Goal: Task Accomplishment & Management: Manage account settings

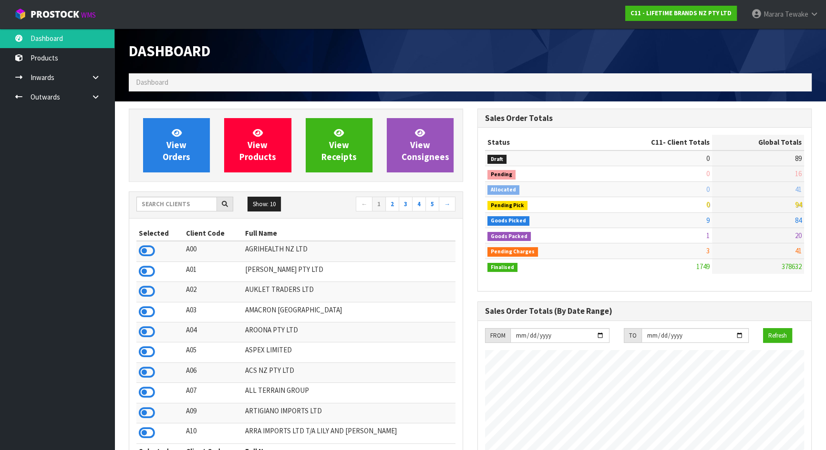
scroll to position [721, 348]
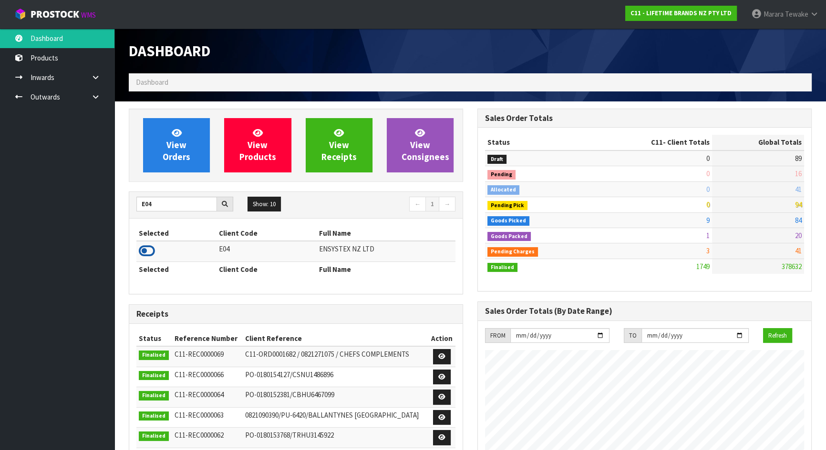
type input "E04"
click at [149, 246] on icon at bounding box center [147, 251] width 16 height 14
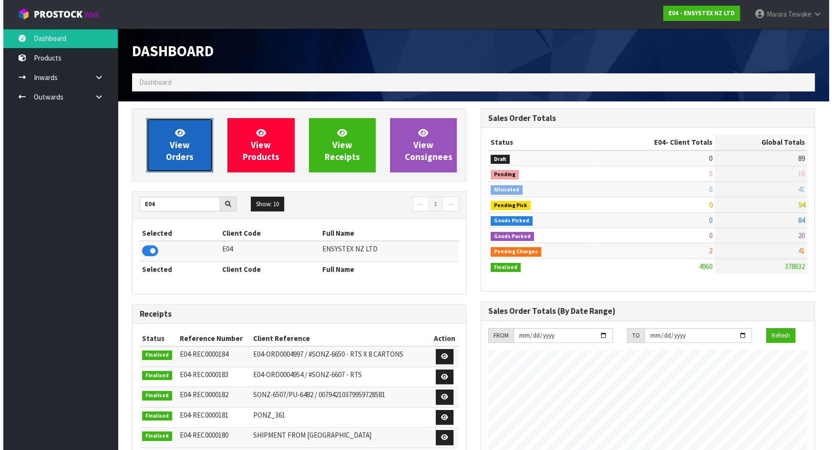
scroll to position [741, 348]
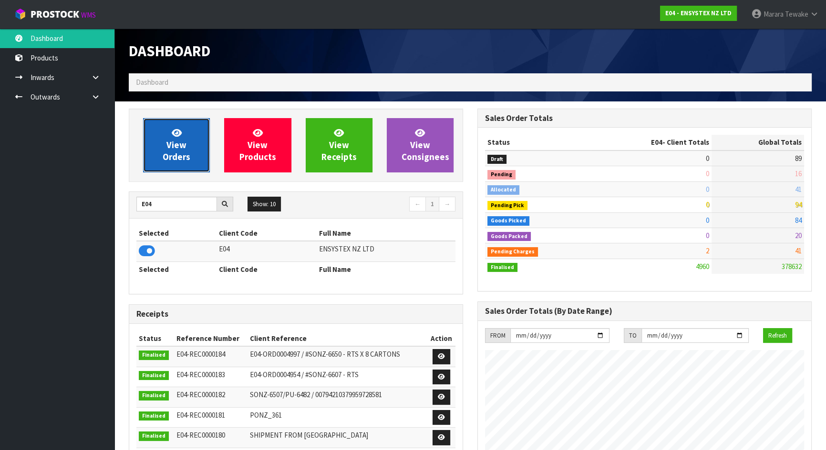
click at [161, 146] on link "View Orders" at bounding box center [176, 145] width 67 height 54
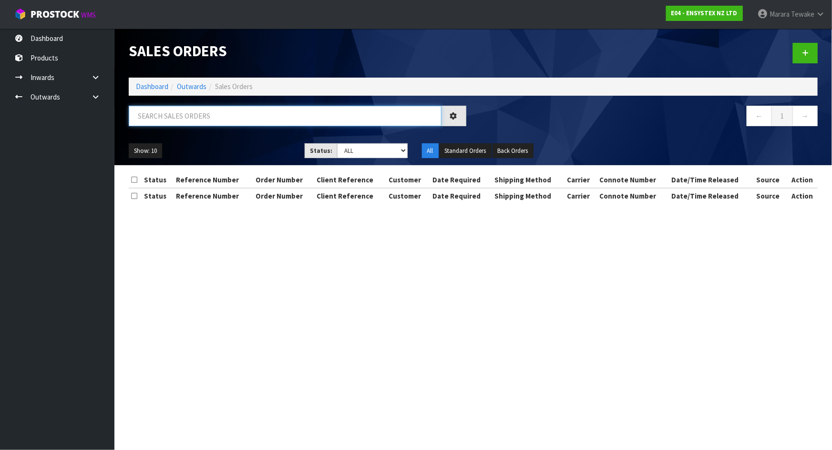
click at [162, 114] on input "text" at bounding box center [285, 116] width 313 height 20
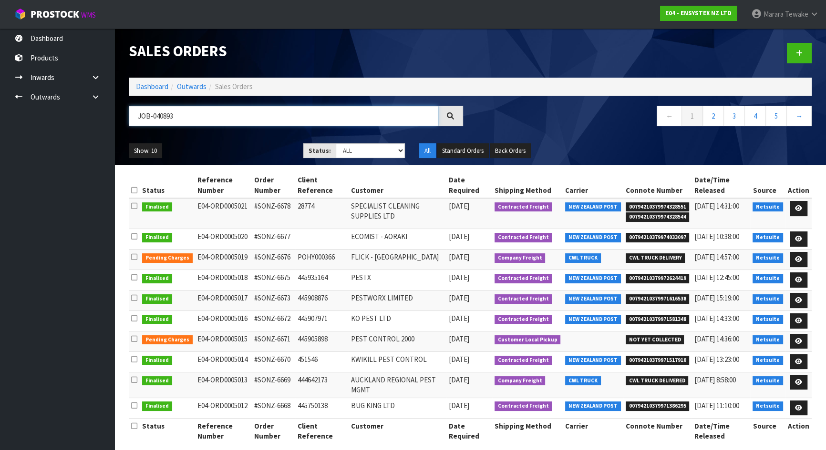
type input "JOB-0408935"
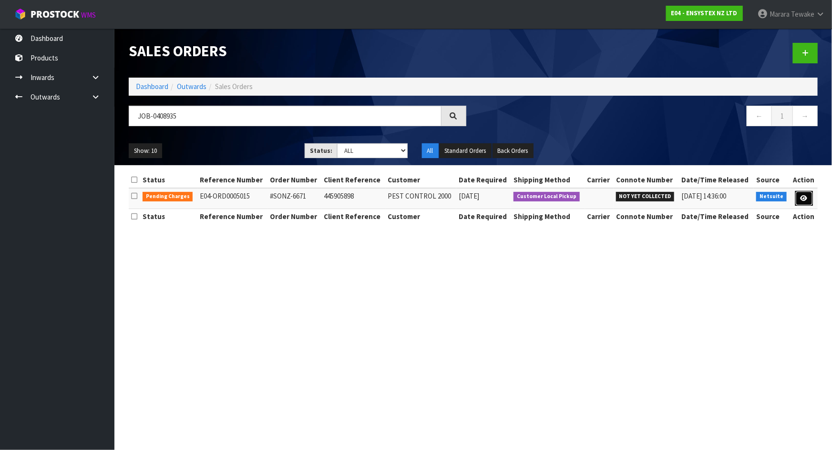
click at [806, 201] on link at bounding box center [804, 198] width 18 height 15
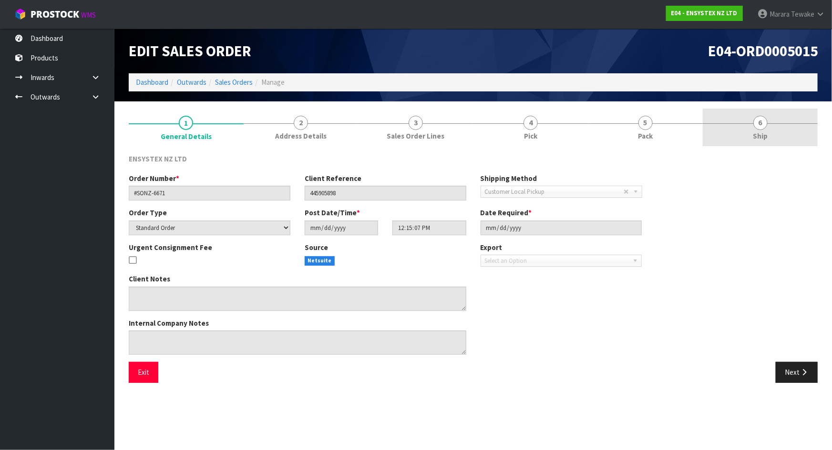
click at [760, 131] on span "Ship" at bounding box center [760, 136] width 15 height 10
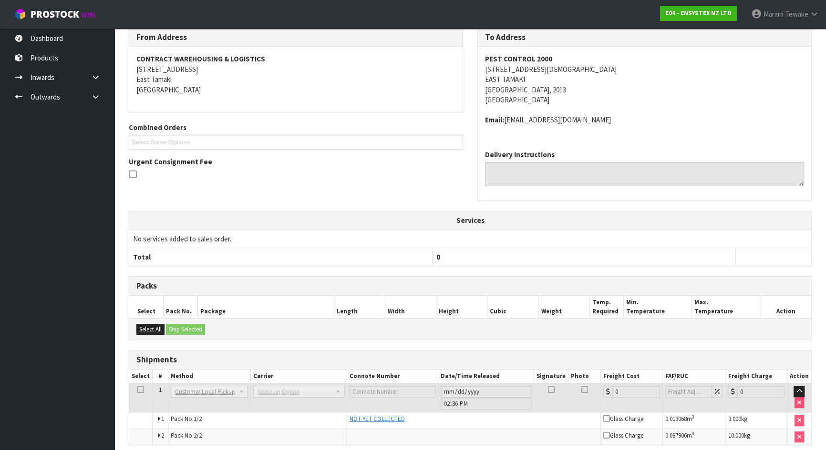
scroll to position [165, 0]
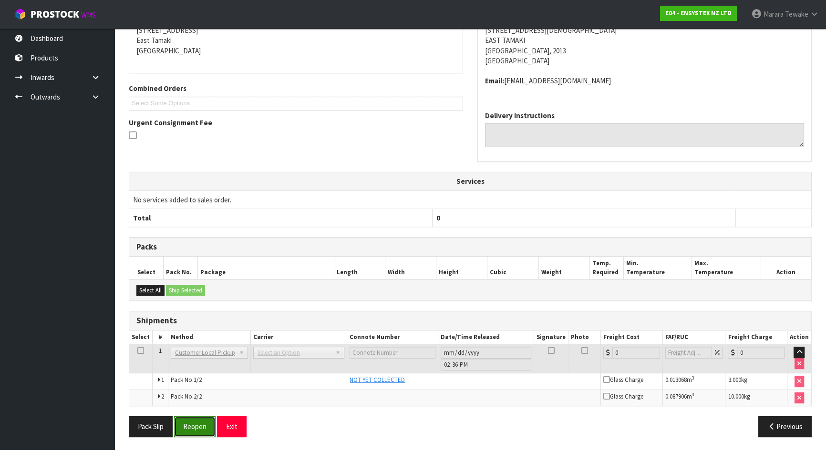
click at [190, 424] on button "Reopen" at bounding box center [194, 427] width 41 height 20
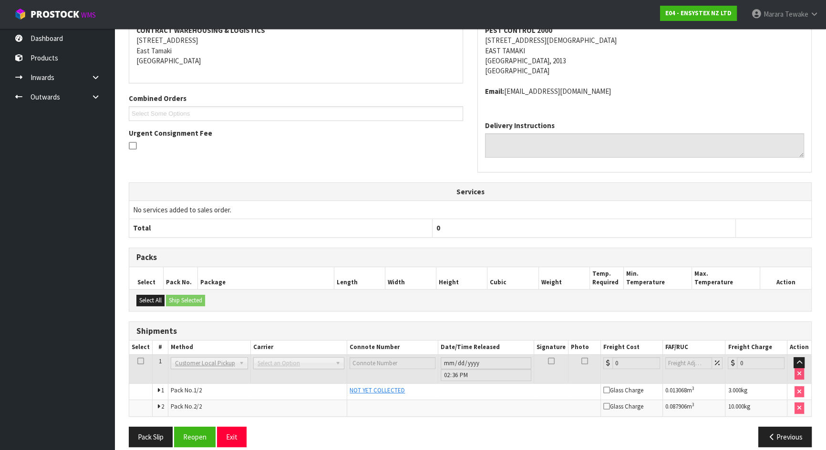
scroll to position [200, 0]
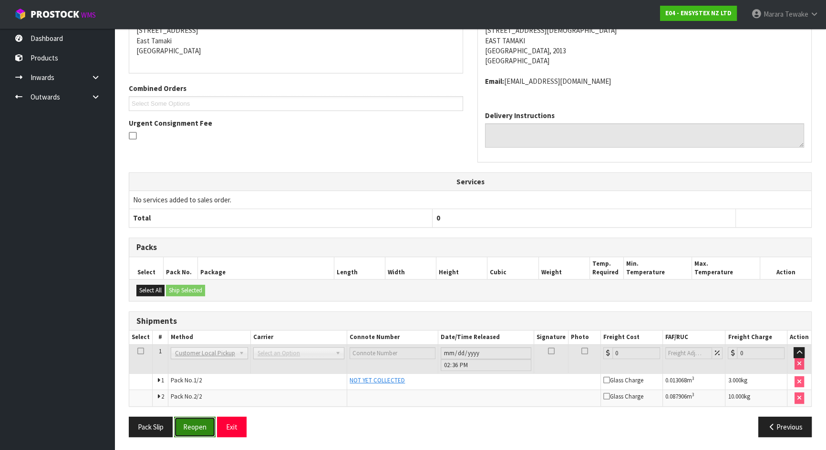
click at [197, 422] on button "Reopen" at bounding box center [194, 427] width 41 height 20
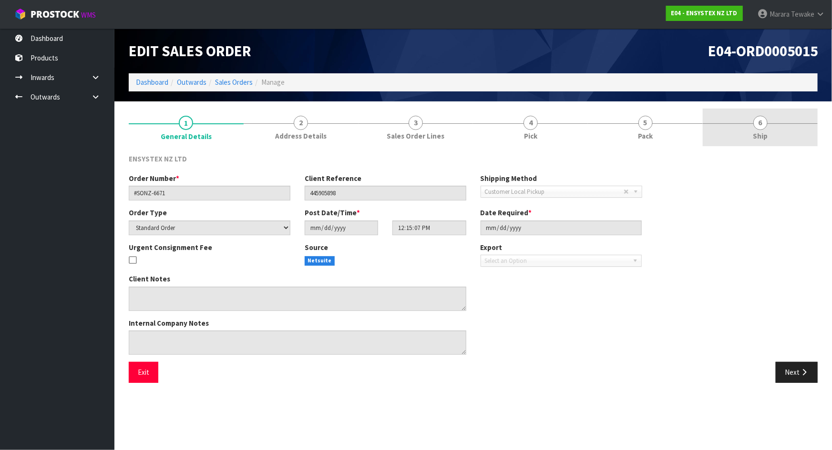
click at [766, 136] on span "Ship" at bounding box center [760, 136] width 15 height 10
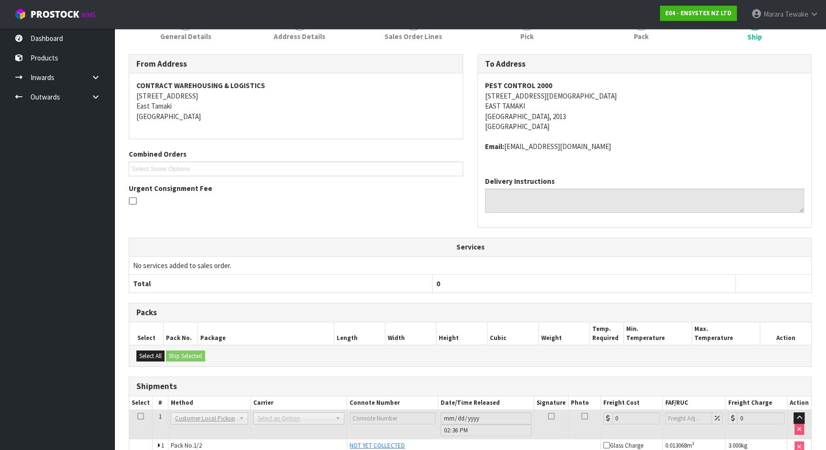
scroll to position [165, 0]
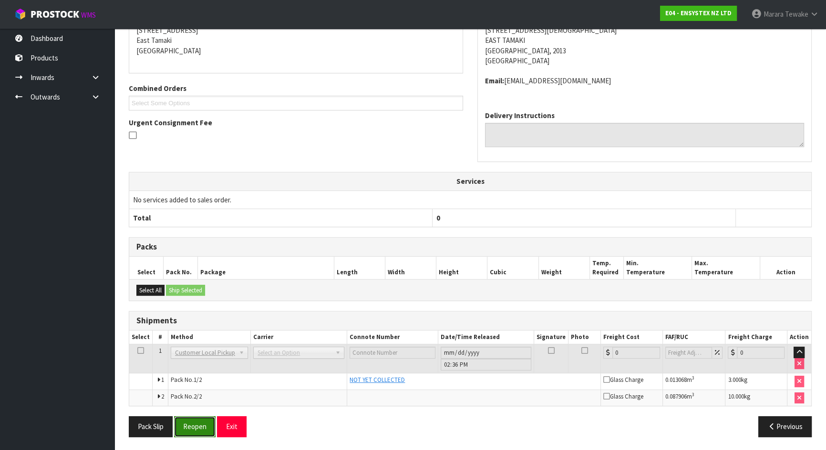
click at [192, 426] on button "Reopen" at bounding box center [194, 427] width 41 height 20
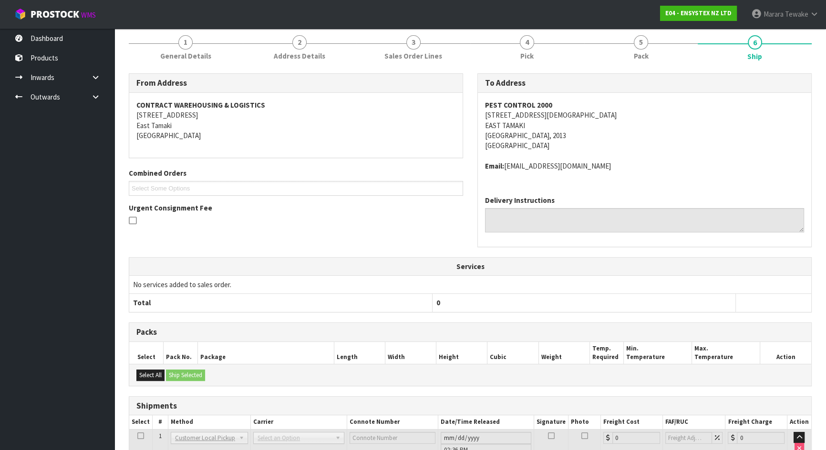
scroll to position [200, 0]
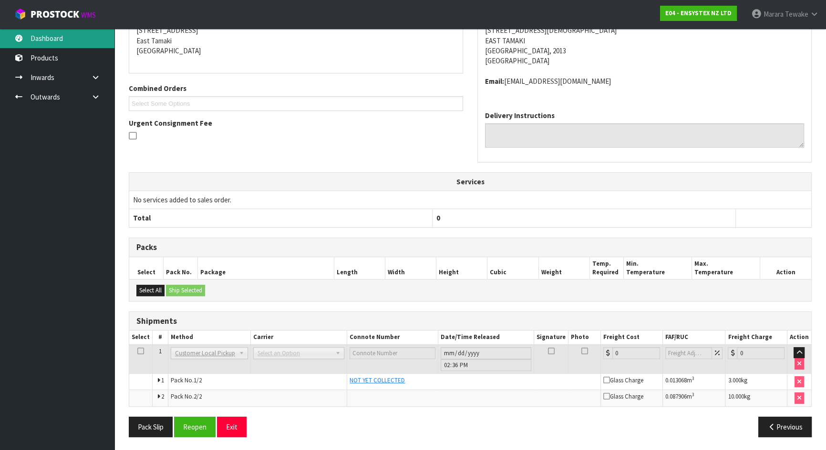
click at [59, 36] on link "Dashboard" at bounding box center [57, 39] width 114 height 20
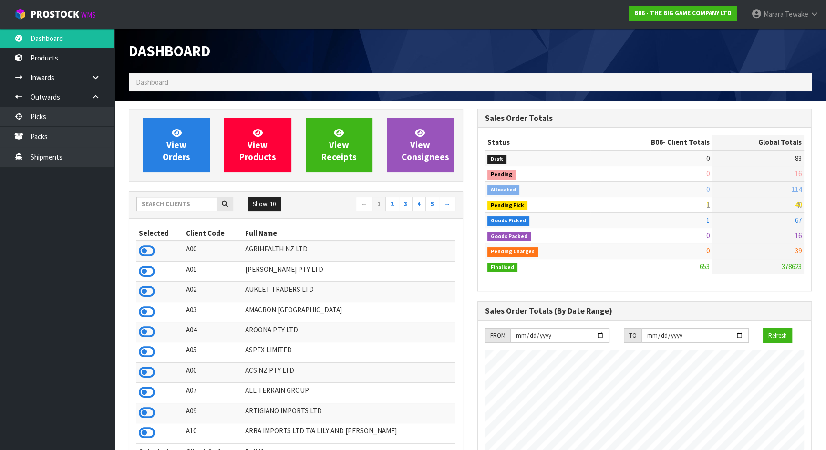
scroll to position [690, 348]
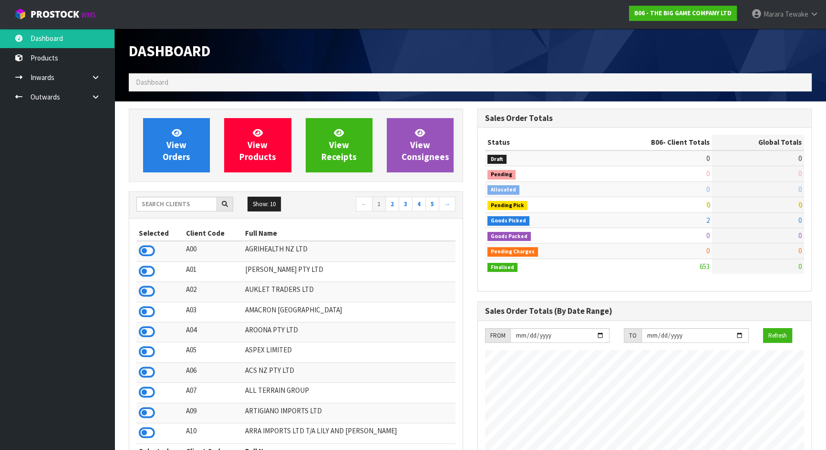
scroll to position [690, 348]
click at [198, 205] on input "text" at bounding box center [176, 204] width 81 height 15
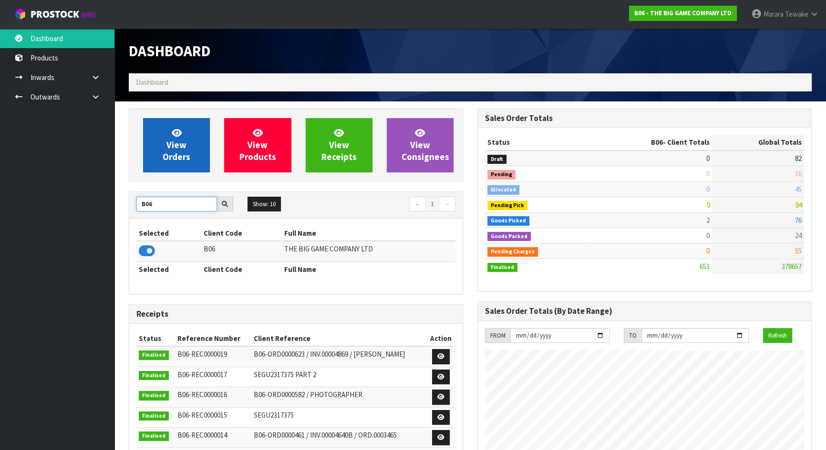
type input "B06"
click at [163, 138] on link "View Orders" at bounding box center [176, 145] width 67 height 54
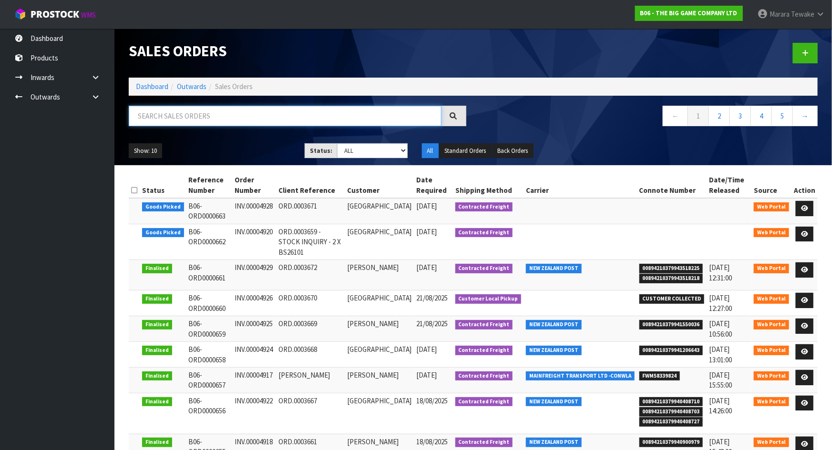
click at [167, 116] on input "text" at bounding box center [285, 116] width 313 height 20
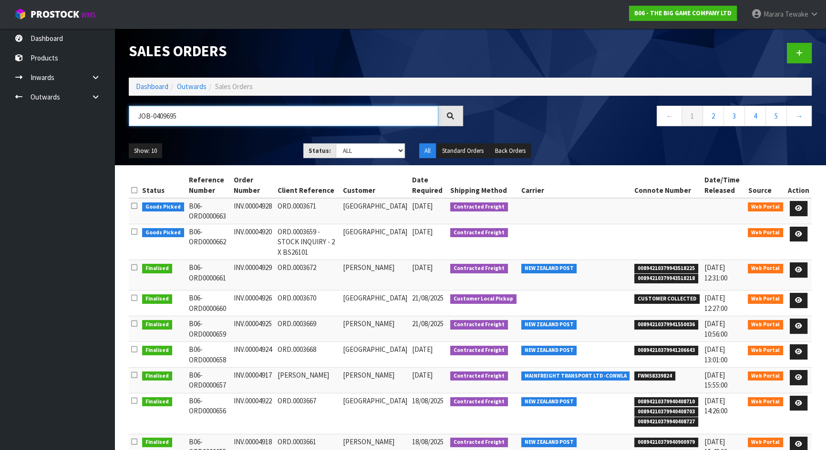
type input "JOB-0409695"
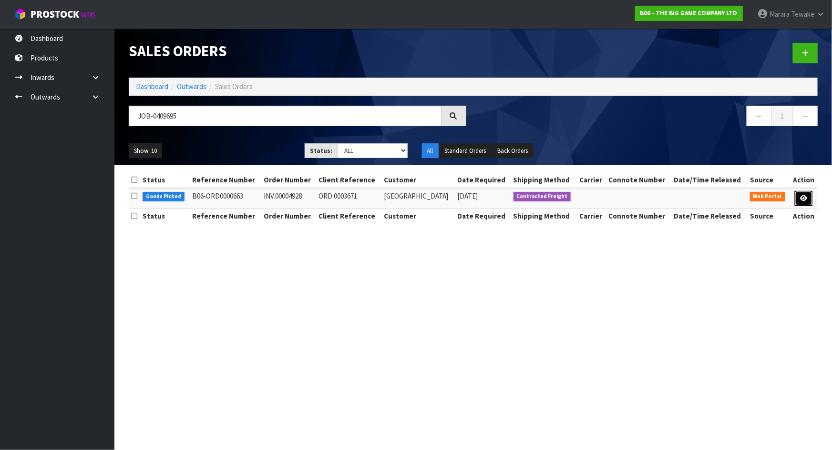
click at [799, 198] on link at bounding box center [804, 198] width 18 height 15
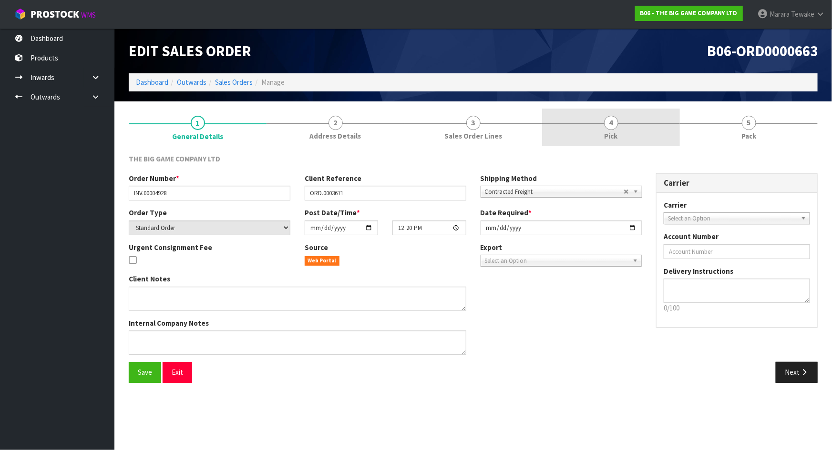
drag, startPoint x: 589, startPoint y: 130, endPoint x: 590, endPoint y: 135, distance: 4.9
click at [590, 135] on link "4 Pick" at bounding box center [611, 128] width 138 height 38
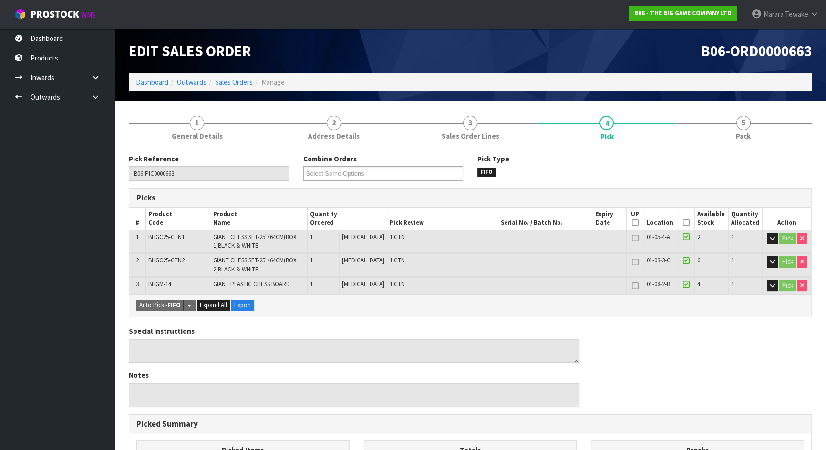
click at [683, 223] on icon at bounding box center [686, 223] width 7 height 0
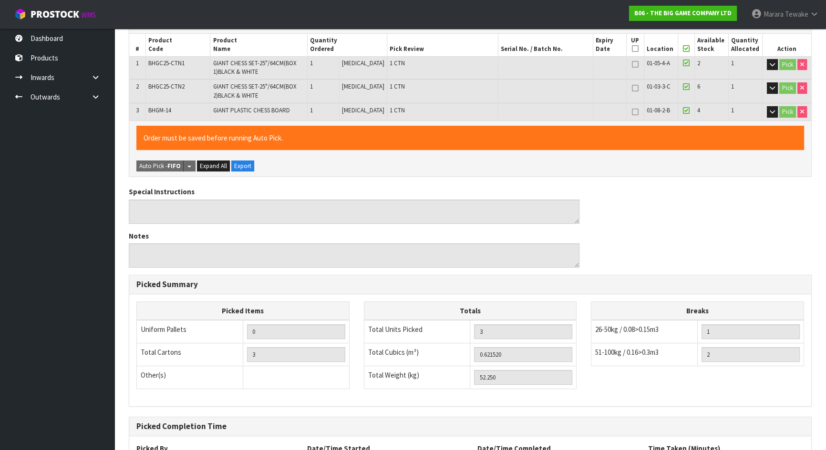
scroll to position [260, 0]
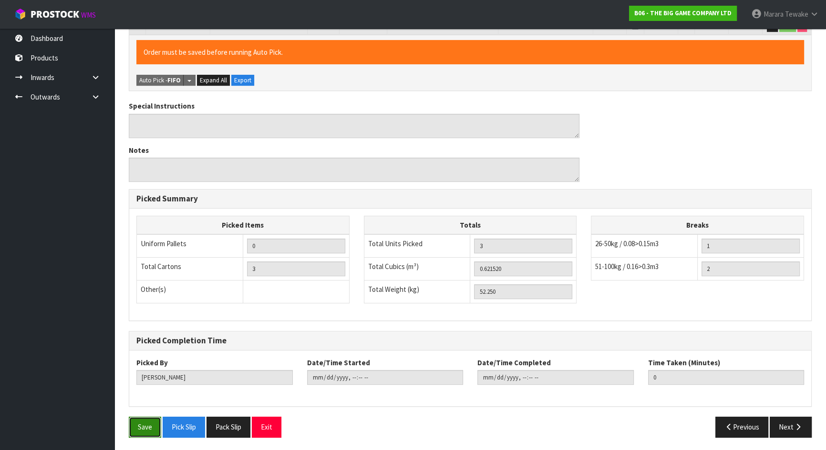
click at [152, 421] on button "Save" at bounding box center [145, 427] width 32 height 20
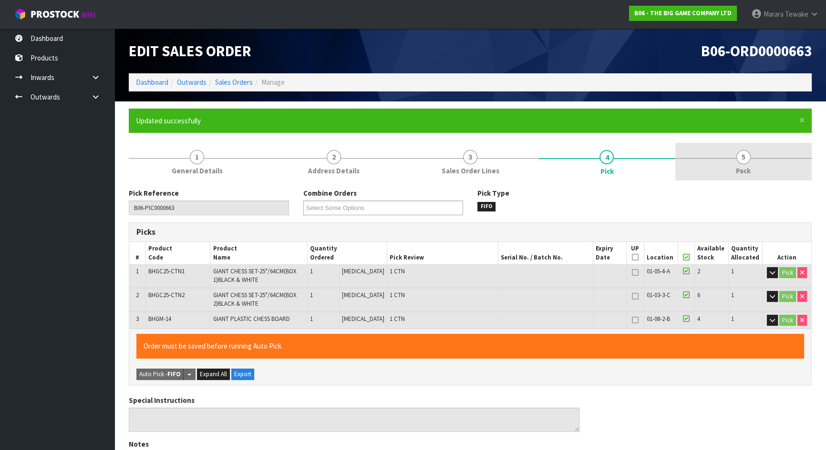
type input "[PERSON_NAME]"
type input "2025-08-28T11:07:18"
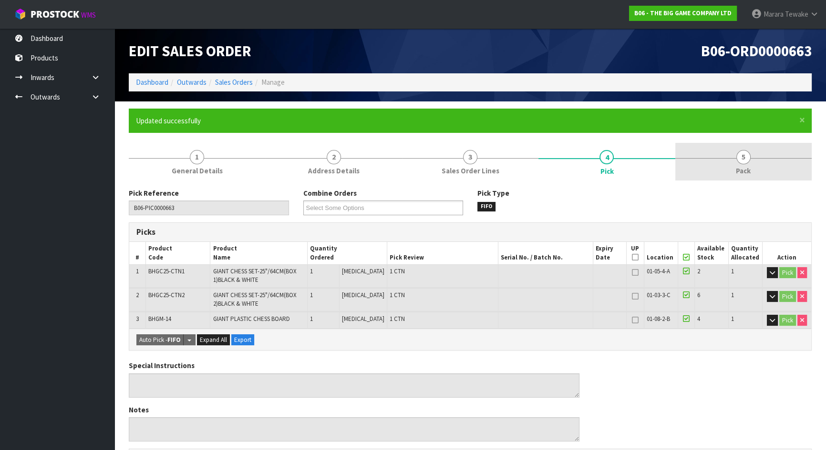
drag, startPoint x: 768, startPoint y: 163, endPoint x: 743, endPoint y: 168, distance: 26.2
click at [767, 162] on link "5 Pack" at bounding box center [743, 162] width 136 height 38
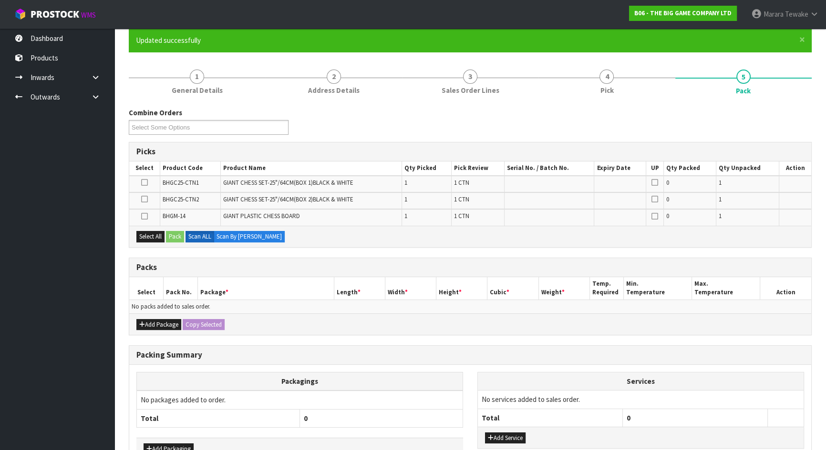
scroll to position [140, 0]
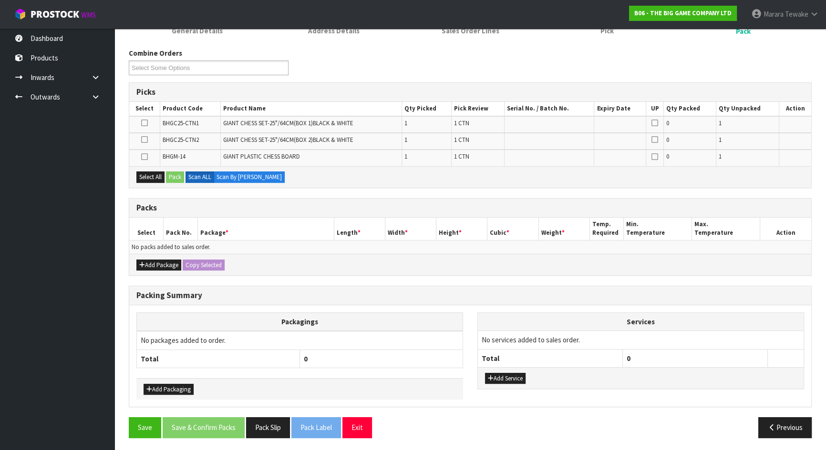
click at [145, 123] on icon at bounding box center [144, 123] width 7 height 0
click at [0, 0] on input "checkbox" at bounding box center [0, 0] width 0 height 0
click at [176, 176] on button "Pack" at bounding box center [175, 177] width 18 height 11
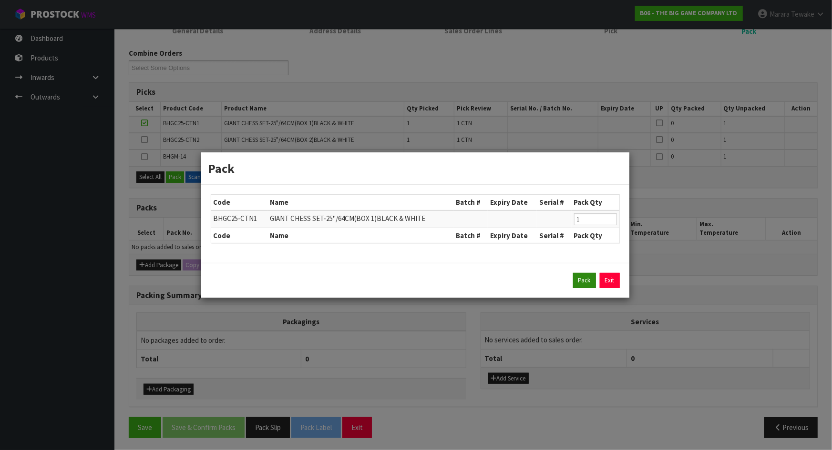
click at [575, 288] on div "Pack Exit" at bounding box center [415, 280] width 428 height 35
click at [585, 279] on button "Pack" at bounding box center [584, 280] width 23 height 15
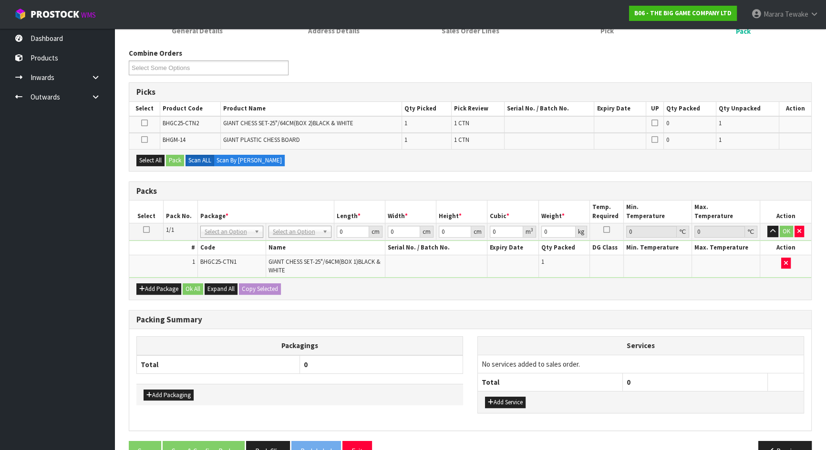
click at [145, 123] on icon at bounding box center [144, 123] width 7 height 0
click at [0, 0] on input "checkbox" at bounding box center [0, 0] width 0 height 0
click at [173, 165] on div "Select All Pack Scan ALL Scan By Quantity" at bounding box center [470, 159] width 682 height 21
click at [175, 162] on button "Pack" at bounding box center [175, 160] width 18 height 11
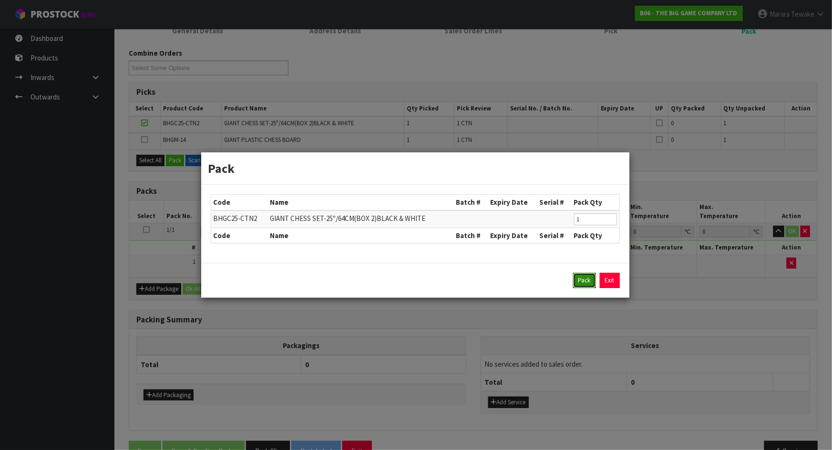
click at [585, 282] on button "Pack" at bounding box center [584, 280] width 23 height 15
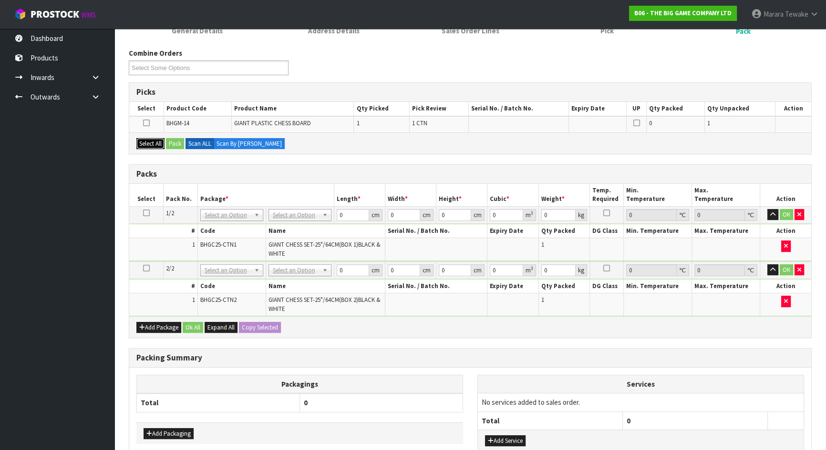
drag, startPoint x: 148, startPoint y: 140, endPoint x: 158, endPoint y: 141, distance: 9.5
click at [149, 141] on button "Select All" at bounding box center [150, 143] width 28 height 11
click at [178, 141] on button "Pack" at bounding box center [175, 143] width 18 height 11
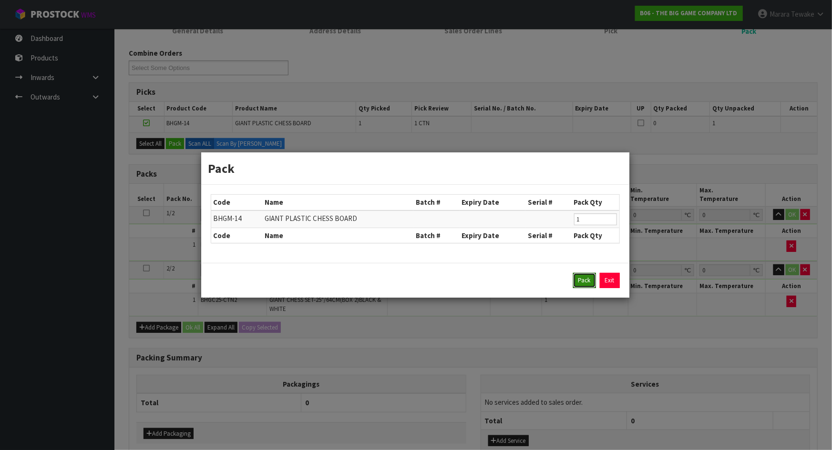
click at [592, 281] on button "Pack" at bounding box center [584, 280] width 23 height 15
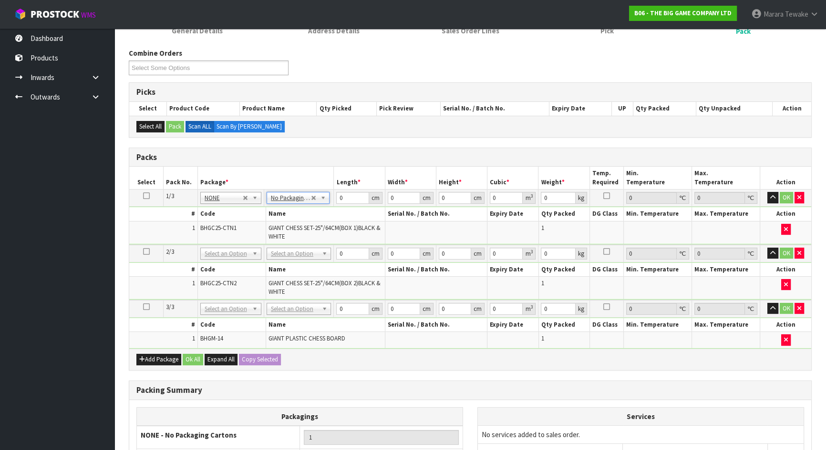
click at [145, 196] on icon at bounding box center [146, 196] width 7 height 0
click at [265, 354] on button "Copy Selected" at bounding box center [260, 359] width 42 height 11
click at [265, 354] on button "Confirm Copy Selected" at bounding box center [270, 359] width 63 height 11
type input "3"
click at [319, 185] on table "Select Pack No. Package * Length * Width * Height * Cubic * Weight * Temp. Requ…" at bounding box center [470, 258] width 682 height 182
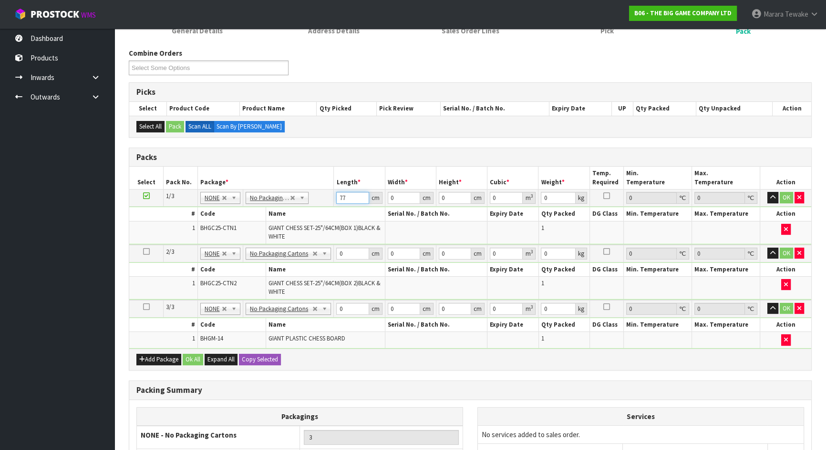
type input "77"
type input "55"
type input "6"
type input "0.02541"
type input "62"
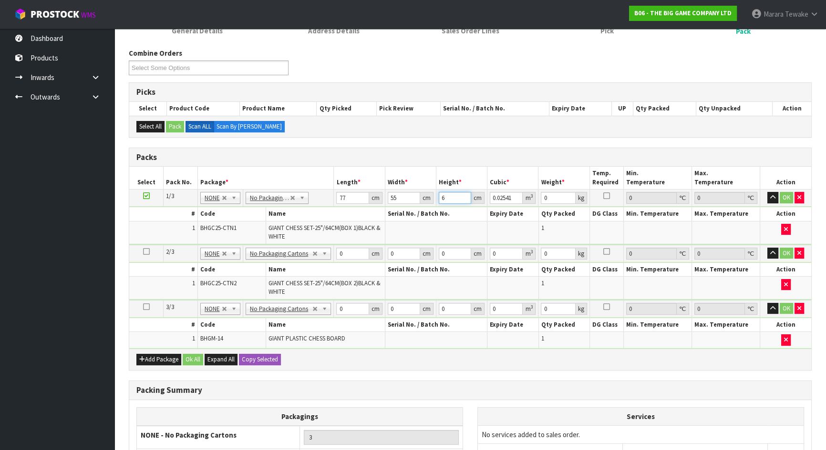
type input "0.26257"
type input "62"
type input "16"
click at [767, 192] on button "button" at bounding box center [772, 197] width 11 height 11
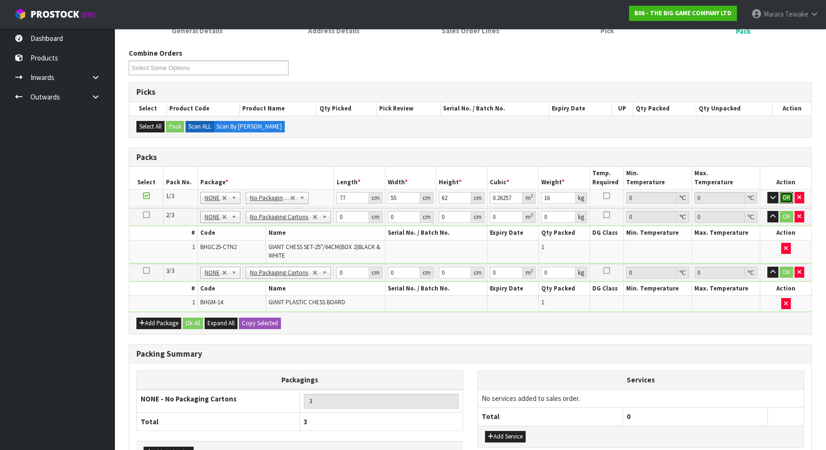
click button "OK" at bounding box center [785, 197] width 13 height 11
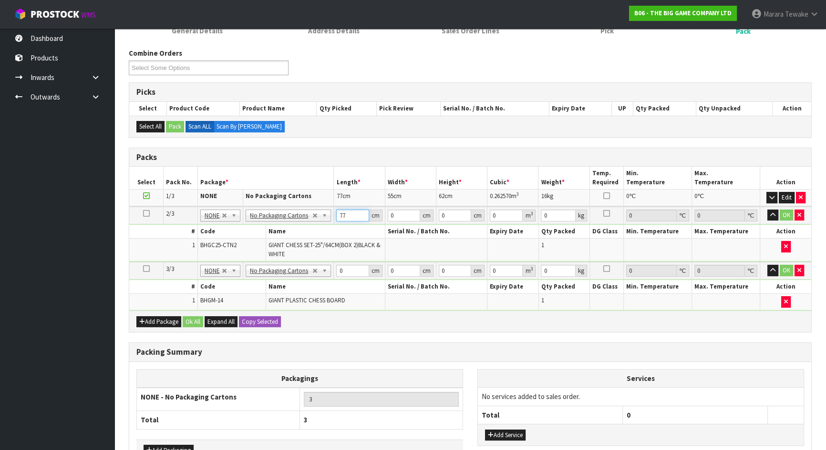
type input "77"
type input "55"
type input "6"
type input "0.02541"
type input "62"
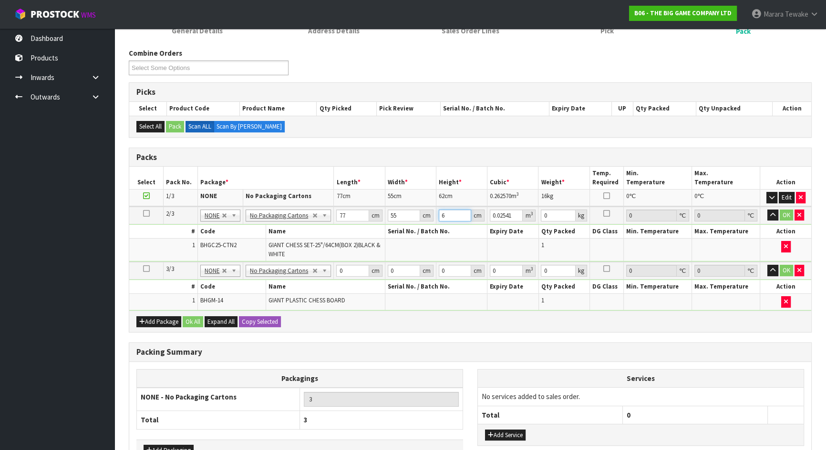
type input "0.26257"
type input "62"
type input "16"
click at [767, 210] on button "button" at bounding box center [772, 215] width 11 height 11
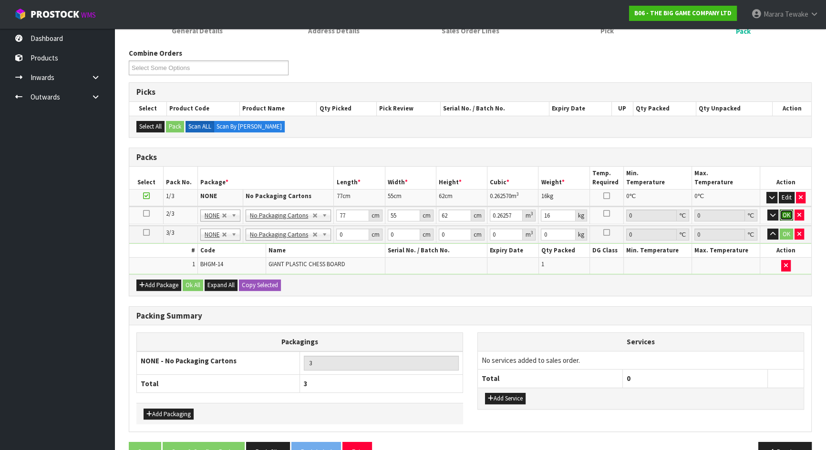
click button "OK" at bounding box center [785, 215] width 13 height 11
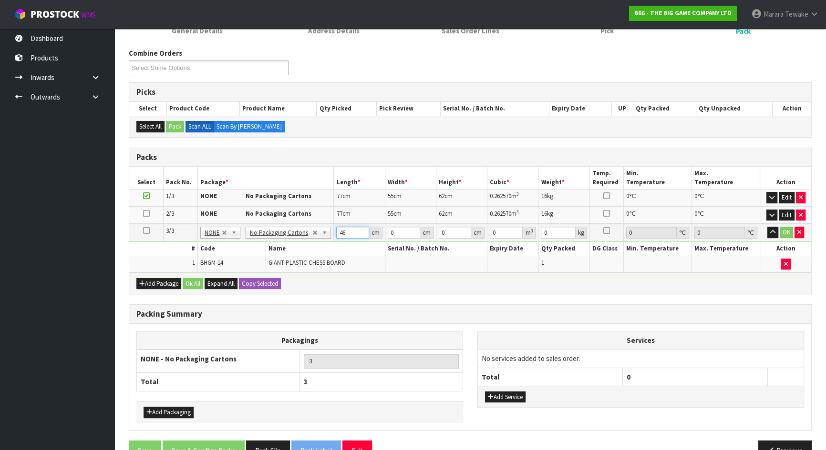
type input "46"
type input "45"
type input "5"
type input "0.01035"
type input "54"
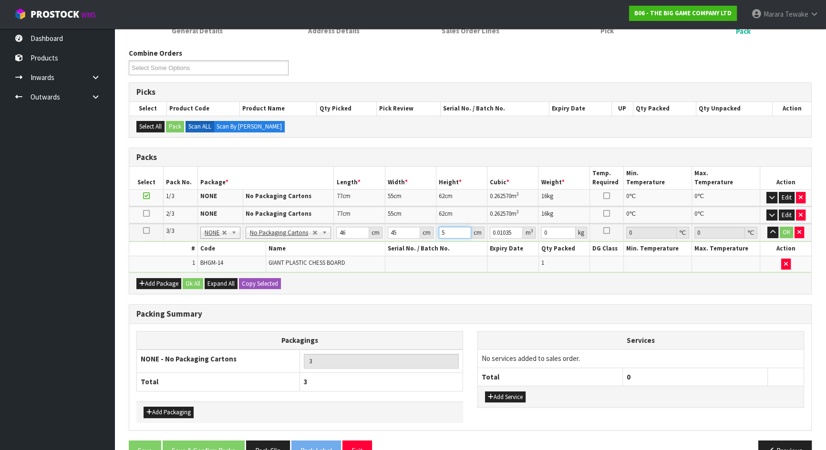
type input "0.11178"
type input "54"
type input "23"
click at [783, 230] on button "OK" at bounding box center [785, 232] width 13 height 11
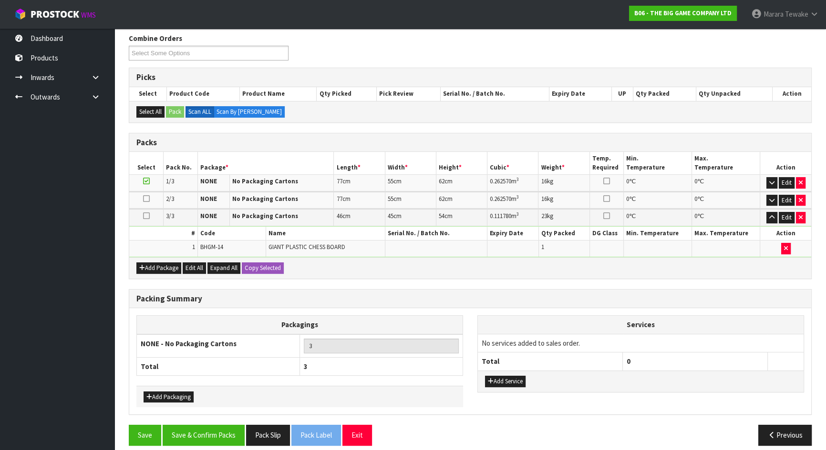
scroll to position [162, 0]
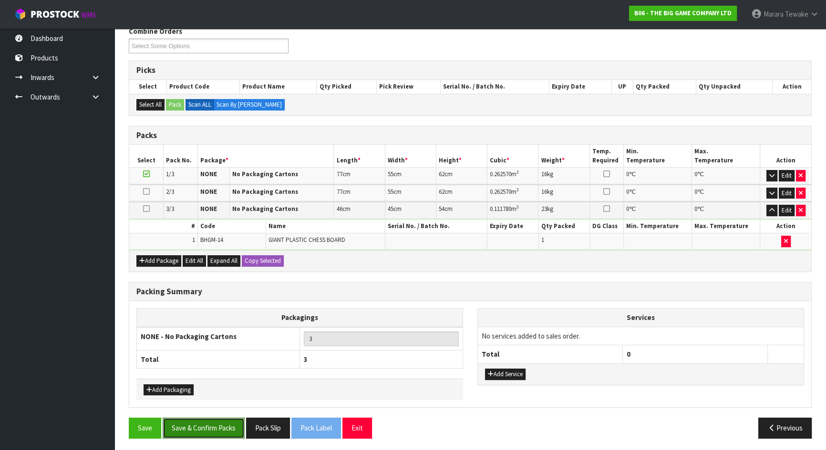
click at [217, 421] on button "Save & Confirm Packs" at bounding box center [204, 428] width 82 height 20
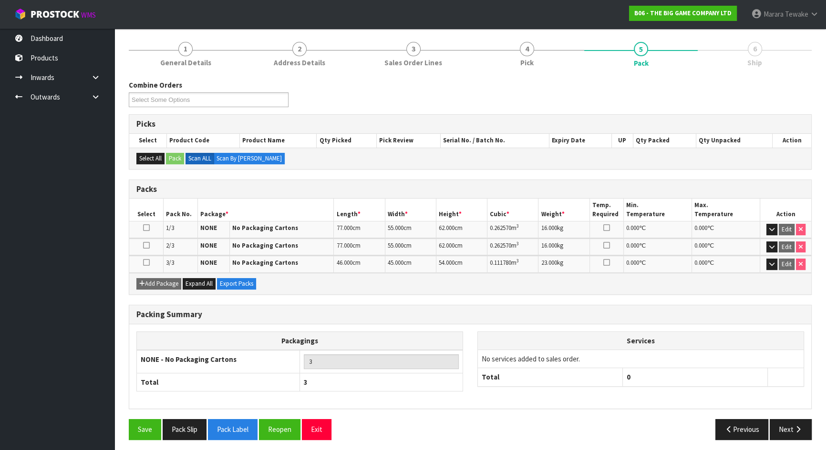
scroll to position [110, 0]
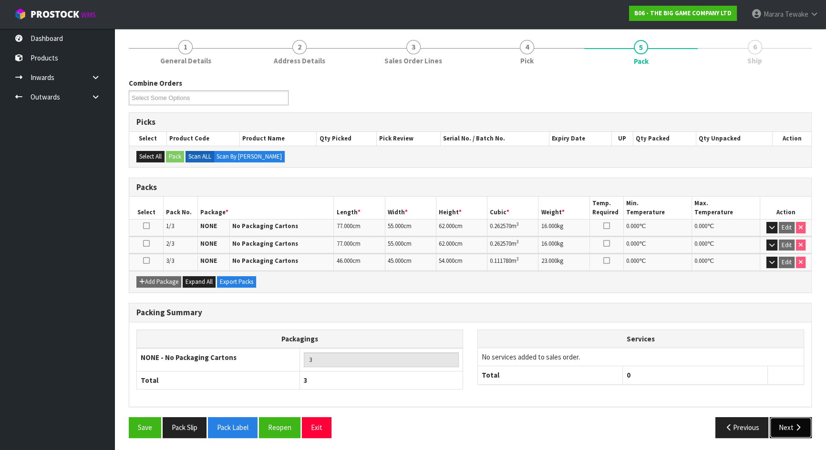
click at [792, 424] on button "Next" at bounding box center [790, 428] width 42 height 20
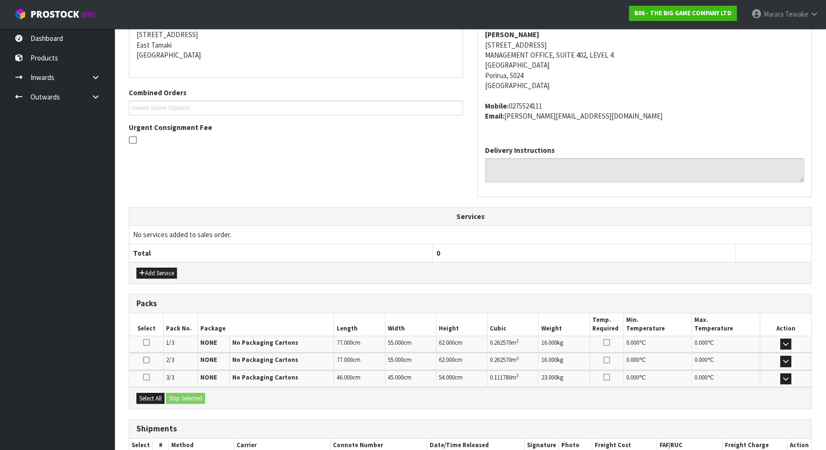
scroll to position [255, 0]
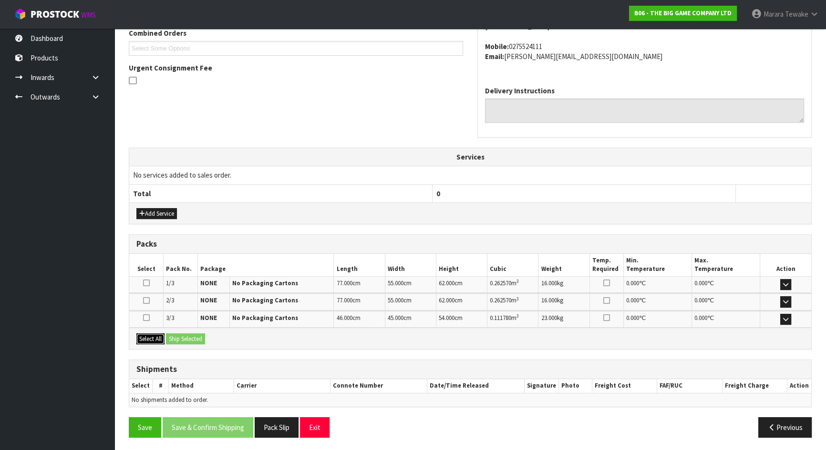
drag, startPoint x: 148, startPoint y: 338, endPoint x: 169, endPoint y: 338, distance: 21.4
click at [148, 338] on button "Select All" at bounding box center [150, 339] width 28 height 11
click at [185, 338] on button "Ship Selected" at bounding box center [185, 339] width 39 height 11
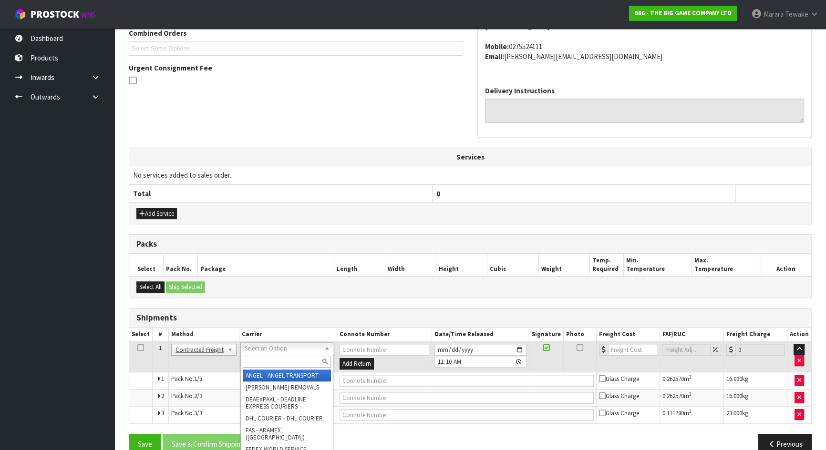
click at [265, 359] on input "text" at bounding box center [287, 362] width 88 height 12
type input "nzp"
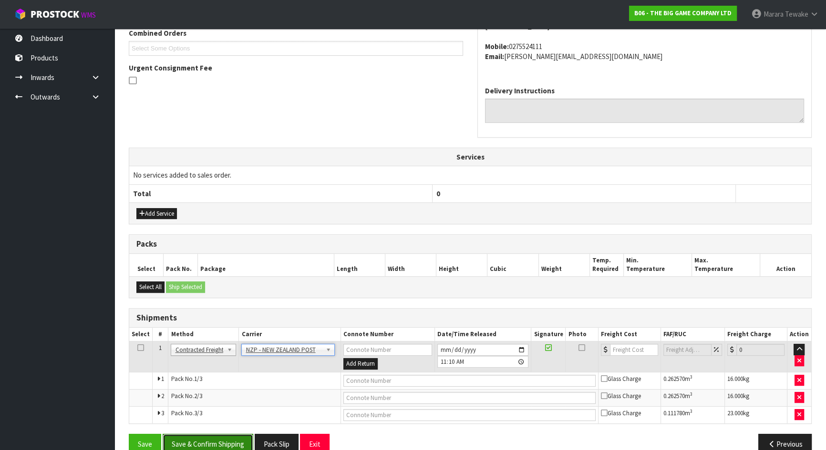
click at [244, 443] on button "Save & Confirm Shipping" at bounding box center [208, 444] width 91 height 20
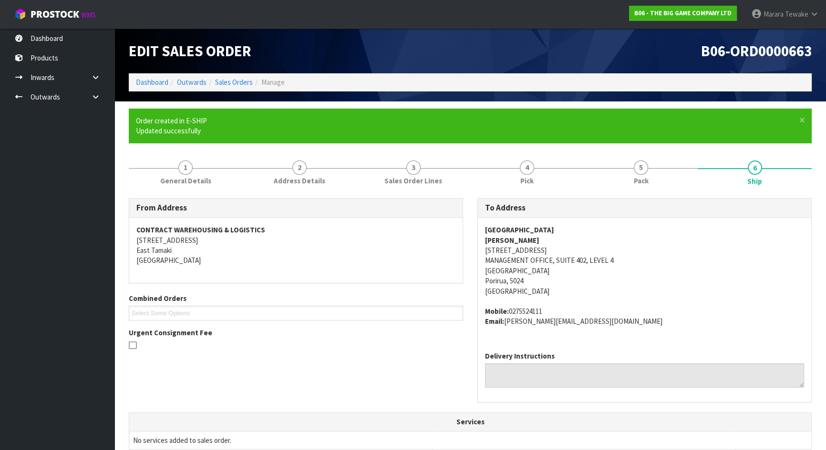
scroll to position [257, 0]
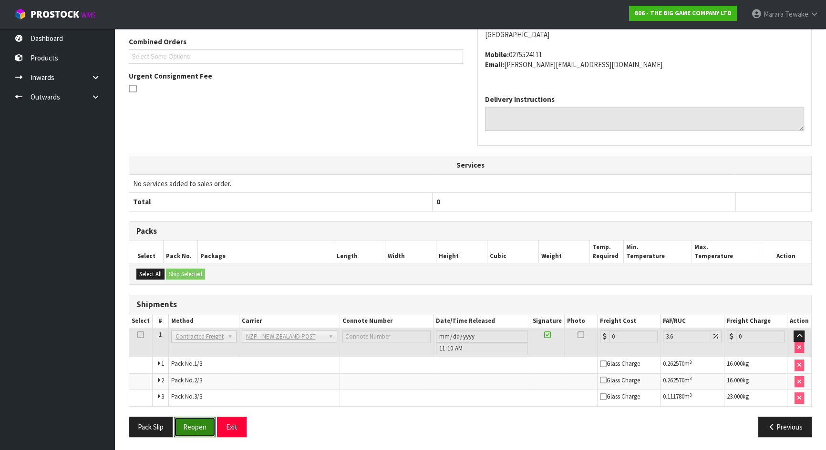
click at [200, 424] on button "Reopen" at bounding box center [194, 427] width 41 height 20
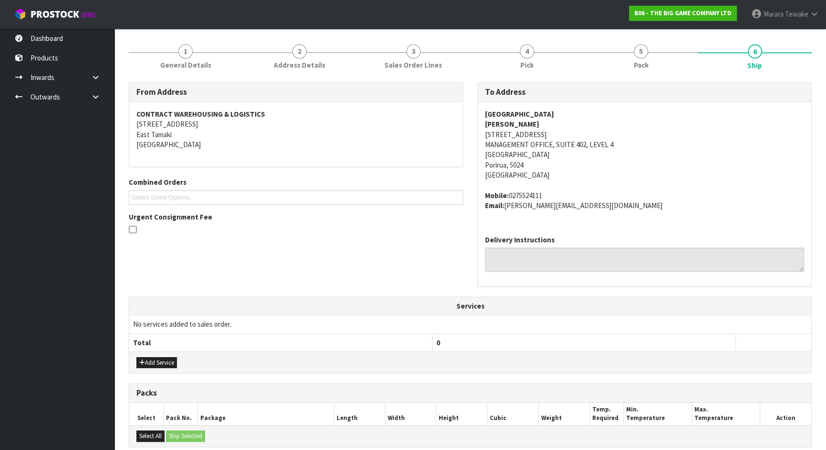
scroll to position [272, 0]
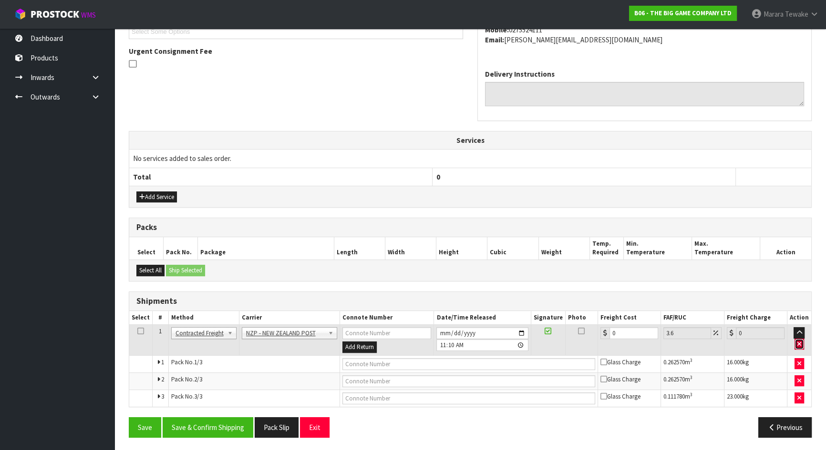
click at [803, 344] on button "button" at bounding box center [799, 344] width 10 height 11
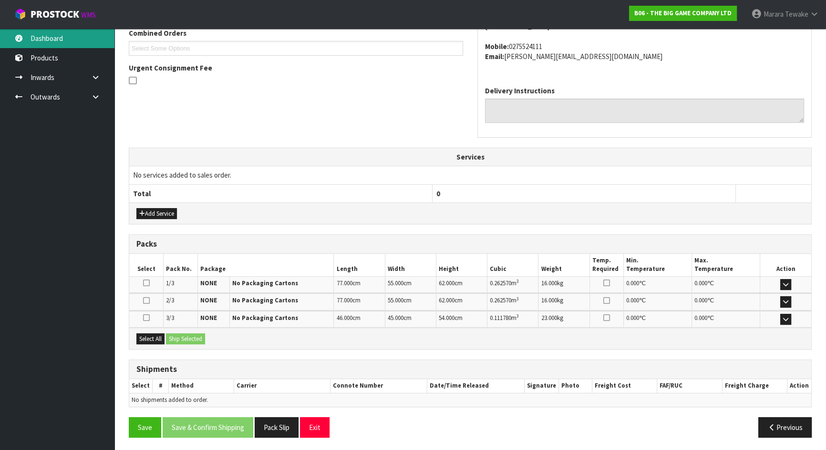
click at [62, 41] on link "Dashboard" at bounding box center [57, 39] width 114 height 20
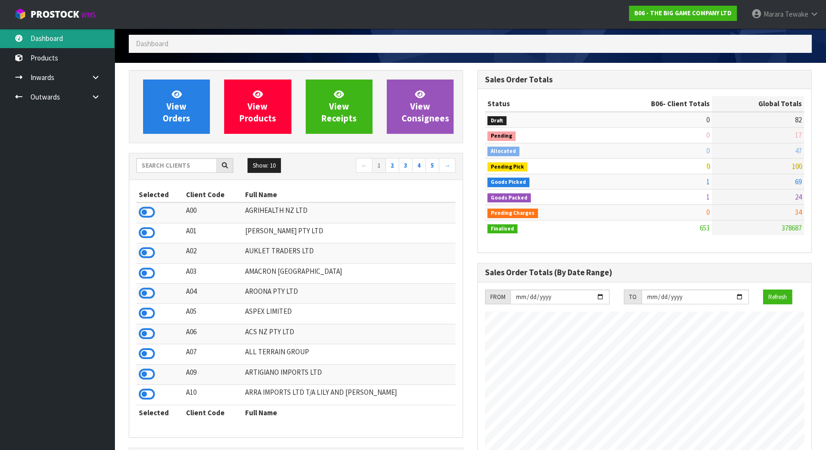
scroll to position [38, 0]
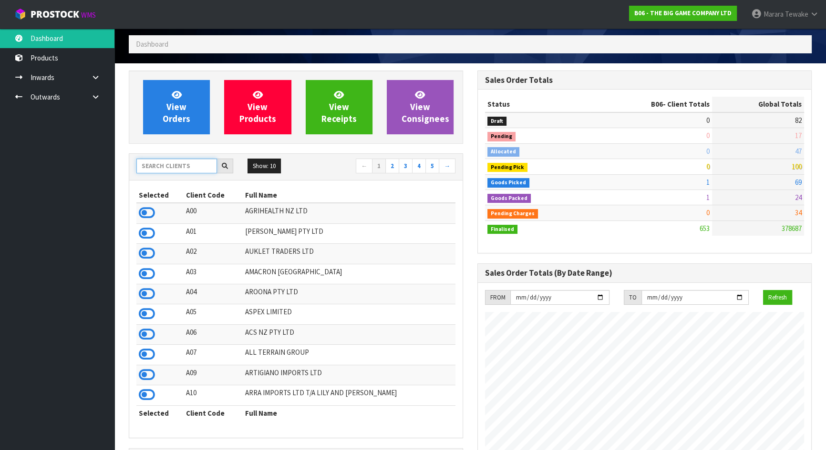
click at [177, 165] on input "text" at bounding box center [176, 166] width 81 height 15
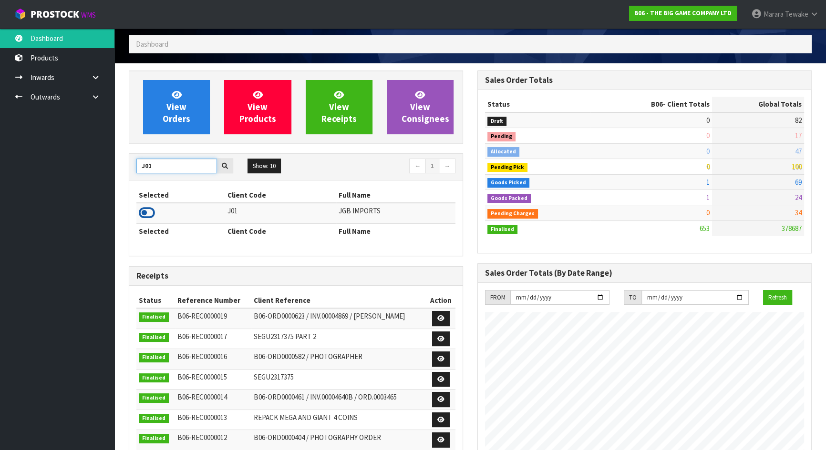
type input "J01"
click at [139, 214] on icon at bounding box center [147, 213] width 16 height 14
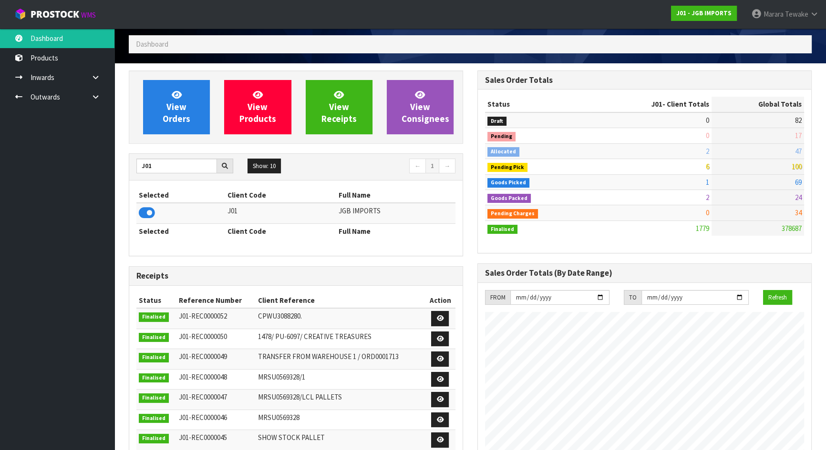
scroll to position [721, 348]
click at [167, 104] on span "View Orders" at bounding box center [177, 107] width 28 height 36
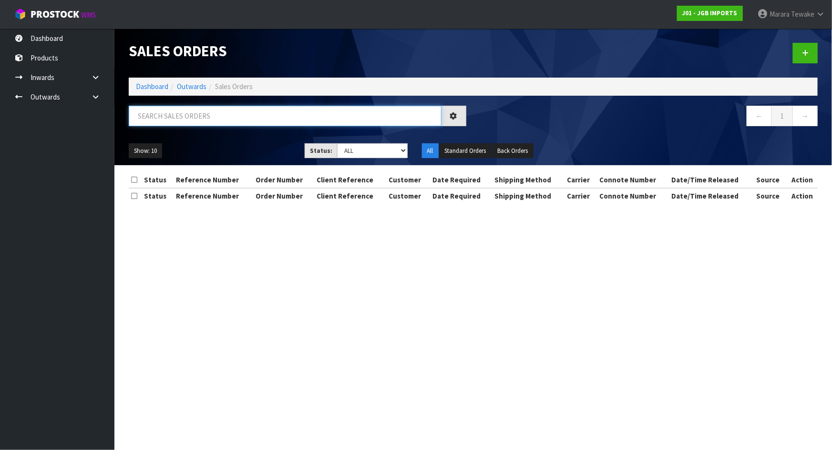
click at [188, 120] on input "text" at bounding box center [285, 116] width 313 height 20
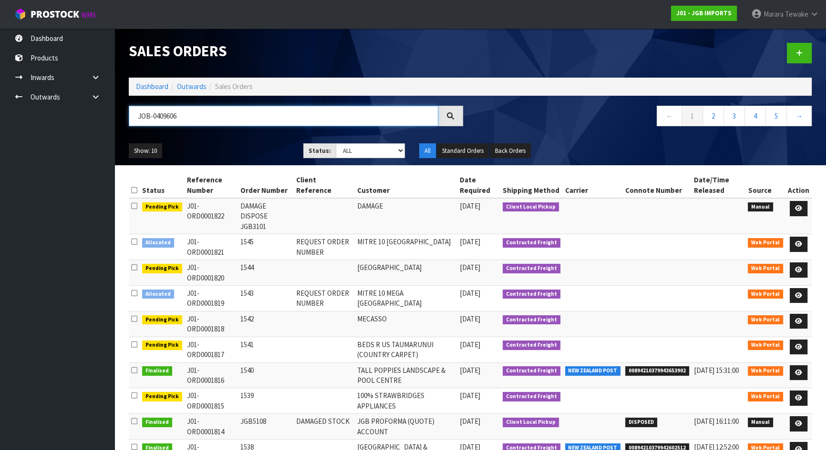
type input "JOB-0409606"
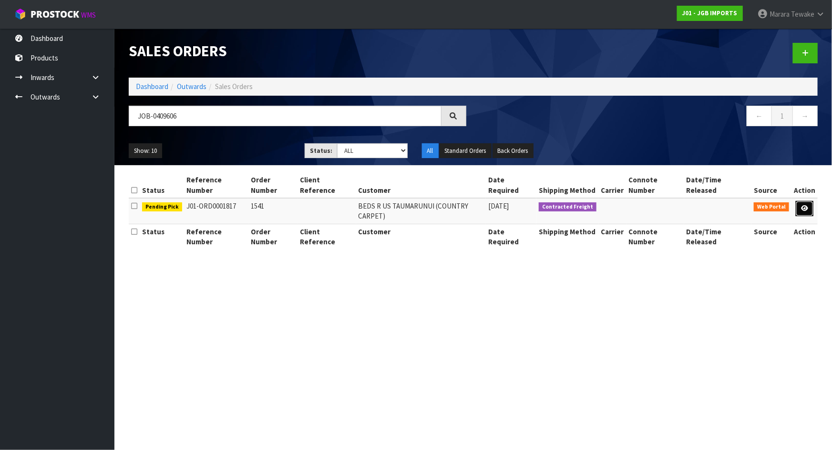
click at [807, 205] on icon at bounding box center [804, 208] width 7 height 6
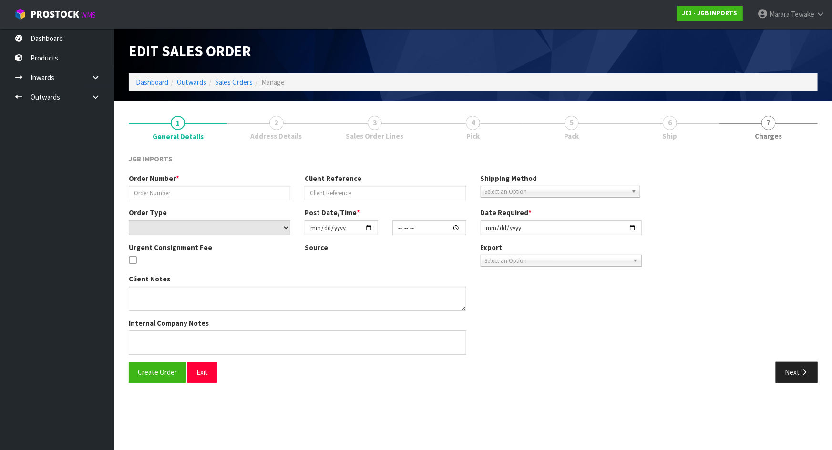
type input "1541"
select select "number:0"
type input "[DATE]"
type input "21:32:00.000"
type input "2025-08-27"
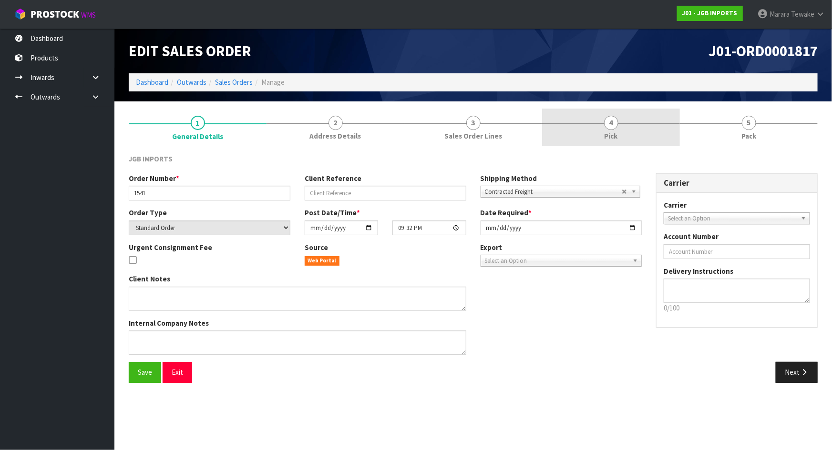
click at [650, 134] on link "4 Pick" at bounding box center [611, 128] width 138 height 38
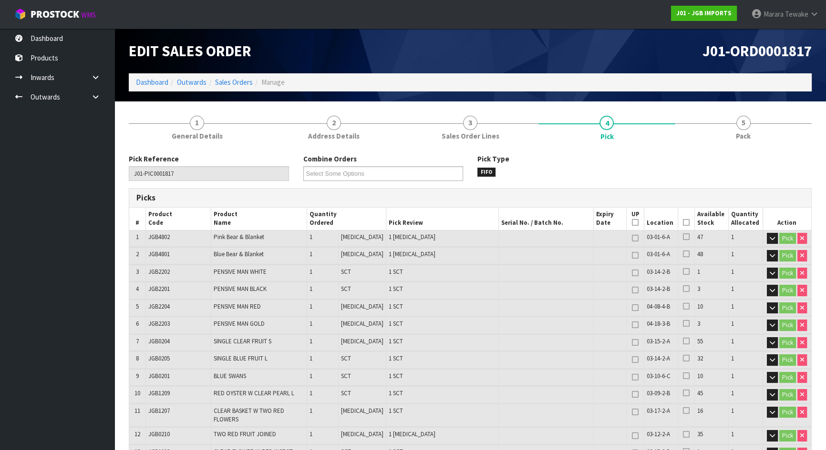
click at [683, 223] on icon at bounding box center [686, 223] width 7 height 0
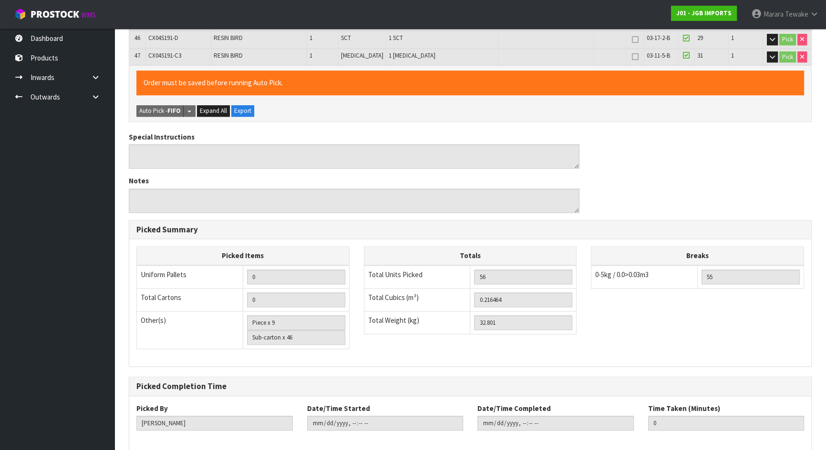
scroll to position [1017, 0]
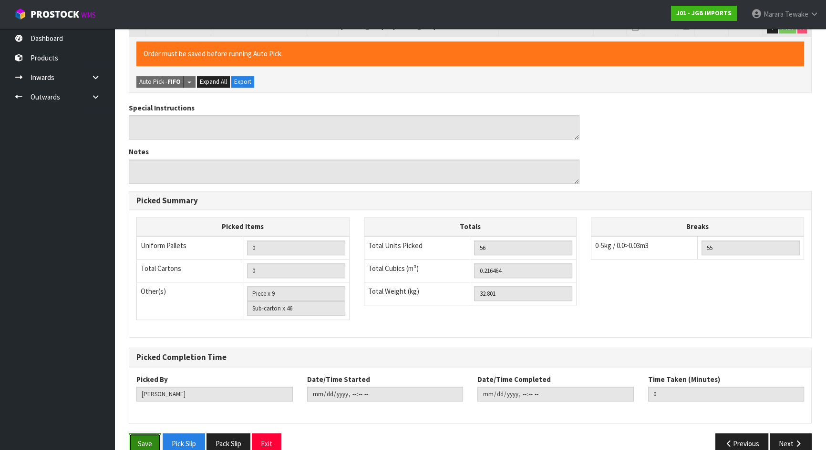
click at [139, 434] on button "Save" at bounding box center [145, 444] width 32 height 20
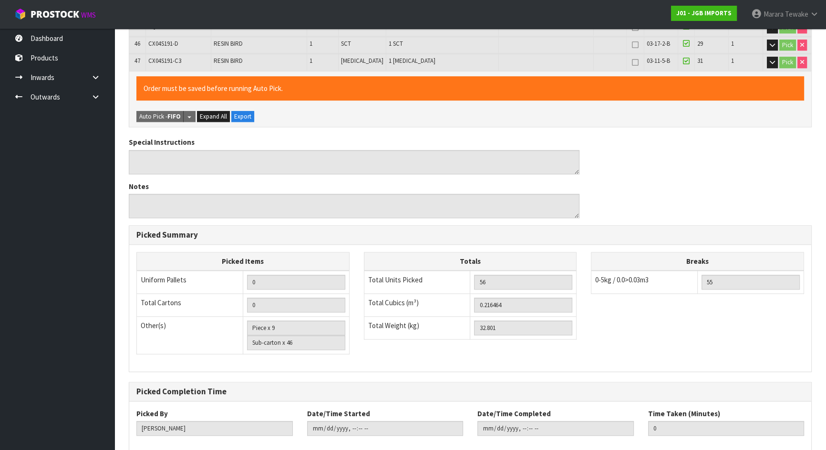
scroll to position [0, 0]
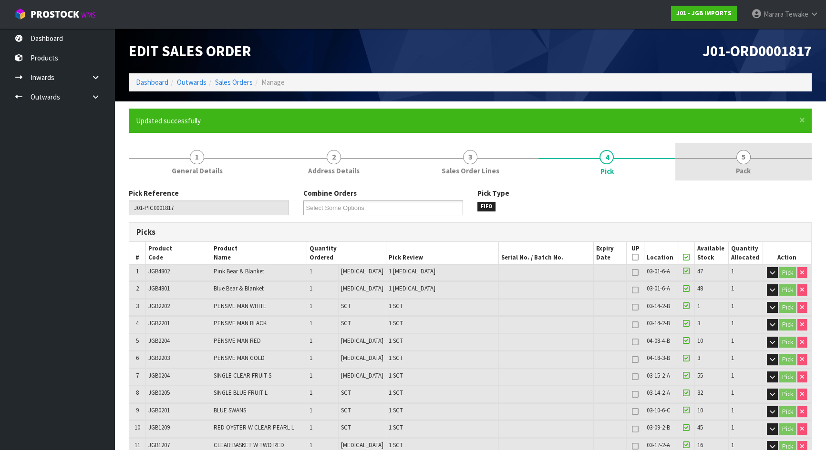
click at [742, 158] on span "5" at bounding box center [743, 157] width 14 height 14
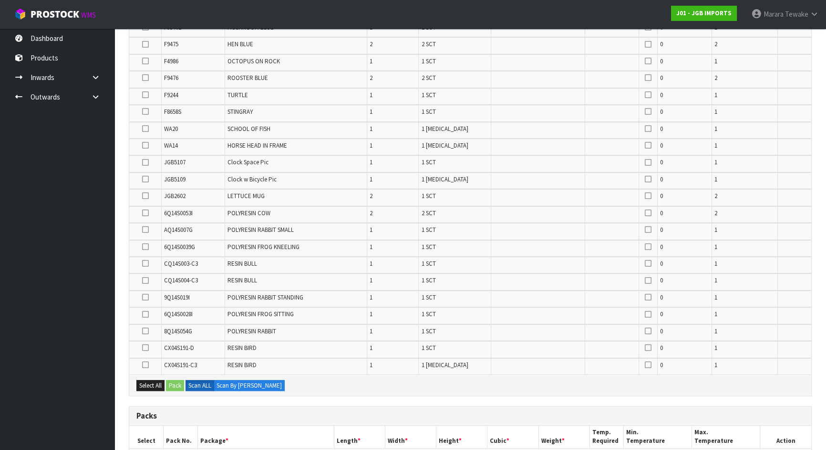
scroll to position [663, 0]
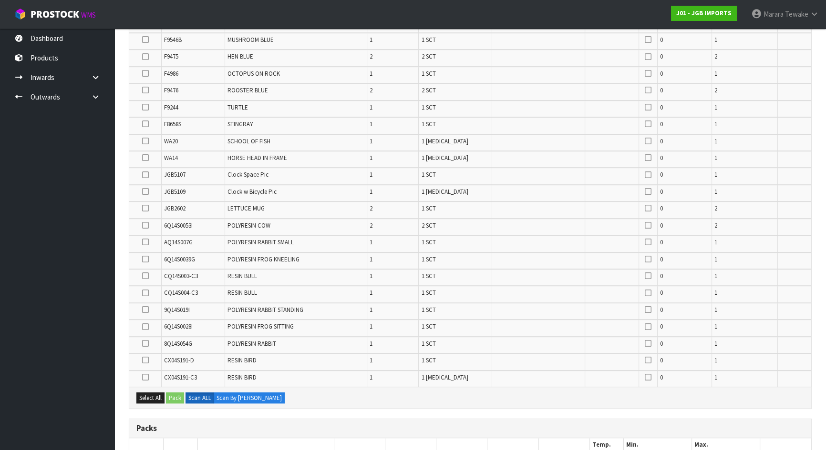
drag, startPoint x: 148, startPoint y: 154, endPoint x: 143, endPoint y: 143, distance: 11.5
click at [146, 158] on icon at bounding box center [145, 158] width 7 height 0
click at [0, 0] on input "checkbox" at bounding box center [0, 0] width 0 height 0
click at [147, 141] on icon at bounding box center [145, 141] width 7 height 0
click at [0, 0] on input "checkbox" at bounding box center [0, 0] width 0 height 0
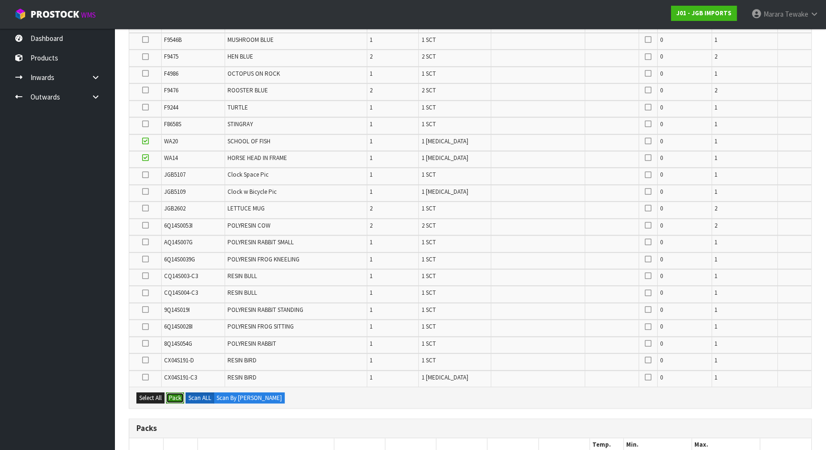
click at [180, 394] on button "Pack" at bounding box center [175, 398] width 18 height 11
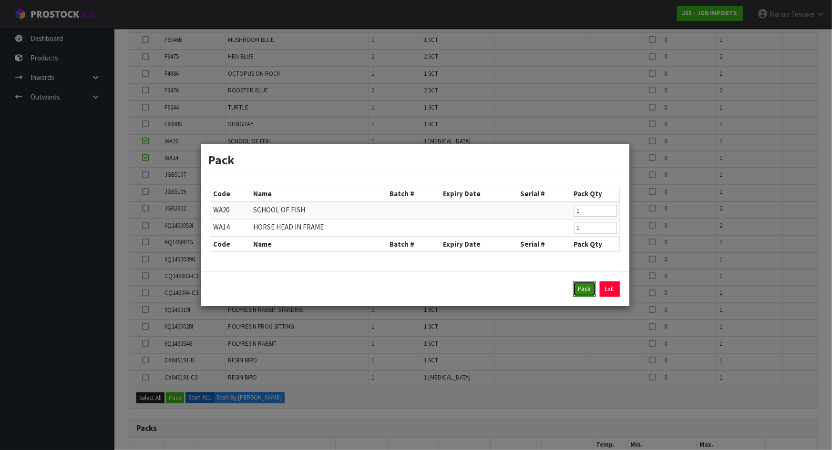
click at [588, 291] on button "Pack" at bounding box center [584, 289] width 23 height 15
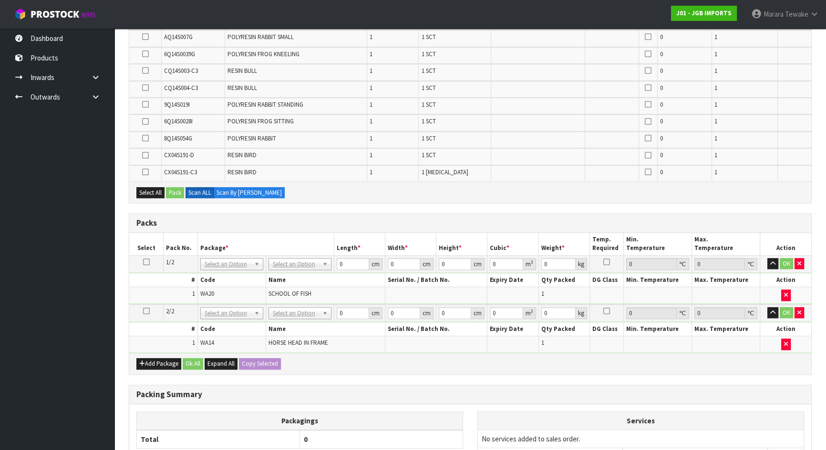
scroll to position [928, 0]
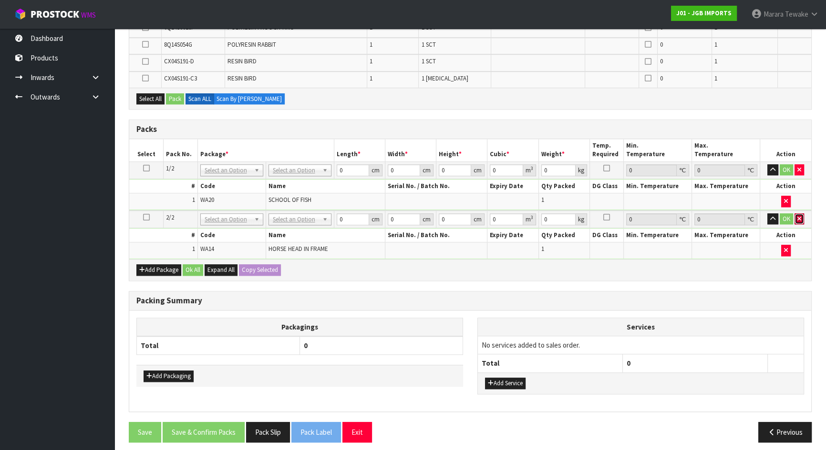
click at [800, 216] on icon "button" at bounding box center [799, 219] width 4 height 6
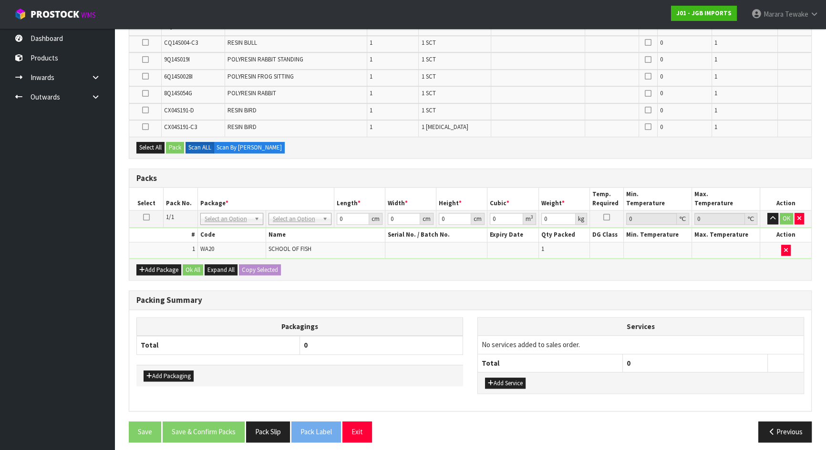
click at [146, 217] on icon at bounding box center [146, 217] width 7 height 0
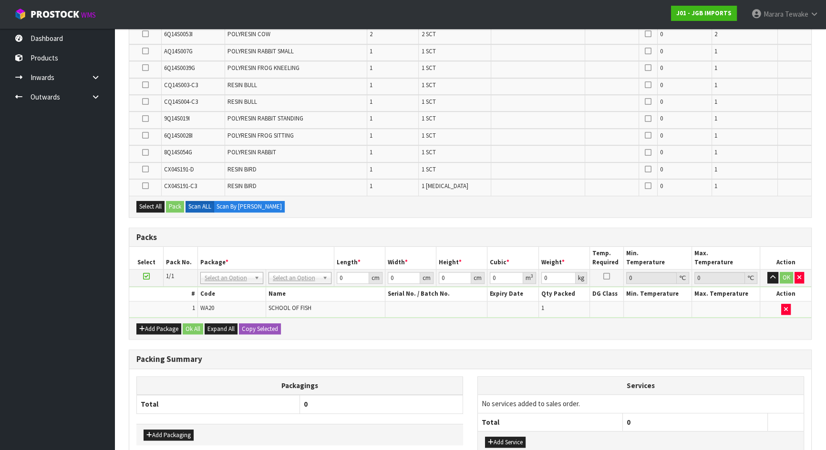
scroll to position [593, 0]
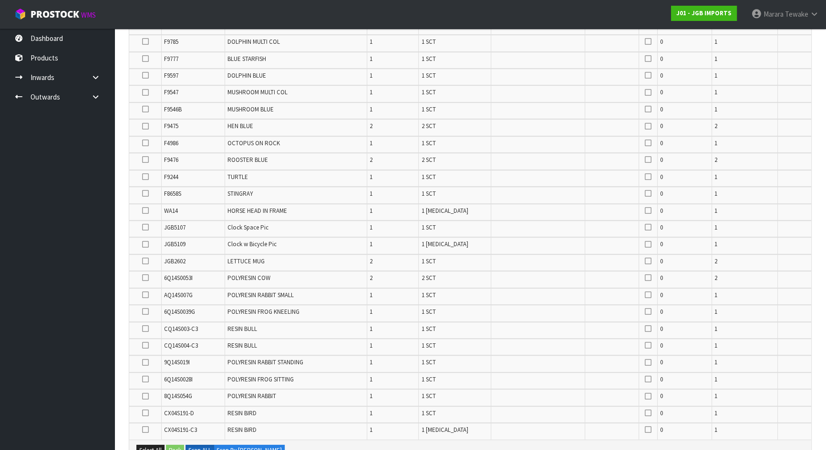
click at [146, 211] on icon at bounding box center [145, 211] width 7 height 0
click at [0, 0] on input "checkbox" at bounding box center [0, 0] width 0 height 0
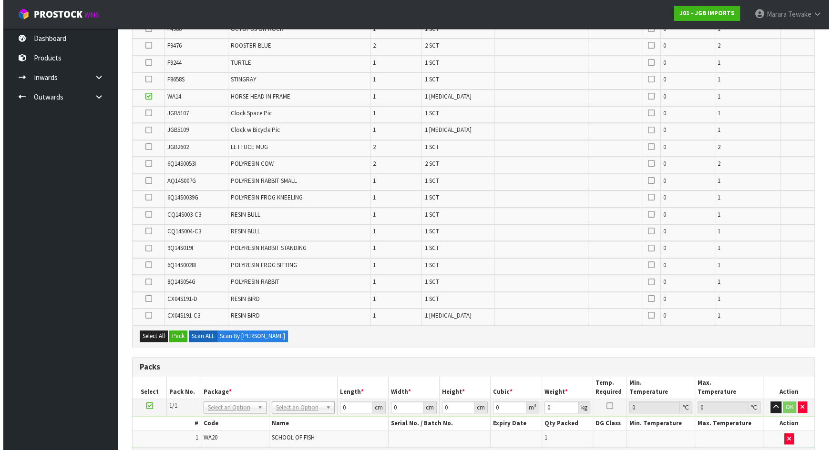
scroll to position [896, 0]
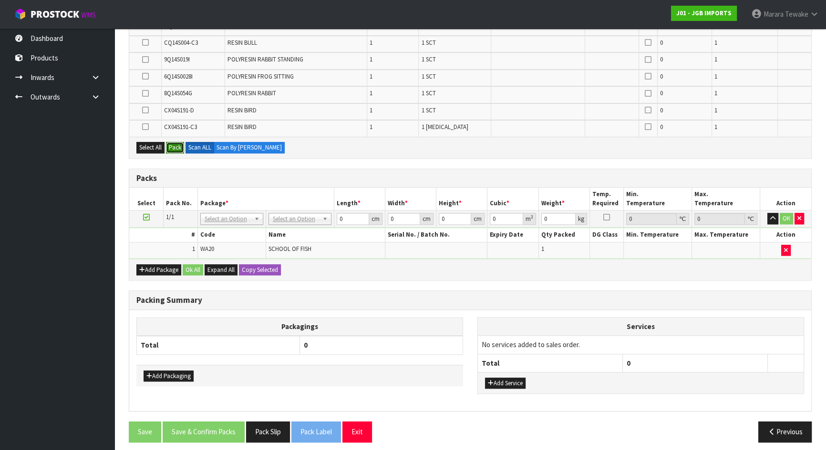
click at [178, 143] on button "Pack" at bounding box center [175, 147] width 18 height 11
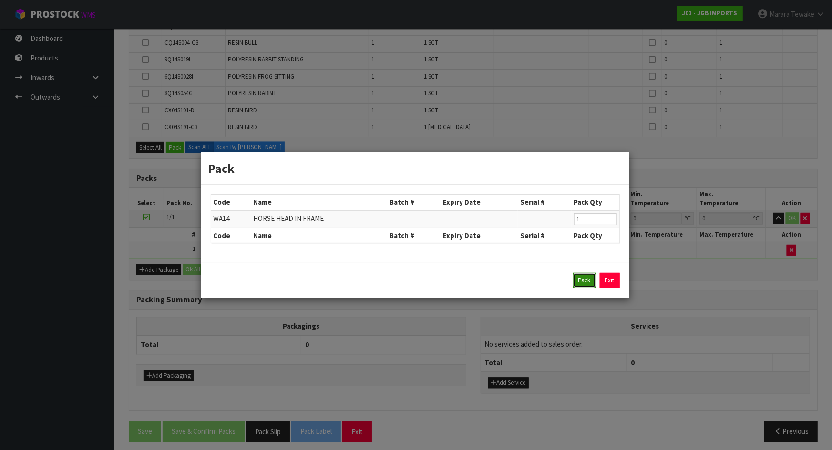
click at [583, 276] on button "Pack" at bounding box center [584, 280] width 23 height 15
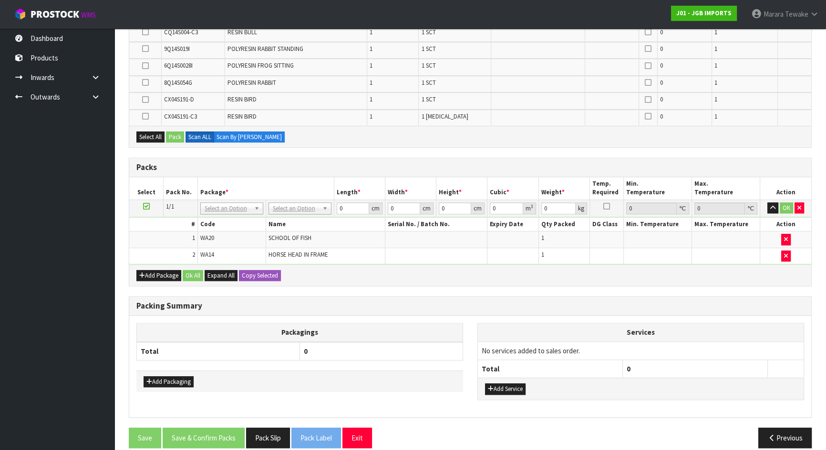
scroll to position [896, 0]
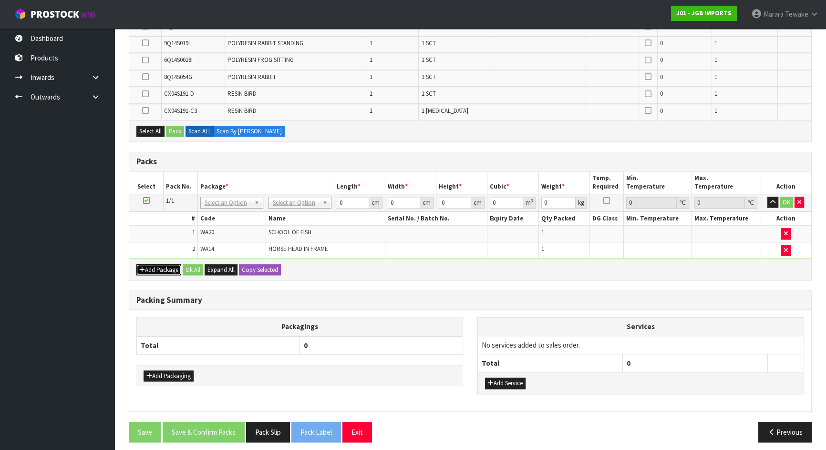
click at [158, 265] on button "Add Package" at bounding box center [158, 270] width 45 height 11
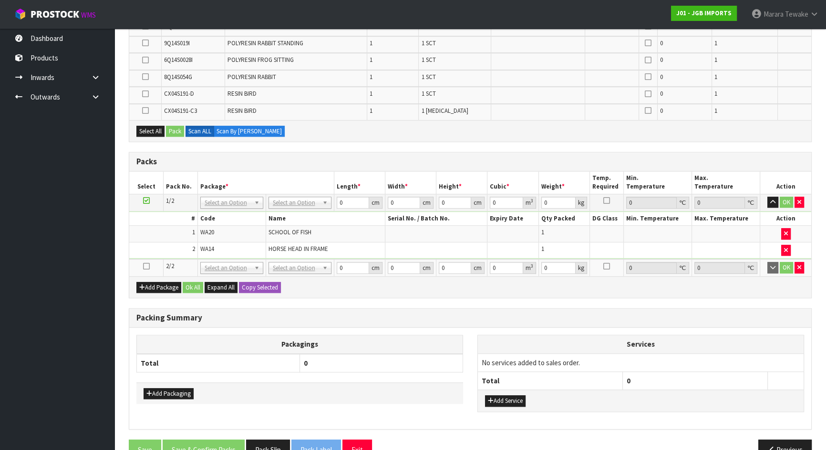
click at [145, 266] on icon at bounding box center [146, 266] width 7 height 0
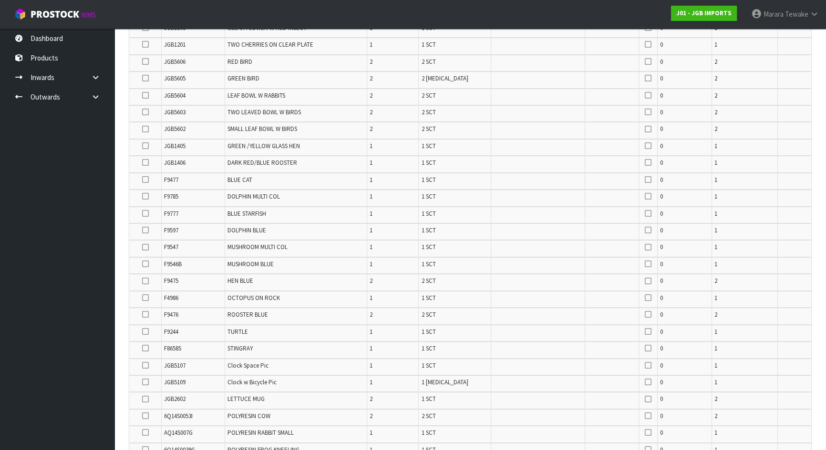
scroll to position [437, 0]
click at [85, 182] on ul "Dashboard Products Categories Serial Numbers Kitsets Packagings Inwards Purchas…" at bounding box center [57, 240] width 114 height 422
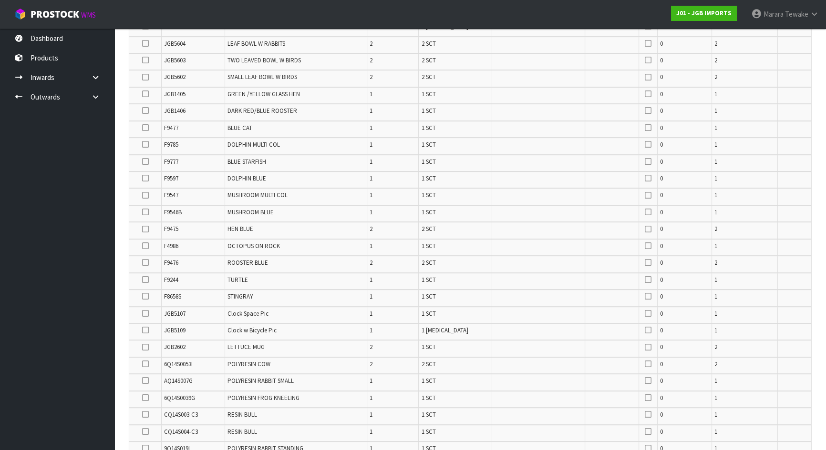
scroll to position [610, 0]
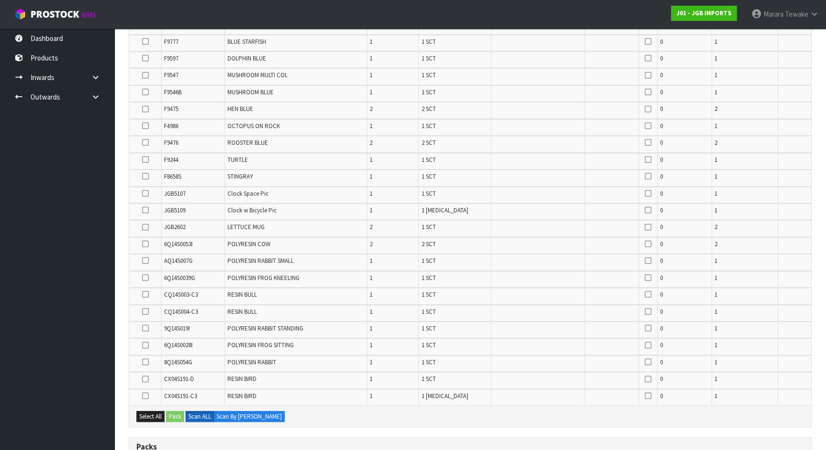
click at [146, 244] on icon at bounding box center [145, 244] width 7 height 0
click at [0, 0] on input "checkbox" at bounding box center [0, 0] width 0 height 0
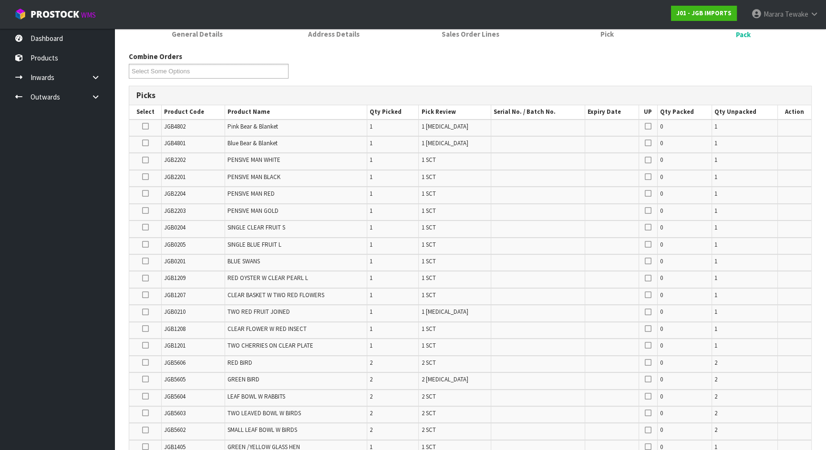
scroll to position [133, 0]
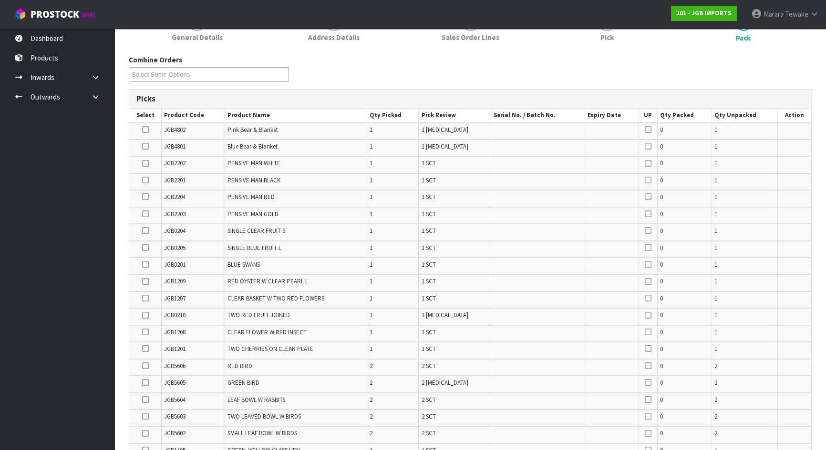
click at [143, 181] on icon at bounding box center [145, 180] width 7 height 0
click at [0, 0] on input "checkbox" at bounding box center [0, 0] width 0 height 0
click at [144, 163] on icon at bounding box center [145, 163] width 7 height 0
click at [0, 0] on input "checkbox" at bounding box center [0, 0] width 0 height 0
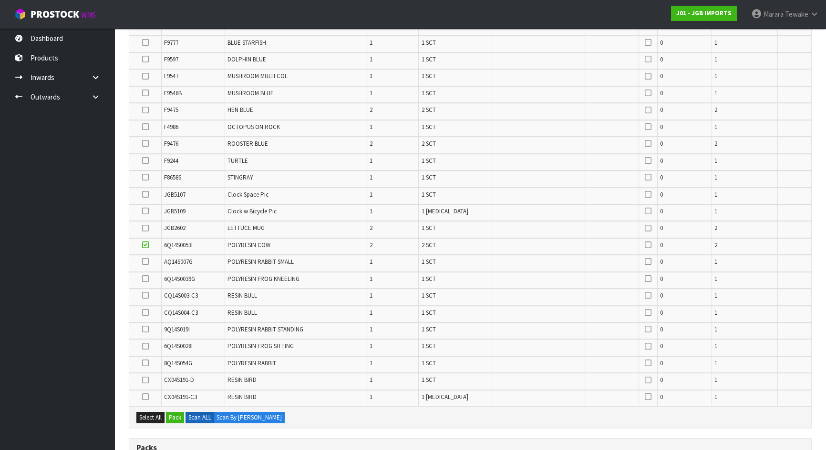
click at [145, 228] on icon at bounding box center [145, 228] width 7 height 0
click at [0, 0] on input "checkbox" at bounding box center [0, 0] width 0 height 0
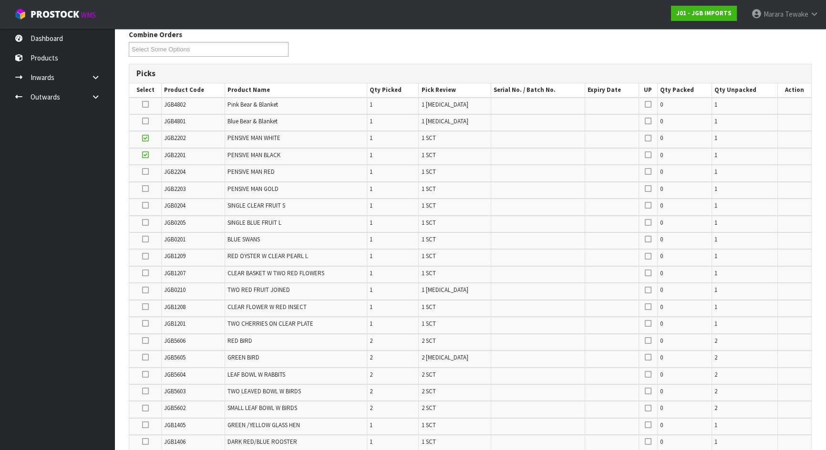
scroll to position [133, 0]
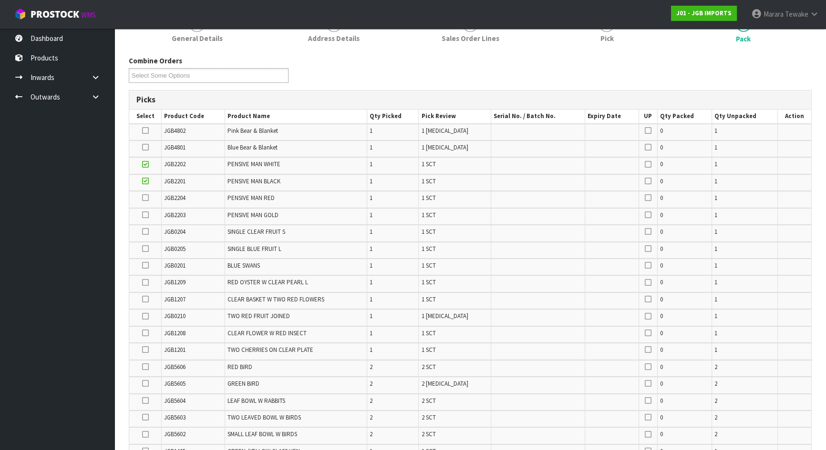
click at [143, 198] on icon at bounding box center [145, 198] width 7 height 0
click at [0, 0] on input "checkbox" at bounding box center [0, 0] width 0 height 0
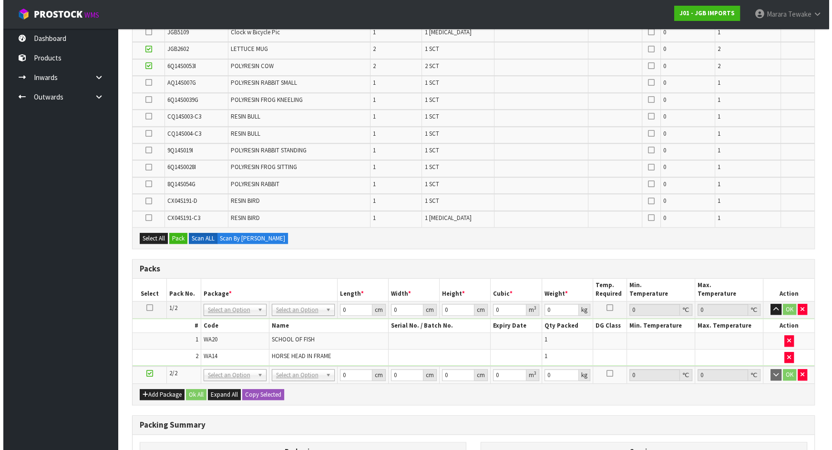
scroll to position [653, 0]
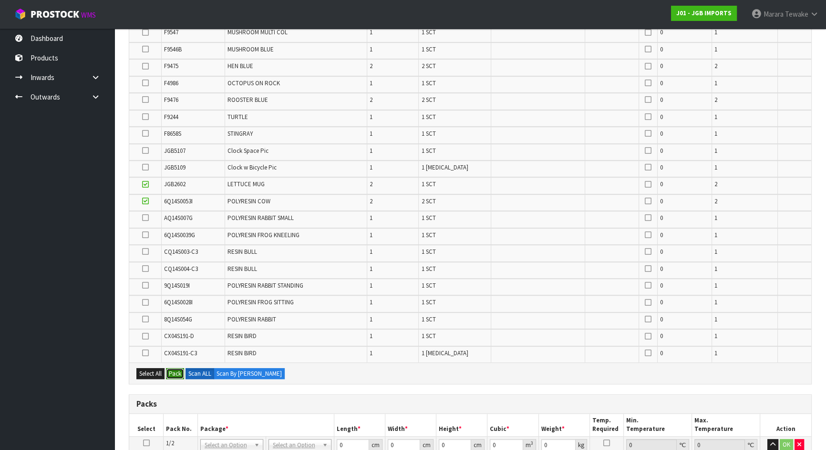
click at [175, 368] on button "Pack" at bounding box center [175, 373] width 18 height 11
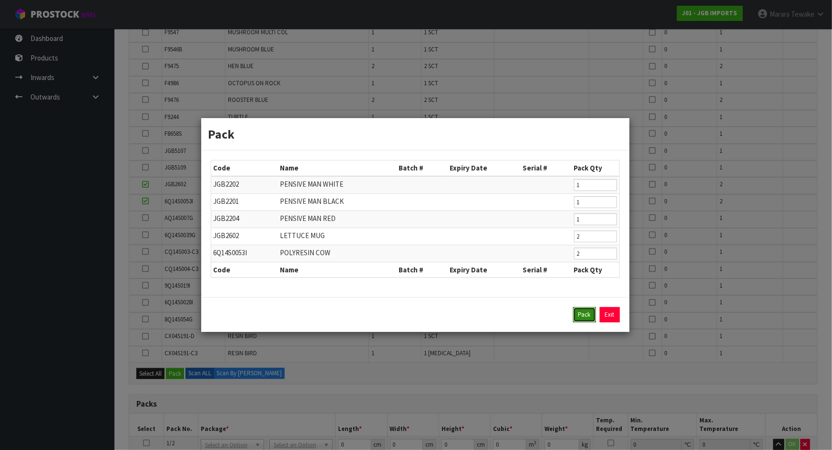
click at [579, 312] on button "Pack" at bounding box center [584, 314] width 23 height 15
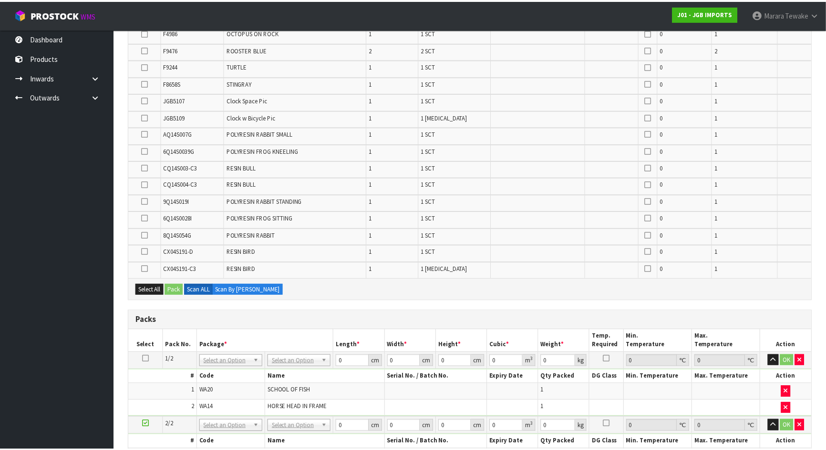
scroll to position [602, 0]
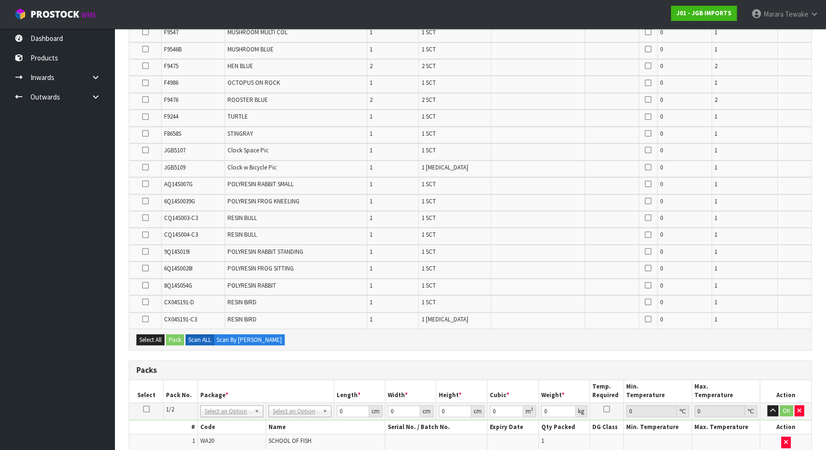
click at [144, 66] on icon at bounding box center [145, 66] width 7 height 0
click at [0, 0] on input "checkbox" at bounding box center [0, 0] width 0 height 0
click at [174, 335] on button "Pack" at bounding box center [175, 340] width 18 height 11
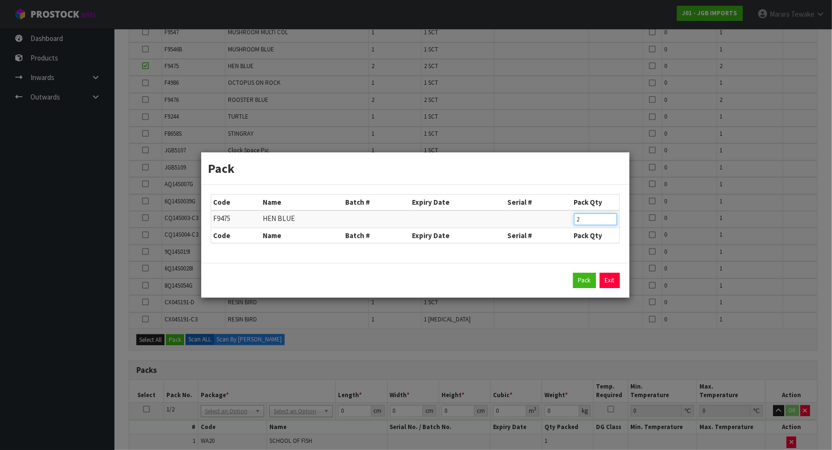
drag, startPoint x: 590, startPoint y: 222, endPoint x: 546, endPoint y: 205, distance: 46.5
click at [551, 209] on table "Code Name Batch # Expiry Date Serial # Pack Qty F9475 HEN BLUE 2 Code Name Batc…" at bounding box center [415, 219] width 408 height 48
type input "1"
click button "Pack" at bounding box center [584, 280] width 23 height 15
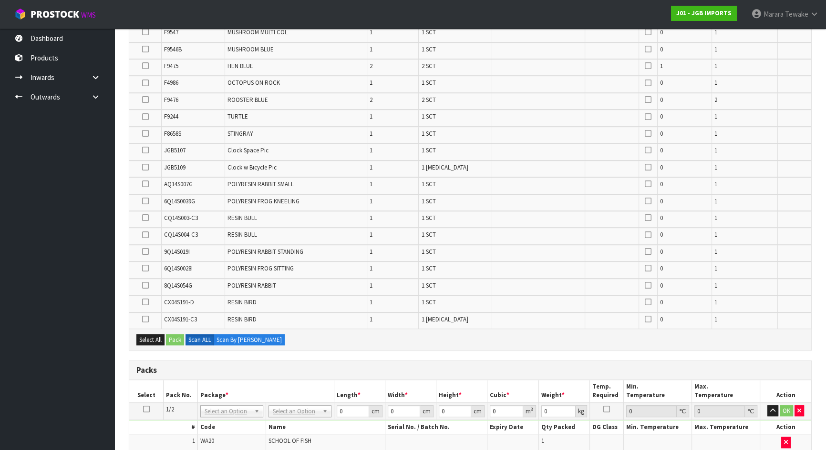
click at [145, 49] on icon at bounding box center [145, 49] width 7 height 0
click at [0, 0] on input "checkbox" at bounding box center [0, 0] width 0 height 0
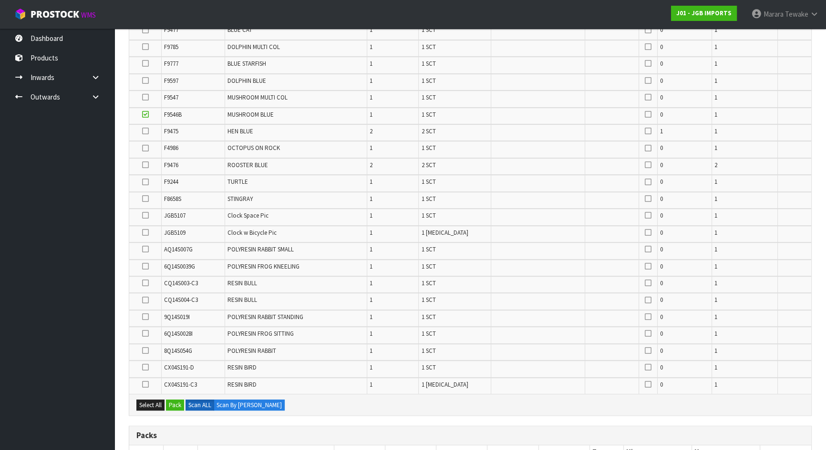
scroll to position [472, 0]
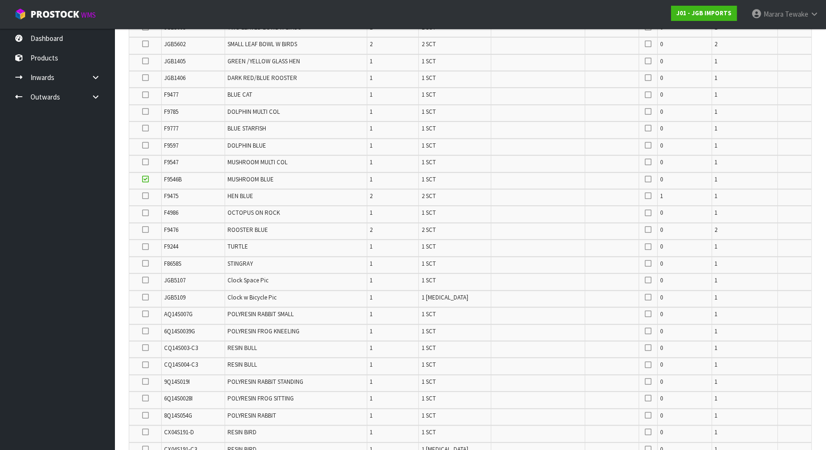
click at [145, 162] on icon at bounding box center [145, 162] width 7 height 0
click at [0, 0] on input "checkbox" at bounding box center [0, 0] width 0 height 0
click at [143, 128] on icon at bounding box center [145, 128] width 7 height 0
click at [0, 0] on input "checkbox" at bounding box center [0, 0] width 0 height 0
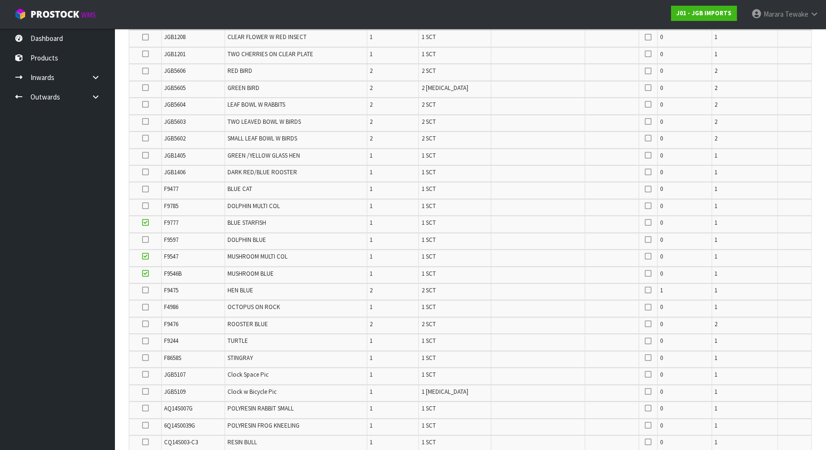
scroll to position [343, 0]
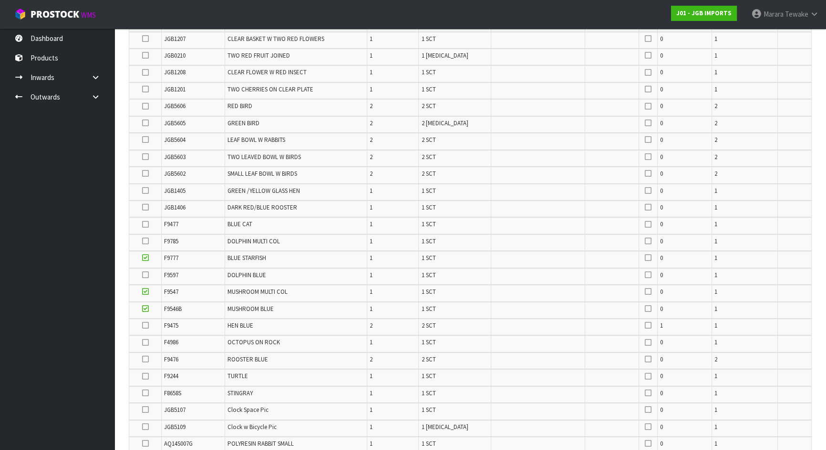
click at [142, 393] on icon at bounding box center [145, 393] width 7 height 0
click at [0, 0] on input "checkbox" at bounding box center [0, 0] width 0 height 0
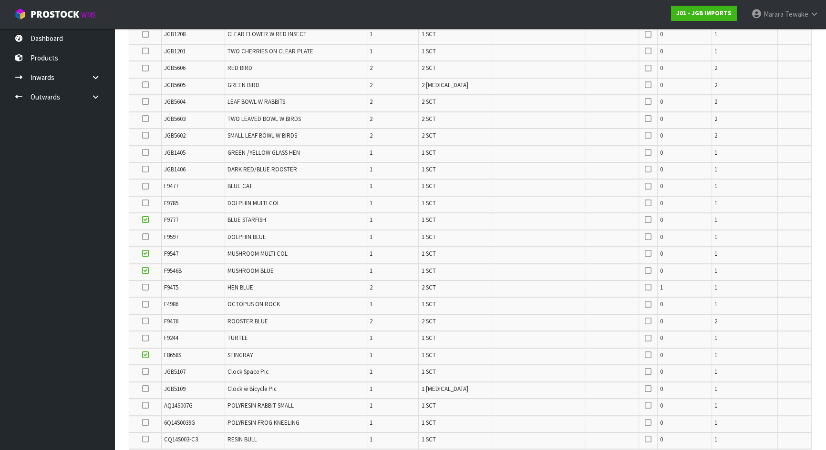
scroll to position [378, 0]
click at [147, 189] on icon at bounding box center [145, 189] width 7 height 0
click at [0, 0] on input "checkbox" at bounding box center [0, 0] width 0 height 0
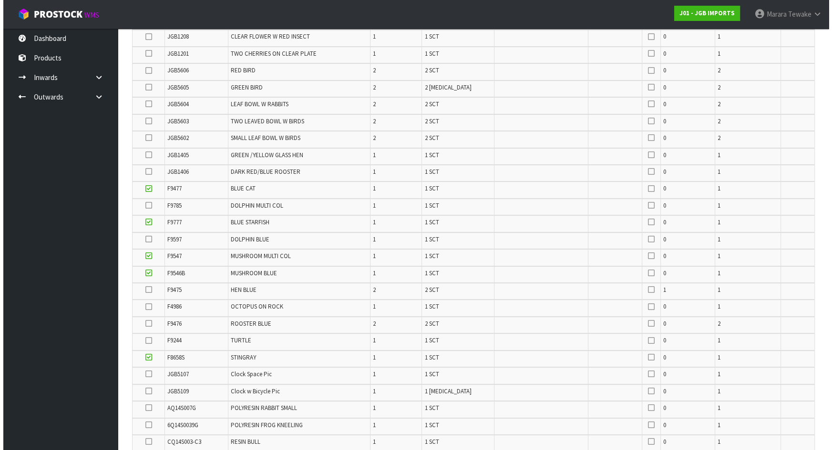
scroll to position [725, 0]
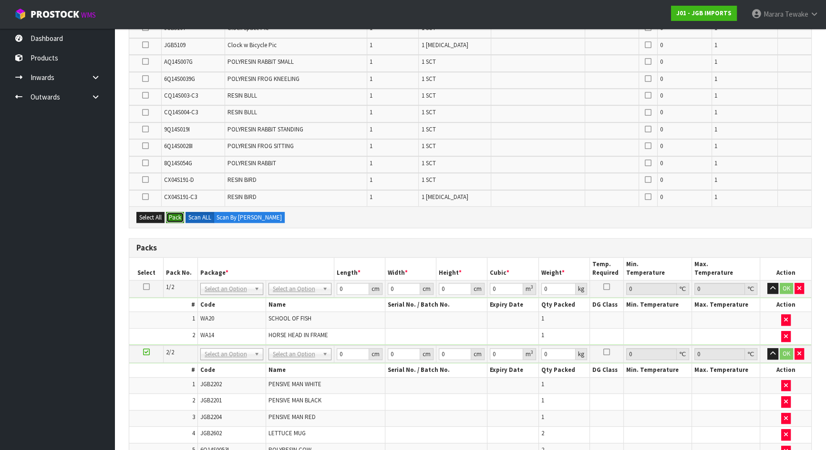
click at [177, 214] on button "Pack" at bounding box center [175, 217] width 18 height 11
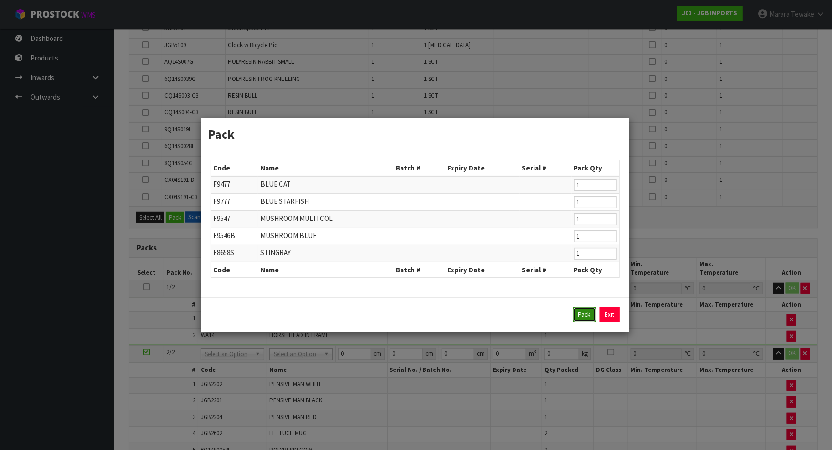
click at [585, 311] on button "Pack" at bounding box center [584, 314] width 23 height 15
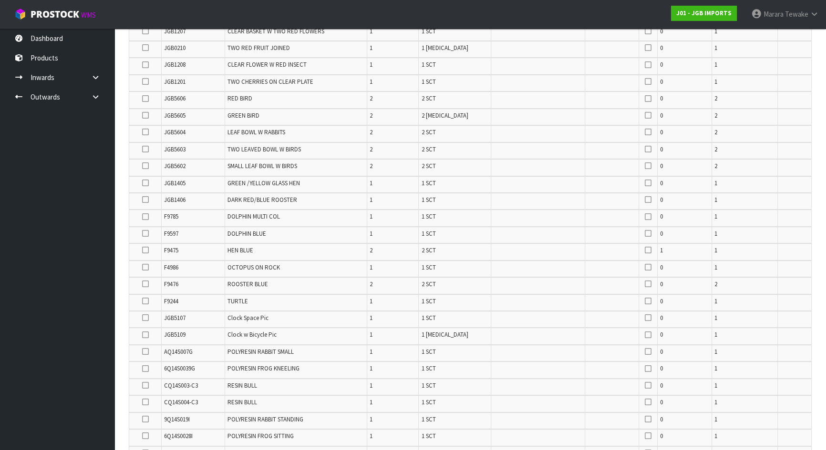
scroll to position [333, 0]
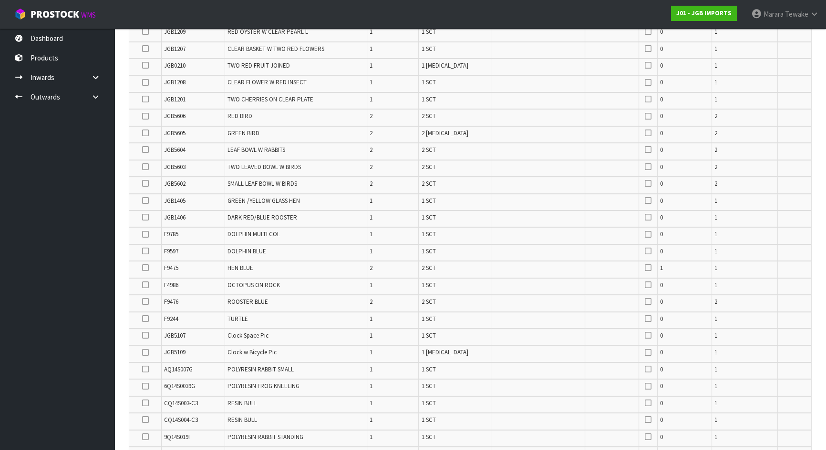
click at [147, 150] on icon at bounding box center [145, 150] width 7 height 0
click at [0, 0] on input "checkbox" at bounding box center [0, 0] width 0 height 0
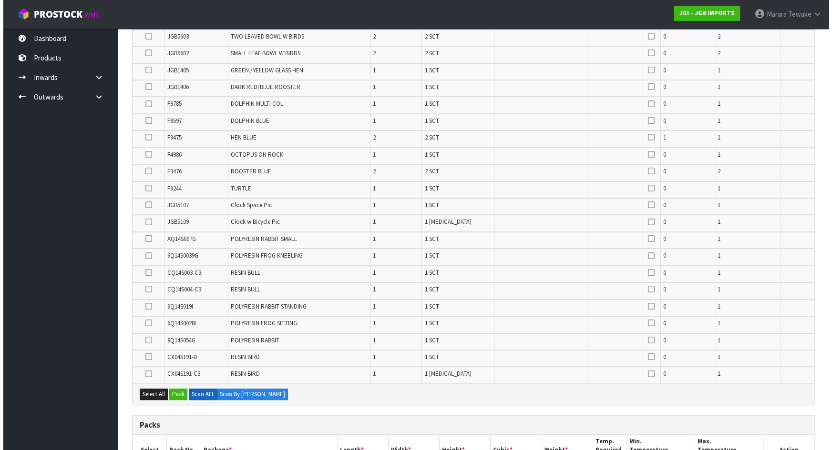
scroll to position [636, 0]
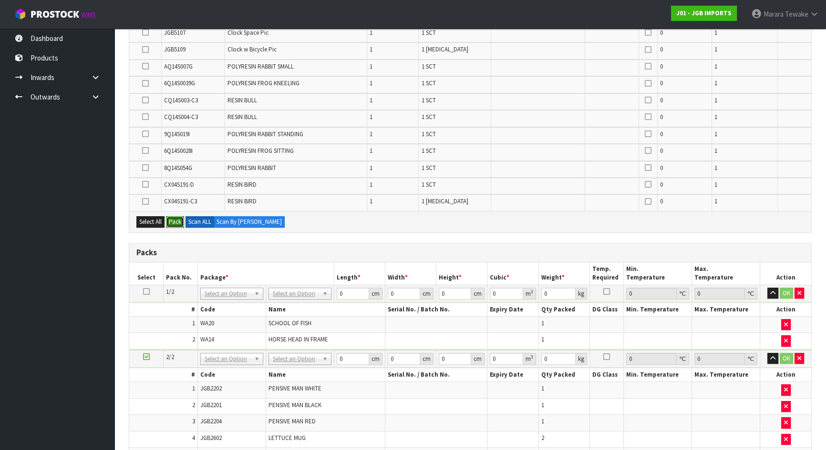
click at [175, 222] on button "Pack" at bounding box center [175, 221] width 18 height 11
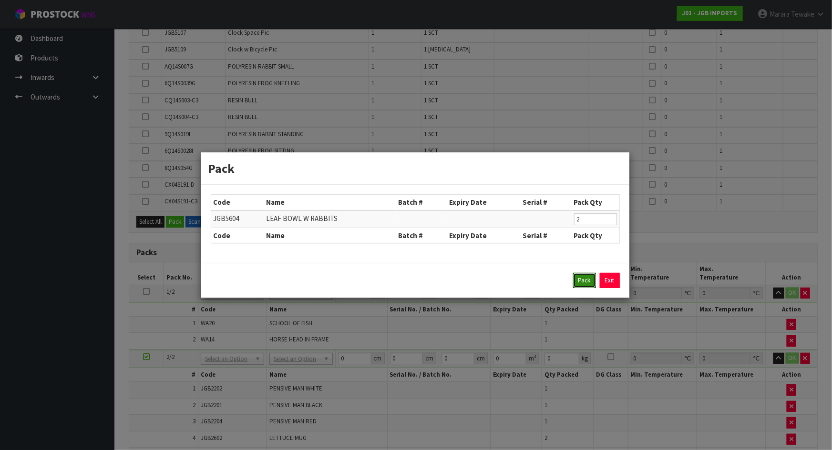
click at [582, 277] on button "Pack" at bounding box center [584, 280] width 23 height 15
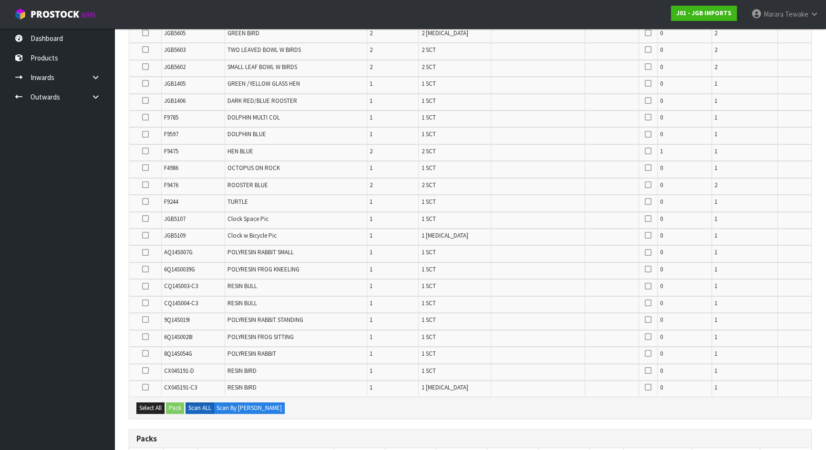
scroll to position [402, 0]
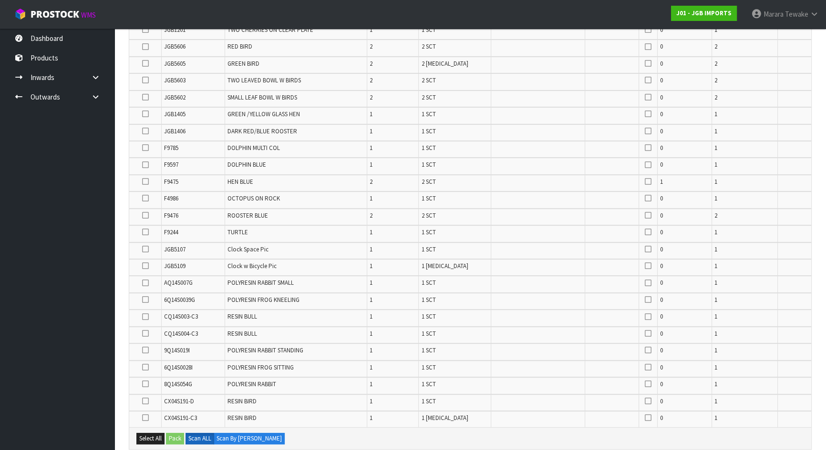
click at [146, 80] on icon at bounding box center [145, 80] width 7 height 0
click at [0, 0] on input "checkbox" at bounding box center [0, 0] width 0 height 0
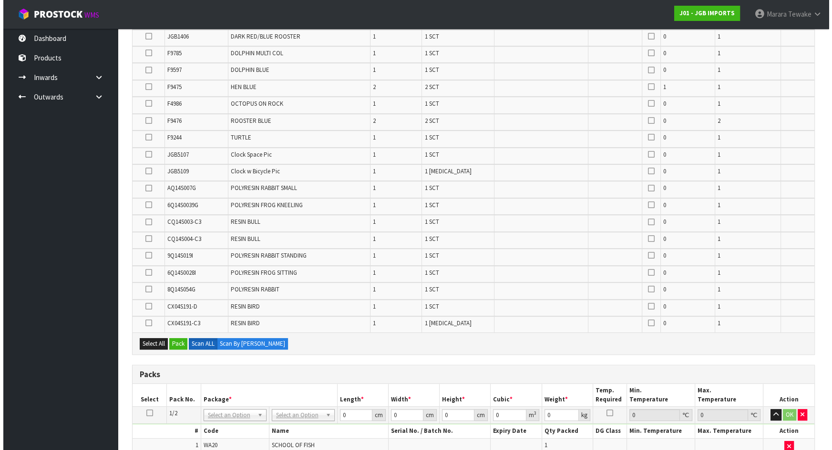
scroll to position [749, 0]
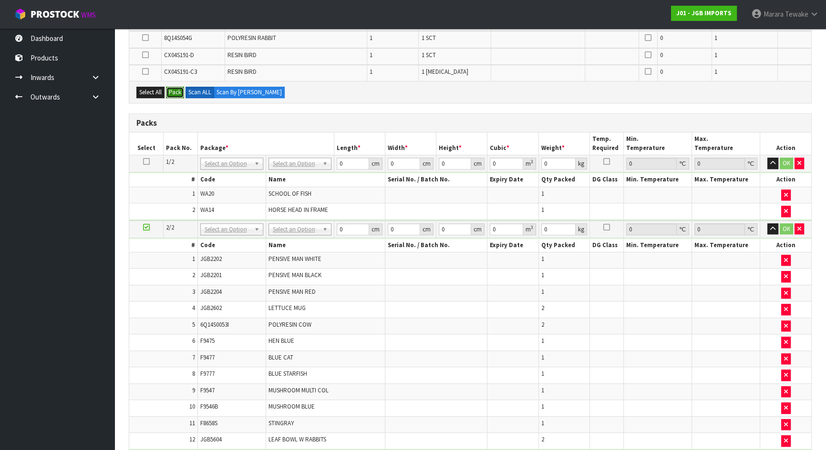
click at [173, 89] on button "Pack" at bounding box center [175, 92] width 18 height 11
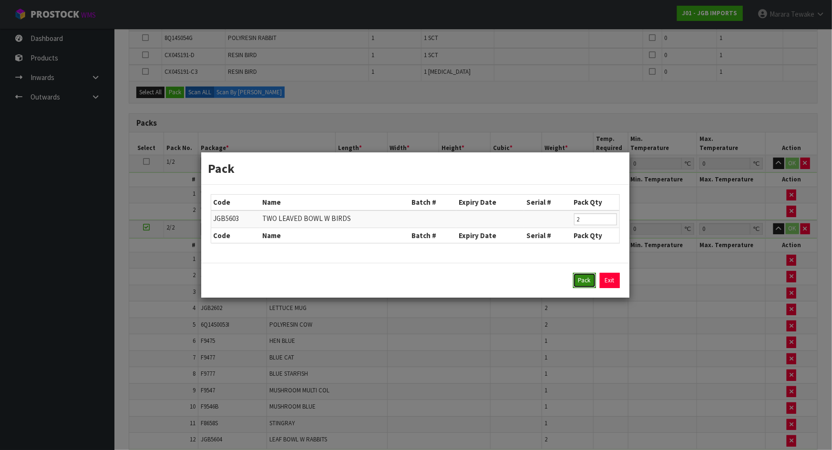
click at [580, 278] on button "Pack" at bounding box center [584, 280] width 23 height 15
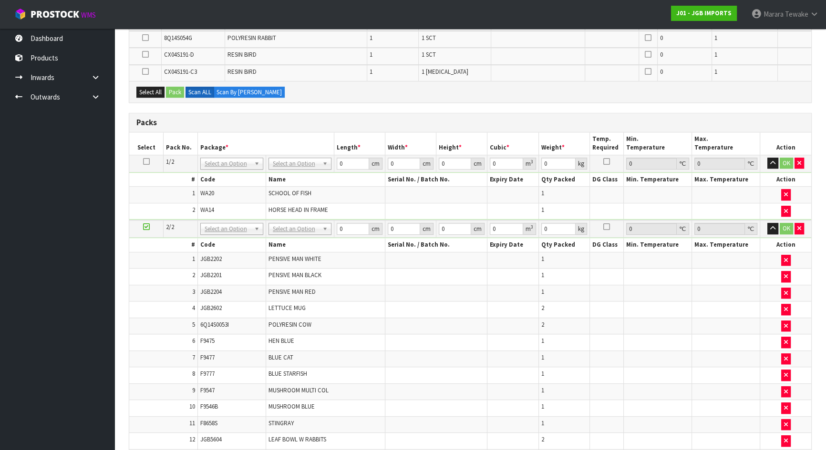
scroll to position [340, 0]
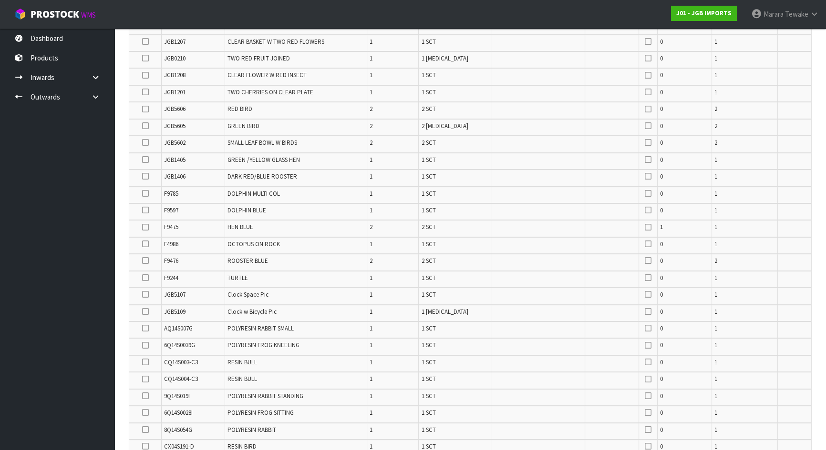
click at [146, 227] on icon at bounding box center [145, 227] width 7 height 0
click at [0, 0] on input "checkbox" at bounding box center [0, 0] width 0 height 0
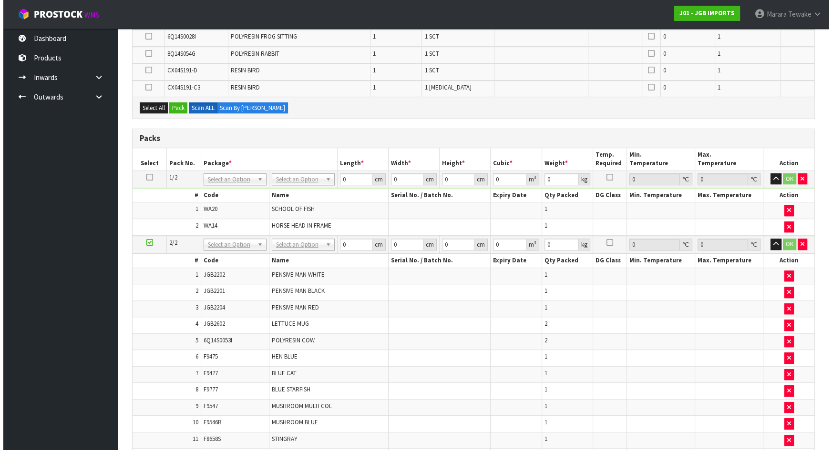
scroll to position [600, 0]
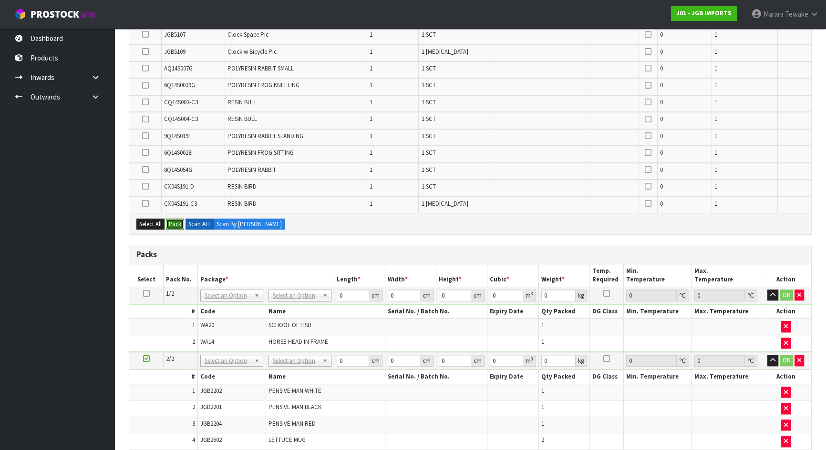
click at [177, 222] on button "Pack" at bounding box center [175, 224] width 18 height 11
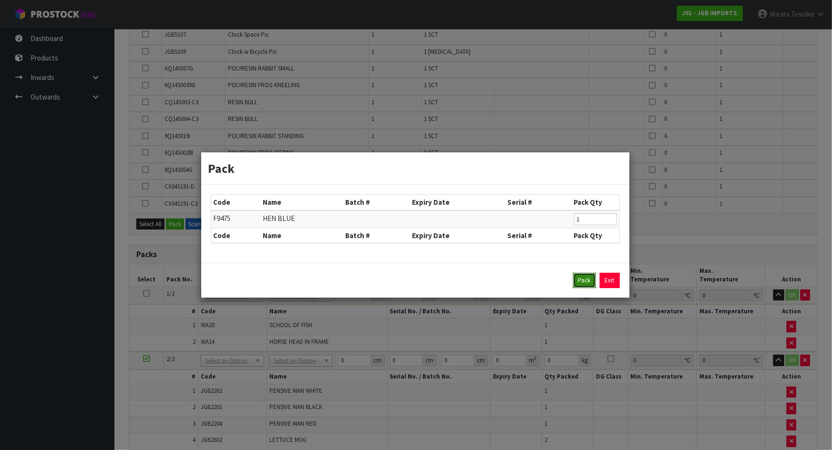
click at [582, 276] on button "Pack" at bounding box center [584, 280] width 23 height 15
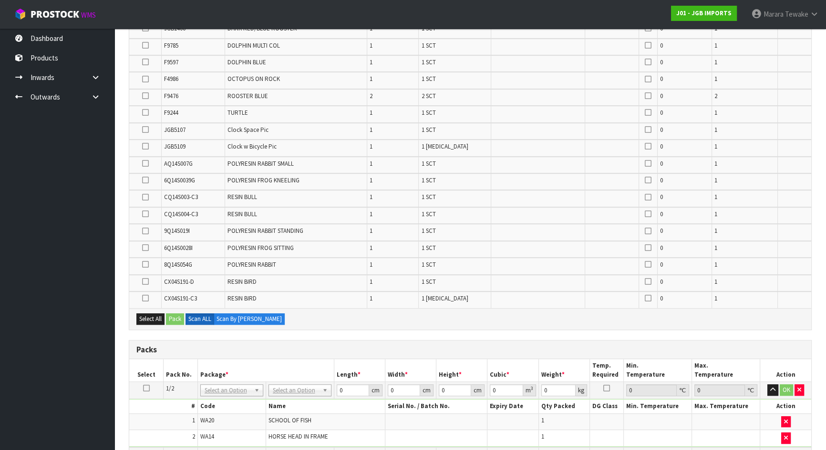
scroll to position [272, 0]
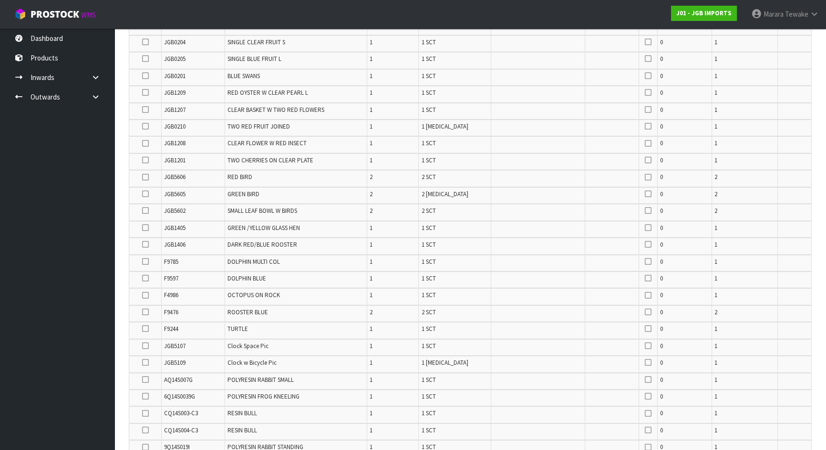
click at [143, 194] on icon at bounding box center [145, 194] width 7 height 0
click at [0, 0] on input "checkbox" at bounding box center [0, 0] width 0 height 0
click at [145, 177] on icon at bounding box center [145, 177] width 7 height 0
click at [0, 0] on input "checkbox" at bounding box center [0, 0] width 0 height 0
click at [146, 278] on icon at bounding box center [145, 278] width 7 height 0
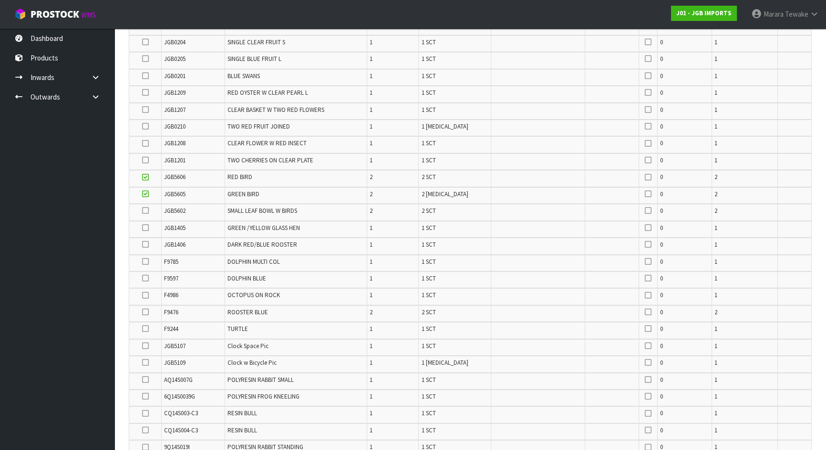
click at [0, 0] on input "checkbox" at bounding box center [0, 0] width 0 height 0
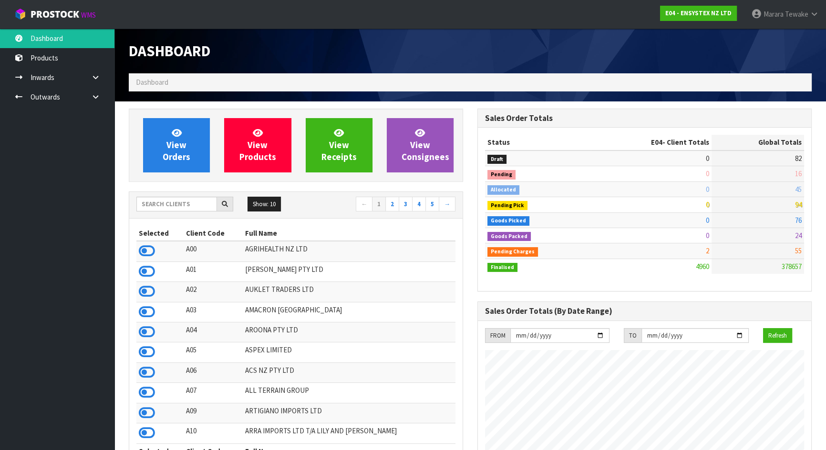
scroll to position [721, 348]
click at [195, 200] on input "text" at bounding box center [176, 204] width 81 height 15
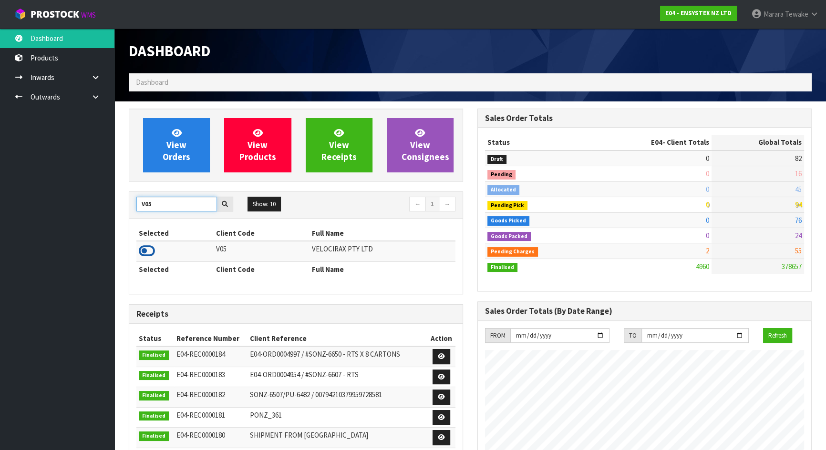
type input "V05"
click at [151, 252] on icon at bounding box center [147, 251] width 16 height 14
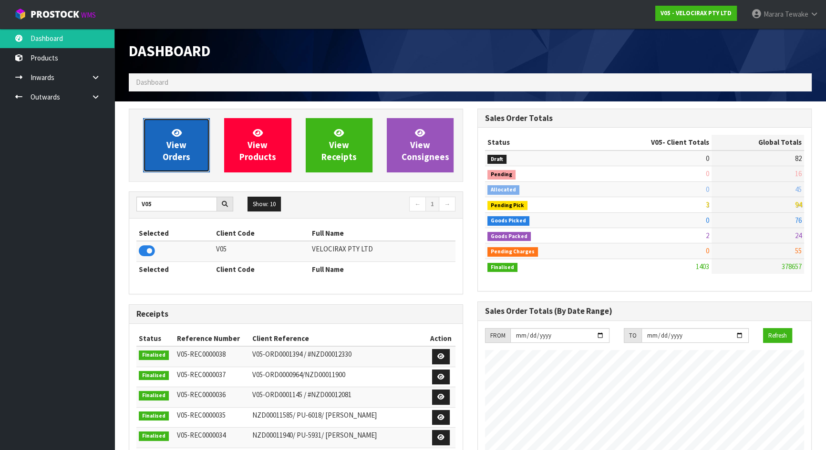
click at [174, 165] on link "View Orders" at bounding box center [176, 145] width 67 height 54
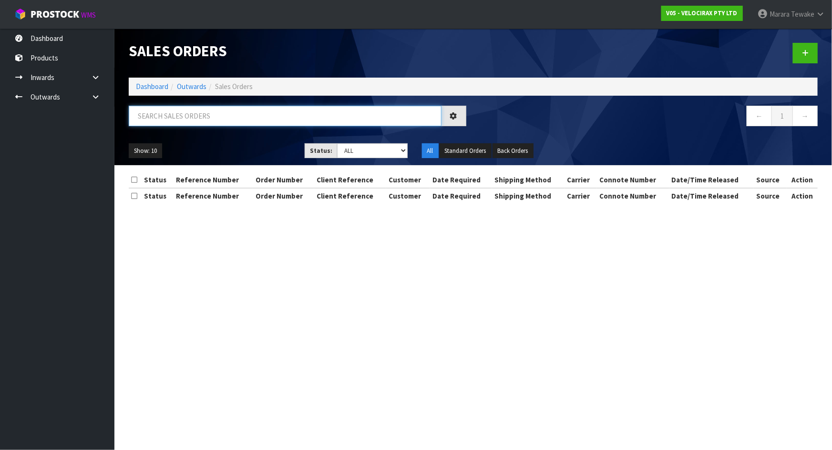
click at [182, 116] on input "text" at bounding box center [285, 116] width 313 height 20
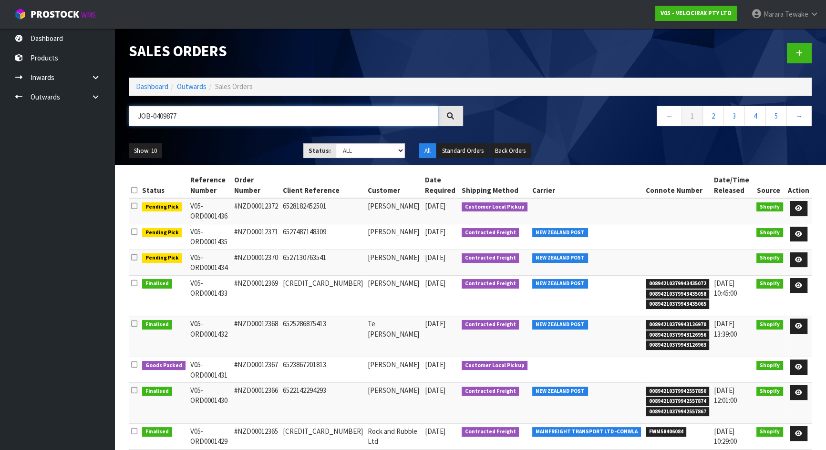
type input "JOB-0409877"
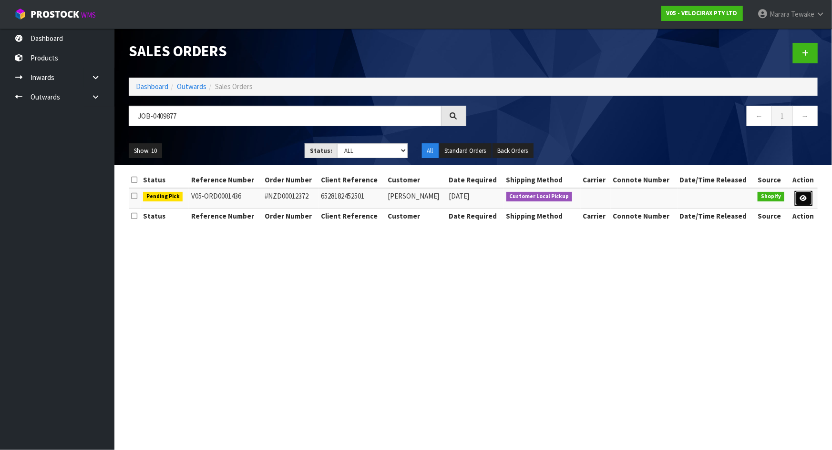
click at [799, 195] on link at bounding box center [804, 198] width 18 height 15
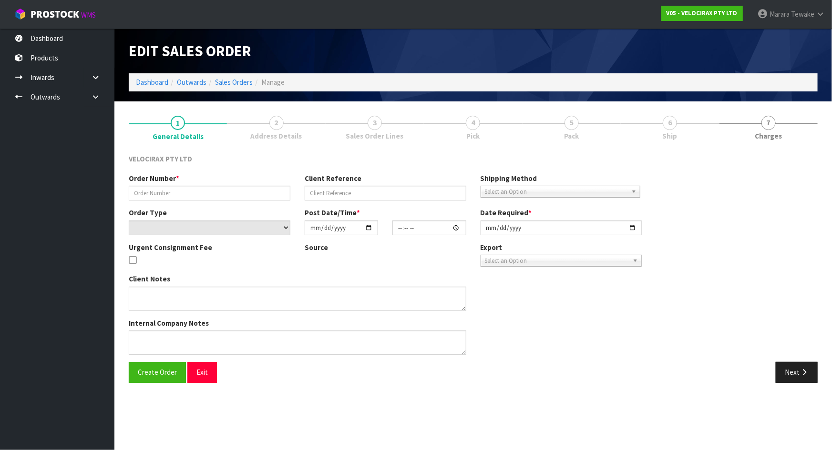
type input "#NZD00012372"
type input "6528182452501"
select select "number:0"
type input "[DATE]"
type input "10:48:19.000"
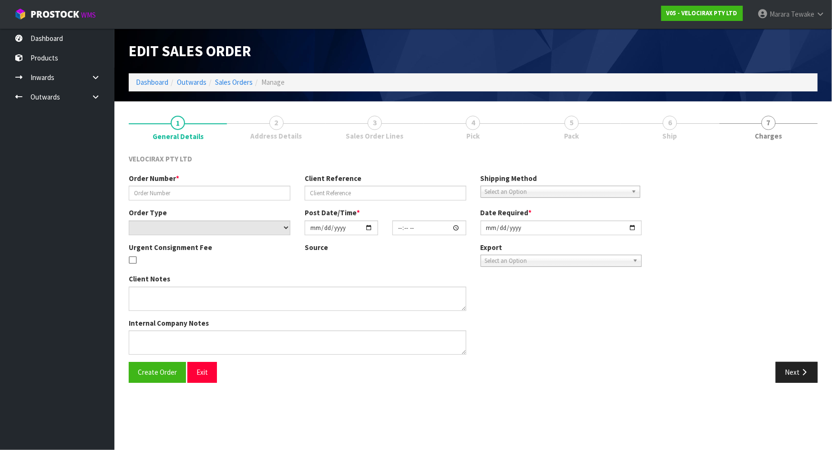
type input "[DATE]"
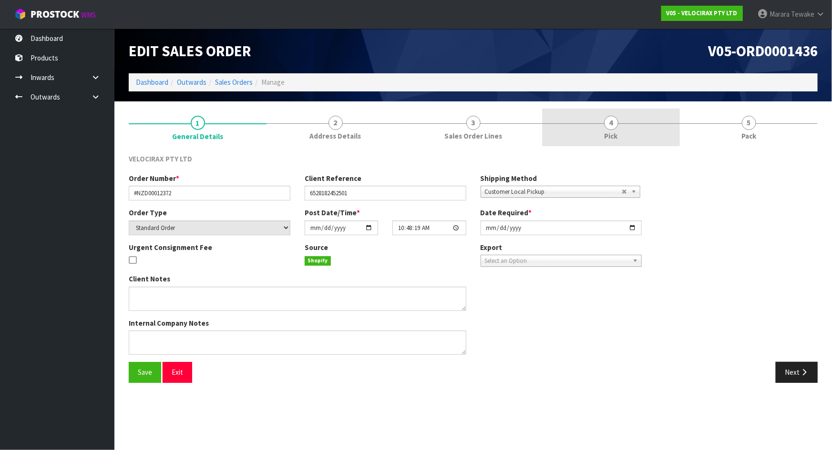
click at [668, 124] on link "4 Pick" at bounding box center [611, 128] width 138 height 38
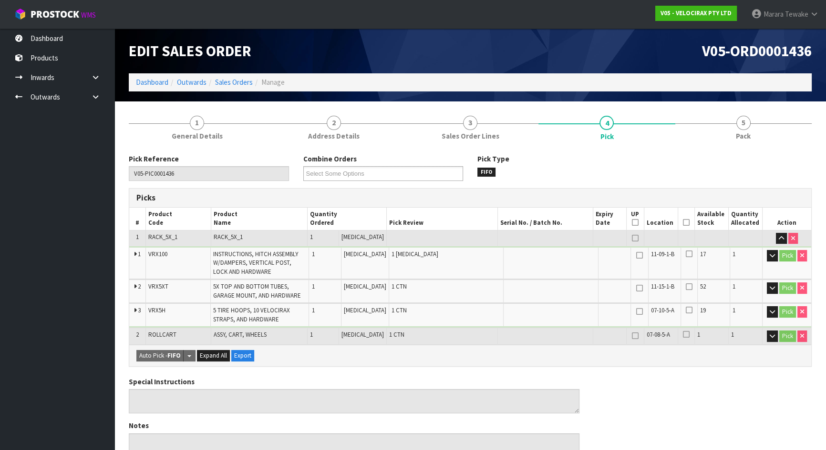
click at [683, 223] on icon at bounding box center [686, 223] width 7 height 0
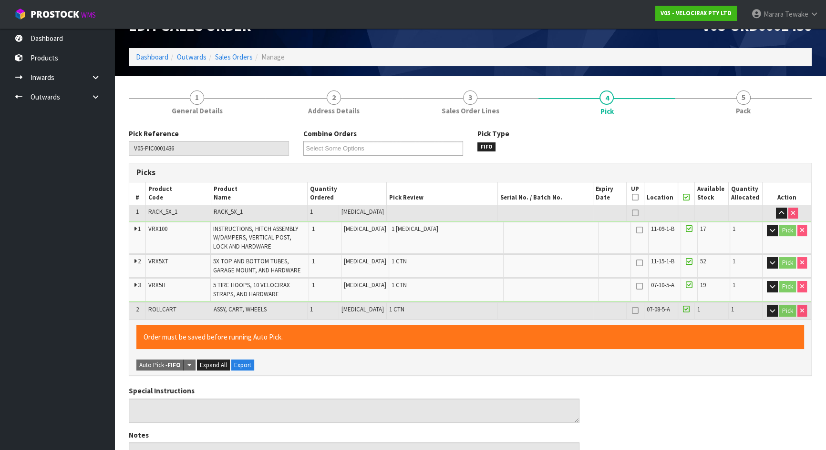
scroll to position [310, 0]
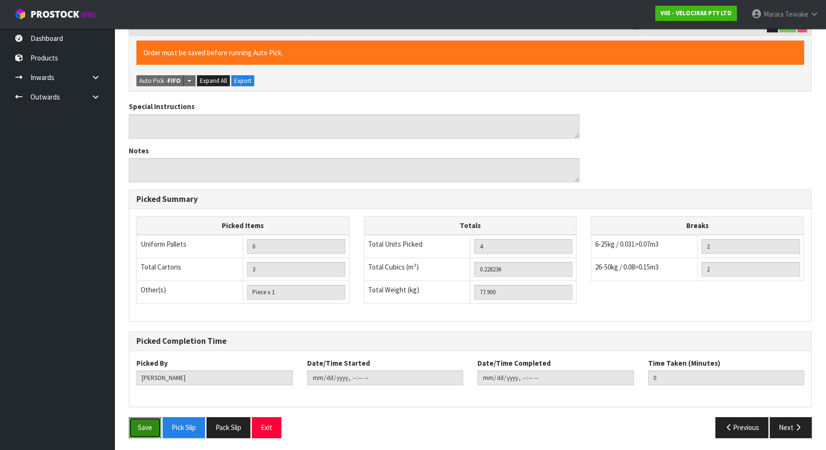
click at [138, 423] on button "Save" at bounding box center [145, 428] width 32 height 20
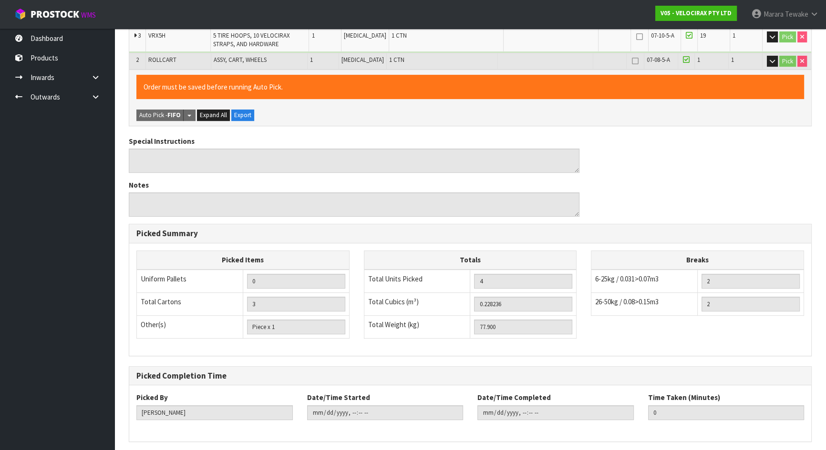
scroll to position [0, 0]
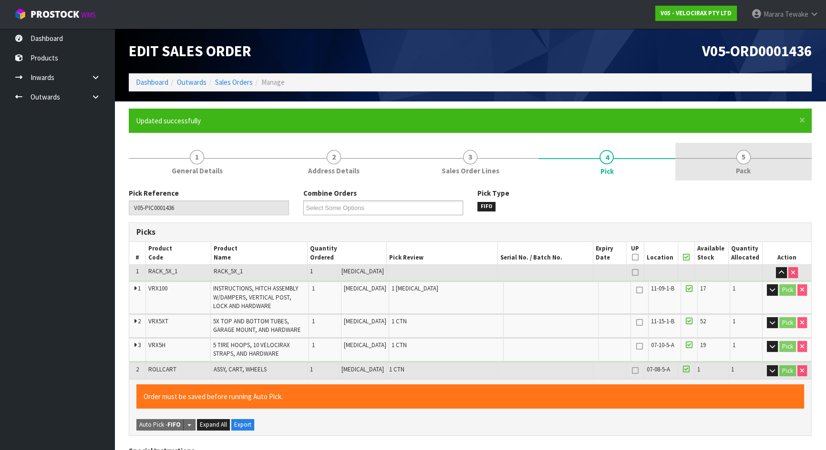
click at [758, 158] on div at bounding box center [743, 158] width 136 height 0
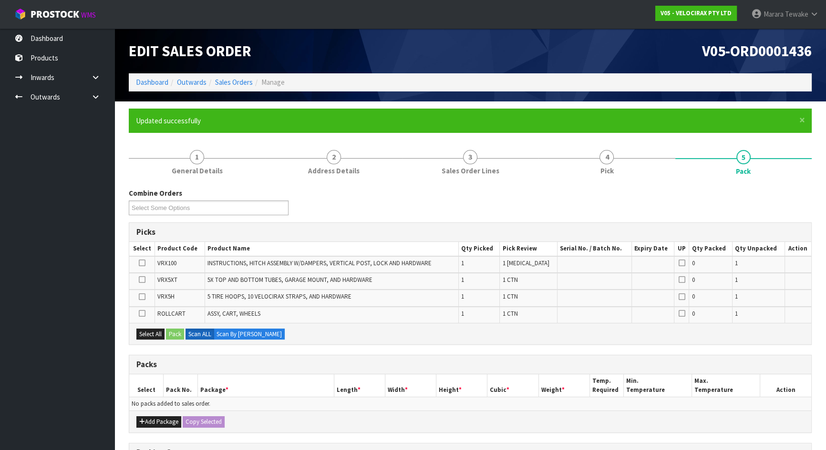
scroll to position [157, 0]
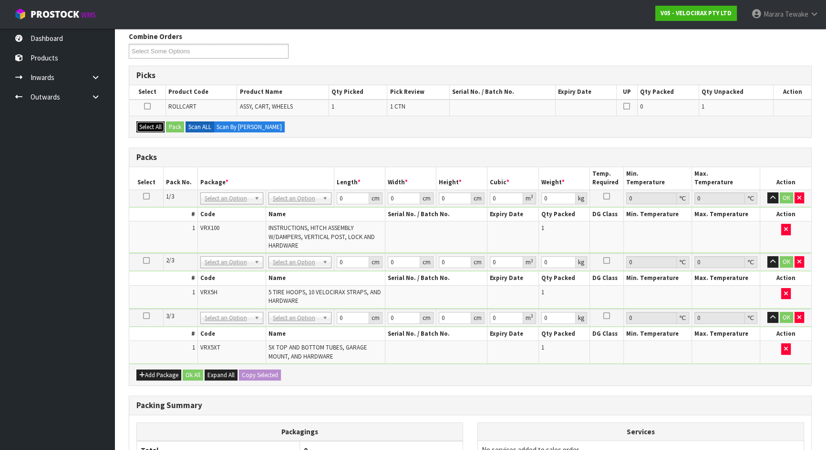
drag, startPoint x: 143, startPoint y: 123, endPoint x: 168, endPoint y: 129, distance: 25.4
click at [144, 123] on button "Select All" at bounding box center [150, 127] width 28 height 11
click at [175, 127] on button "Pack" at bounding box center [175, 127] width 18 height 11
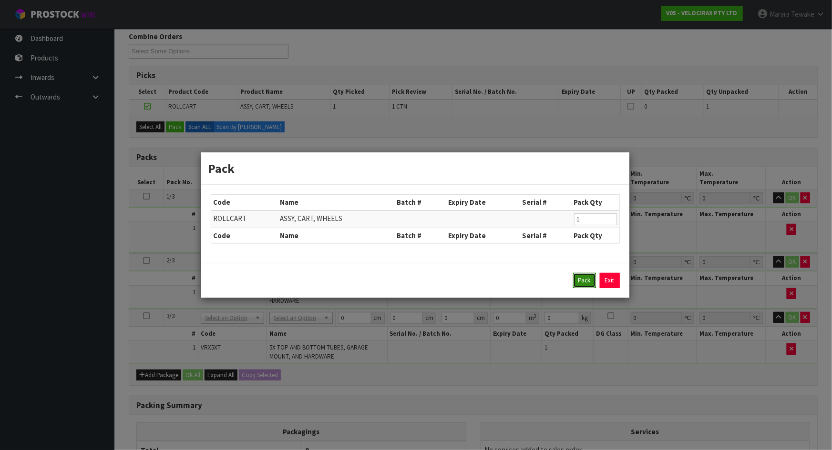
click at [584, 286] on button "Pack" at bounding box center [584, 280] width 23 height 15
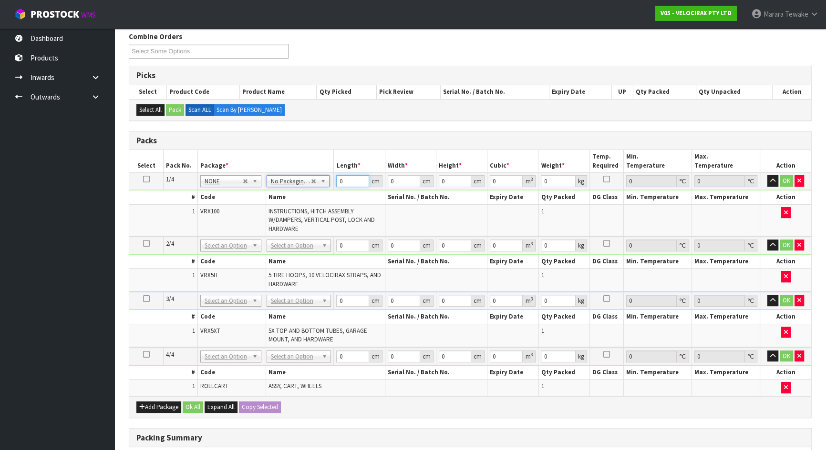
drag, startPoint x: 348, startPoint y: 179, endPoint x: 299, endPoint y: 158, distance: 53.2
click at [317, 166] on table "Select Pack No. Package * Length * Width * Height * Cubic * Weight * Temp. Requ…" at bounding box center [470, 273] width 682 height 246
type input "1"
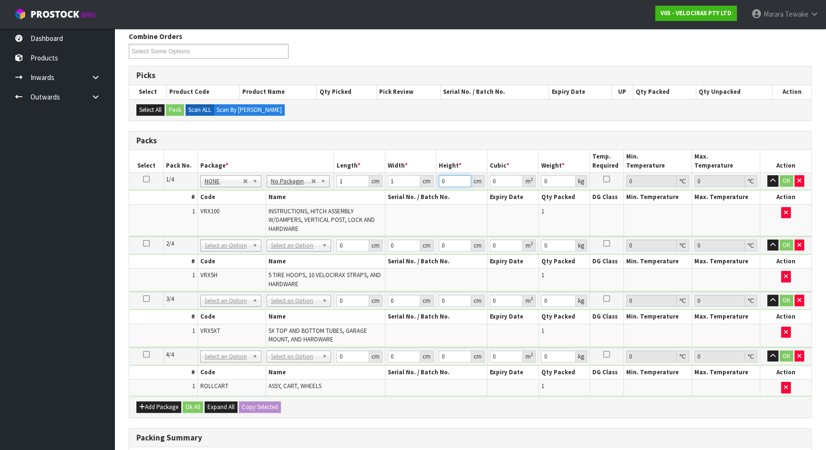
type input "0.000001"
type input "1"
click at [146, 178] on td at bounding box center [146, 181] width 34 height 17
click at [146, 179] on icon at bounding box center [146, 179] width 7 height 0
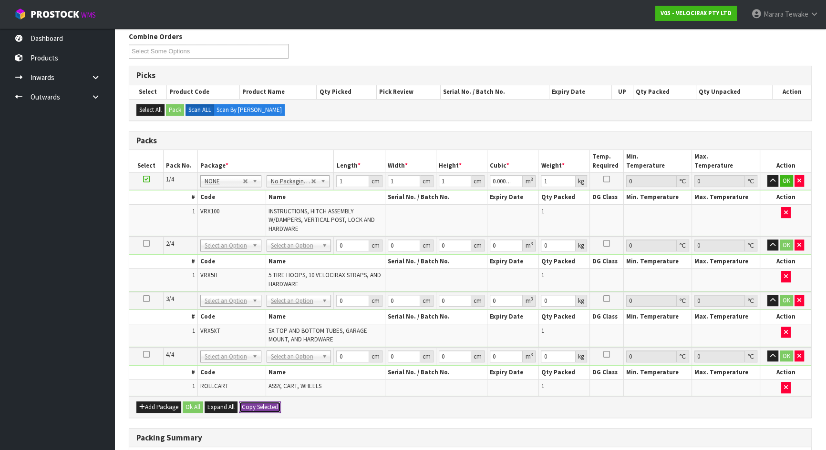
click at [263, 408] on button "Copy Selected" at bounding box center [260, 407] width 42 height 11
click at [263, 408] on button "Confirm Copy Selected" at bounding box center [270, 407] width 63 height 11
type input "1"
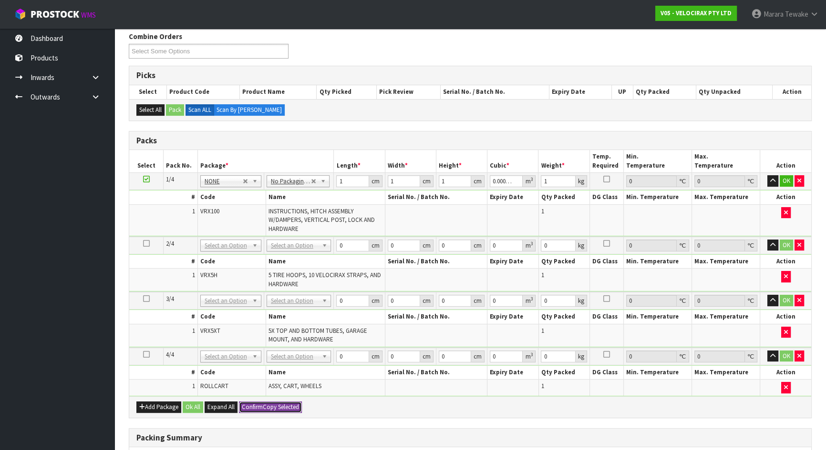
type input "0.000001"
type input "1"
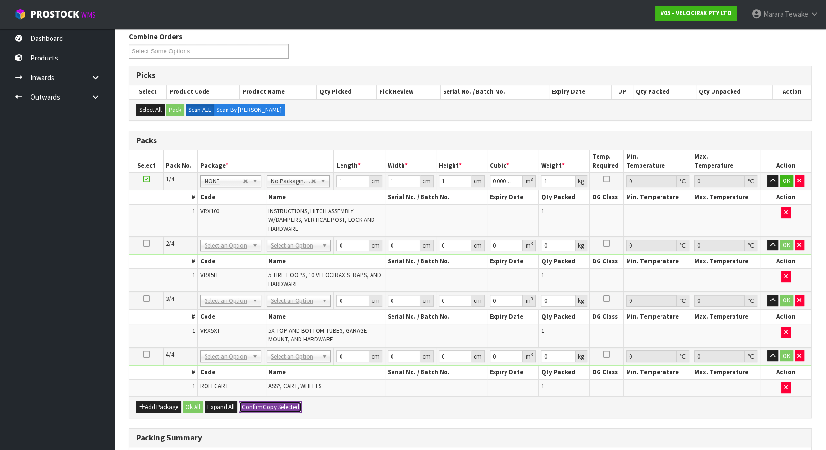
type input "0.000001"
type input "1"
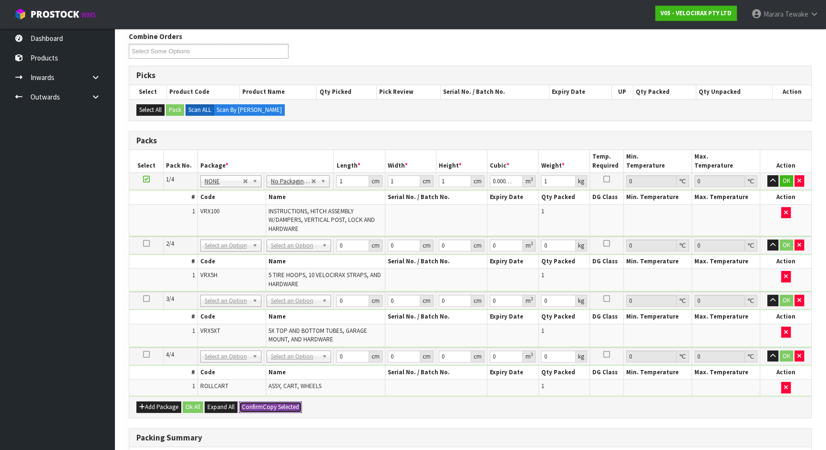
type input "0.000001"
type input "1"
type input "4"
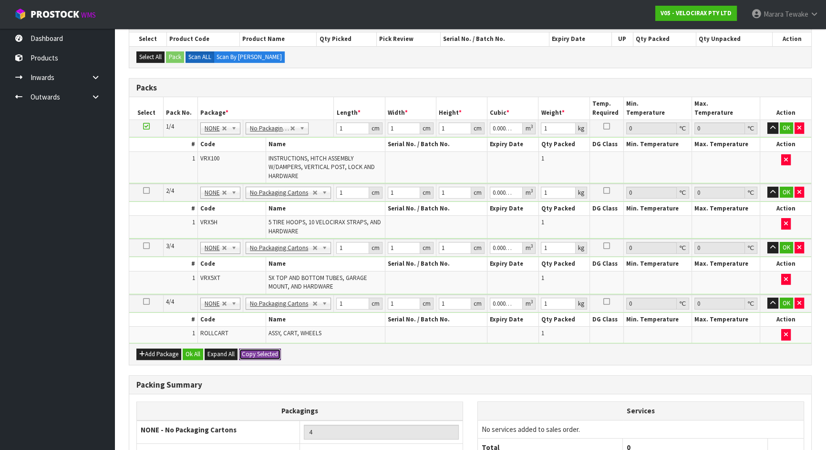
scroll to position [303, 0]
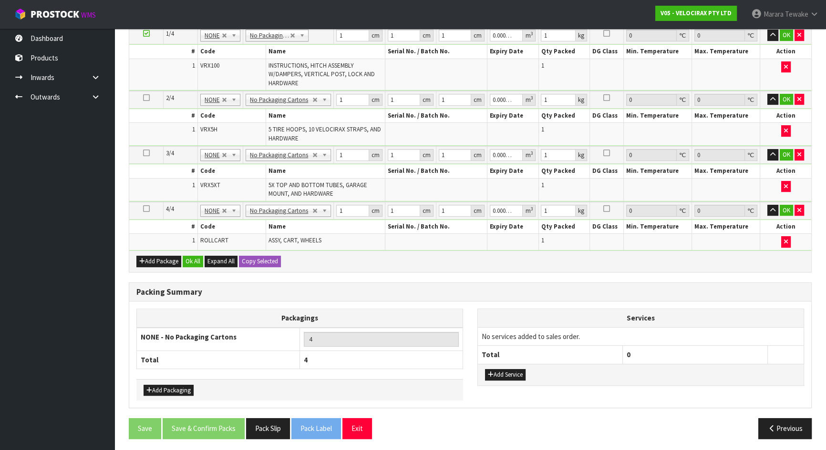
click at [196, 252] on div "Add Package Ok All Expand All Copy Selected" at bounding box center [470, 261] width 682 height 21
click at [195, 256] on button "Ok All" at bounding box center [193, 261] width 20 height 11
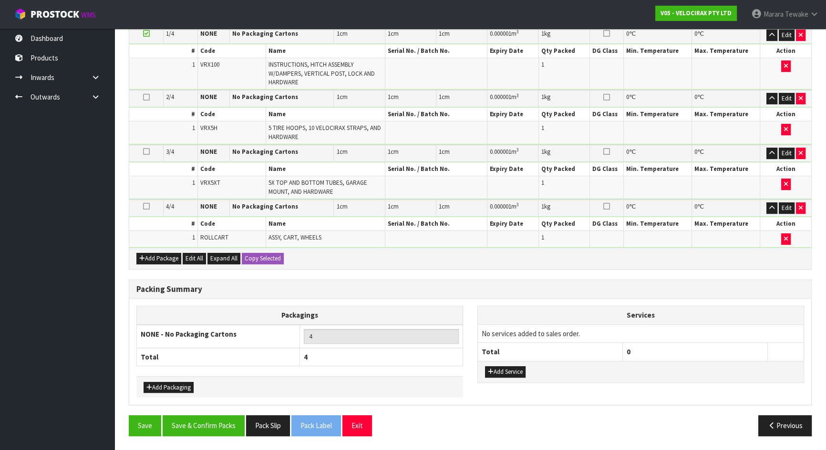
scroll to position [300, 0]
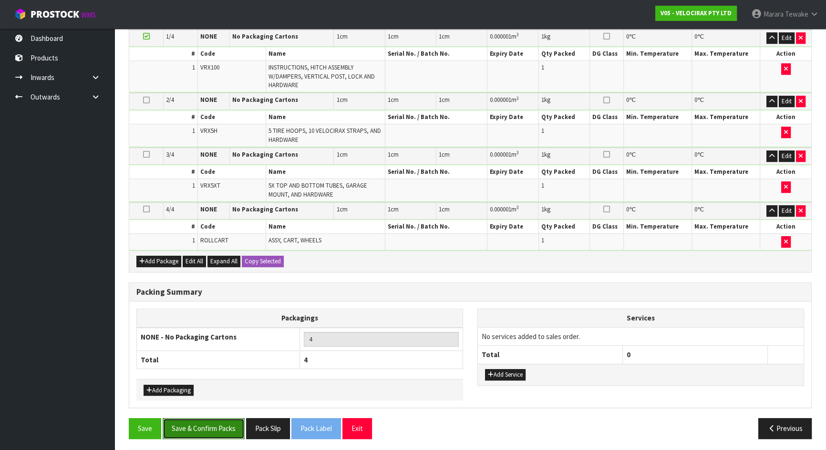
click at [218, 418] on button "Save & Confirm Packs" at bounding box center [204, 428] width 82 height 20
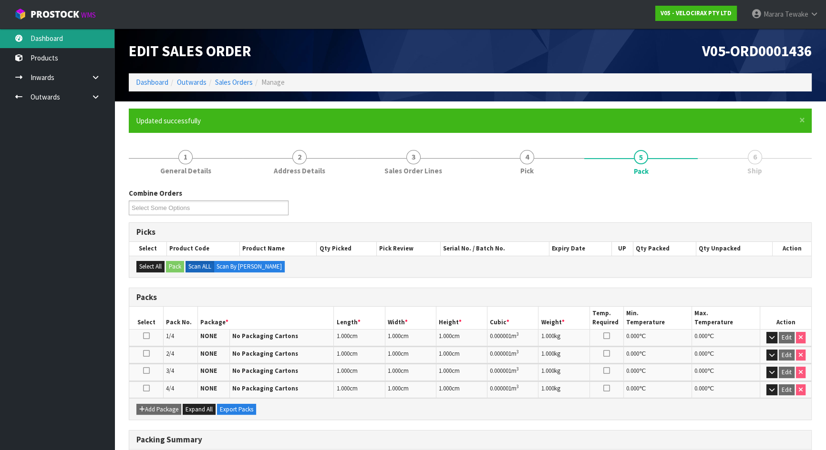
click at [61, 38] on link "Dashboard" at bounding box center [57, 39] width 114 height 20
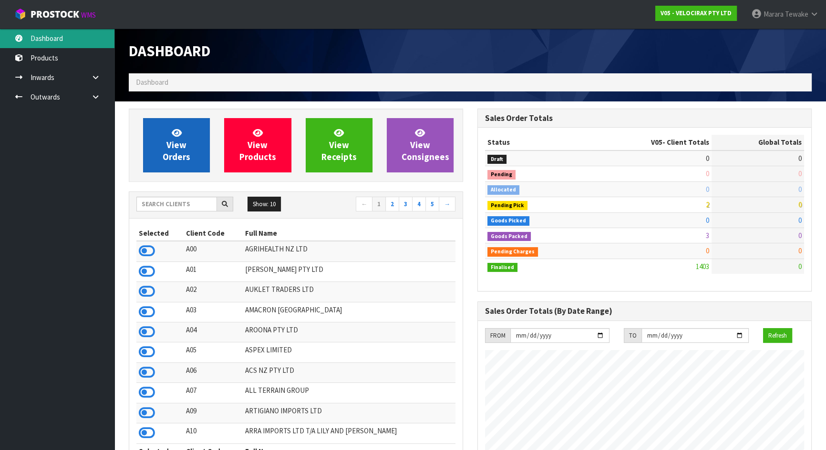
scroll to position [741, 348]
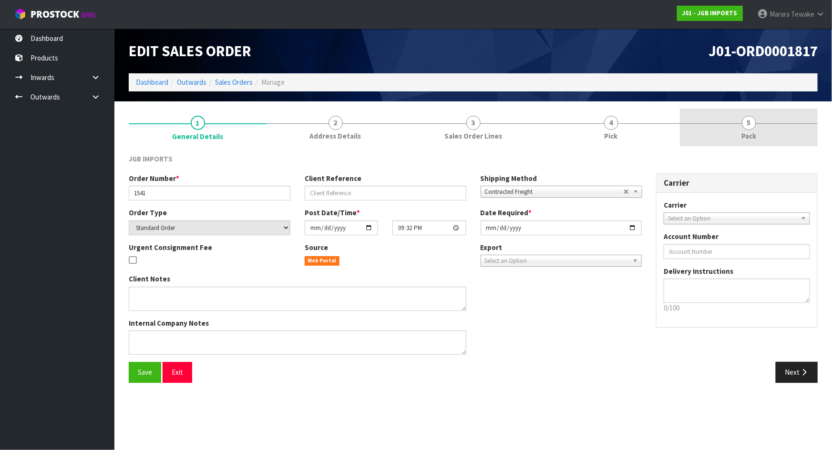
click at [772, 124] on link "5 Pack" at bounding box center [749, 128] width 138 height 38
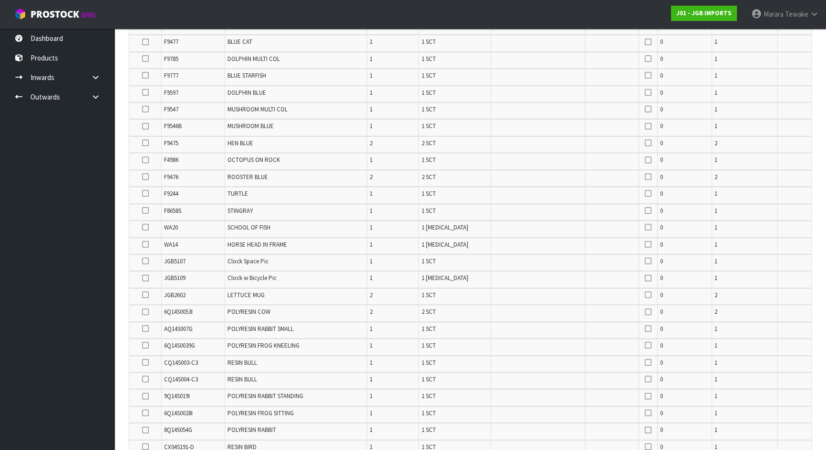
scroll to position [845, 0]
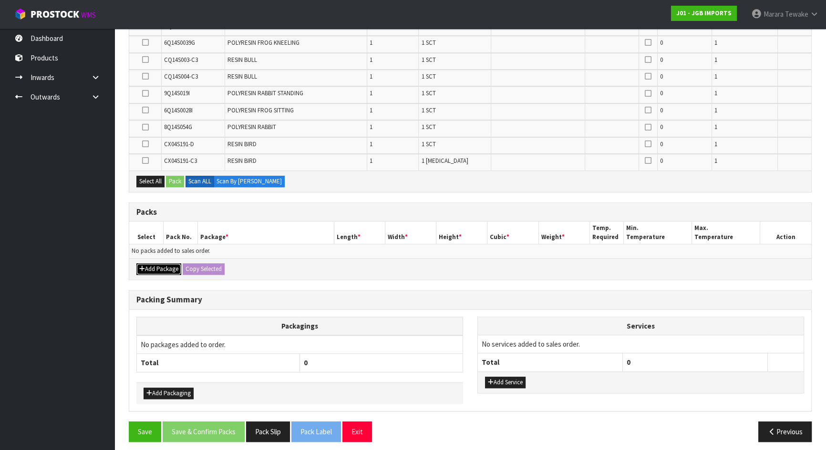
click at [168, 264] on button "Add Package" at bounding box center [158, 269] width 45 height 11
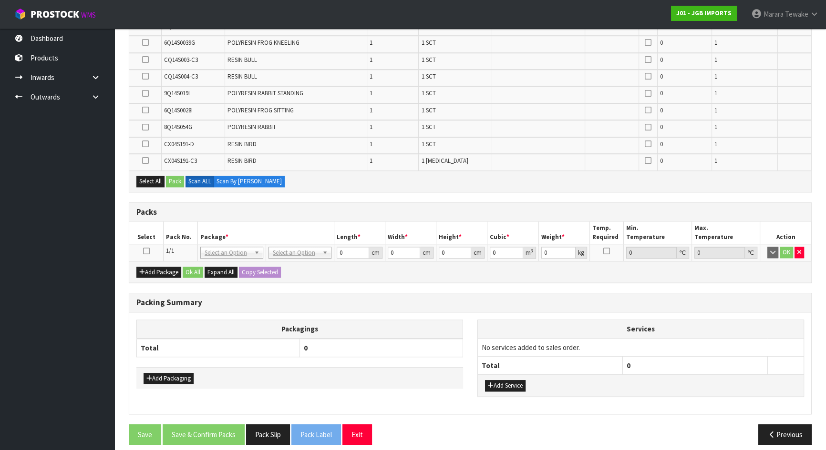
click at [142, 245] on td at bounding box center [146, 253] width 34 height 17
click at [147, 251] on icon at bounding box center [146, 251] width 7 height 0
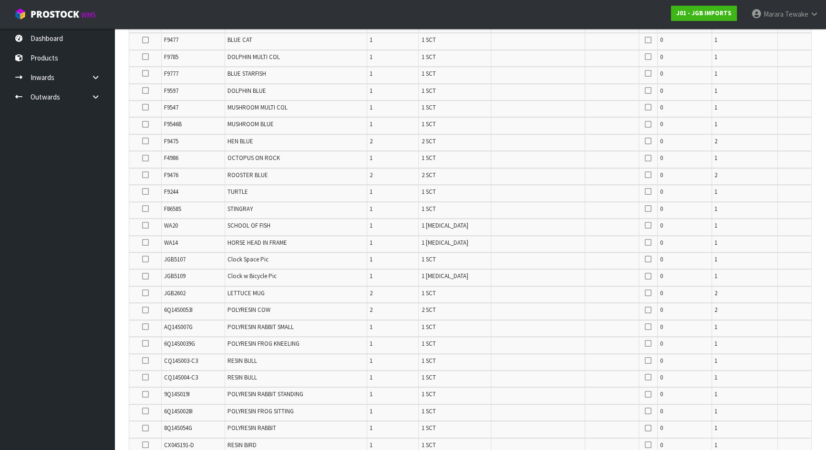
scroll to position [520, 0]
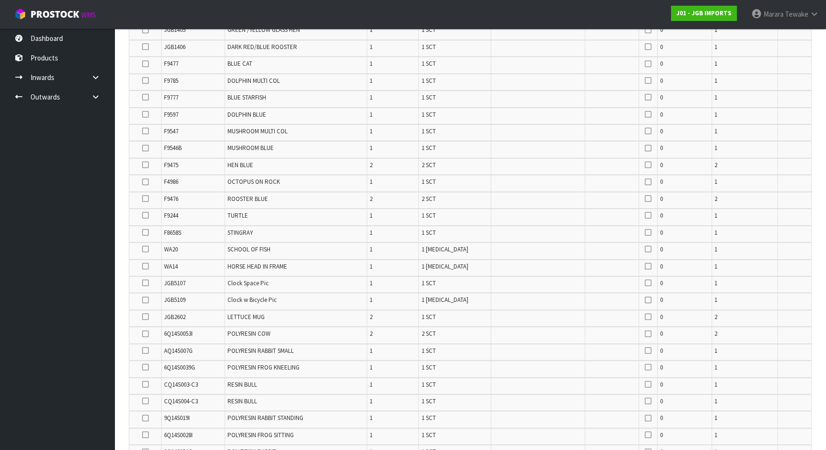
drag, startPoint x: 146, startPoint y: 262, endPoint x: 148, endPoint y: 255, distance: 7.4
click at [147, 266] on icon at bounding box center [145, 266] width 7 height 0
click at [0, 0] on input "checkbox" at bounding box center [0, 0] width 0 height 0
click at [144, 249] on icon at bounding box center [145, 249] width 7 height 0
click at [0, 0] on input "checkbox" at bounding box center [0, 0] width 0 height 0
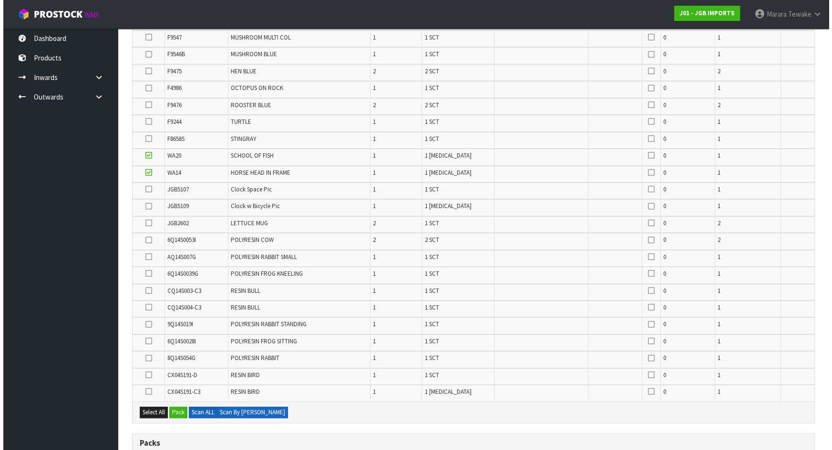
scroll to position [780, 0]
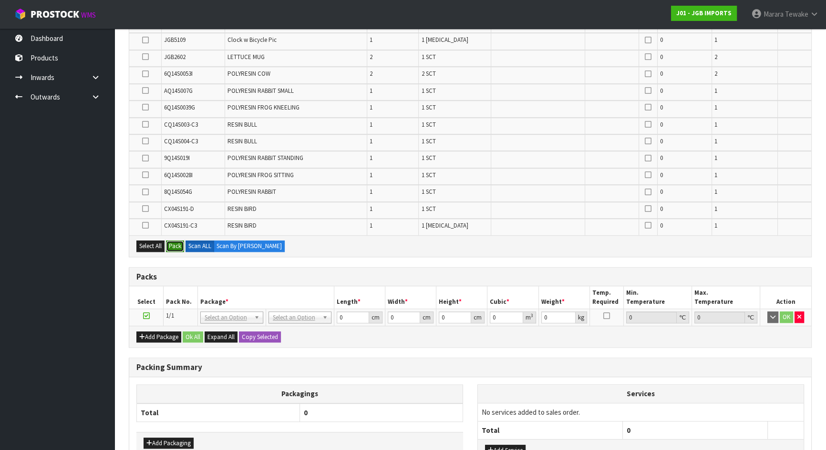
click at [173, 241] on button "Pack" at bounding box center [175, 246] width 18 height 11
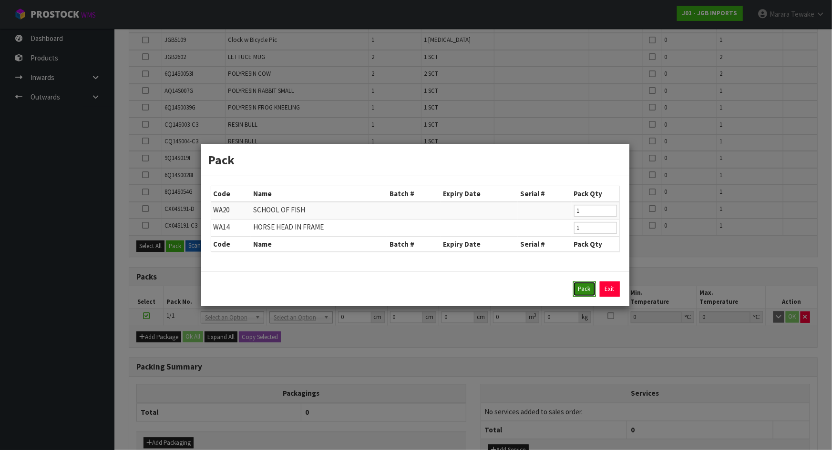
click at [582, 286] on button "Pack" at bounding box center [584, 289] width 23 height 15
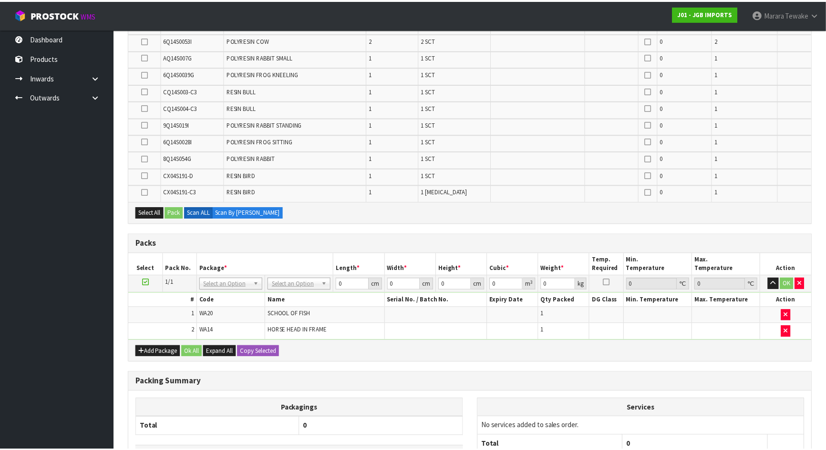
scroll to position [746, 0]
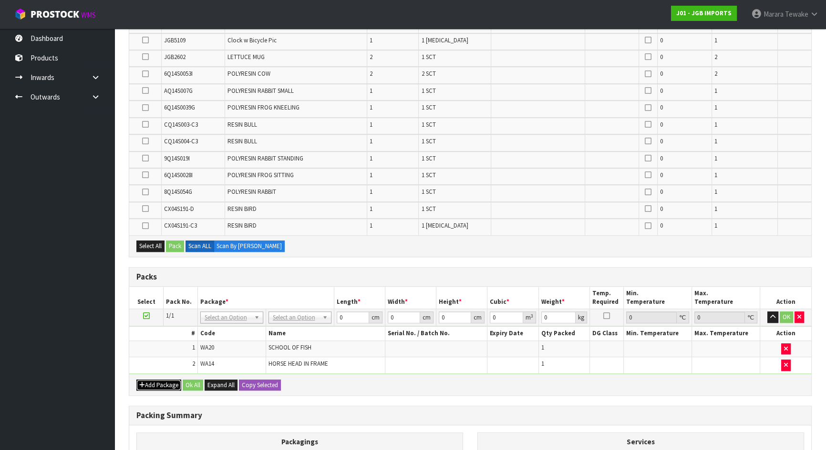
click at [168, 380] on button "Add Package" at bounding box center [158, 385] width 45 height 11
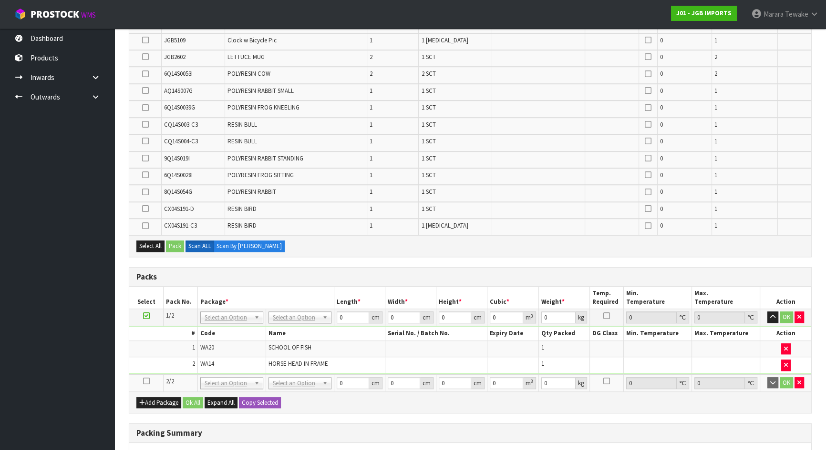
click at [143, 381] on icon at bounding box center [146, 381] width 7 height 0
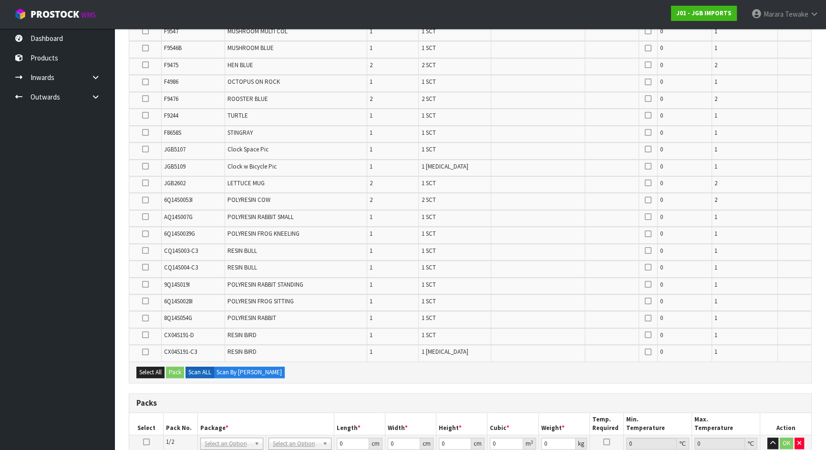
scroll to position [616, 0]
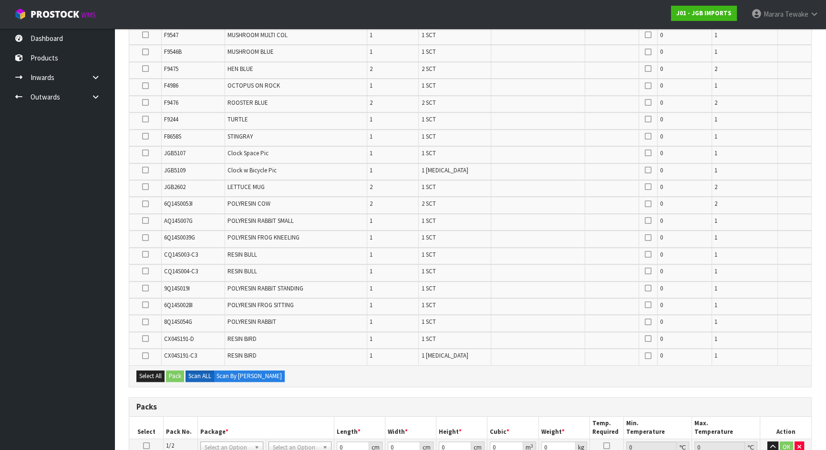
click at [150, 200] on td at bounding box center [145, 205] width 32 height 17
click at [143, 204] on icon at bounding box center [145, 204] width 7 height 0
click at [0, 0] on input "checkbox" at bounding box center [0, 0] width 0 height 0
click at [179, 371] on button "Pack" at bounding box center [175, 376] width 18 height 11
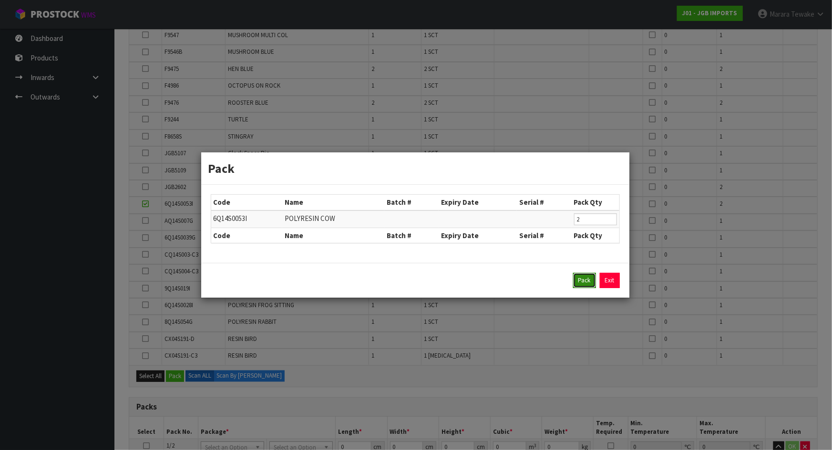
click at [582, 282] on button "Pack" at bounding box center [584, 280] width 23 height 15
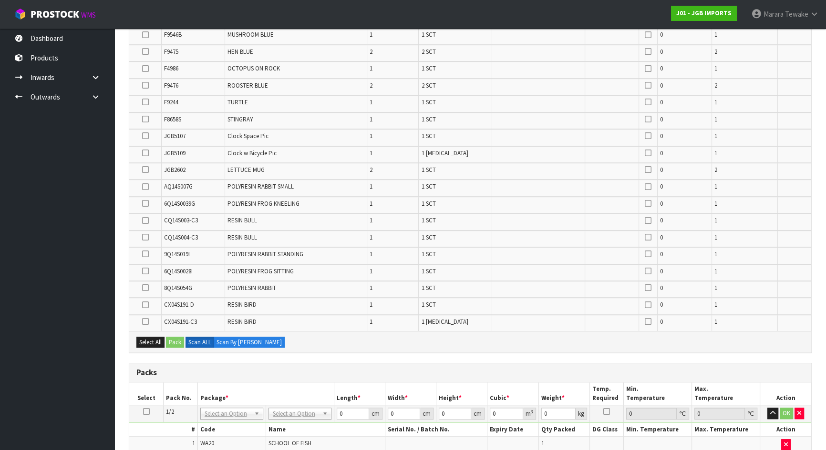
scroll to position [87, 0]
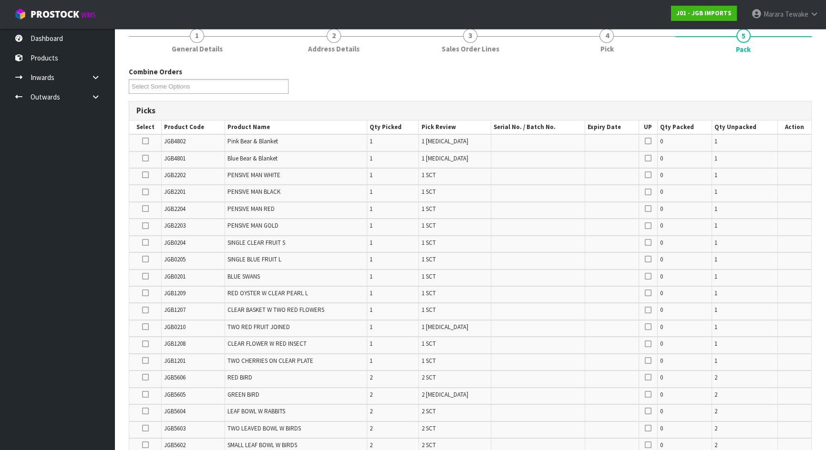
click at [147, 226] on icon at bounding box center [145, 226] width 7 height 0
click at [0, 0] on input "checkbox" at bounding box center [0, 0] width 0 height 0
click at [146, 209] on icon at bounding box center [145, 209] width 7 height 0
click at [0, 0] on input "checkbox" at bounding box center [0, 0] width 0 height 0
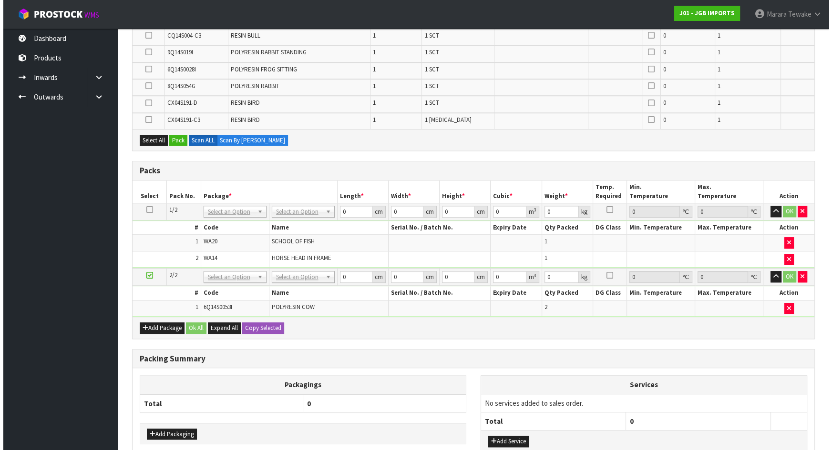
scroll to position [720, 0]
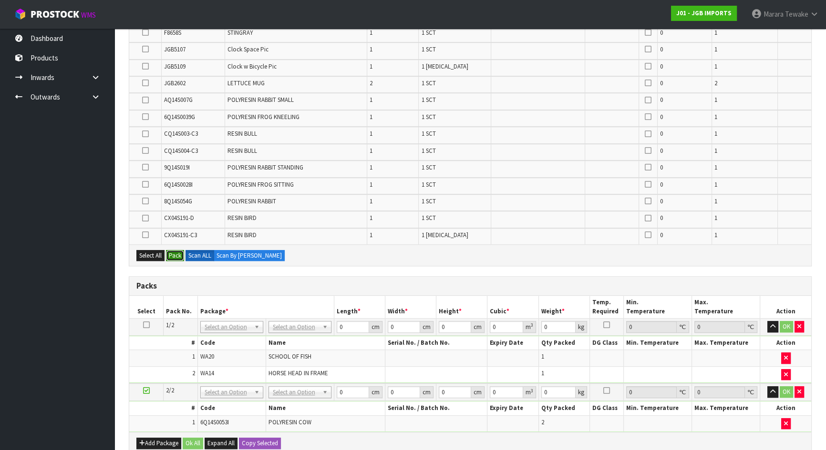
click at [174, 252] on button "Pack" at bounding box center [175, 255] width 18 height 11
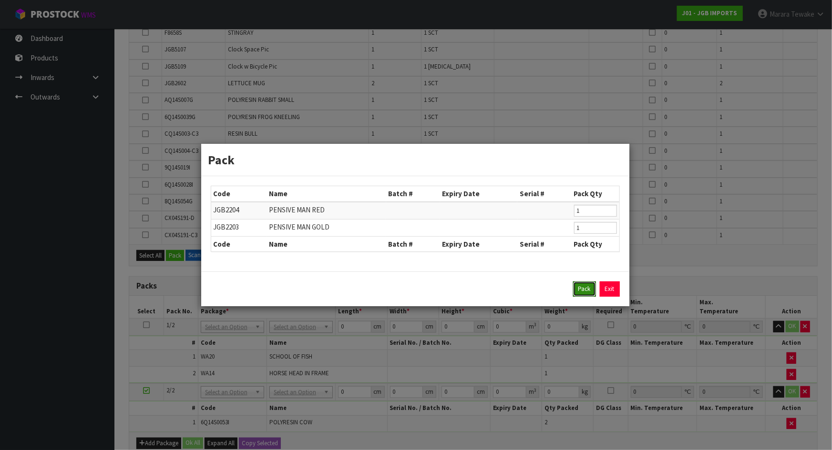
click at [585, 287] on button "Pack" at bounding box center [584, 289] width 23 height 15
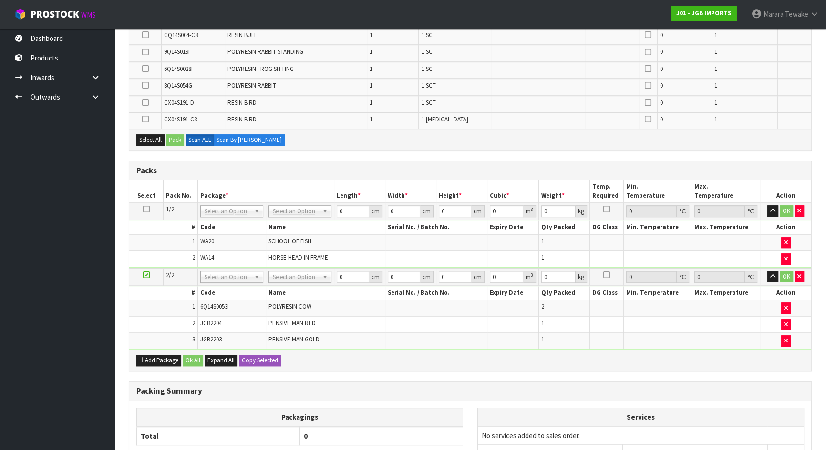
scroll to position [892, 0]
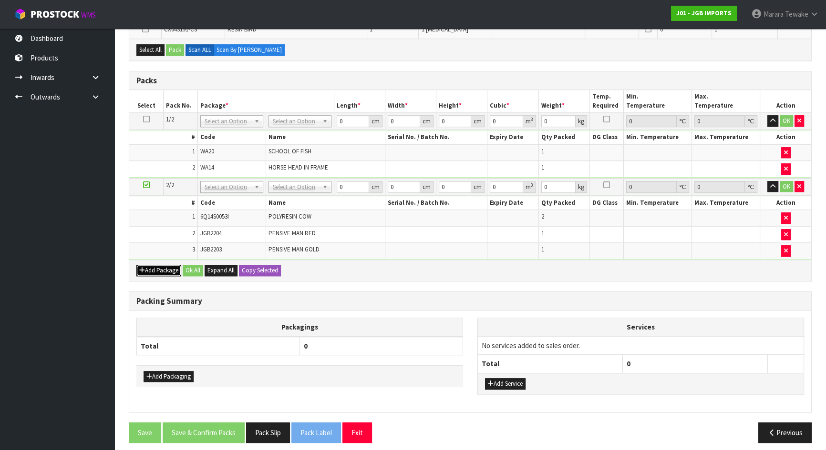
click at [154, 265] on button "Add Package" at bounding box center [158, 270] width 45 height 11
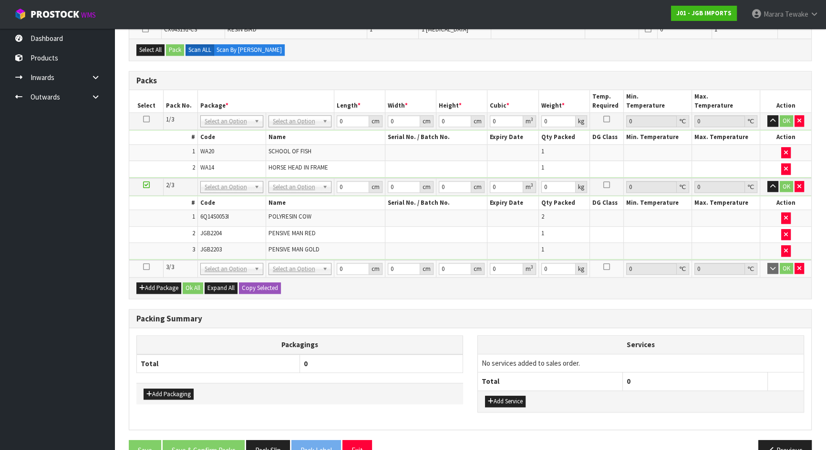
click at [145, 267] on icon at bounding box center [146, 267] width 7 height 0
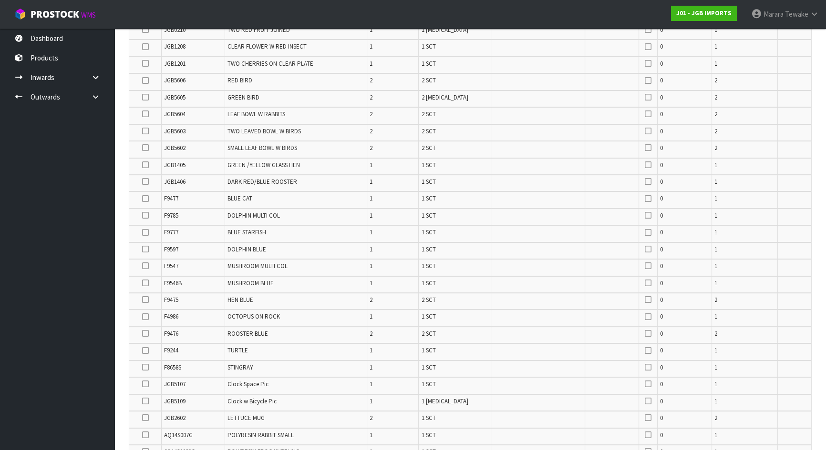
scroll to position [545, 0]
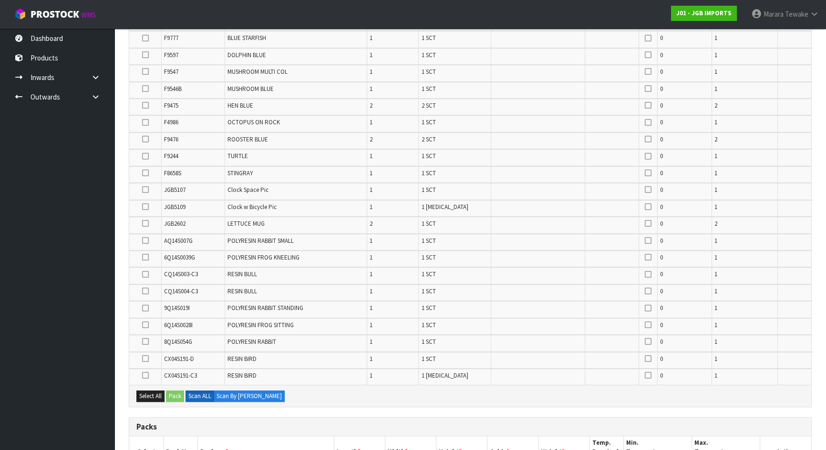
click at [145, 359] on icon at bounding box center [145, 359] width 7 height 0
click at [0, 0] on input "checkbox" at bounding box center [0, 0] width 0 height 0
drag, startPoint x: 148, startPoint y: 370, endPoint x: 147, endPoint y: 365, distance: 5.8
click at [147, 376] on icon at bounding box center [145, 376] width 7 height 0
click at [0, 0] on input "checkbox" at bounding box center [0, 0] width 0 height 0
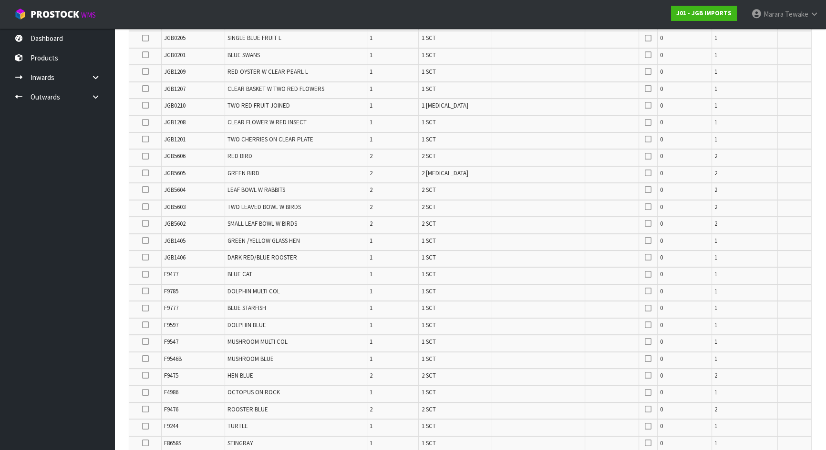
scroll to position [242, 0]
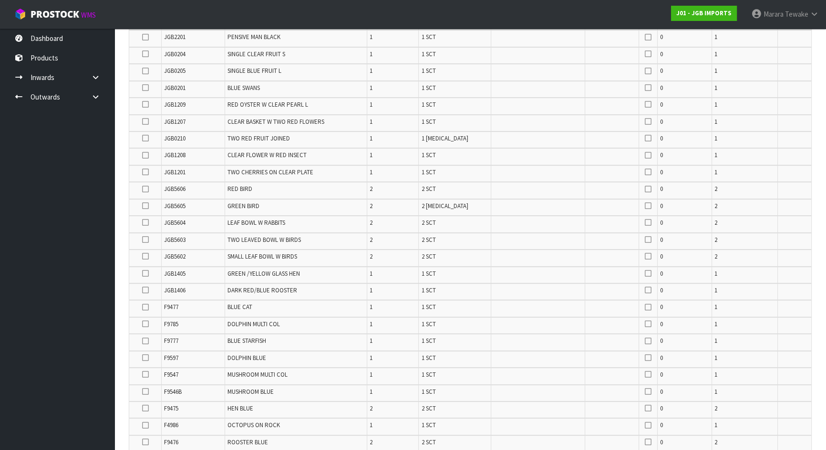
click at [148, 274] on icon at bounding box center [145, 274] width 7 height 0
click at [0, 0] on input "checkbox" at bounding box center [0, 0] width 0 height 0
click at [143, 327] on td at bounding box center [145, 325] width 32 height 17
click at [145, 324] on icon at bounding box center [145, 324] width 7 height 0
click at [0, 0] on input "checkbox" at bounding box center [0, 0] width 0 height 0
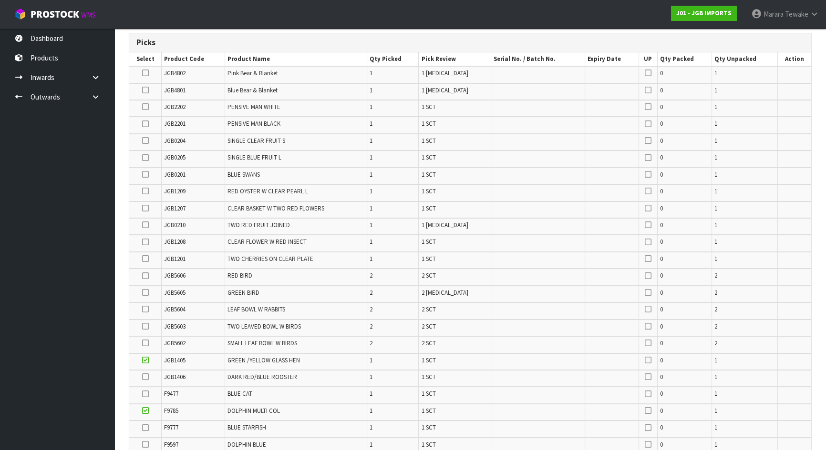
scroll to position [372, 0]
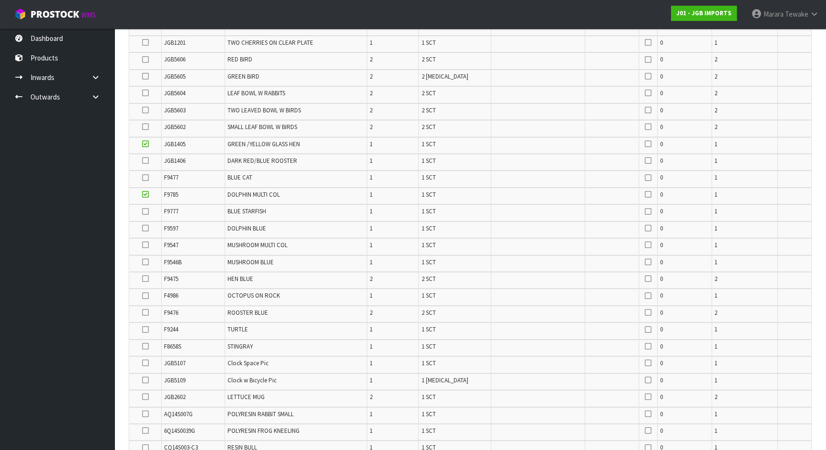
click at [143, 313] on icon at bounding box center [145, 313] width 7 height 0
click at [0, 0] on input "checkbox" at bounding box center [0, 0] width 0 height 0
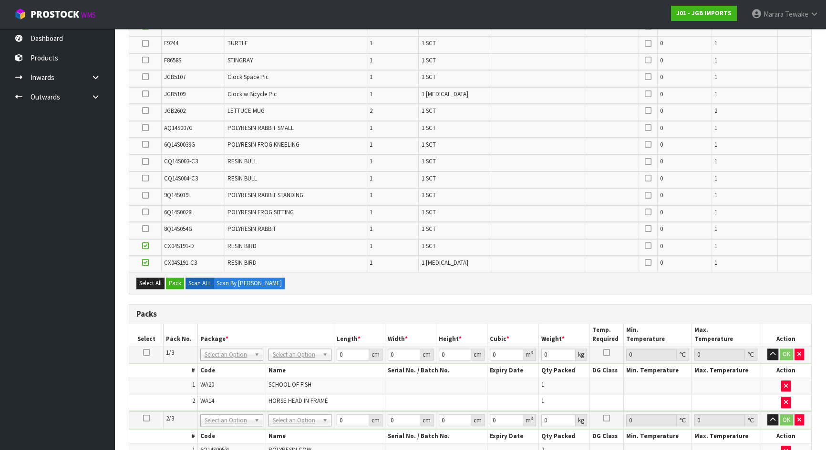
click at [145, 229] on label at bounding box center [145, 229] width 7 height 9
click at [0, 0] on input "checkbox" at bounding box center [0, 0] width 0 height 0
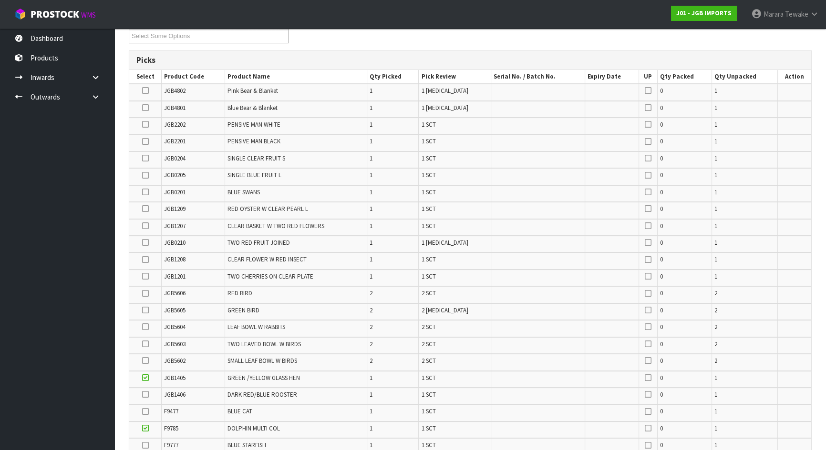
click at [143, 226] on icon at bounding box center [145, 226] width 7 height 0
click at [0, 0] on input "checkbox" at bounding box center [0, 0] width 0 height 0
click at [148, 192] on icon at bounding box center [145, 192] width 7 height 0
click at [0, 0] on input "checkbox" at bounding box center [0, 0] width 0 height 0
click at [143, 361] on icon at bounding box center [145, 361] width 7 height 0
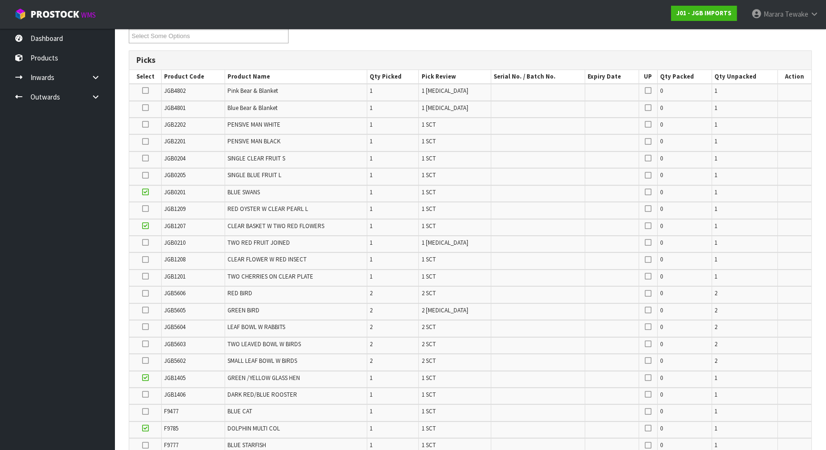
click at [0, 0] on input "checkbox" at bounding box center [0, 0] width 0 height 0
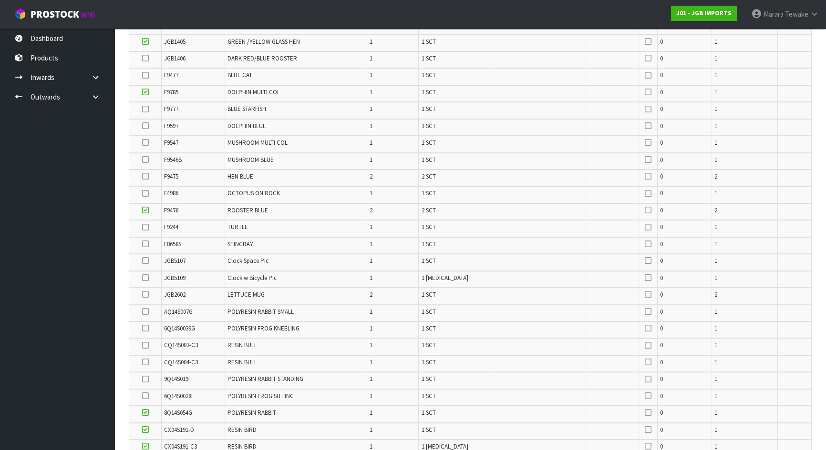
scroll to position [484, 0]
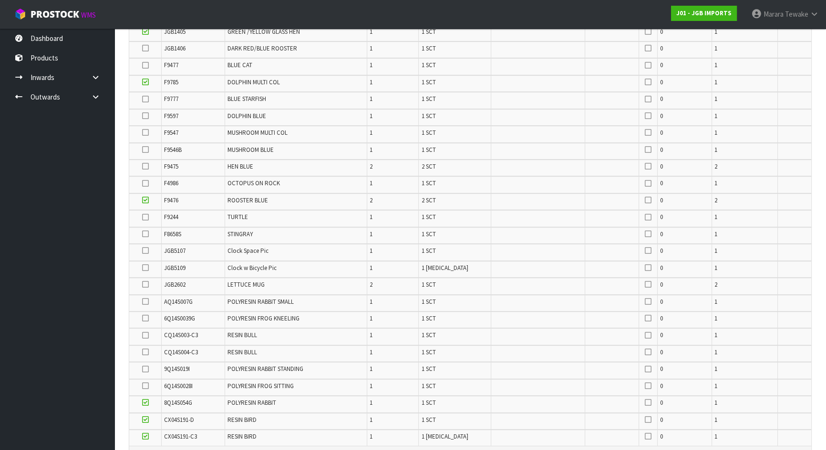
click at [144, 352] on icon at bounding box center [145, 352] width 7 height 0
click at [0, 0] on input "checkbox" at bounding box center [0, 0] width 0 height 0
click at [145, 336] on icon at bounding box center [145, 336] width 7 height 0
click at [0, 0] on input "checkbox" at bounding box center [0, 0] width 0 height 0
click at [147, 48] on icon at bounding box center [145, 48] width 7 height 0
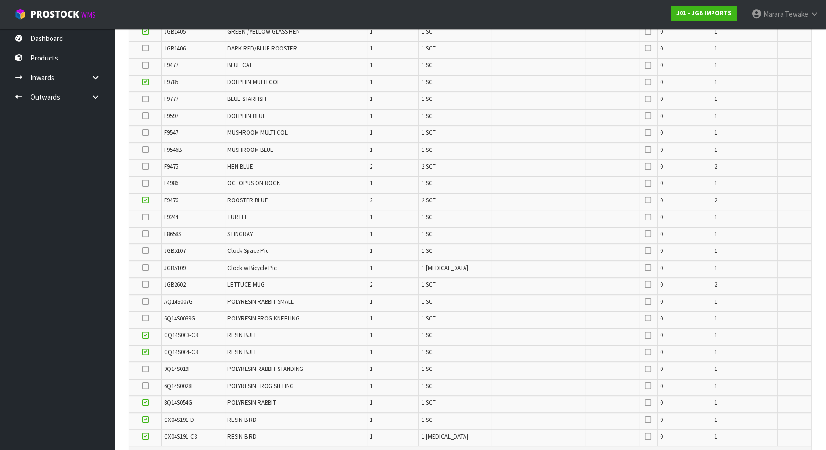
click at [0, 0] on input "checkbox" at bounding box center [0, 0] width 0 height 0
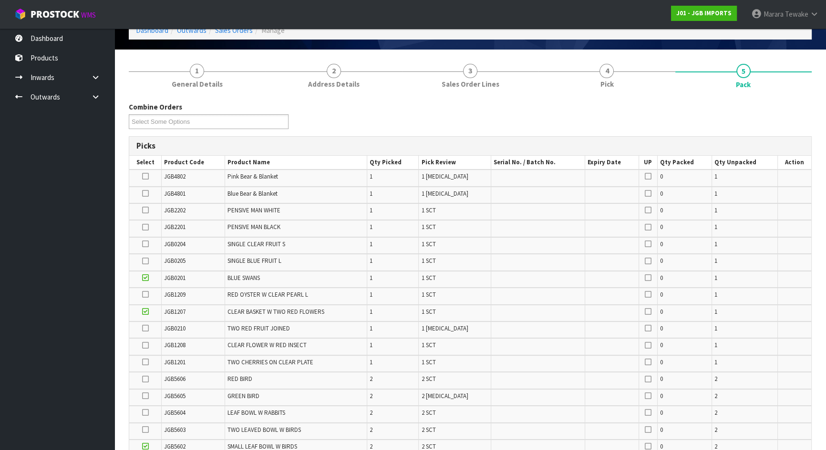
scroll to position [51, 0]
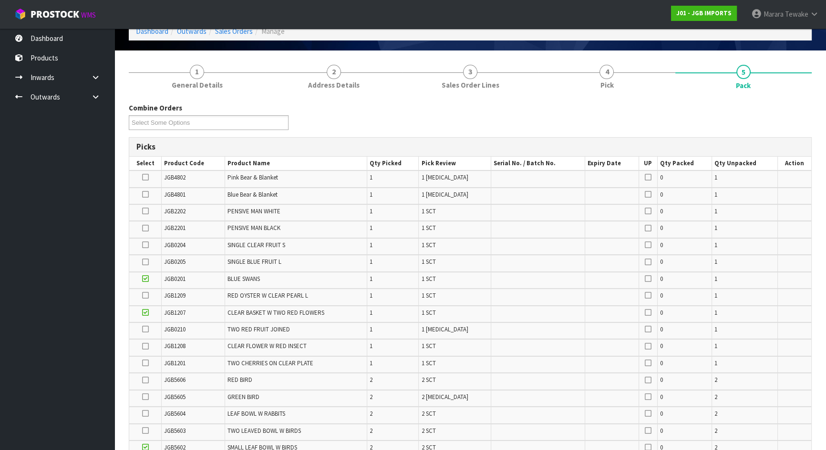
click at [148, 296] on icon at bounding box center [145, 296] width 7 height 0
click at [0, 0] on input "checkbox" at bounding box center [0, 0] width 0 height 0
click at [147, 245] on icon at bounding box center [145, 245] width 7 height 0
click at [0, 0] on input "checkbox" at bounding box center [0, 0] width 0 height 0
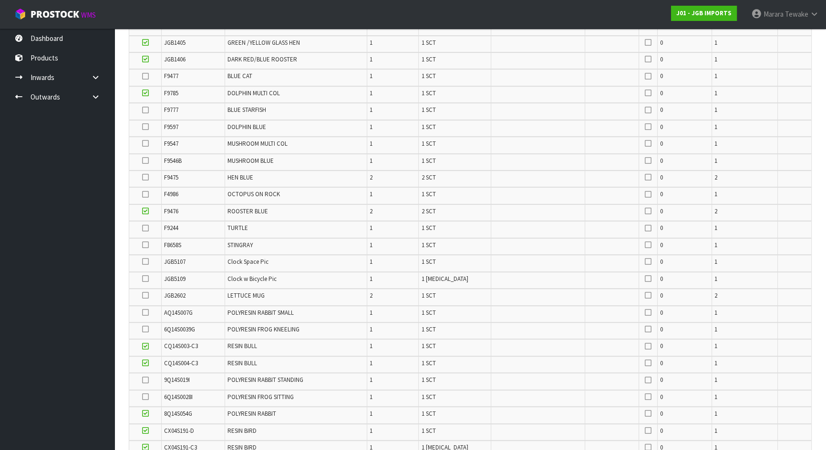
click at [146, 228] on icon at bounding box center [145, 228] width 7 height 0
click at [0, 0] on input "checkbox" at bounding box center [0, 0] width 0 height 0
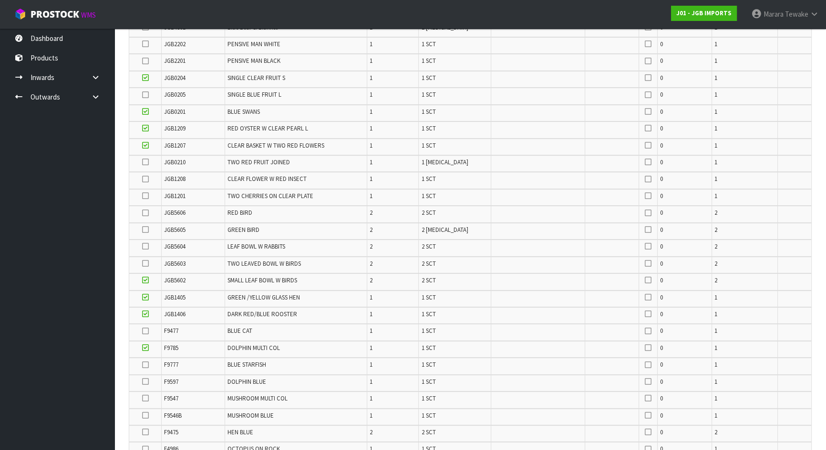
scroll to position [214, 0]
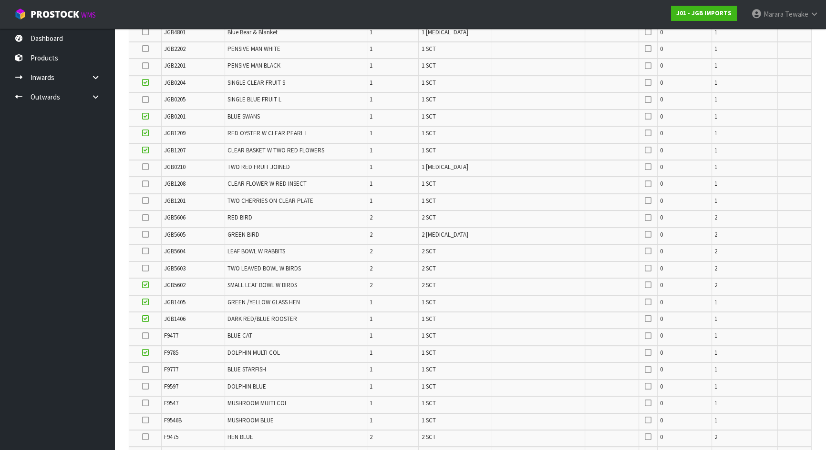
click at [145, 167] on icon at bounding box center [145, 167] width 7 height 0
click at [0, 0] on input "checkbox" at bounding box center [0, 0] width 0 height 0
click at [146, 100] on icon at bounding box center [145, 100] width 7 height 0
click at [0, 0] on input "checkbox" at bounding box center [0, 0] width 0 height 0
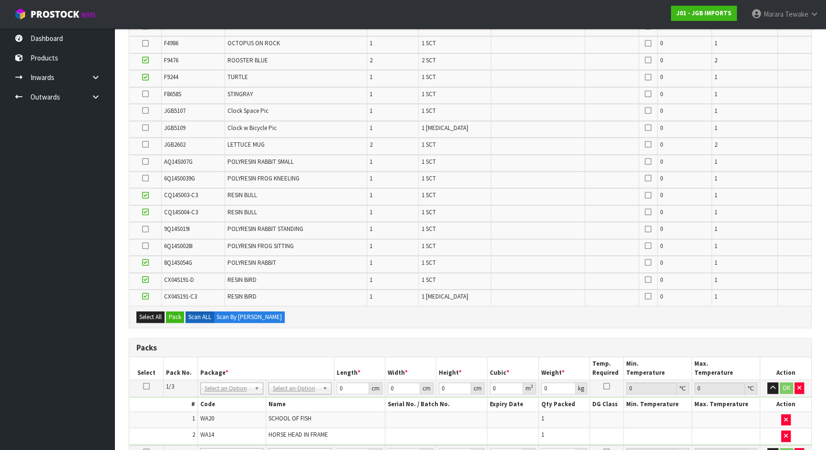
click at [144, 229] on icon at bounding box center [145, 229] width 7 height 0
click at [0, 0] on input "checkbox" at bounding box center [0, 0] width 0 height 0
click at [147, 162] on icon at bounding box center [145, 162] width 7 height 0
click at [0, 0] on input "checkbox" at bounding box center [0, 0] width 0 height 0
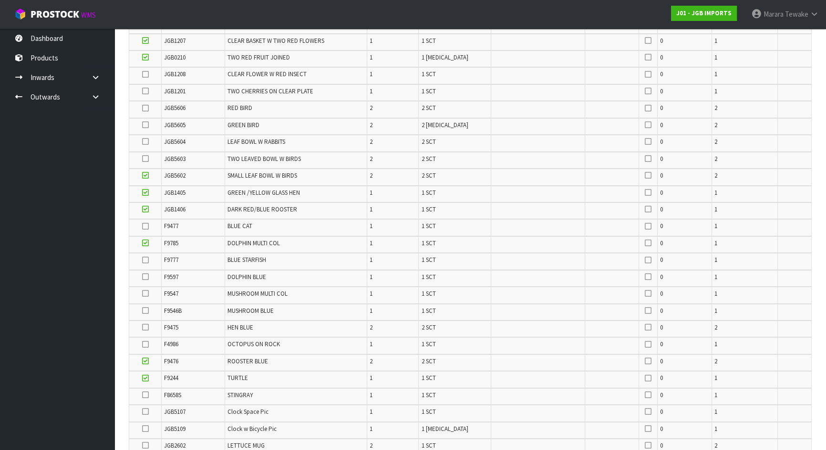
scroll to position [321, 0]
click at [146, 76] on icon at bounding box center [145, 76] width 7 height 0
click at [0, 0] on input "checkbox" at bounding box center [0, 0] width 0 height 0
click at [145, 93] on icon at bounding box center [145, 93] width 7 height 0
click at [0, 0] on input "checkbox" at bounding box center [0, 0] width 0 height 0
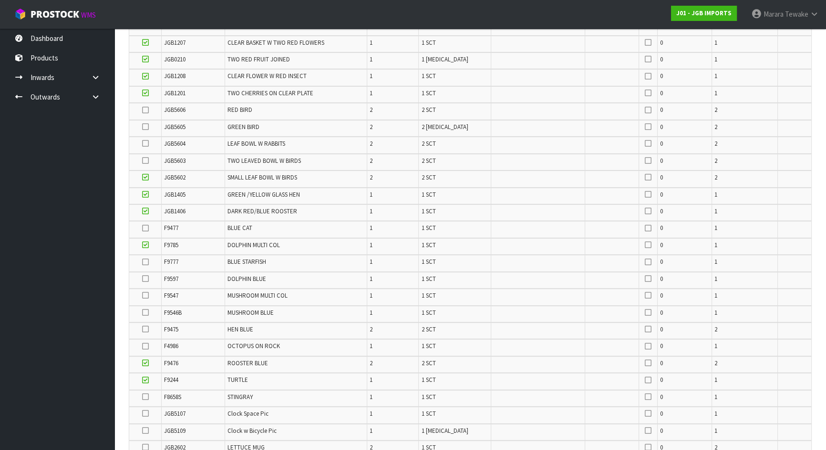
click at [144, 347] on icon at bounding box center [145, 347] width 7 height 0
click at [0, 0] on input "checkbox" at bounding box center [0, 0] width 0 height 0
click at [146, 414] on icon at bounding box center [145, 414] width 7 height 0
click at [0, 0] on input "checkbox" at bounding box center [0, 0] width 0 height 0
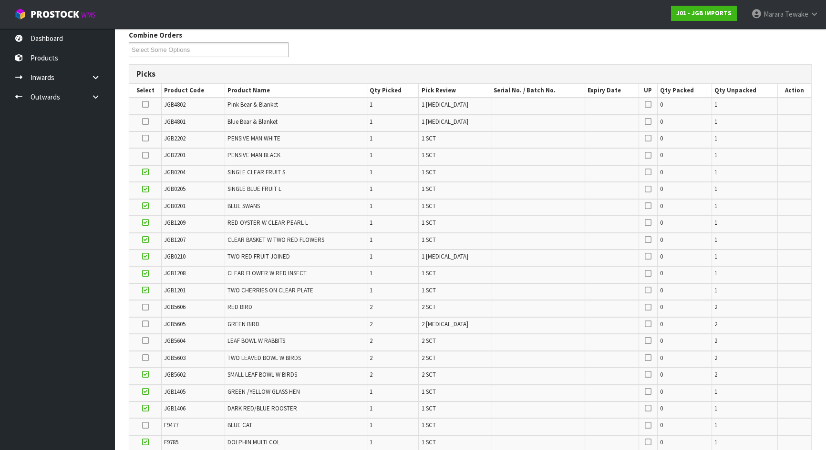
scroll to position [61, 0]
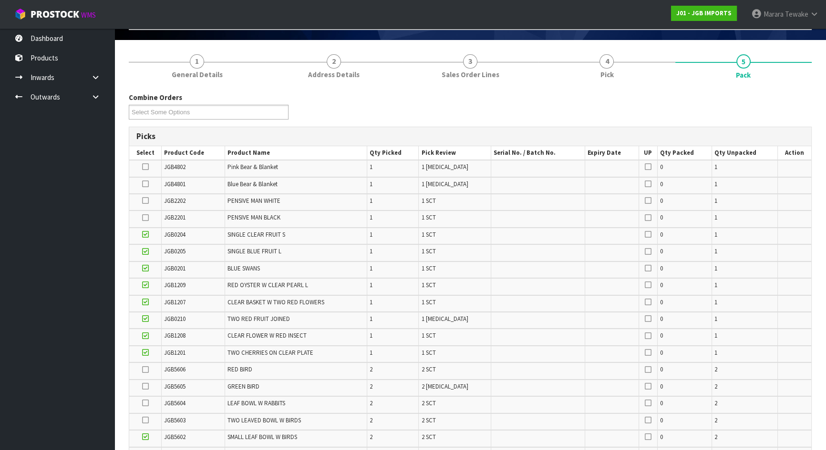
click at [145, 184] on icon at bounding box center [145, 184] width 7 height 0
click at [0, 0] on input "checkbox" at bounding box center [0, 0] width 0 height 0
click at [146, 167] on icon at bounding box center [145, 167] width 7 height 0
click at [0, 0] on input "checkbox" at bounding box center [0, 0] width 0 height 0
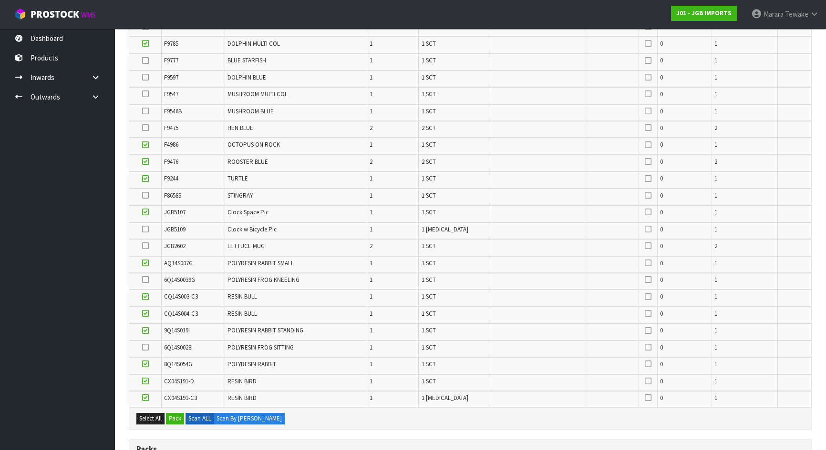
scroll to position [538, 0]
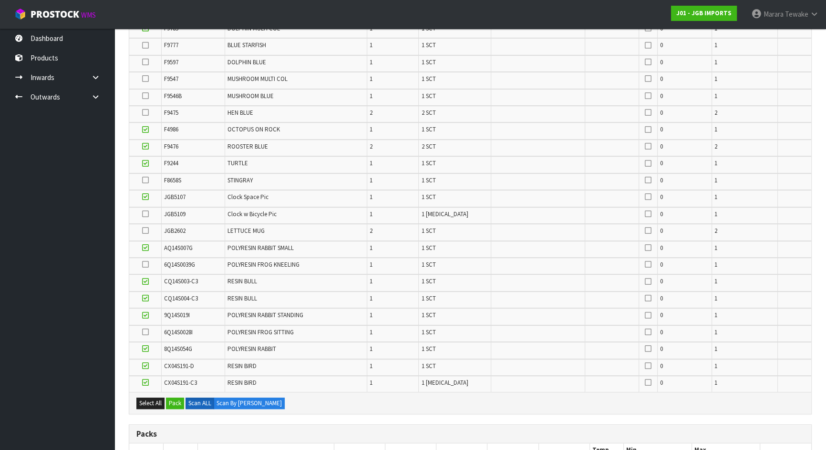
click at [143, 332] on icon at bounding box center [145, 332] width 7 height 0
click at [0, 0] on input "checkbox" at bounding box center [0, 0] width 0 height 0
click at [147, 265] on icon at bounding box center [145, 265] width 7 height 0
click at [0, 0] on input "checkbox" at bounding box center [0, 0] width 0 height 0
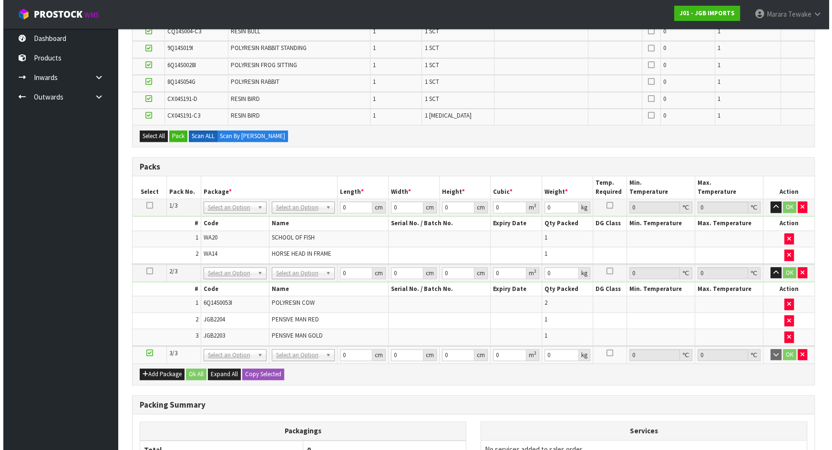
scroll to position [755, 0]
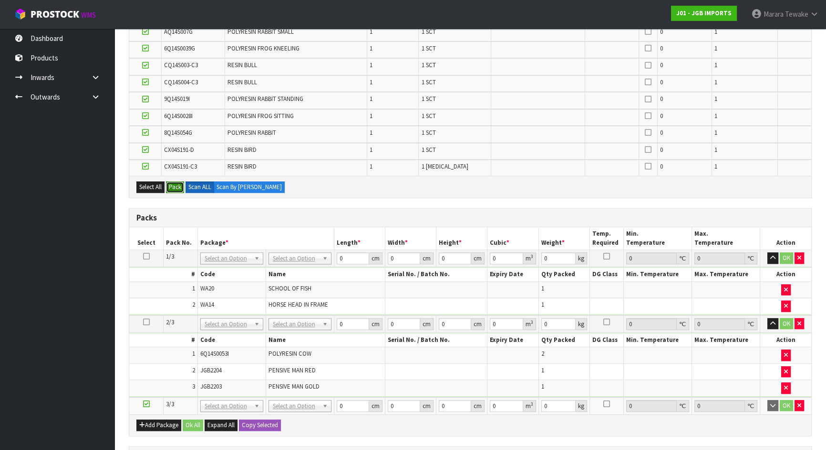
click at [175, 182] on button "Pack" at bounding box center [175, 187] width 18 height 11
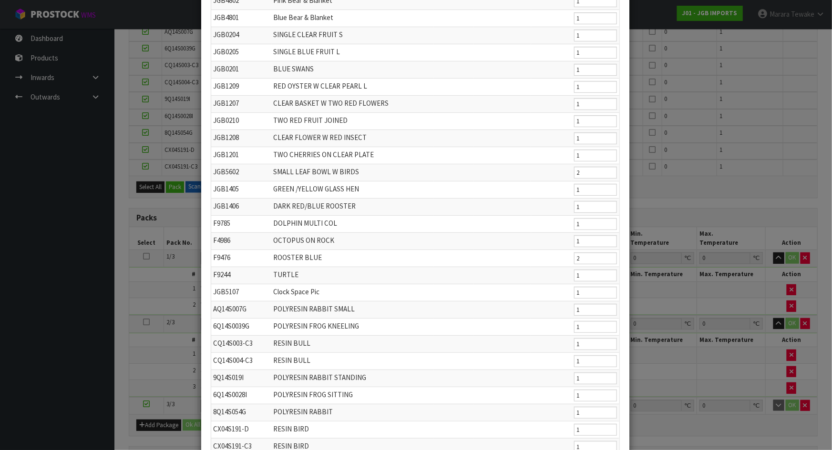
scroll to position [169, 0]
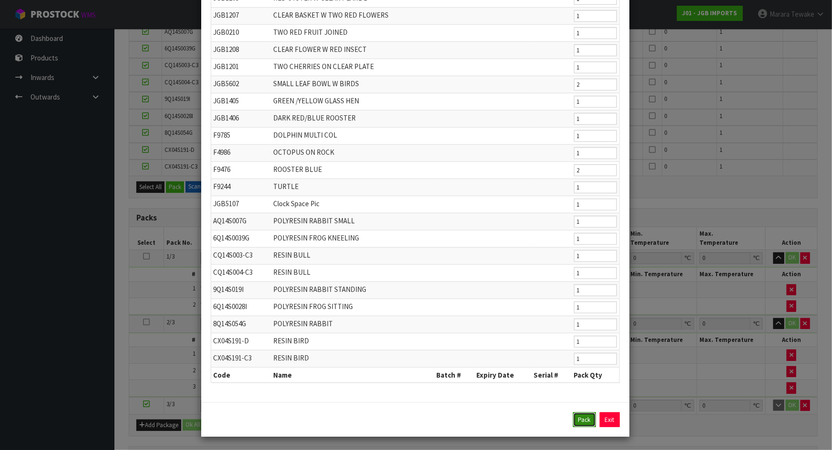
click at [582, 417] on button "Pack" at bounding box center [584, 420] width 23 height 15
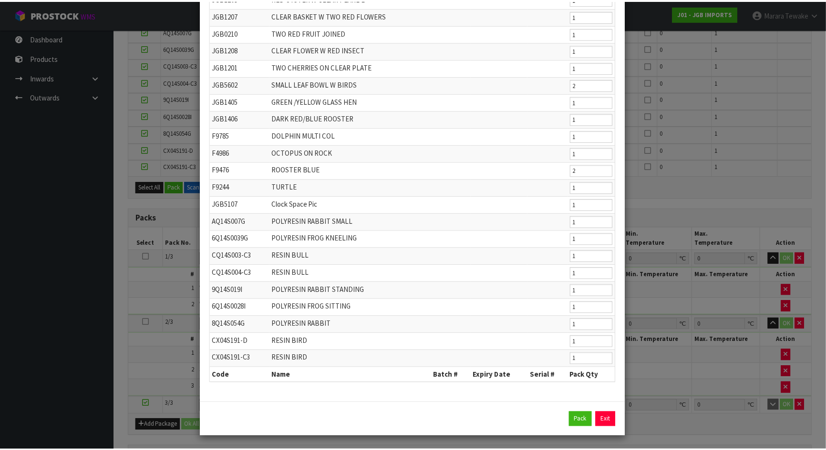
scroll to position [452, 0]
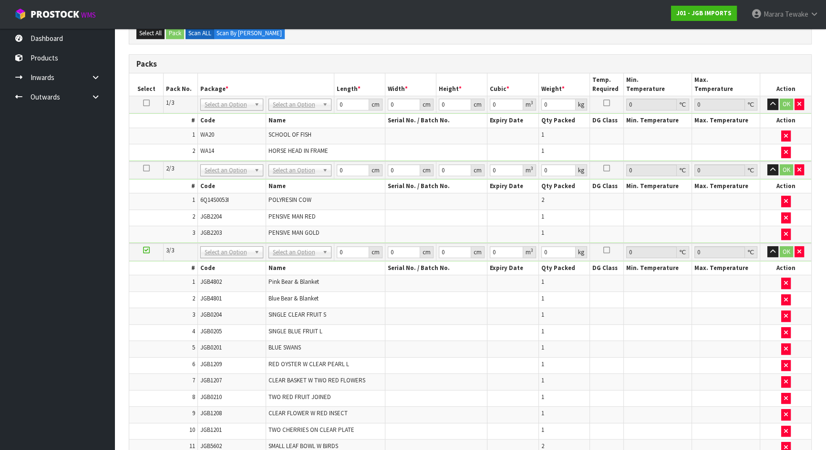
click at [147, 168] on icon at bounding box center [146, 168] width 7 height 0
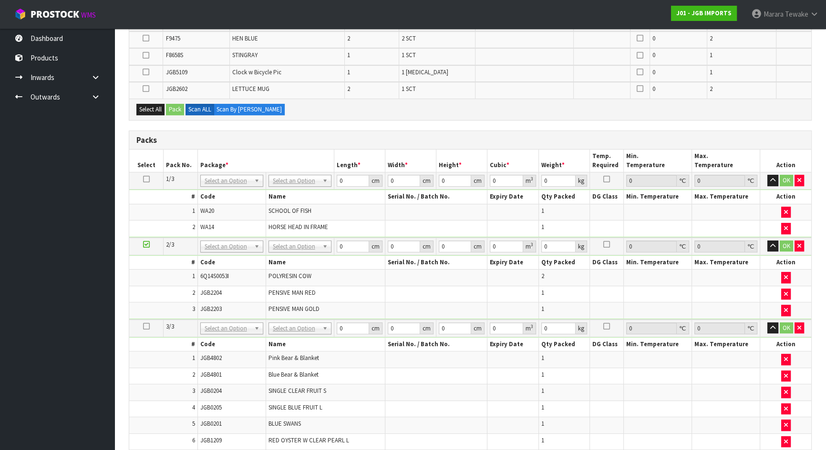
scroll to position [192, 0]
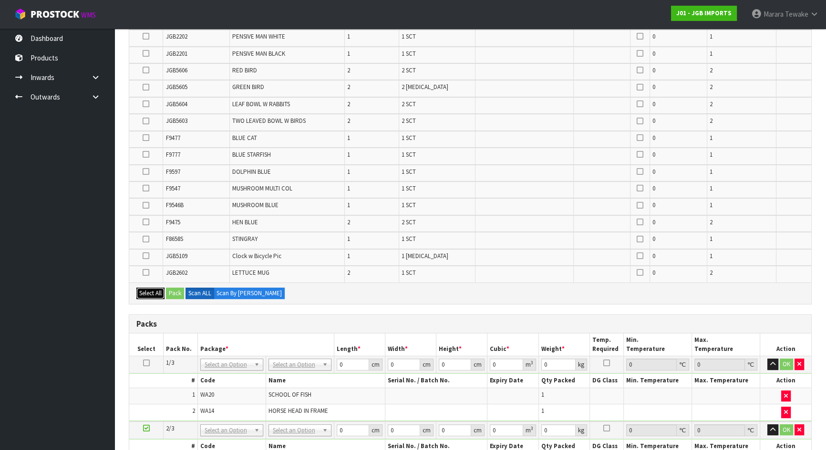
click at [156, 289] on button "Select All" at bounding box center [150, 293] width 28 height 11
click at [174, 290] on button "Pack" at bounding box center [175, 293] width 18 height 11
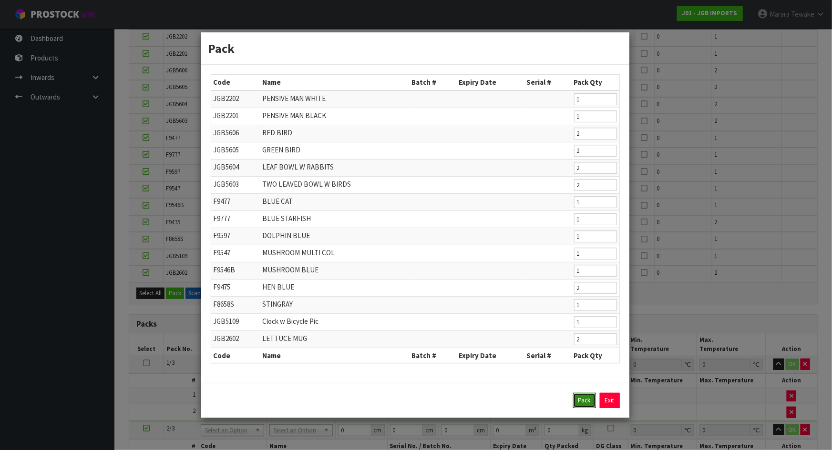
click at [582, 400] on button "Pack" at bounding box center [584, 400] width 23 height 15
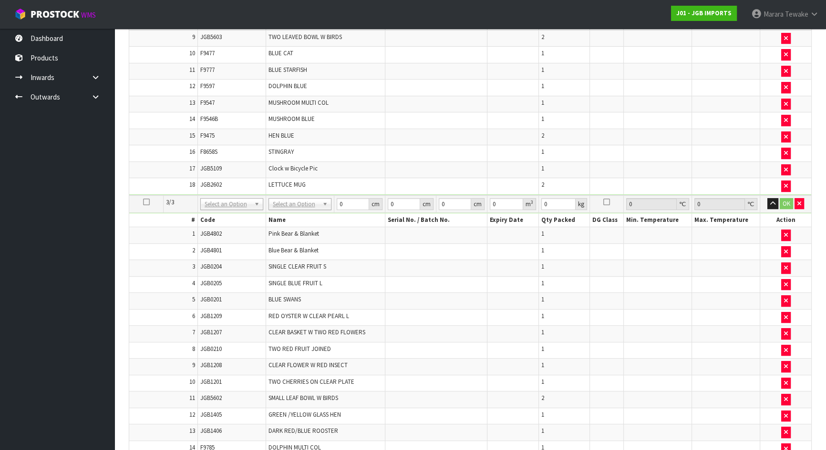
scroll to position [514, 0]
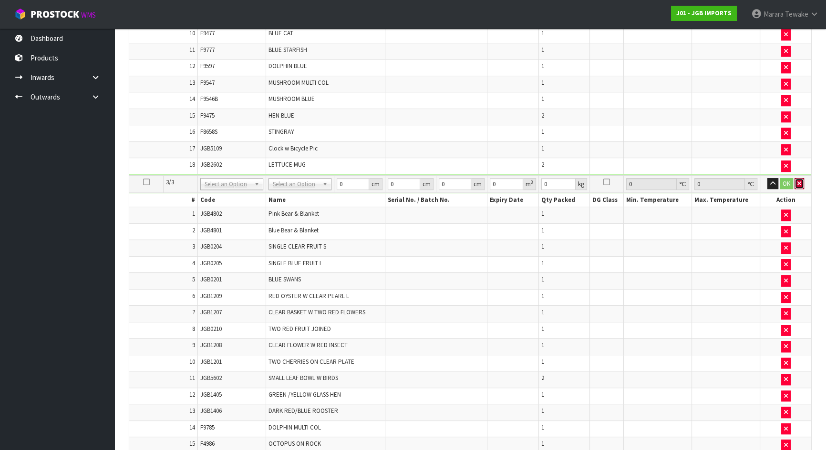
click at [801, 180] on button "button" at bounding box center [799, 183] width 10 height 11
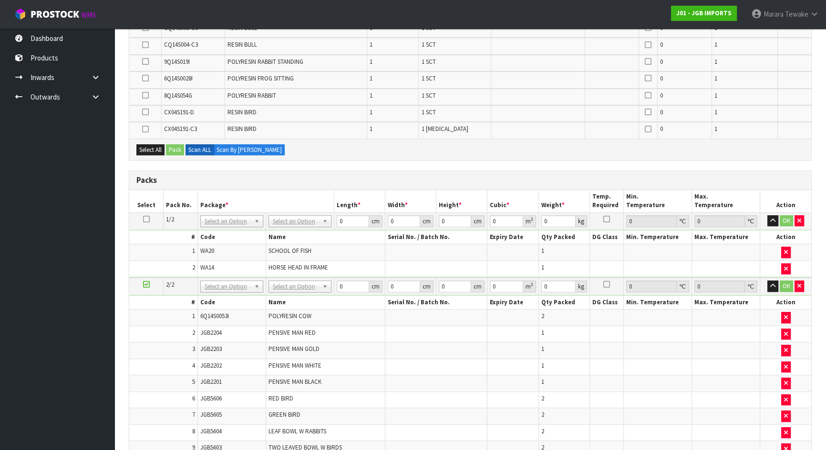
scroll to position [538, 0]
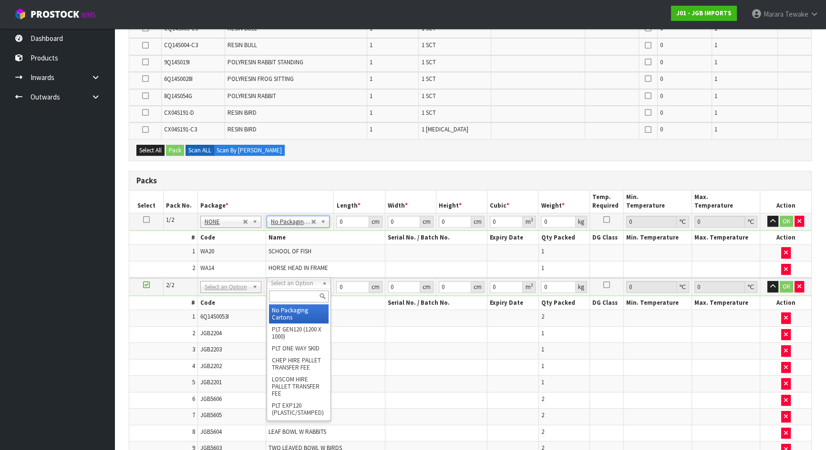
drag, startPoint x: 300, startPoint y: 310, endPoint x: 305, endPoint y: 299, distance: 12.0
type input "2"
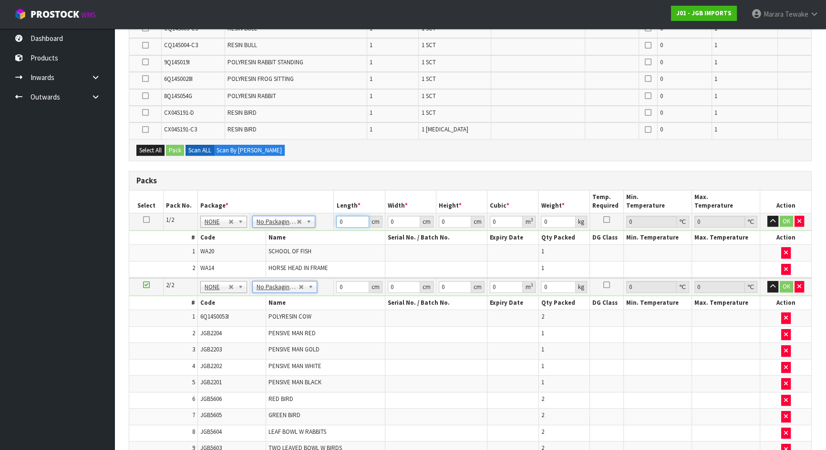
drag, startPoint x: 349, startPoint y: 219, endPoint x: 323, endPoint y: 196, distance: 34.5
click at [329, 214] on tr "1/2 NONE 007-001 007-002 007-004 007-009 007-013 007-014 007-015 007-017 007-01…" at bounding box center [470, 221] width 682 height 17
type input "1"
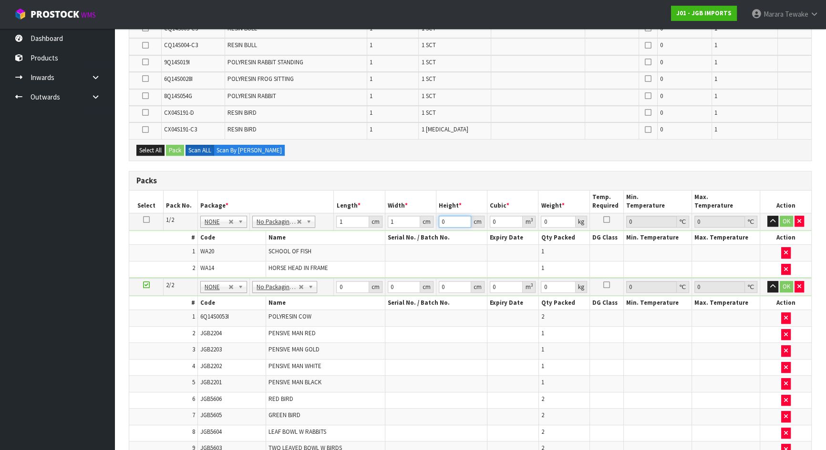
type input "0.000001"
type input "1"
click at [147, 220] on icon at bounding box center [146, 220] width 7 height 0
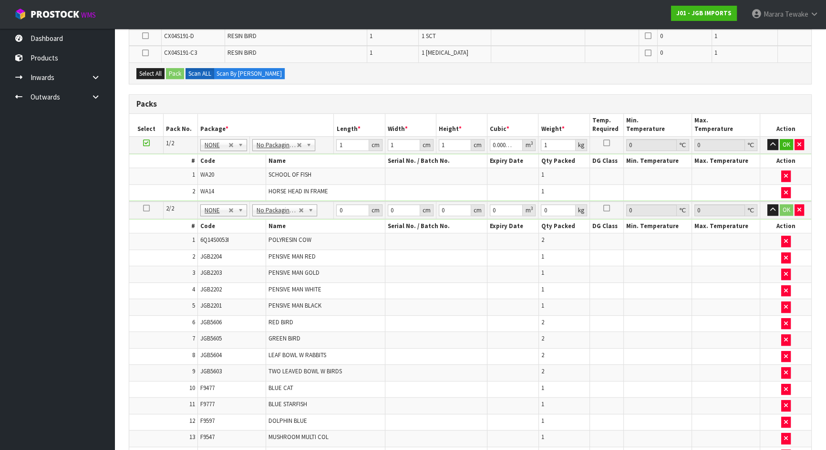
scroll to position [890, 0]
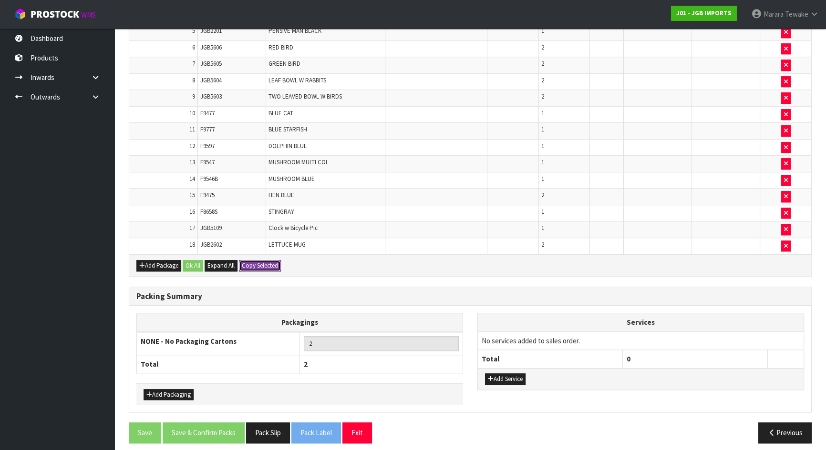
click at [260, 262] on button "Copy Selected" at bounding box center [260, 265] width 42 height 11
type input "1"
type input "0.000001"
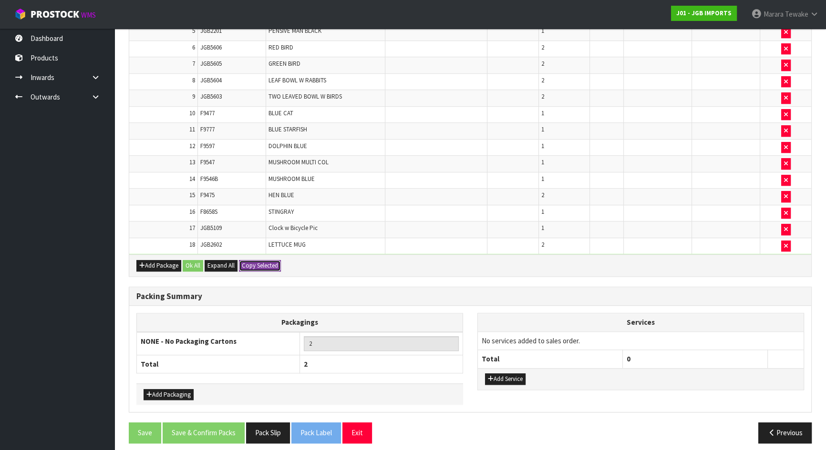
type input "1"
click at [194, 260] on button "Ok All" at bounding box center [193, 265] width 20 height 11
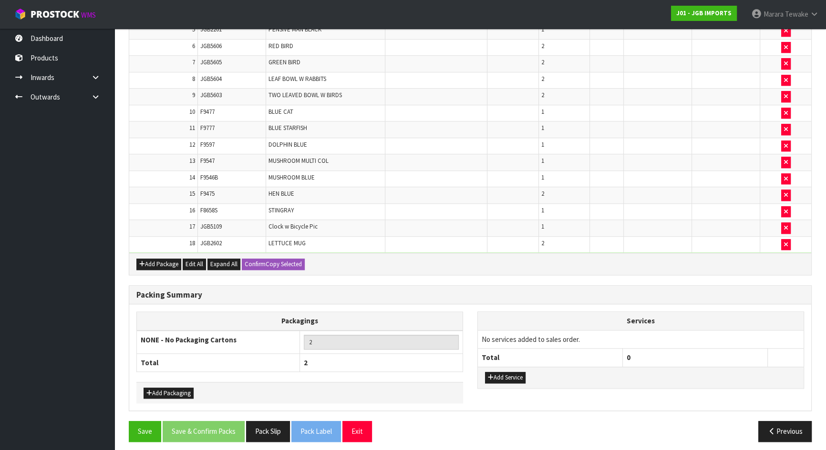
scroll to position [888, 0]
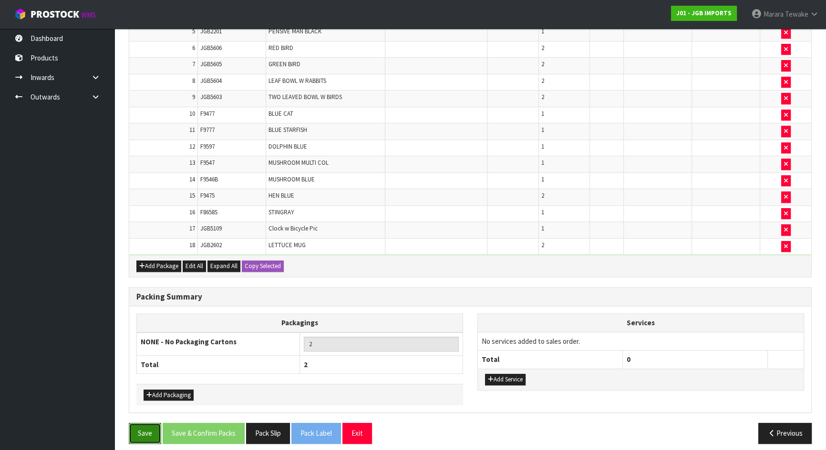
click at [145, 430] on button "Save" at bounding box center [145, 433] width 32 height 20
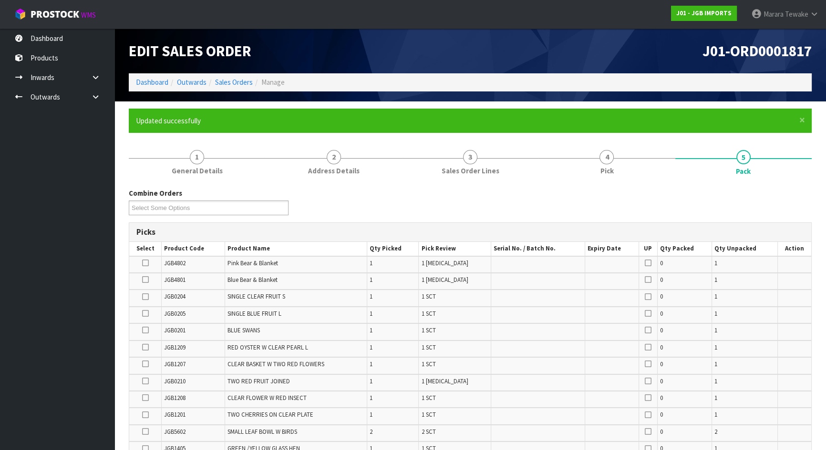
click at [31, 257] on ul "Dashboard Products Categories Serial Numbers Kitsets Packagings Inwards Purchas…" at bounding box center [57, 240] width 114 height 422
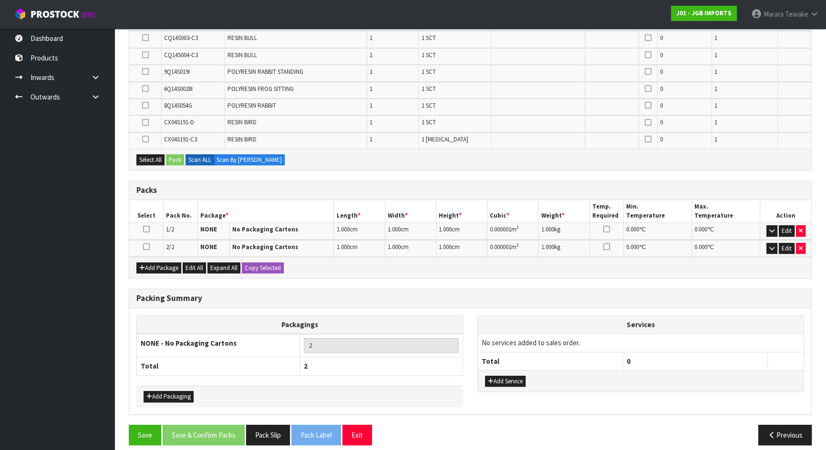
scroll to position [239, 0]
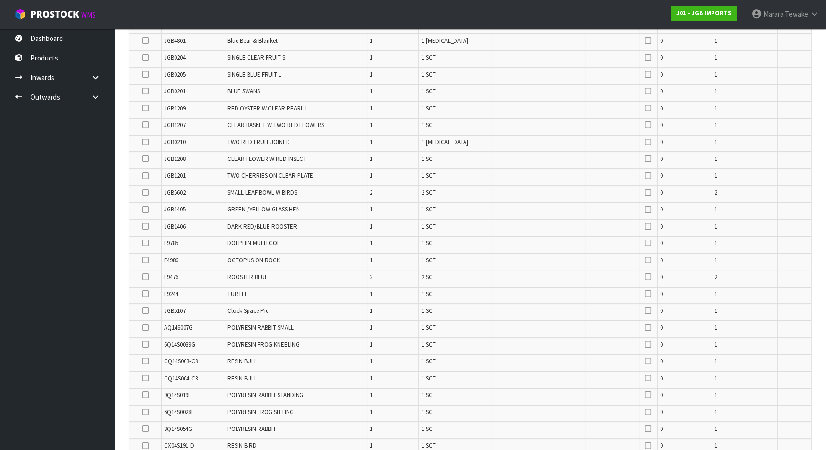
click at [144, 226] on icon at bounding box center [145, 226] width 7 height 0
click at [0, 0] on input "checkbox" at bounding box center [0, 0] width 0 height 0
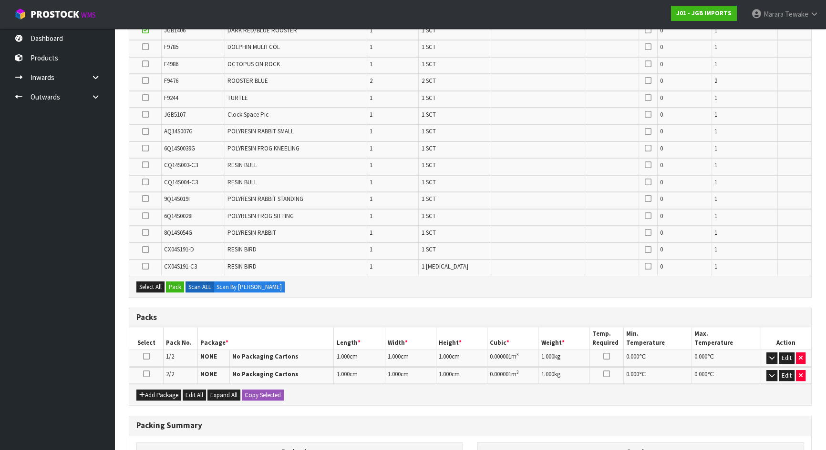
scroll to position [568, 0]
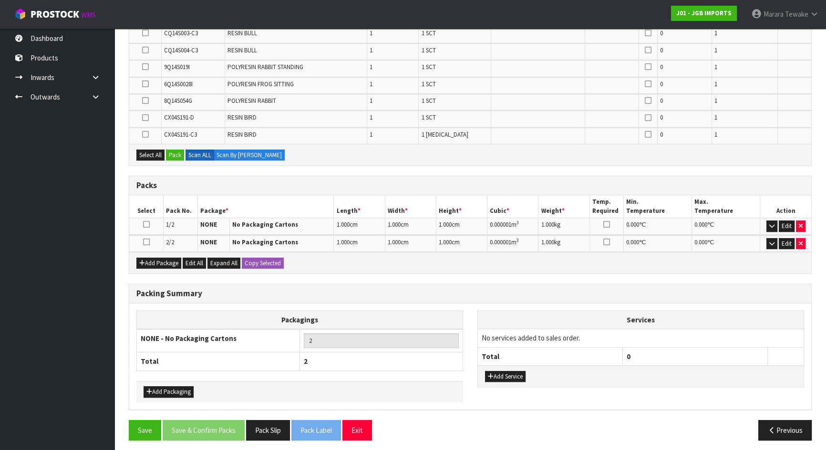
click at [146, 242] on icon at bounding box center [146, 242] width 7 height 0
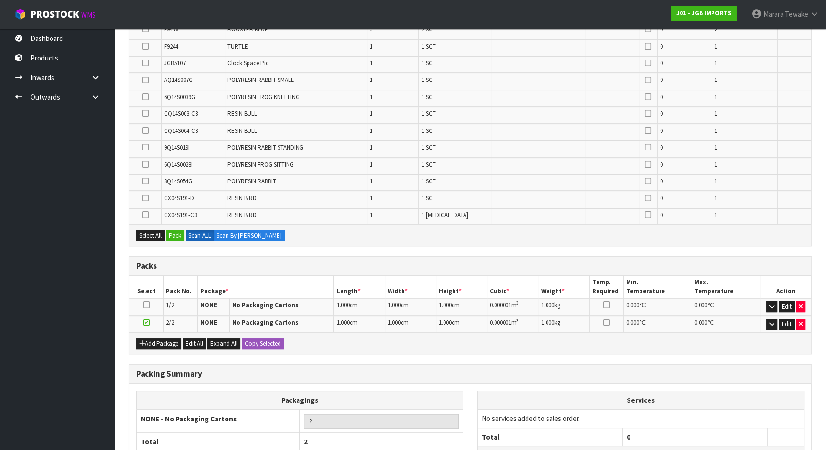
scroll to position [308, 0]
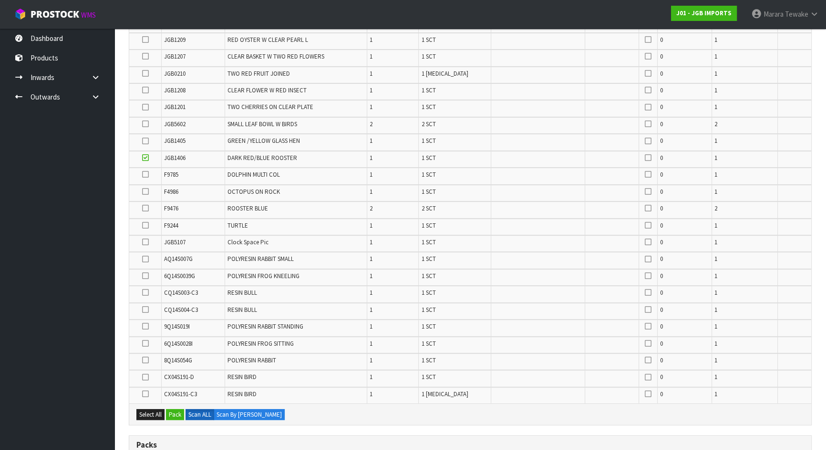
click at [147, 158] on icon at bounding box center [145, 158] width 7 height 0
click at [0, 0] on input "checkbox" at bounding box center [0, 0] width 0 height 0
click at [147, 40] on icon at bounding box center [145, 40] width 7 height 0
click at [0, 0] on input "checkbox" at bounding box center [0, 0] width 0 height 0
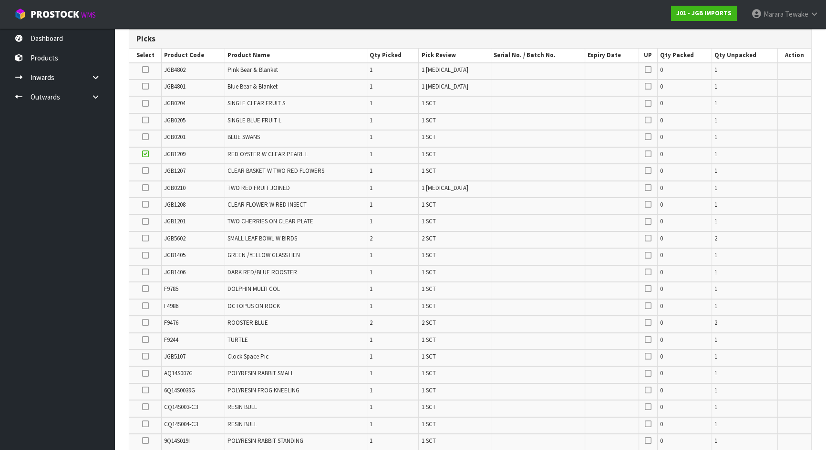
scroll to position [134, 0]
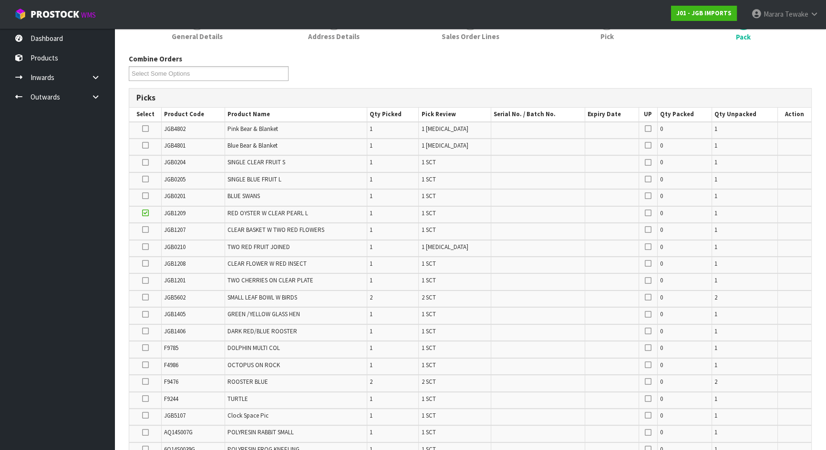
click at [146, 163] on icon at bounding box center [145, 163] width 7 height 0
click at [0, 0] on input "checkbox" at bounding box center [0, 0] width 0 height 0
click at [143, 247] on icon at bounding box center [145, 247] width 7 height 0
click at [0, 0] on input "checkbox" at bounding box center [0, 0] width 0 height 0
click at [146, 281] on icon at bounding box center [145, 281] width 7 height 0
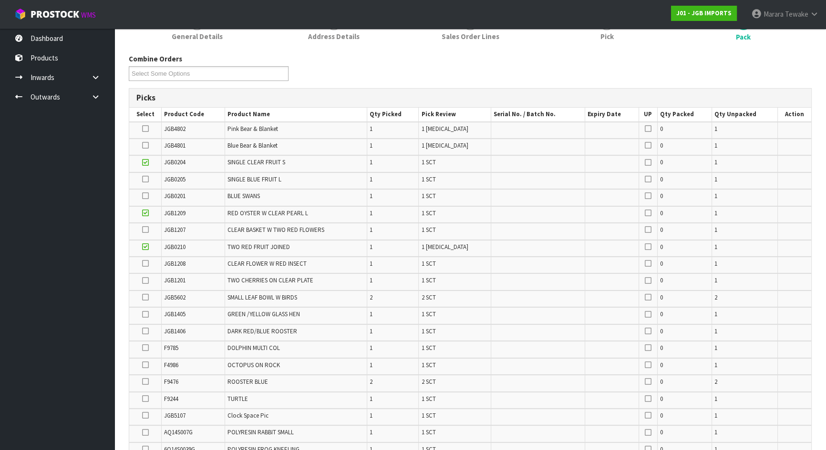
click at [0, 0] on input "checkbox" at bounding box center [0, 0] width 0 height 0
click at [145, 297] on icon at bounding box center [145, 297] width 7 height 0
click at [0, 0] on input "checkbox" at bounding box center [0, 0] width 0 height 0
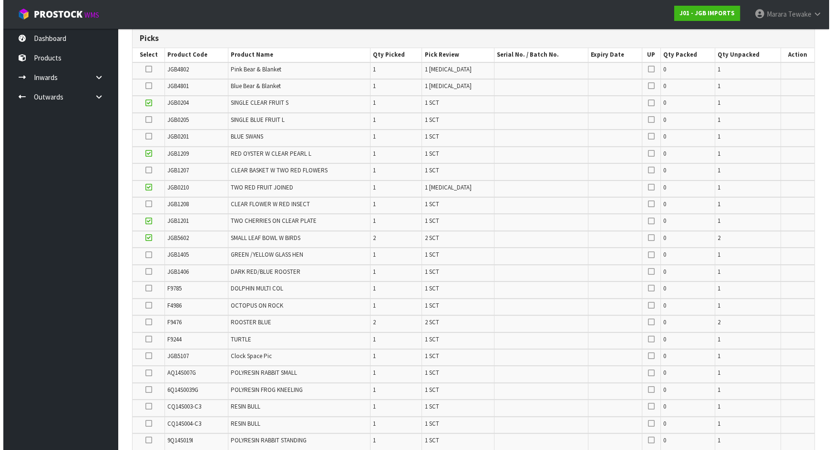
scroll to position [524, 0]
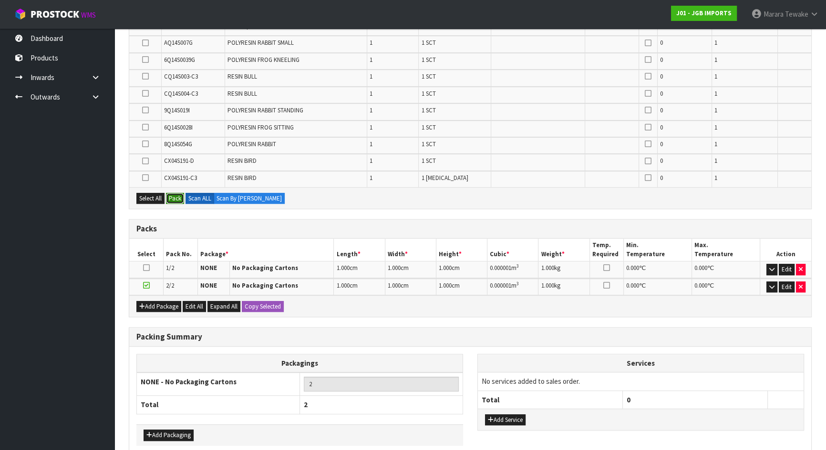
click at [175, 194] on button "Pack" at bounding box center [175, 198] width 18 height 11
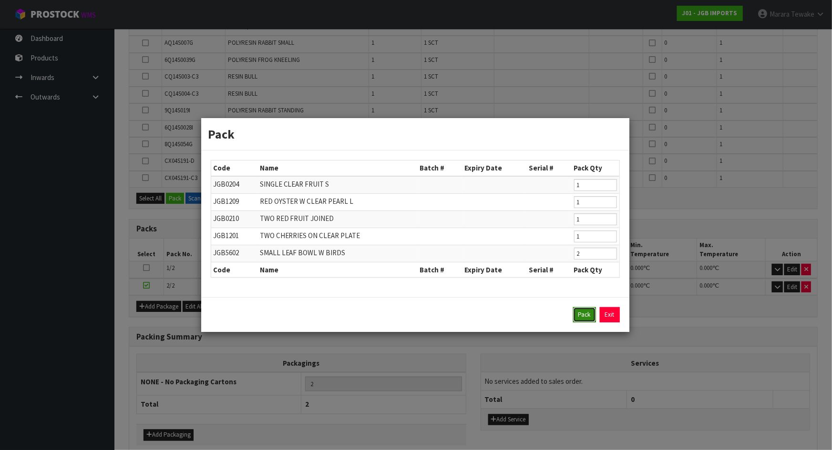
click at [583, 315] on button "Pack" at bounding box center [584, 314] width 23 height 15
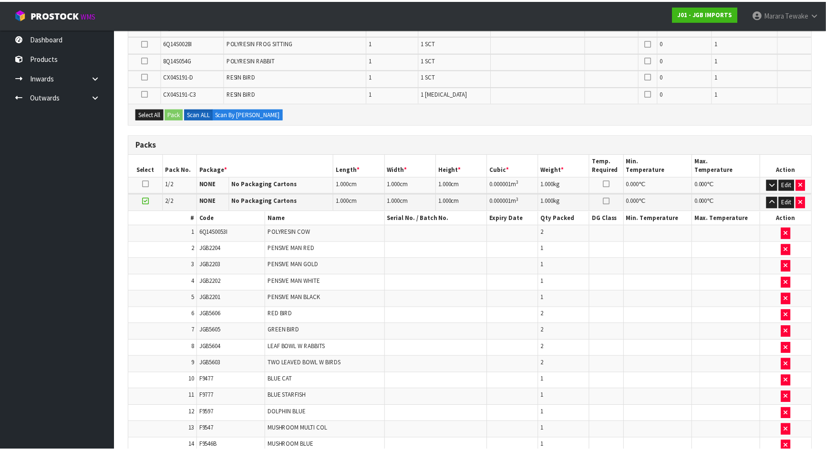
scroll to position [440, 0]
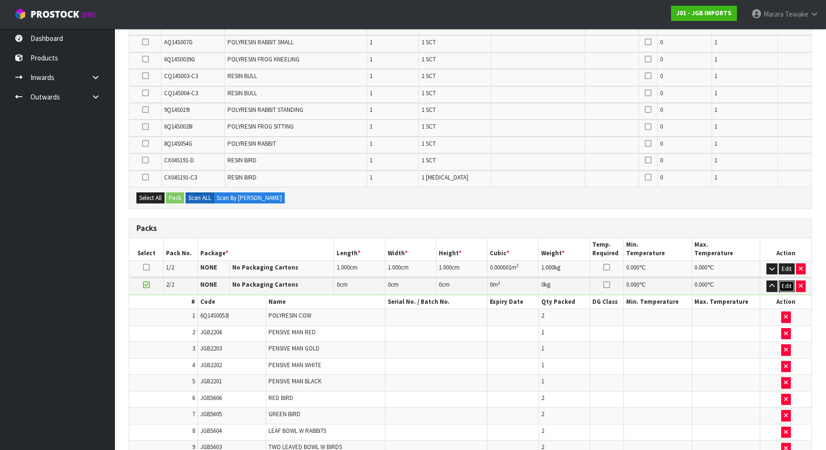
click at [787, 286] on button "Edit" at bounding box center [786, 286] width 16 height 11
click at [785, 266] on button "Edit" at bounding box center [786, 269] width 16 height 11
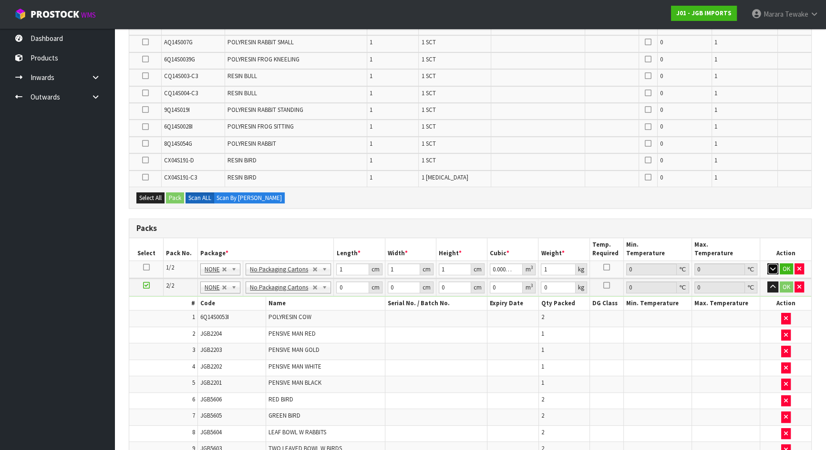
click at [773, 266] on icon "button" at bounding box center [772, 269] width 5 height 6
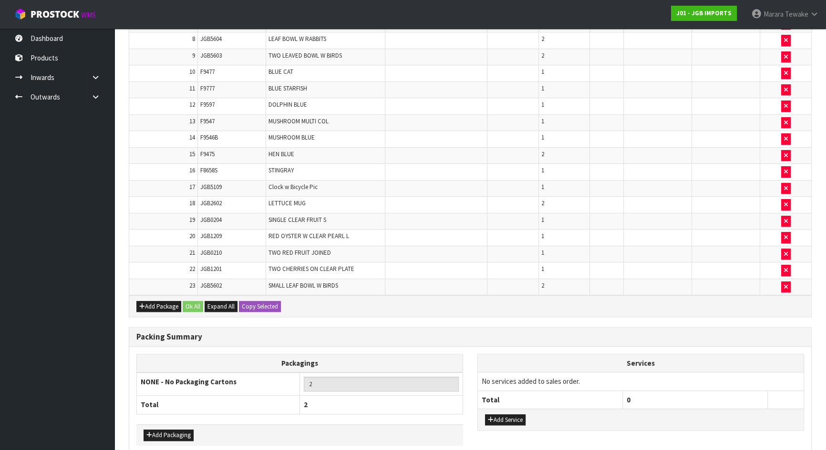
scroll to position [921, 0]
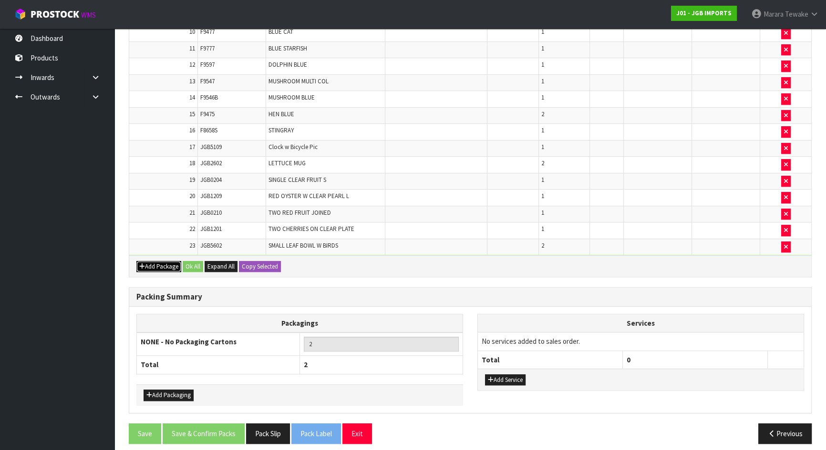
click at [169, 261] on button "Add Package" at bounding box center [158, 266] width 45 height 11
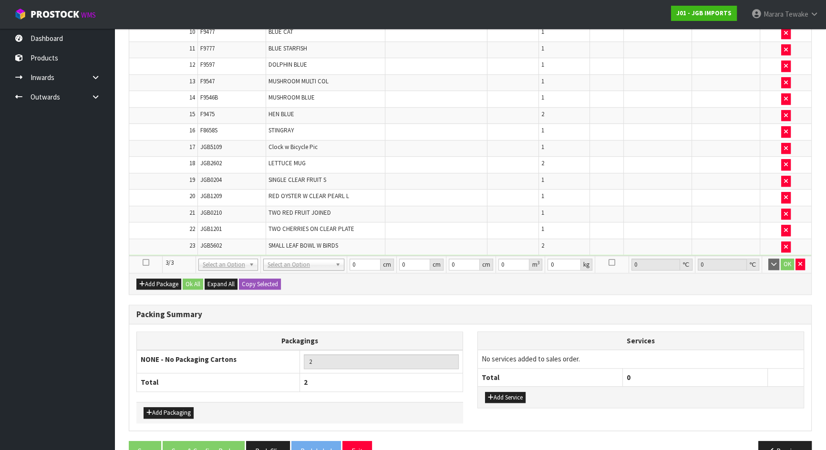
click at [146, 263] on icon at bounding box center [146, 263] width 7 height 0
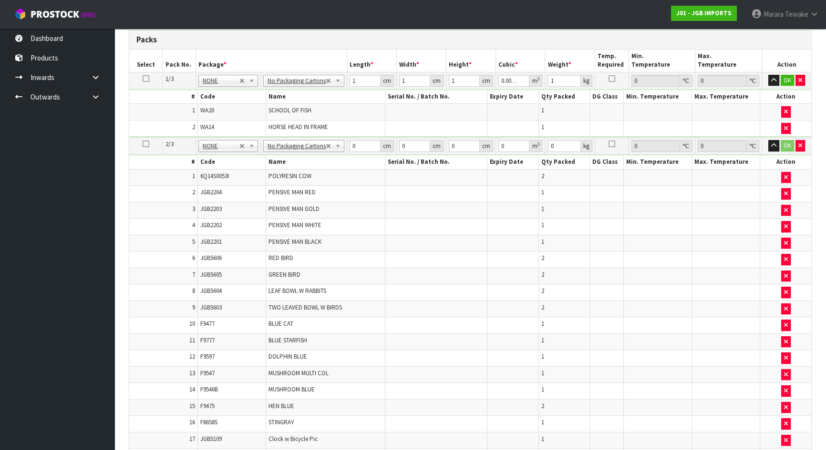
scroll to position [563, 0]
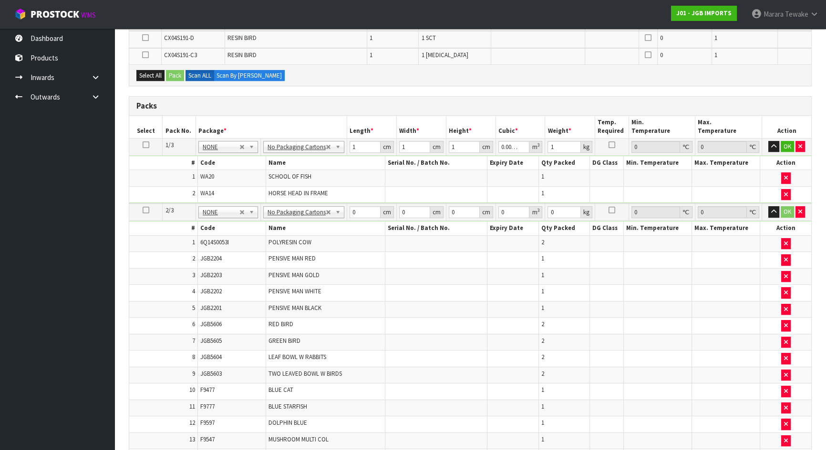
click at [146, 145] on icon at bounding box center [146, 145] width 7 height 0
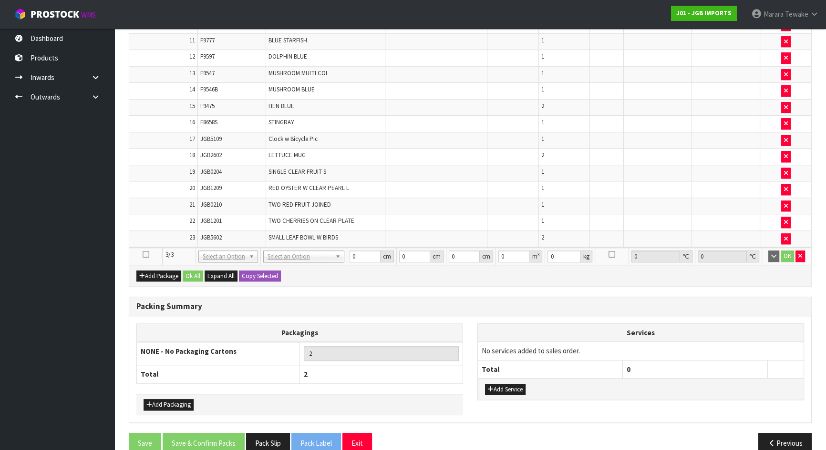
scroll to position [939, 0]
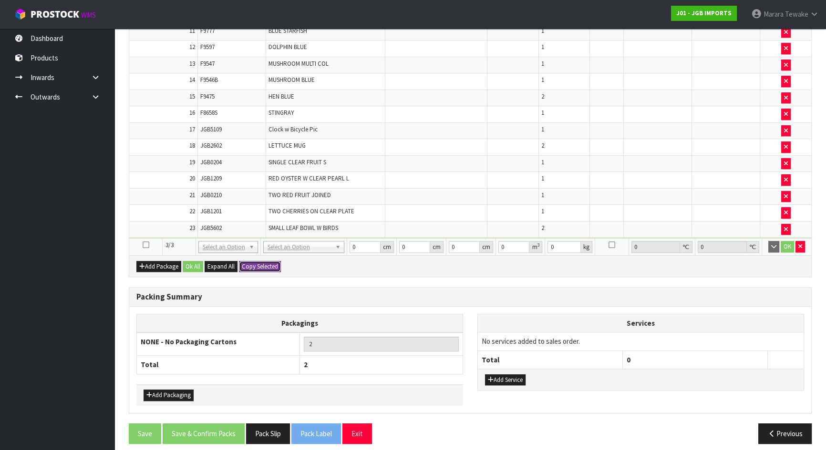
click at [273, 262] on button "Copy Selected" at bounding box center [260, 266] width 42 height 11
click at [273, 262] on button "Confirm Copy Selected" at bounding box center [270, 266] width 63 height 11
type input "3"
type input "1"
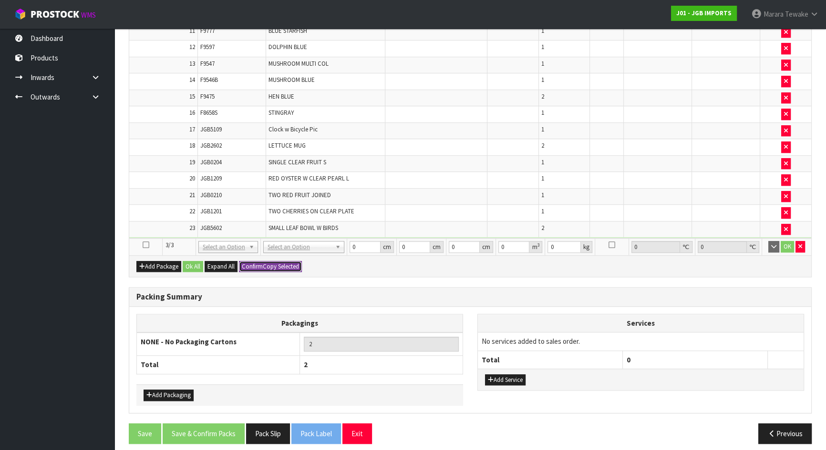
type input "1"
type input "0.000001"
type input "1"
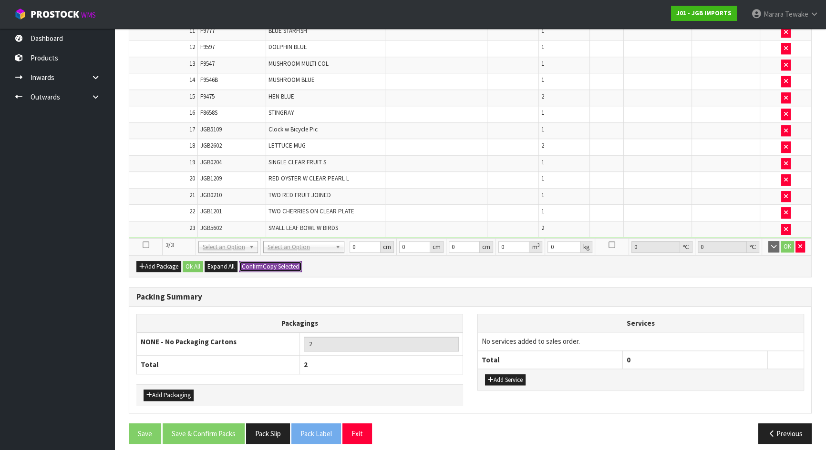
type input "1"
type input "0.000001"
type input "1"
click at [189, 261] on button "Ok All" at bounding box center [193, 266] width 20 height 11
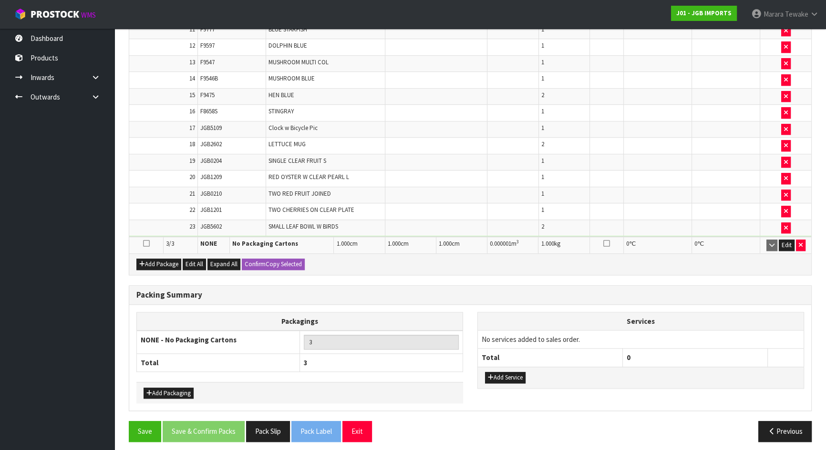
scroll to position [937, 0]
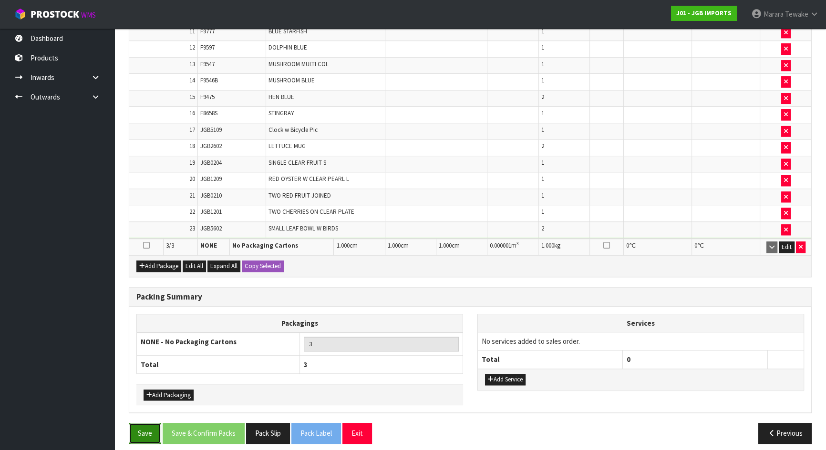
click at [145, 426] on button "Save" at bounding box center [145, 433] width 32 height 20
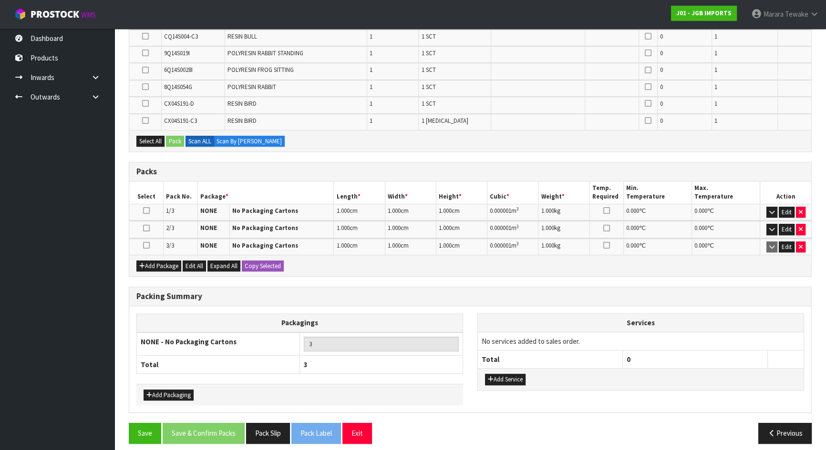
scroll to position [500, 0]
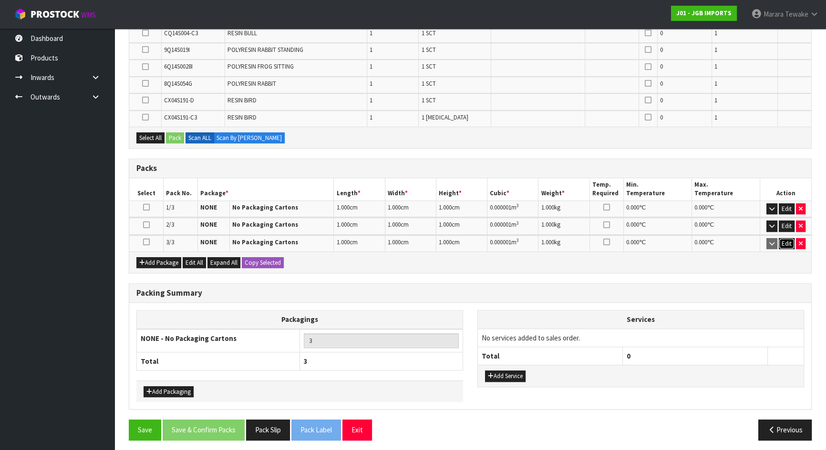
click at [787, 240] on button "Edit" at bounding box center [786, 243] width 16 height 11
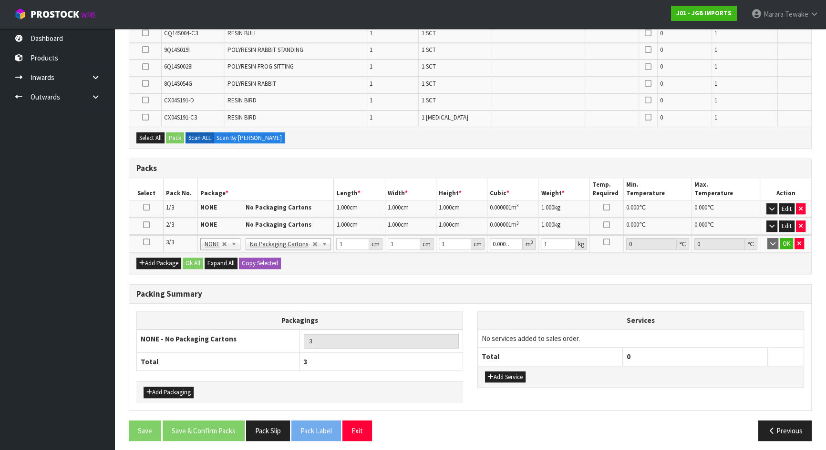
click at [144, 242] on icon at bounding box center [146, 242] width 7 height 0
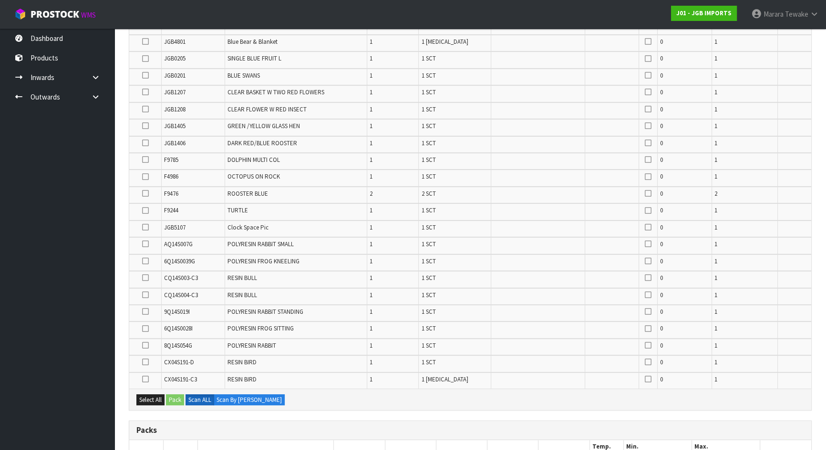
scroll to position [241, 0]
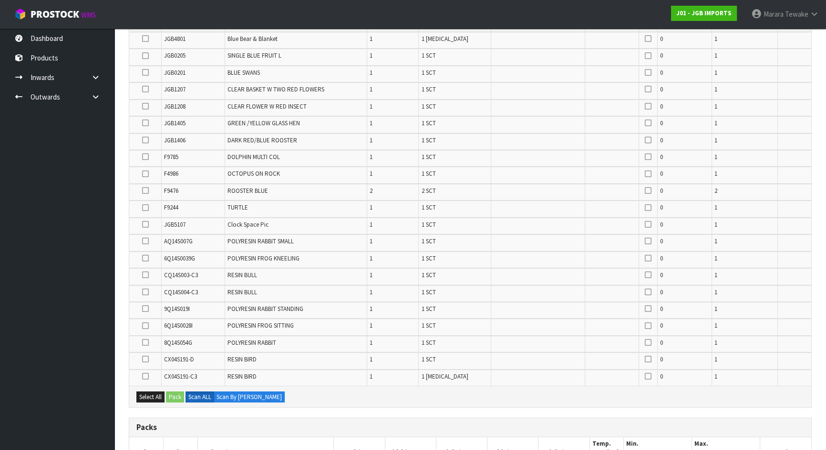
drag, startPoint x: 144, startPoint y: 272, endPoint x: 175, endPoint y: 272, distance: 31.0
click at [144, 275] on icon at bounding box center [145, 275] width 7 height 0
click at [0, 0] on input "checkbox" at bounding box center [0, 0] width 0 height 0
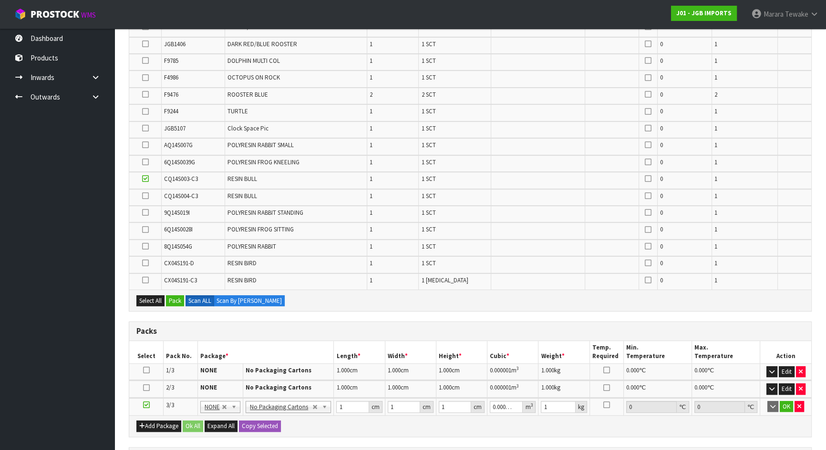
scroll to position [371, 0]
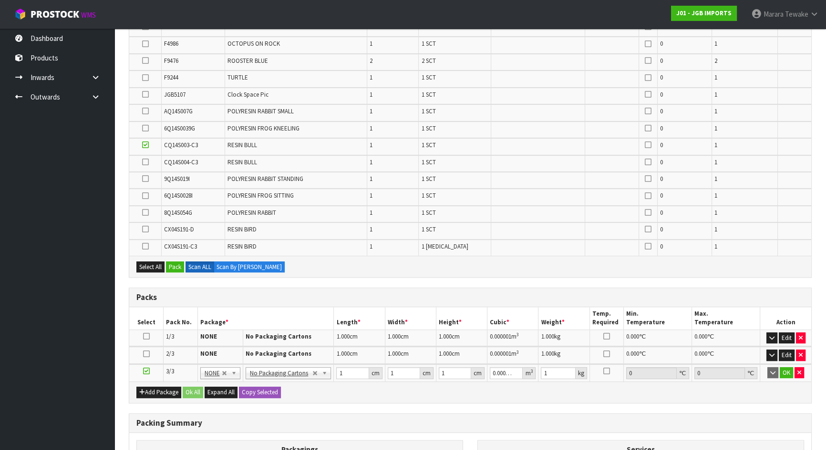
click at [143, 179] on icon at bounding box center [145, 179] width 7 height 0
click at [0, 0] on input "checkbox" at bounding box center [0, 0] width 0 height 0
click at [145, 162] on icon at bounding box center [145, 162] width 7 height 0
click at [0, 0] on input "checkbox" at bounding box center [0, 0] width 0 height 0
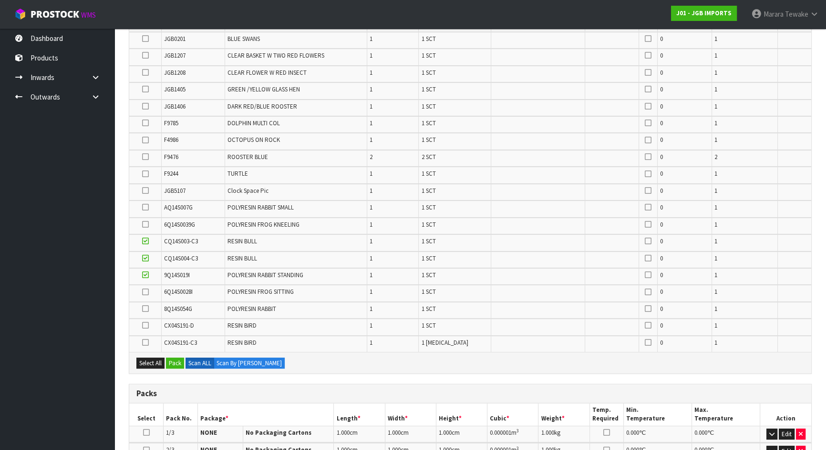
scroll to position [24, 0]
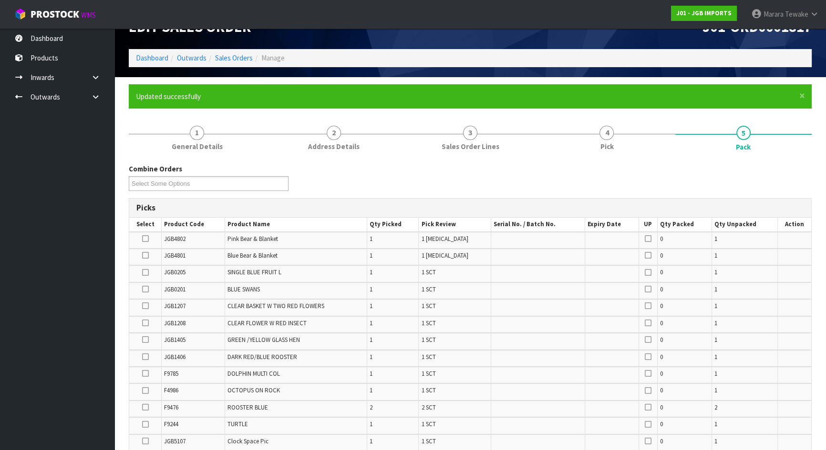
click at [146, 239] on icon at bounding box center [145, 239] width 7 height 0
click at [0, 0] on input "checkbox" at bounding box center [0, 0] width 0 height 0
click at [144, 255] on icon at bounding box center [145, 255] width 7 height 0
click at [0, 0] on input "checkbox" at bounding box center [0, 0] width 0 height 0
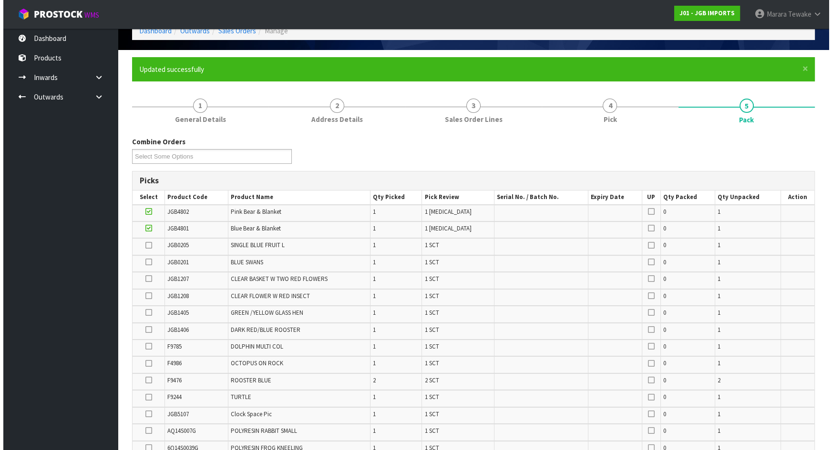
scroll to position [415, 0]
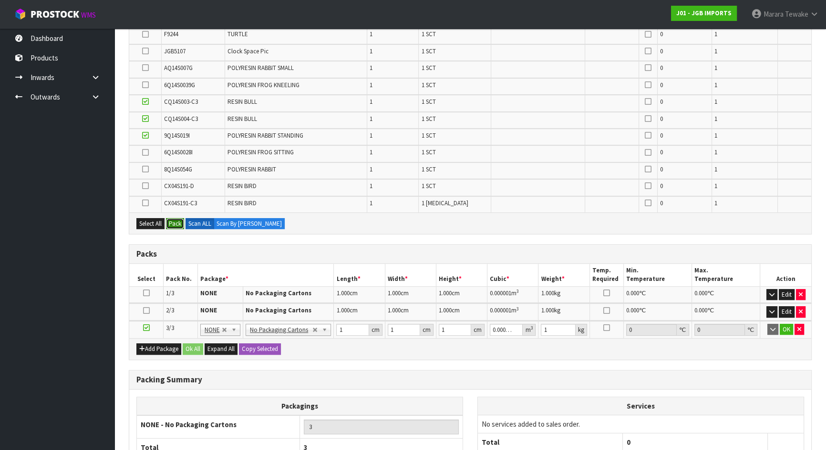
click at [174, 219] on button "Pack" at bounding box center [175, 223] width 18 height 11
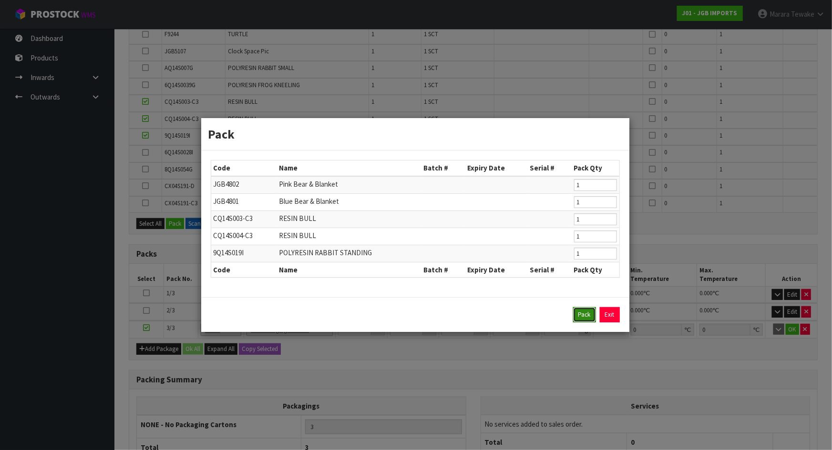
click at [584, 310] on button "Pack" at bounding box center [584, 314] width 23 height 15
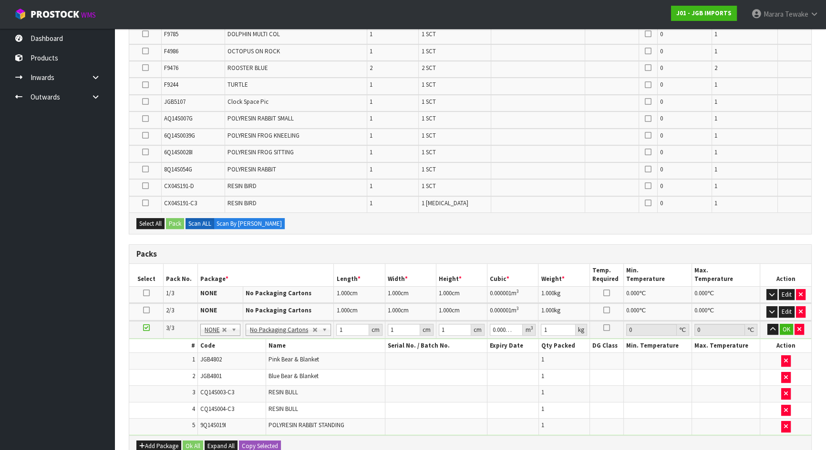
type input "0"
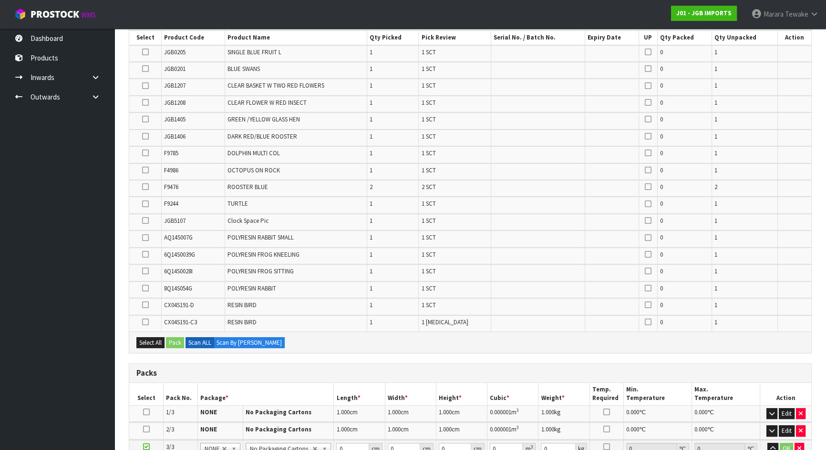
scroll to position [27, 0]
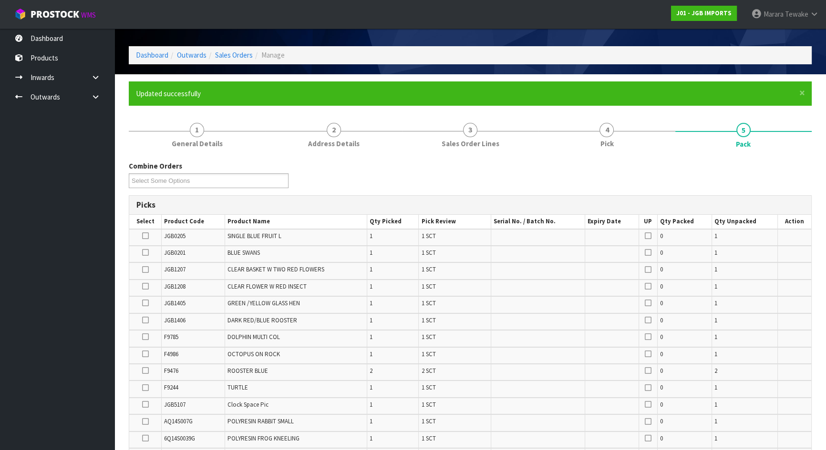
click at [143, 256] on label at bounding box center [145, 253] width 7 height 9
click at [0, 0] on input "checkbox" at bounding box center [0, 0] width 0 height 0
click at [145, 286] on icon at bounding box center [145, 286] width 7 height 0
click at [0, 0] on input "checkbox" at bounding box center [0, 0] width 0 height 0
click at [145, 304] on icon at bounding box center [145, 303] width 7 height 0
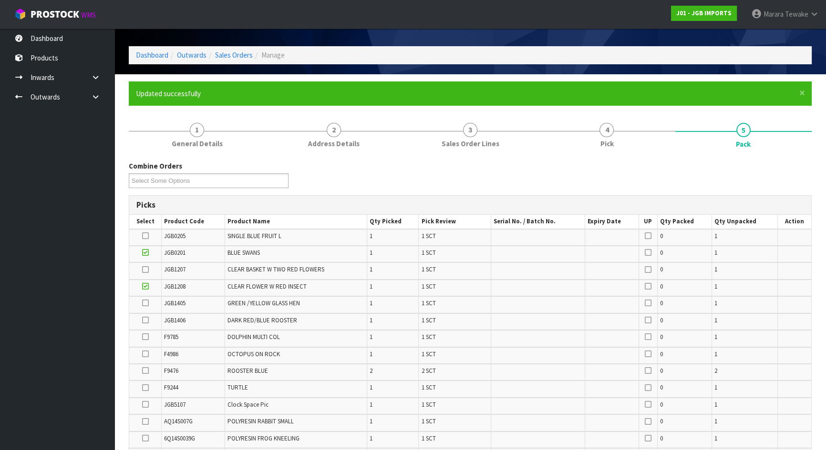
click at [0, 0] on input "checkbox" at bounding box center [0, 0] width 0 height 0
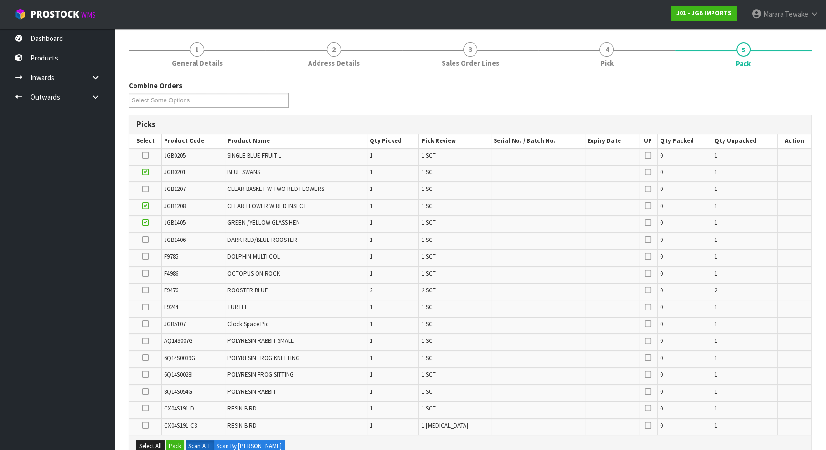
scroll to position [114, 0]
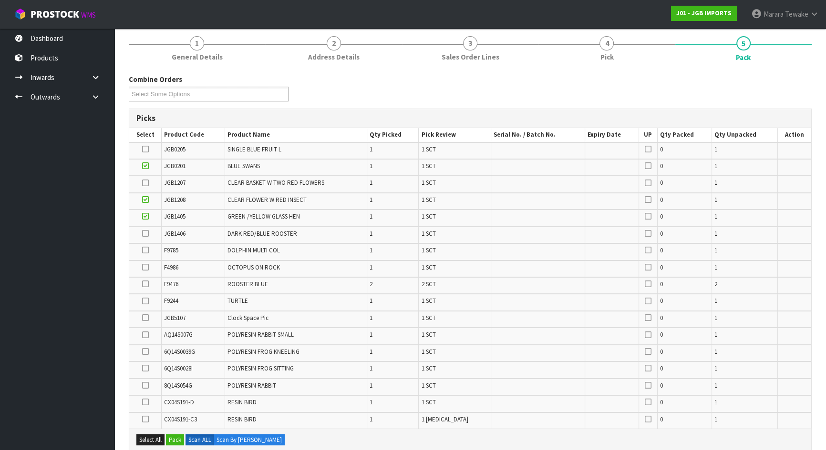
click at [146, 302] on icon at bounding box center [145, 301] width 7 height 0
click at [0, 0] on input "checkbox" at bounding box center [0, 0] width 0 height 0
click at [146, 335] on icon at bounding box center [145, 335] width 7 height 0
click at [0, 0] on input "checkbox" at bounding box center [0, 0] width 0 height 0
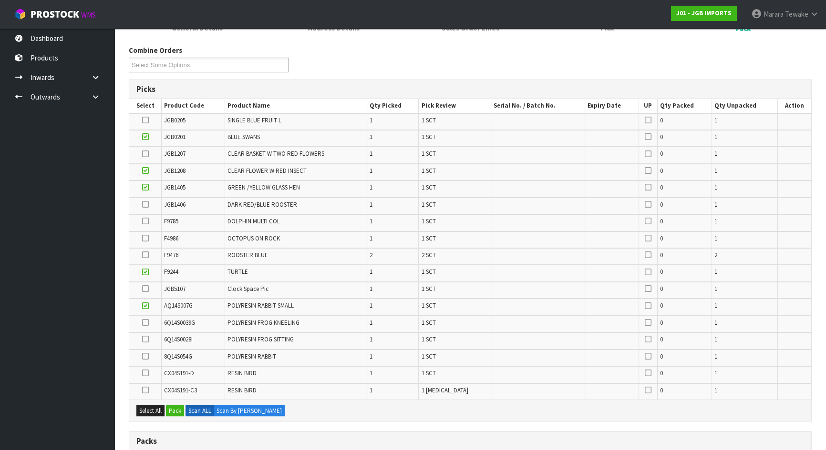
scroll to position [244, 0]
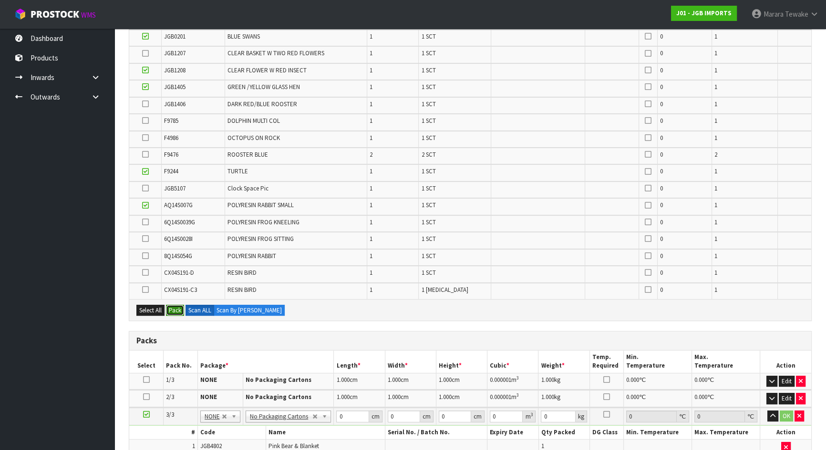
click at [180, 310] on button "Pack" at bounding box center [175, 310] width 18 height 11
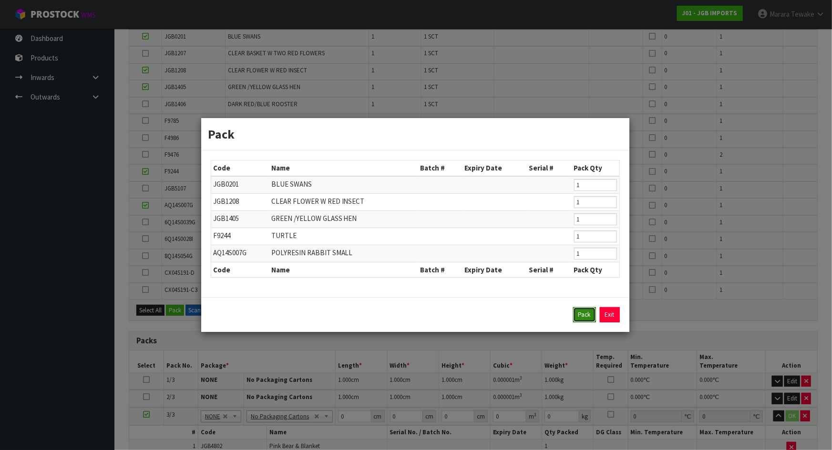
click at [591, 317] on button "Pack" at bounding box center [584, 314] width 23 height 15
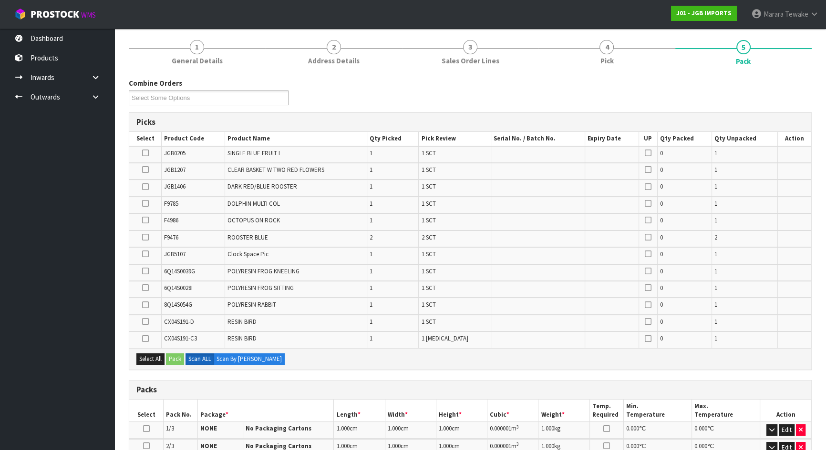
scroll to position [114, 0]
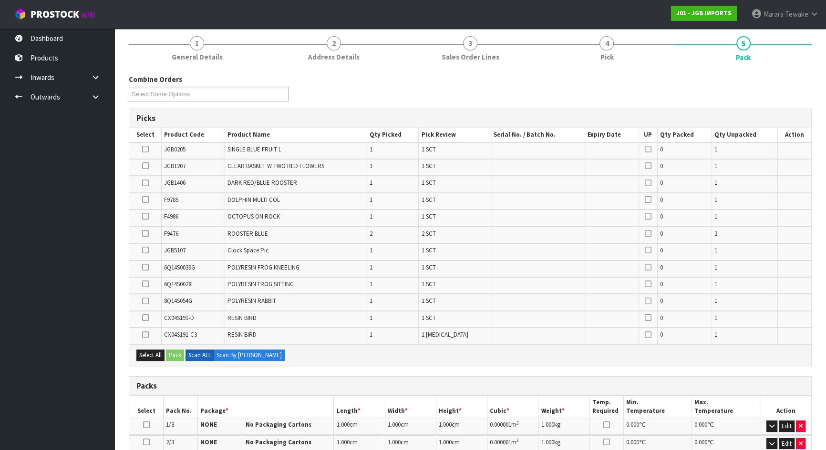
click at [144, 234] on icon at bounding box center [145, 234] width 7 height 0
click at [0, 0] on input "checkbox" at bounding box center [0, 0] width 0 height 0
click at [145, 200] on icon at bounding box center [145, 200] width 7 height 0
click at [0, 0] on input "checkbox" at bounding box center [0, 0] width 0 height 0
click at [146, 149] on icon at bounding box center [145, 149] width 7 height 0
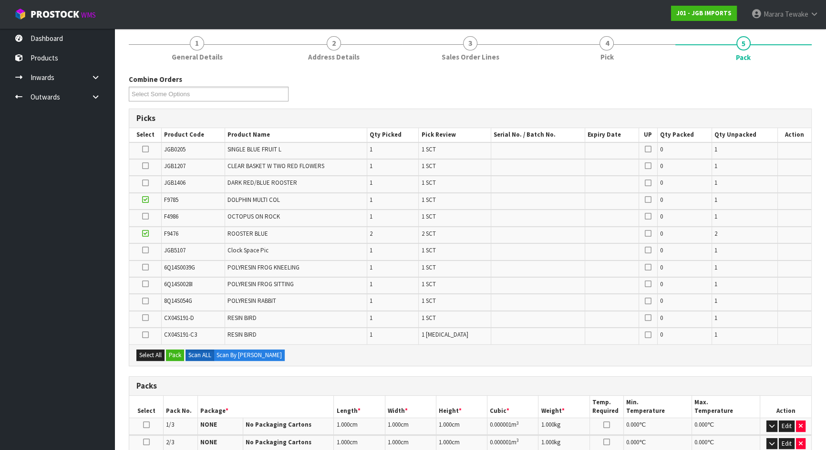
click at [0, 0] on input "checkbox" at bounding box center [0, 0] width 0 height 0
click at [144, 166] on icon at bounding box center [145, 166] width 7 height 0
click at [0, 0] on input "checkbox" at bounding box center [0, 0] width 0 height 0
click at [144, 301] on icon at bounding box center [145, 301] width 7 height 0
click at [0, 0] on input "checkbox" at bounding box center [0, 0] width 0 height 0
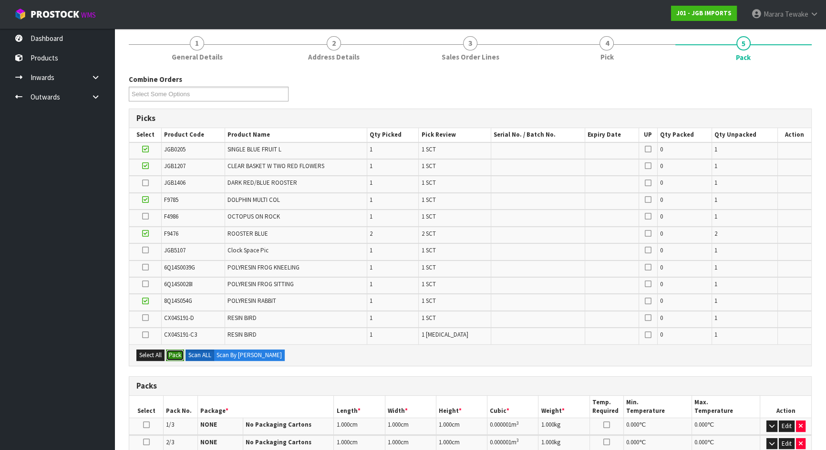
click at [176, 353] on button "Pack" at bounding box center [175, 355] width 18 height 11
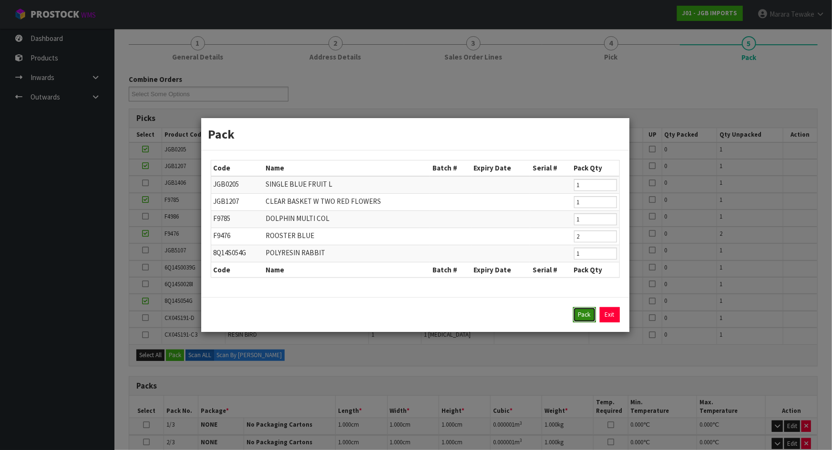
click at [586, 314] on button "Pack" at bounding box center [584, 314] width 23 height 15
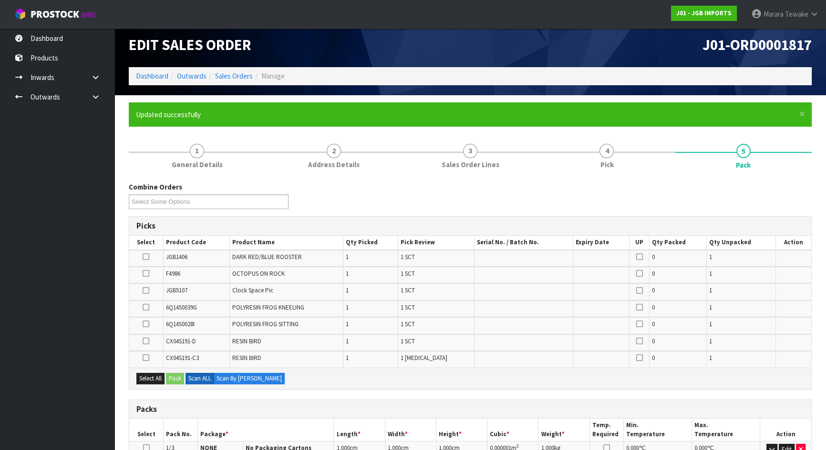
scroll to position [0, 0]
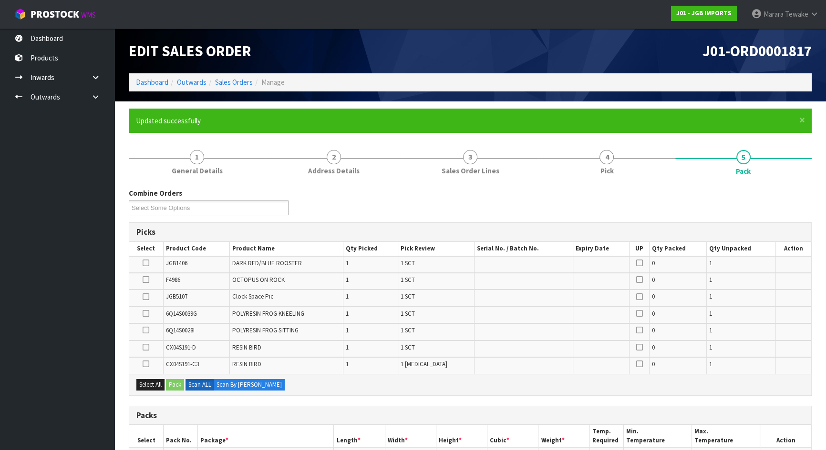
click at [147, 280] on icon at bounding box center [146, 280] width 7 height 0
click at [0, 0] on input "checkbox" at bounding box center [0, 0] width 0 height 0
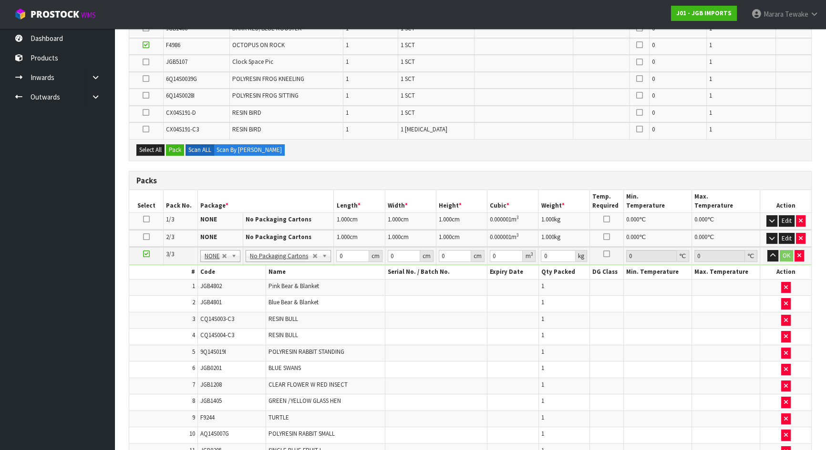
scroll to position [86, 0]
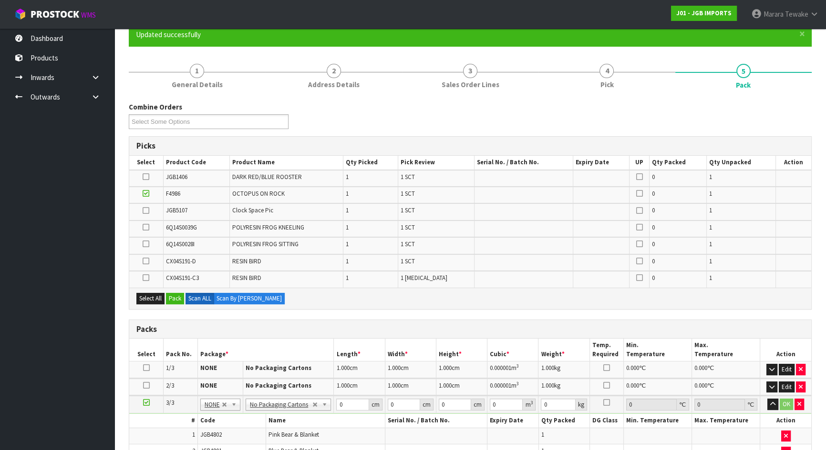
click at [146, 386] on icon at bounding box center [146, 386] width 7 height 0
click at [176, 296] on button "Pack" at bounding box center [175, 298] width 18 height 11
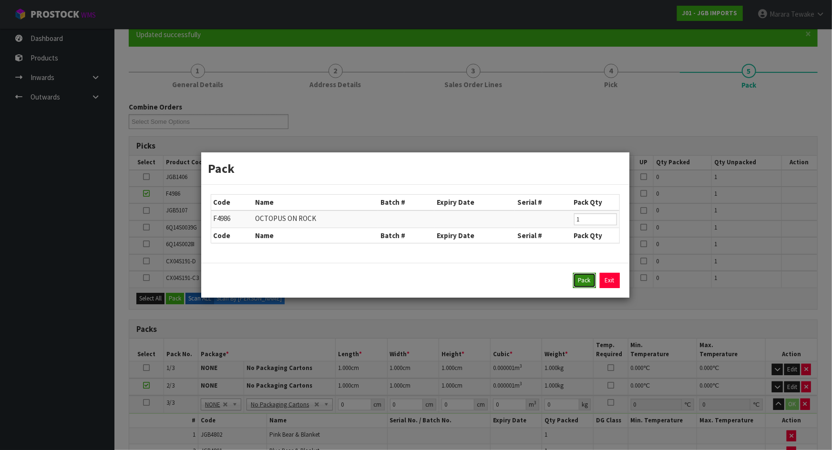
click at [582, 281] on button "Pack" at bounding box center [584, 280] width 23 height 15
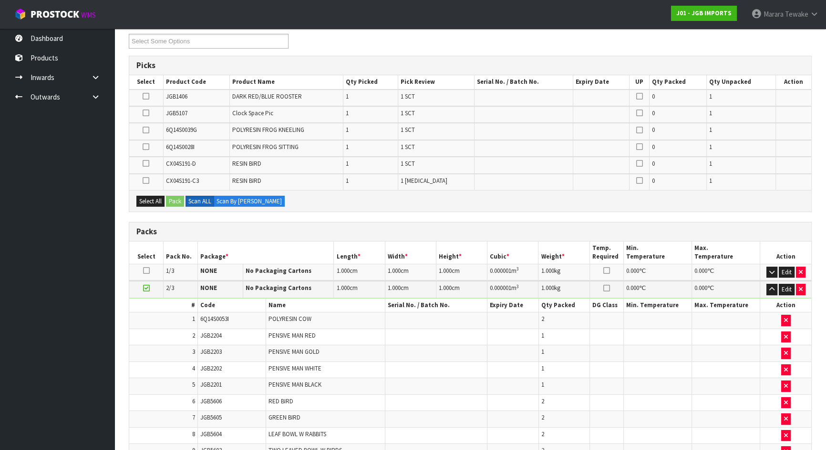
scroll to position [347, 0]
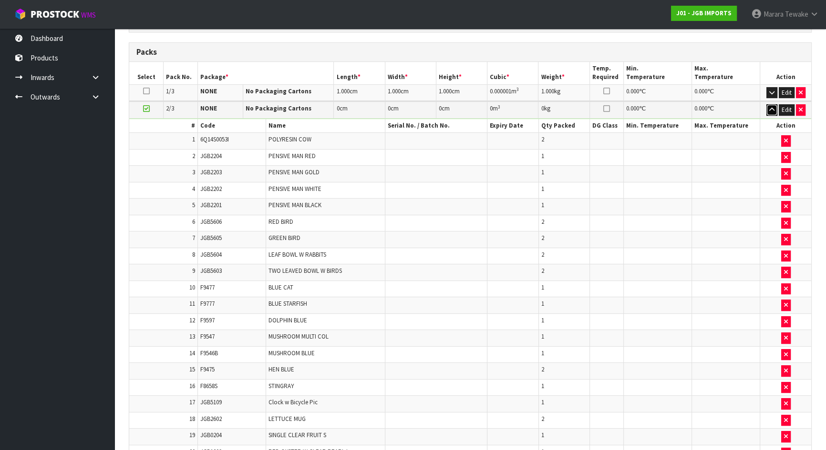
click at [772, 108] on icon "button" at bounding box center [771, 110] width 5 height 6
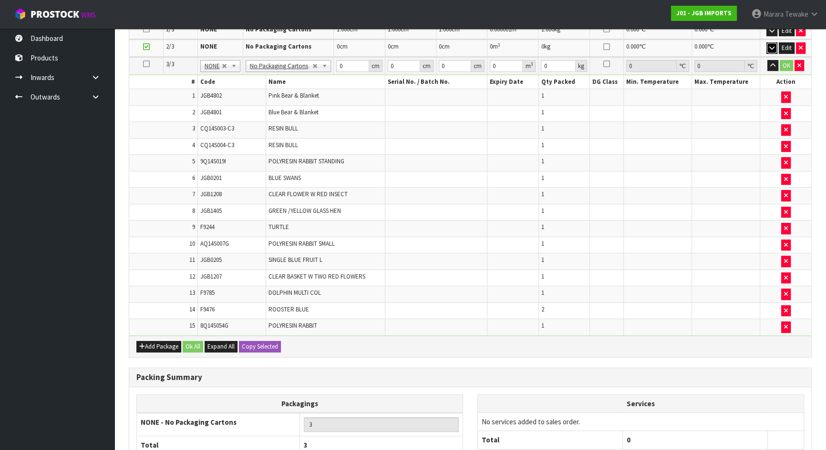
scroll to position [492, 0]
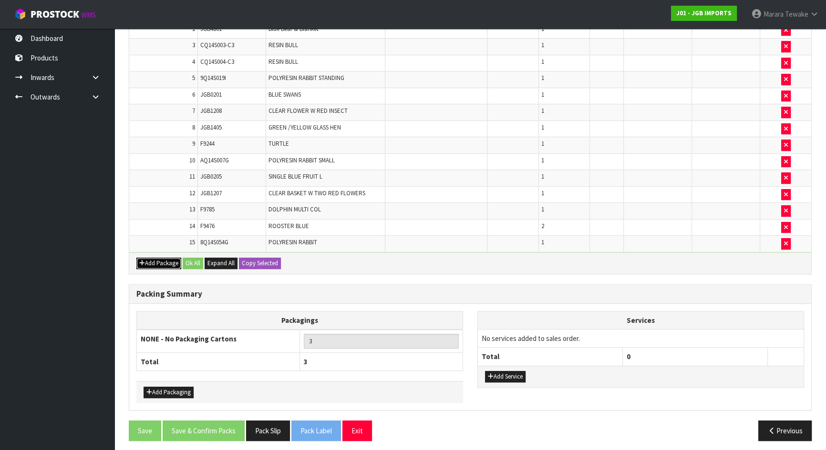
click at [163, 258] on button "Add Package" at bounding box center [158, 263] width 45 height 11
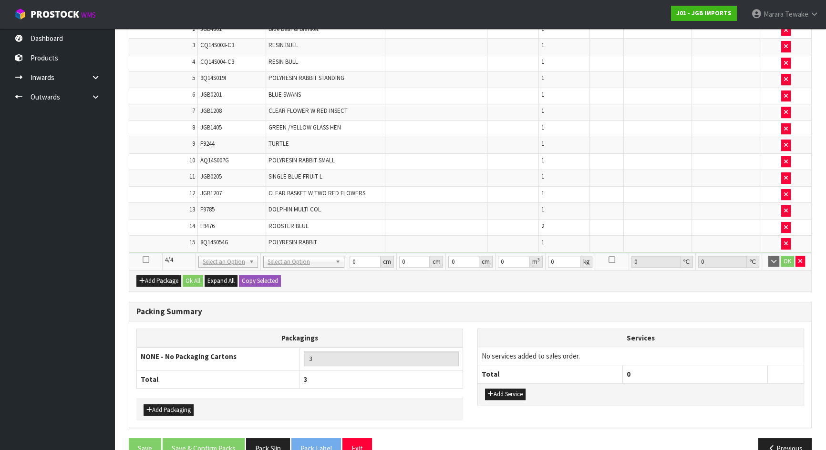
click at [145, 260] on icon at bounding box center [146, 260] width 7 height 0
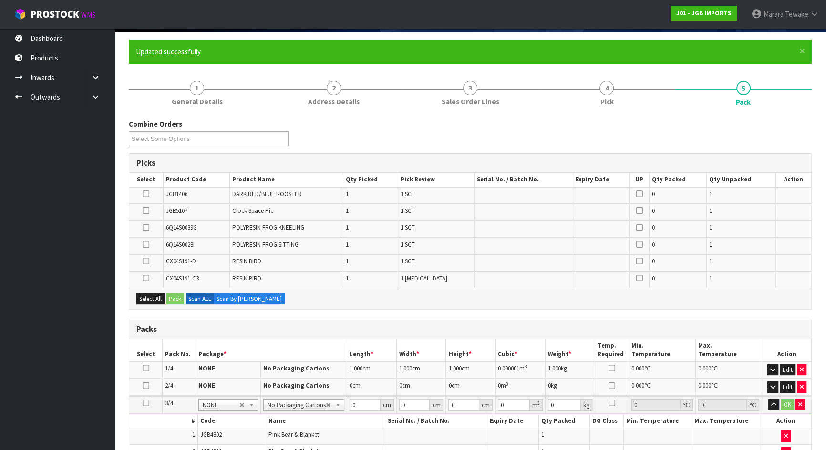
scroll to position [59, 0]
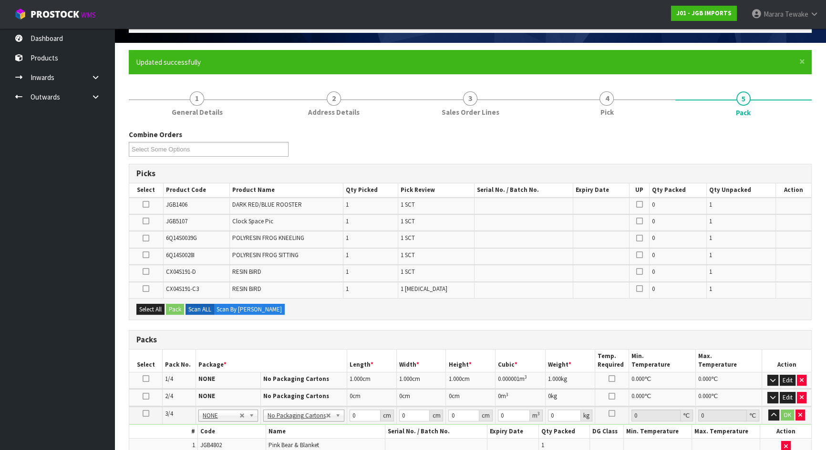
click at [146, 272] on icon at bounding box center [146, 272] width 7 height 0
click at [0, 0] on input "checkbox" at bounding box center [0, 0] width 0 height 0
click at [148, 289] on icon at bounding box center [146, 289] width 7 height 0
click at [0, 0] on input "checkbox" at bounding box center [0, 0] width 0 height 0
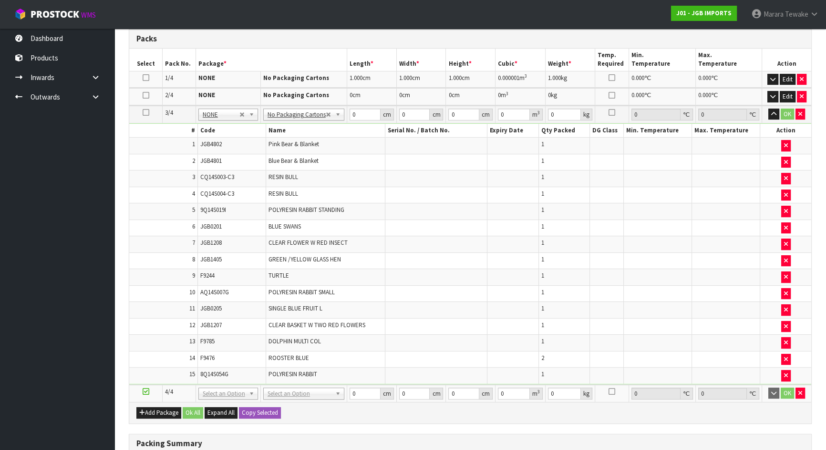
scroll to position [232, 0]
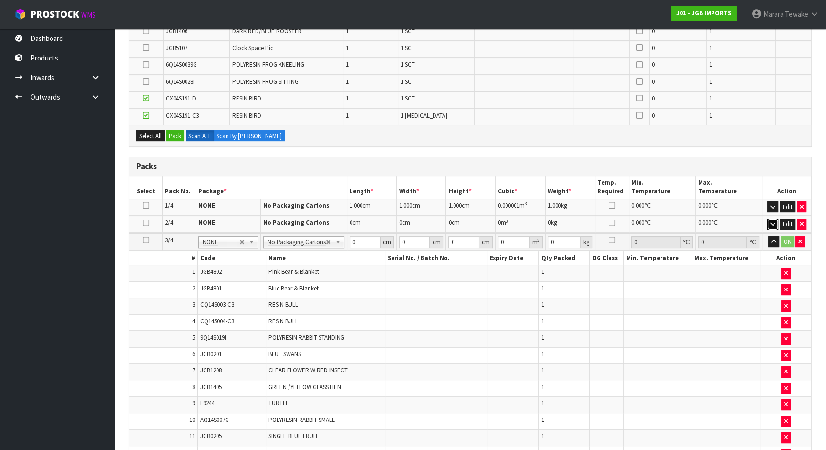
click at [770, 221] on icon "button" at bounding box center [772, 224] width 5 height 6
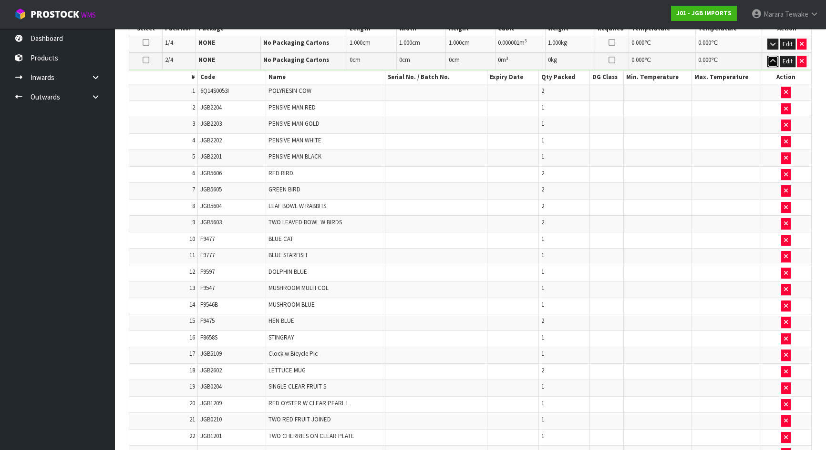
scroll to position [535, 0]
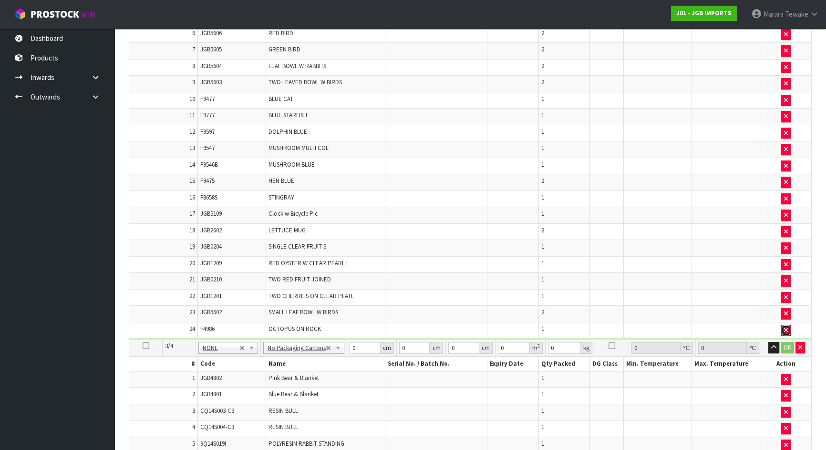
click at [785, 327] on icon "button" at bounding box center [786, 330] width 4 height 6
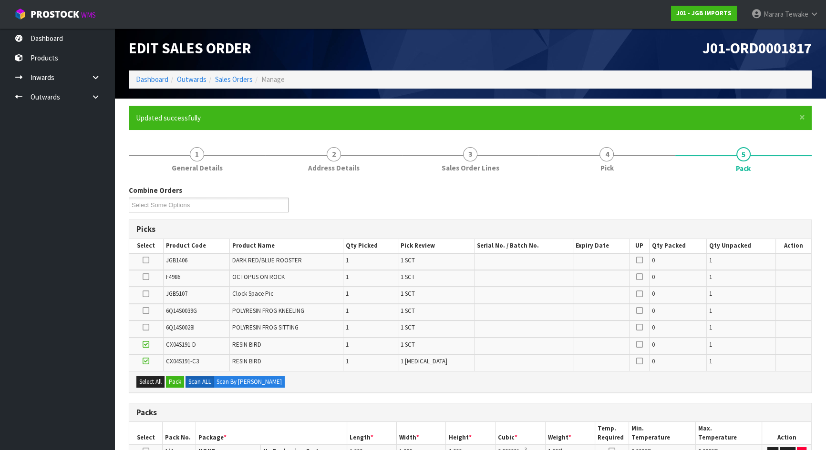
scroll to position [0, 0]
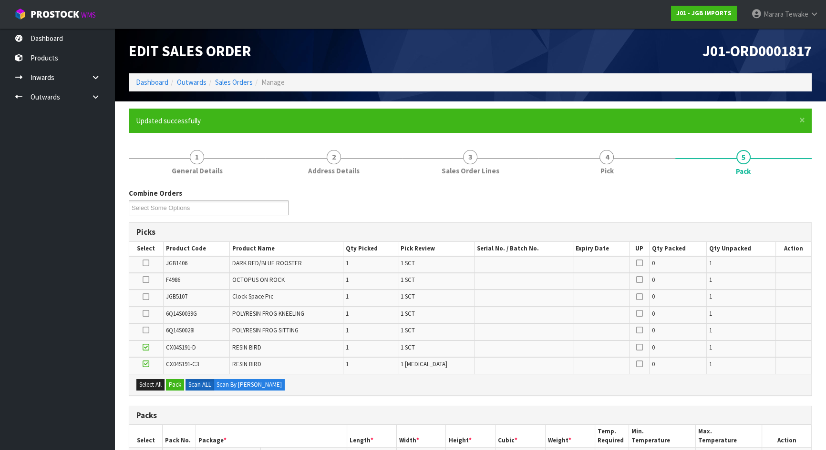
click at [147, 280] on icon at bounding box center [146, 280] width 7 height 0
click at [0, 0] on input "checkbox" at bounding box center [0, 0] width 0 height 0
click at [146, 263] on icon at bounding box center [146, 263] width 7 height 0
click at [0, 0] on input "checkbox" at bounding box center [0, 0] width 0 height 0
click at [144, 330] on icon at bounding box center [146, 330] width 7 height 0
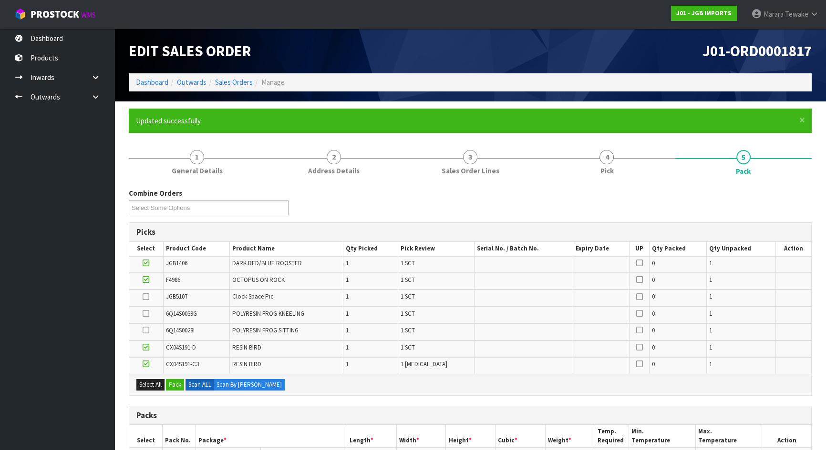
click at [0, 0] on input "checkbox" at bounding box center [0, 0] width 0 height 0
click at [144, 314] on icon at bounding box center [146, 314] width 7 height 0
click at [0, 0] on input "checkbox" at bounding box center [0, 0] width 0 height 0
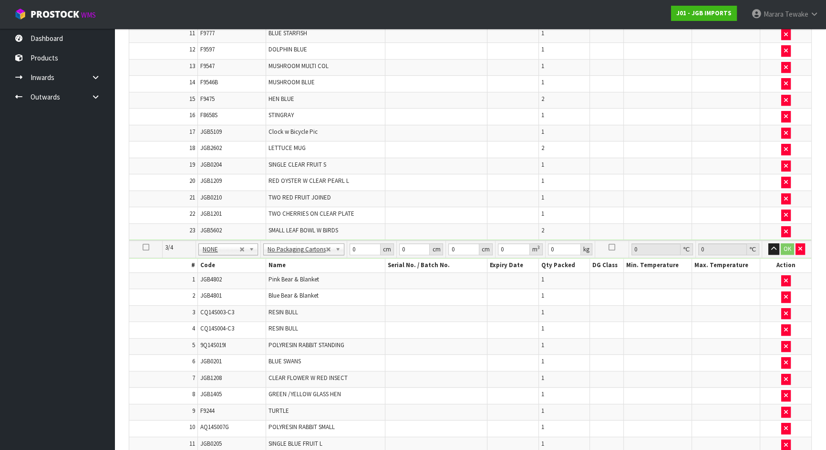
scroll to position [650, 0]
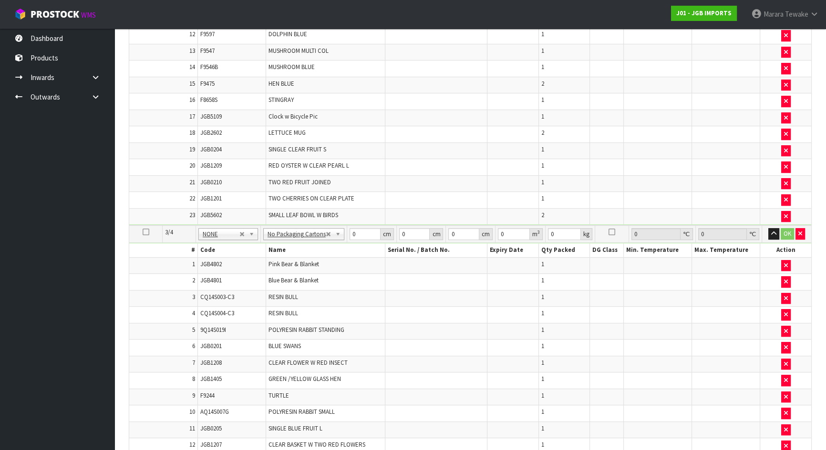
click at [144, 232] on icon at bounding box center [146, 232] width 7 height 0
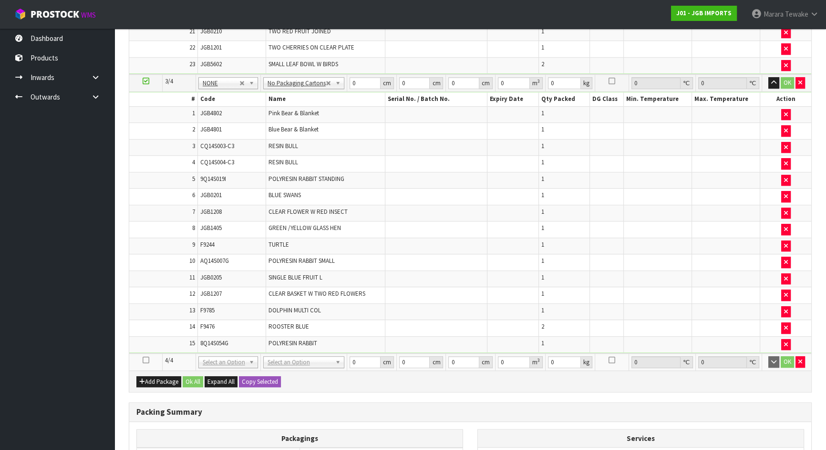
scroll to position [916, 0]
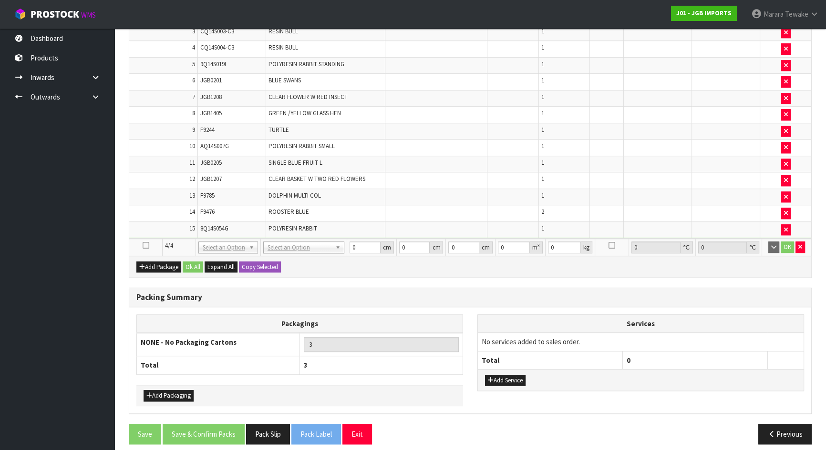
click at [143, 245] on icon at bounding box center [146, 245] width 7 height 0
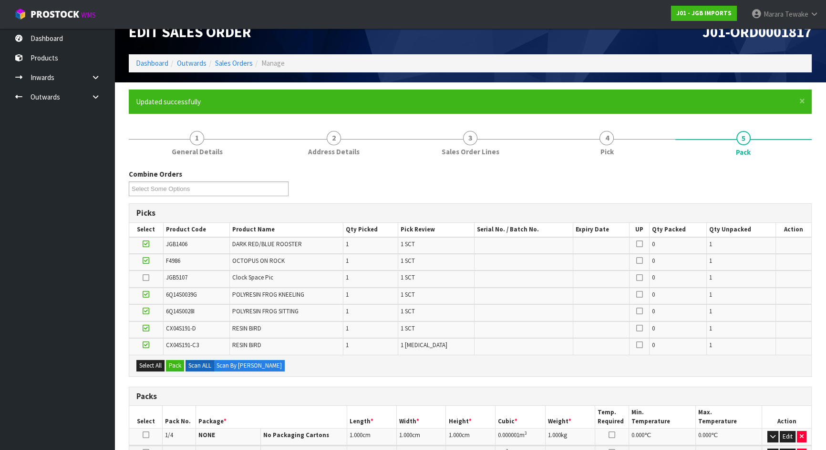
scroll to position [6, 0]
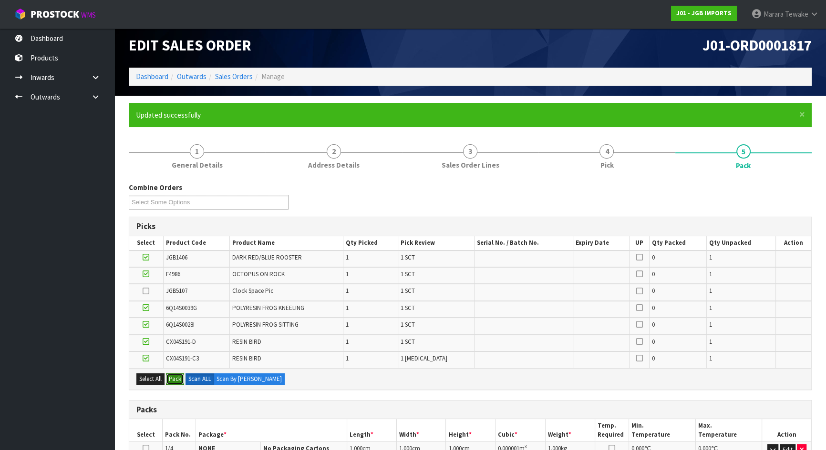
click at [176, 375] on button "Pack" at bounding box center [175, 379] width 18 height 11
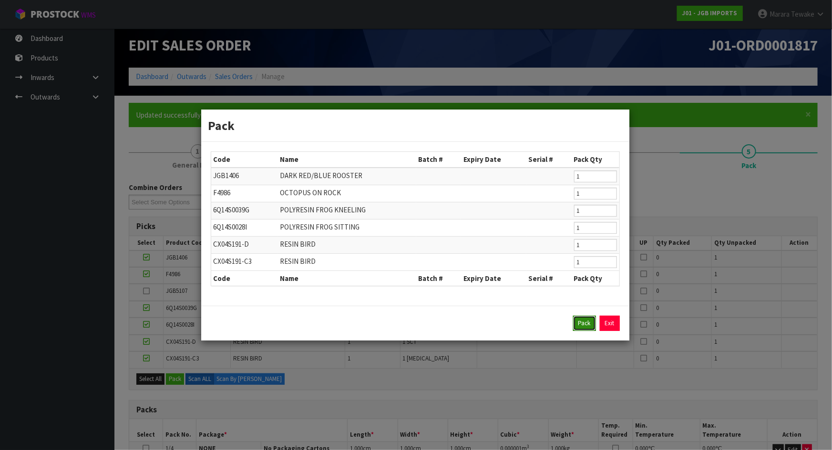
click at [586, 327] on button "Pack" at bounding box center [584, 323] width 23 height 15
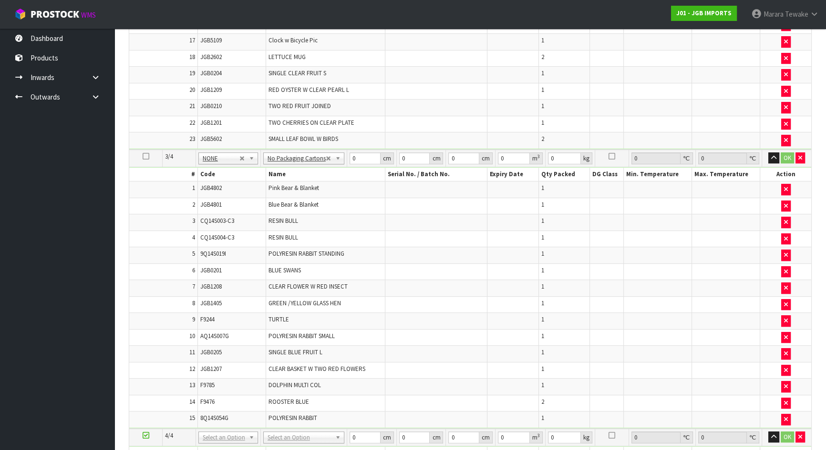
scroll to position [624, 0]
click at [143, 156] on icon at bounding box center [146, 156] width 7 height 0
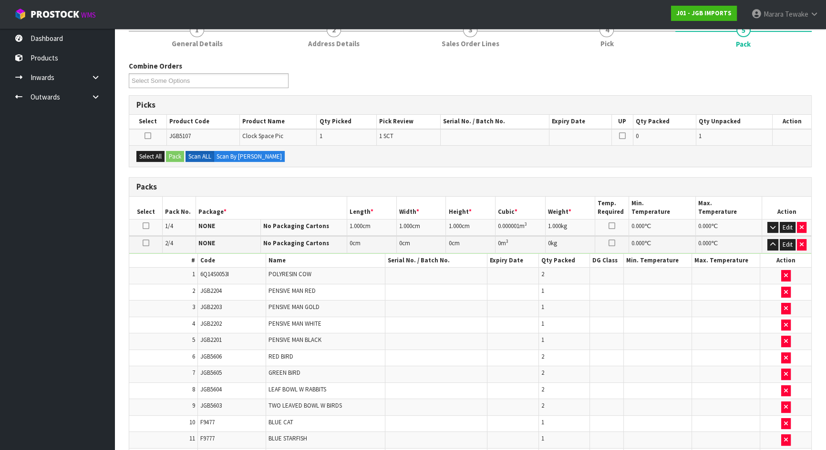
scroll to position [18, 0]
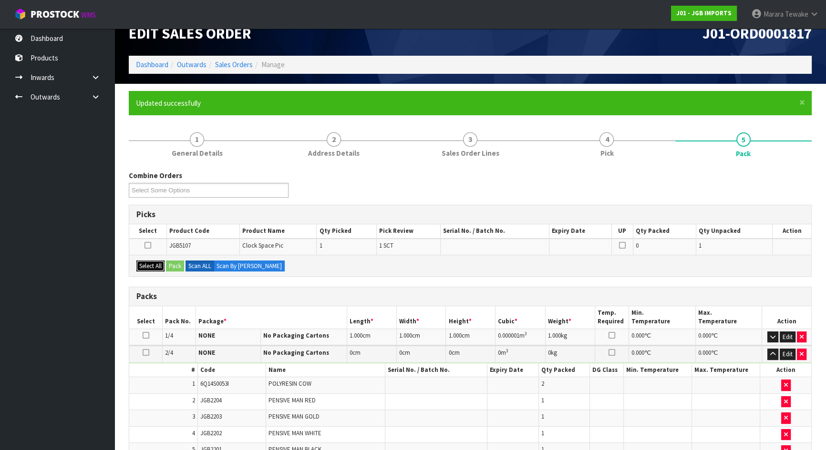
click at [156, 266] on button "Select All" at bounding box center [150, 266] width 28 height 11
click at [177, 265] on button "Pack" at bounding box center [175, 266] width 18 height 11
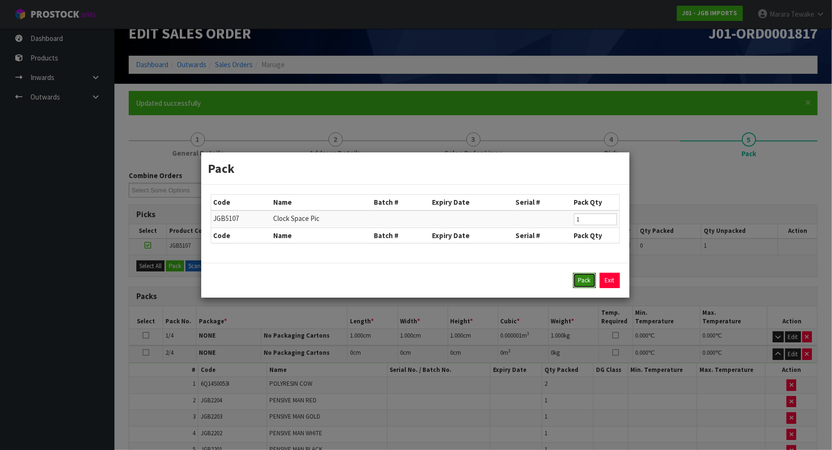
click at [582, 277] on button "Pack" at bounding box center [584, 280] width 23 height 15
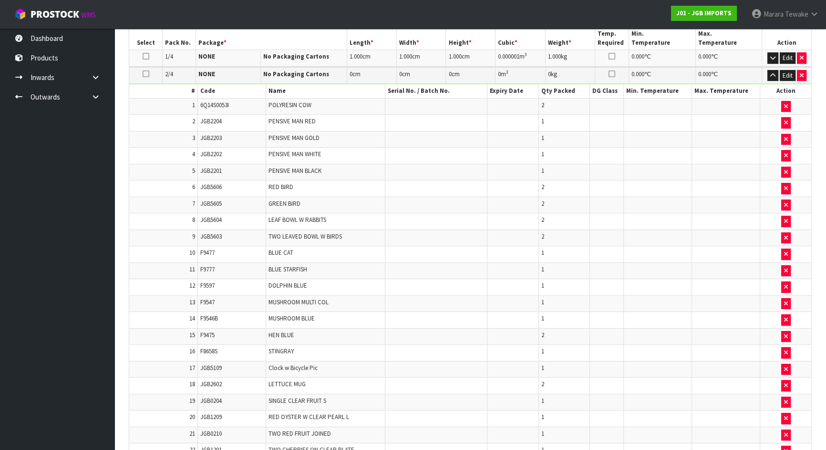
scroll to position [147, 0]
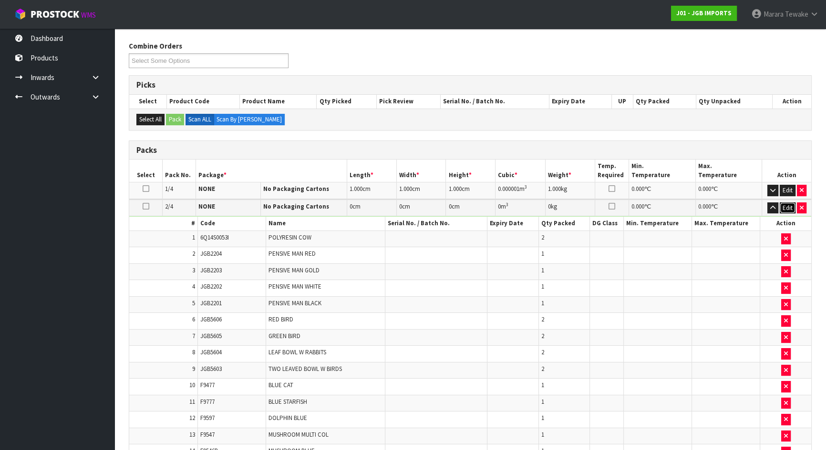
click at [788, 209] on button "Edit" at bounding box center [787, 208] width 16 height 11
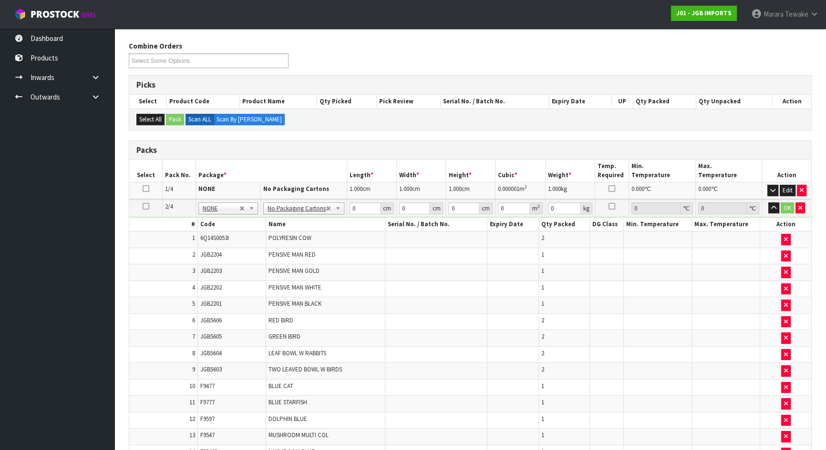
click at [779, 207] on td "OK" at bounding box center [786, 209] width 49 height 18
click at [774, 190] on icon "button" at bounding box center [772, 190] width 5 height 6
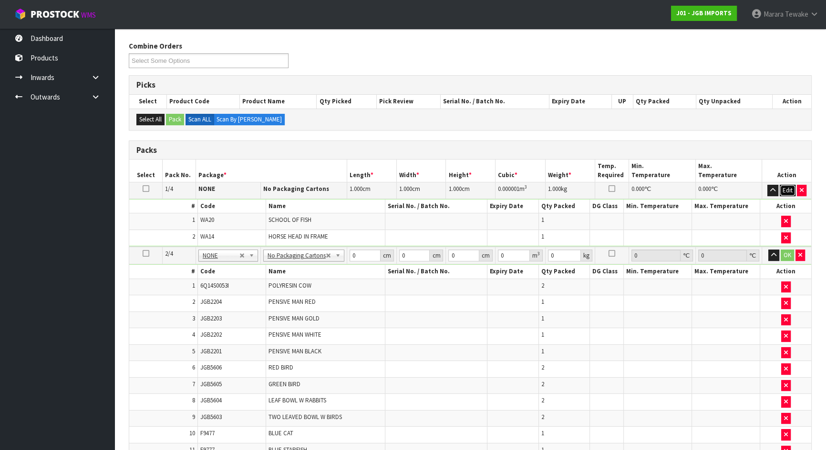
click at [786, 191] on button "Edit" at bounding box center [787, 190] width 16 height 11
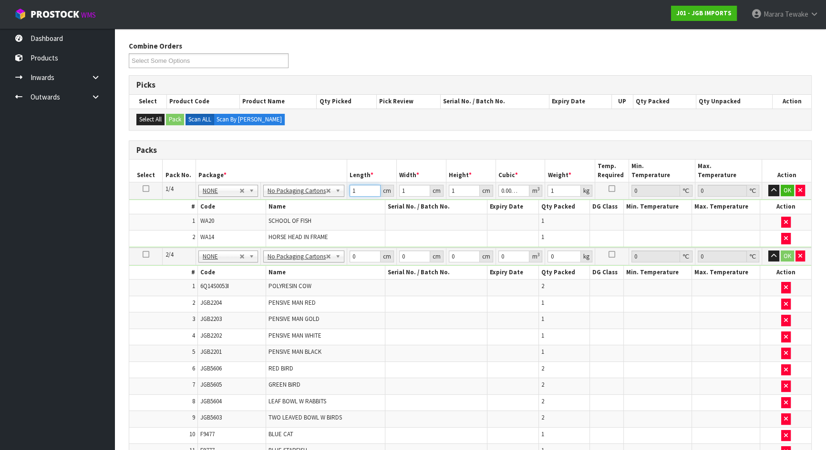
drag, startPoint x: 356, startPoint y: 190, endPoint x: 339, endPoint y: 181, distance: 19.0
click at [347, 186] on td "1 cm" at bounding box center [372, 191] width 50 height 17
type input "10"
type input "0.00001"
type input "103"
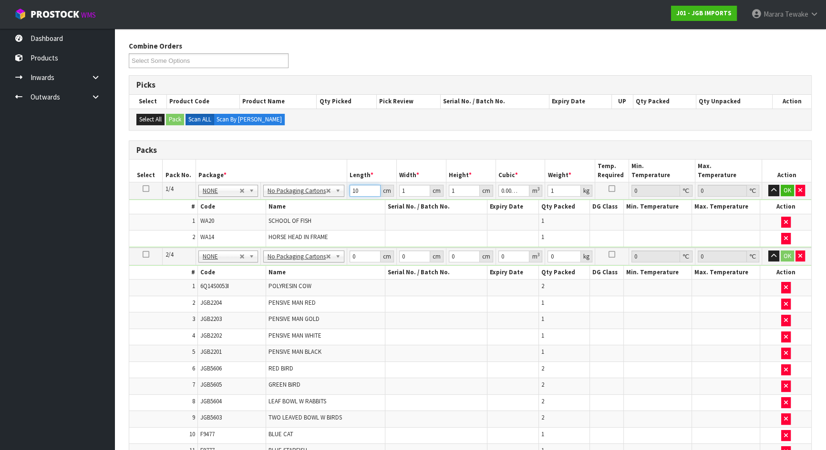
type input "0.000103"
type input "103"
type input "4"
type input "0.000412"
type input "48"
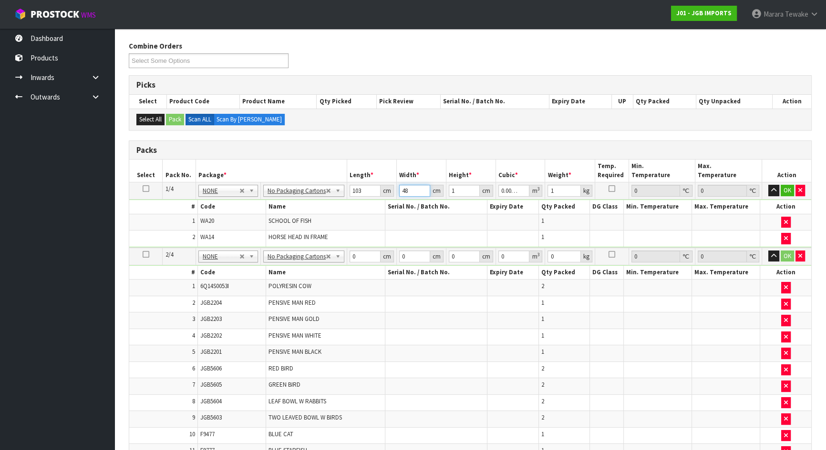
type input "0.004944"
type input "48"
type input "7"
type input "0.034608"
type input "7"
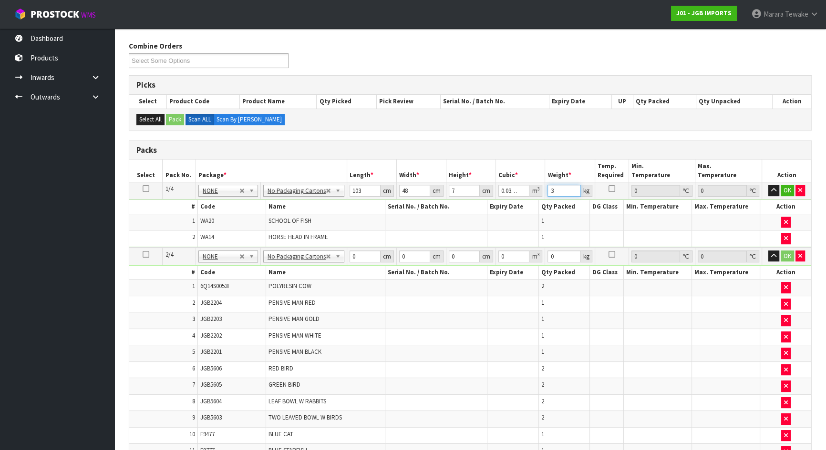
type input "3"
click at [768, 185] on button "button" at bounding box center [773, 190] width 11 height 11
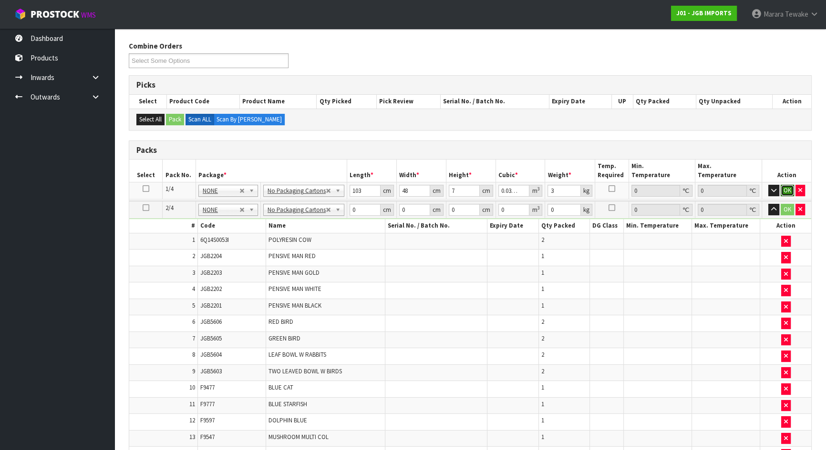
click button "OK" at bounding box center [786, 190] width 13 height 11
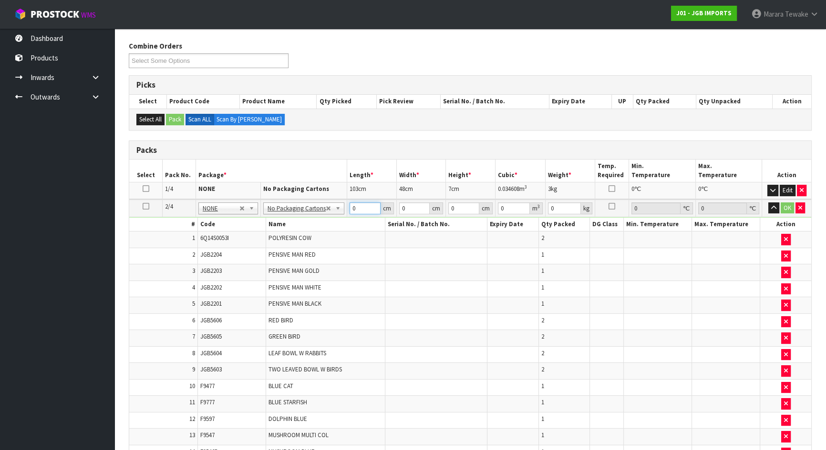
drag, startPoint x: 291, startPoint y: 208, endPoint x: 292, endPoint y: 214, distance: 6.4
click at [292, 219] on input "text" at bounding box center [302, 221] width 74 height 12
type input "ctn9"
type input "2"
type input "51"
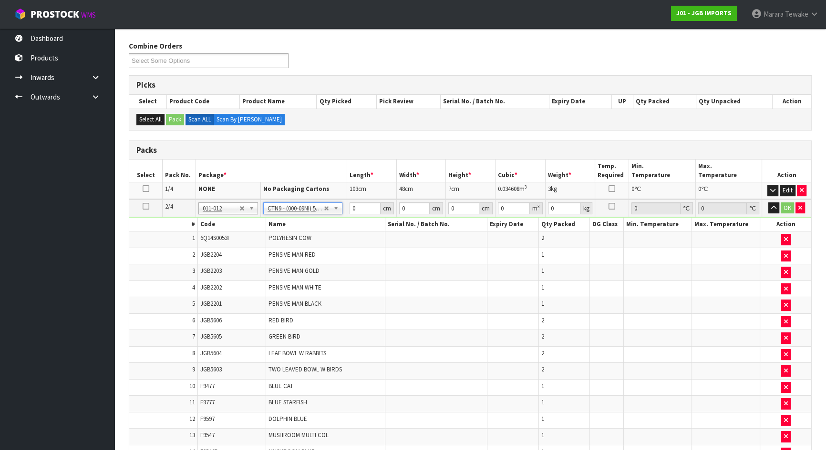
type input "38"
type input "58.5"
type input "0.113373"
type input "14.403"
drag, startPoint x: 360, startPoint y: 208, endPoint x: 344, endPoint y: 200, distance: 18.3
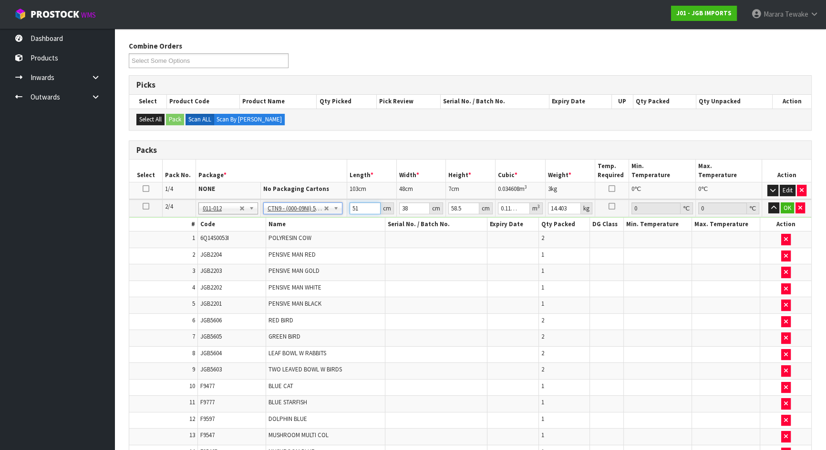
click at [344, 203] on tr "2/4 NONE 007-001 007-002 007-004 007-009 007-013 007-014 007-015 007-017 007-01…" at bounding box center [470, 209] width 682 height 18
type input "5"
type input "0.011115"
type input "52"
type input "0.115596"
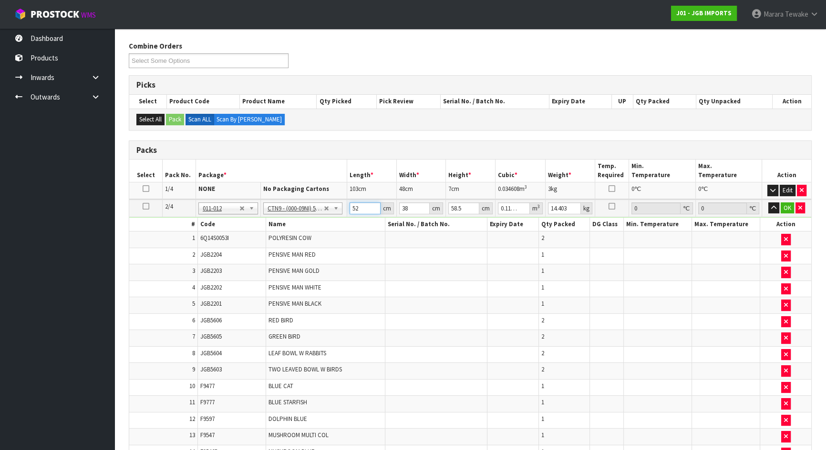
type input "52"
type input "4"
type input "0.012168"
type input "41"
type input "0.124722"
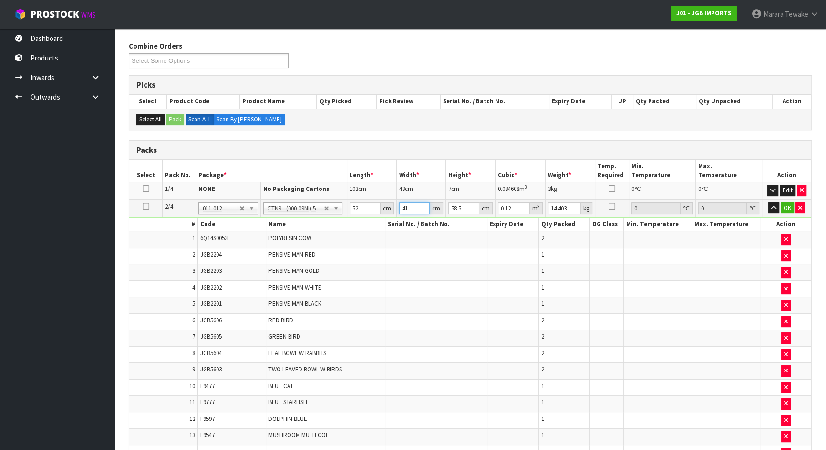
type input "41"
type input "5"
type input "0.01066"
type input "54"
type input "0.115128"
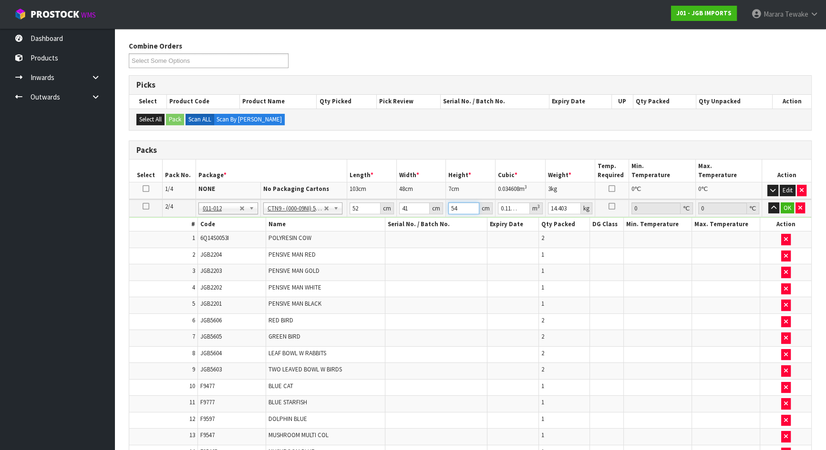
type input "54"
type input "14"
click at [768, 203] on button "button" at bounding box center [773, 208] width 11 height 11
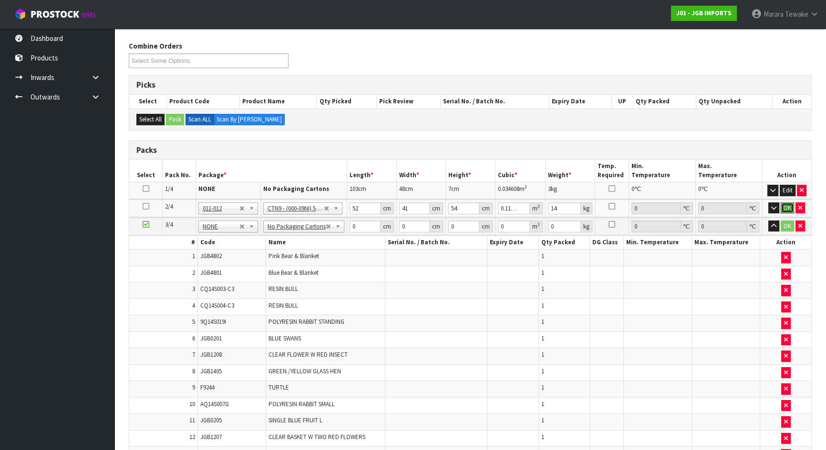
click button "OK" at bounding box center [786, 208] width 13 height 11
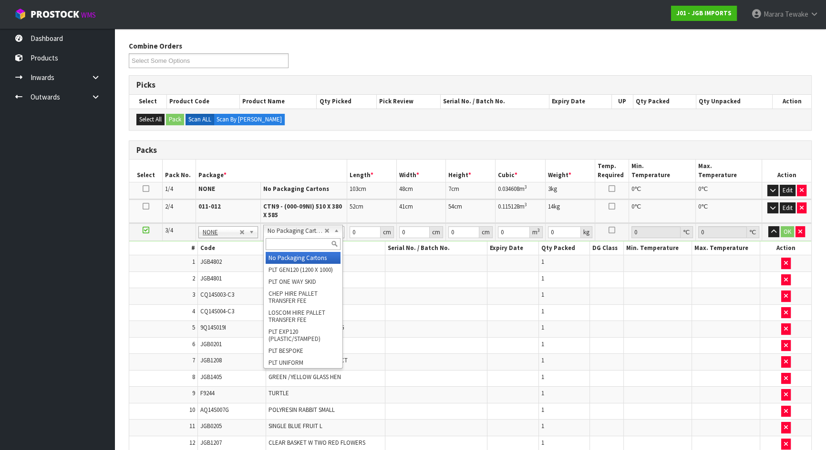
click at [316, 245] on input "text" at bounding box center [302, 244] width 74 height 12
type input "ctn9"
type input "1"
type input "2"
type input "51"
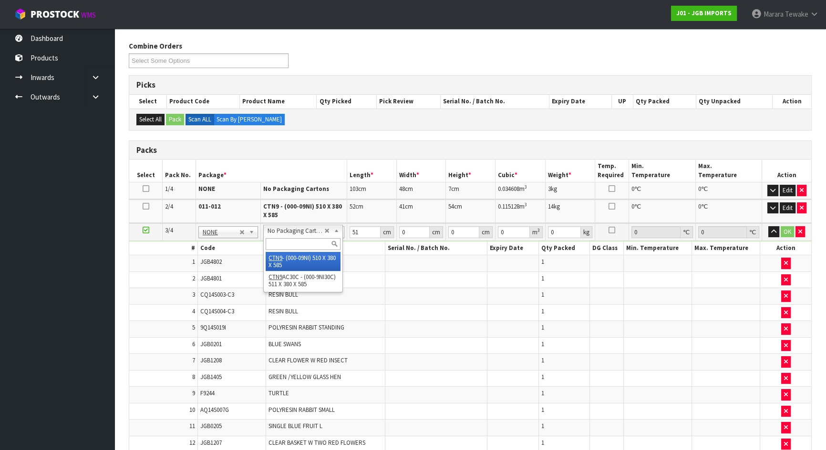
type input "38"
type input "58.5"
type input "0.113373"
type input "10.55"
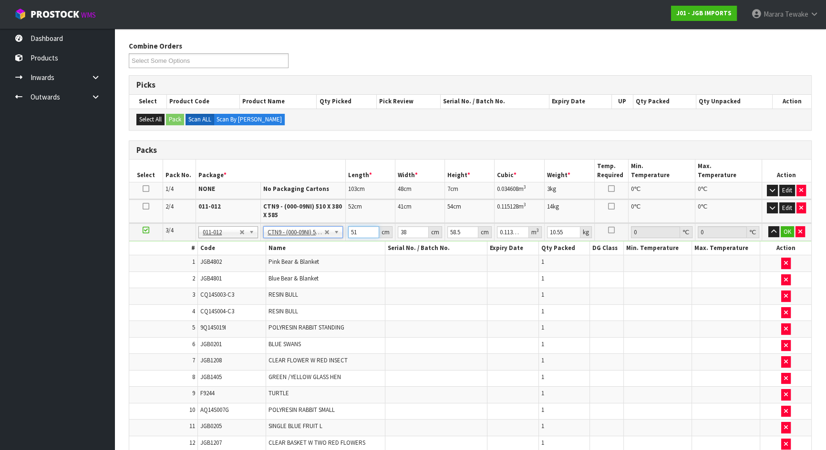
drag, startPoint x: 359, startPoint y: 232, endPoint x: 358, endPoint y: 224, distance: 7.7
click at [356, 227] on input "51" at bounding box center [363, 232] width 31 height 12
type input "515"
type input "1.144845"
type input "5151"
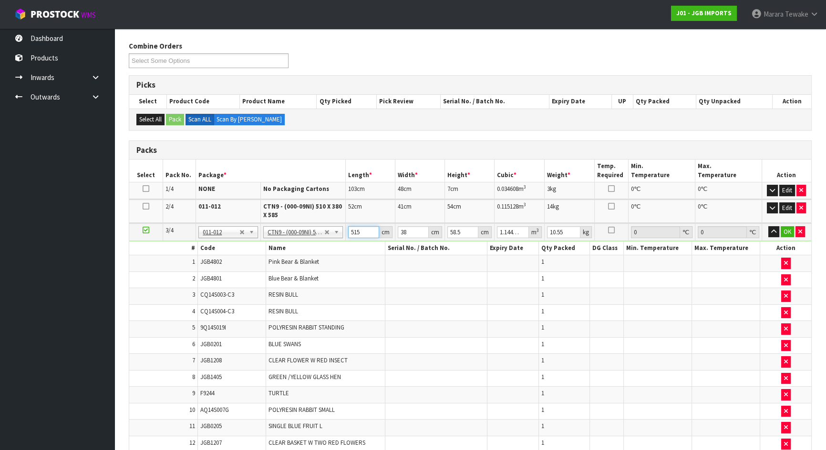
type input "11.450673"
type input "5151"
type input "4"
type input "1.205334"
type input "41"
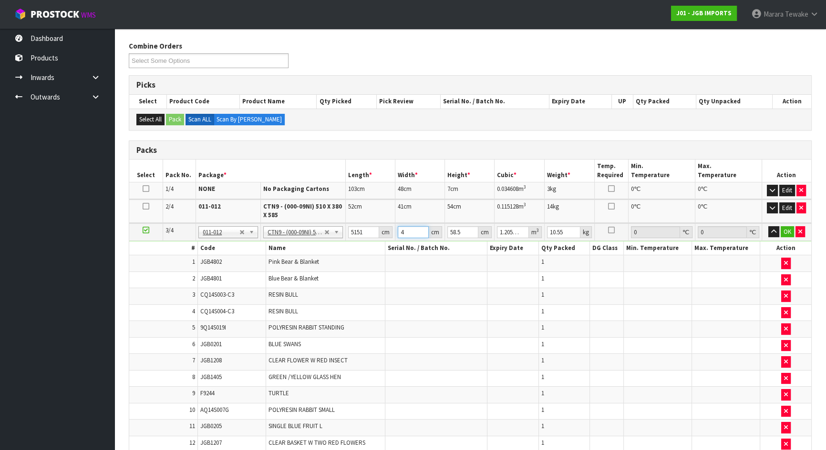
type input "12.354673"
type input "41"
type input "5"
type input "1.055955"
type input "51"
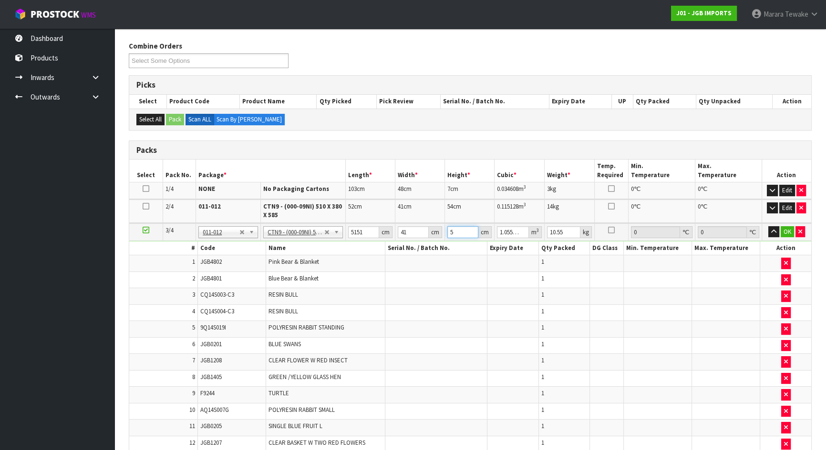
type input "10.770741"
type input "51"
type input "11"
click at [768, 226] on button "button" at bounding box center [773, 231] width 11 height 11
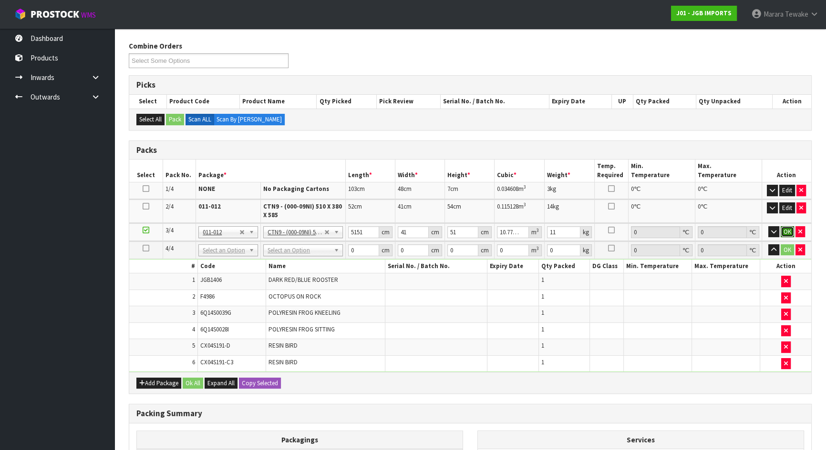
click button "OK" at bounding box center [786, 231] width 13 height 11
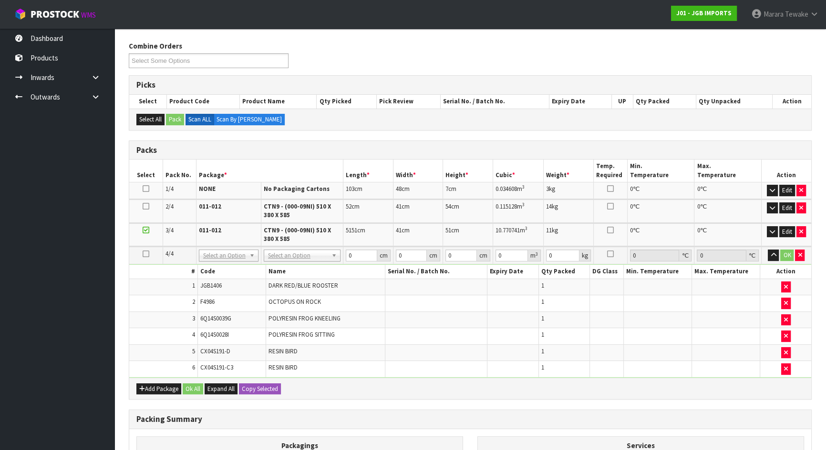
click at [302, 262] on td "No Packaging Cartons PLT GEN120 (1200 X 1000) PLT ONE WAY SKID CHEP HIRE PALLET…" at bounding box center [302, 256] width 82 height 18
click at [301, 266] on input "text" at bounding box center [301, 268] width 70 height 12
type input "ctn7"
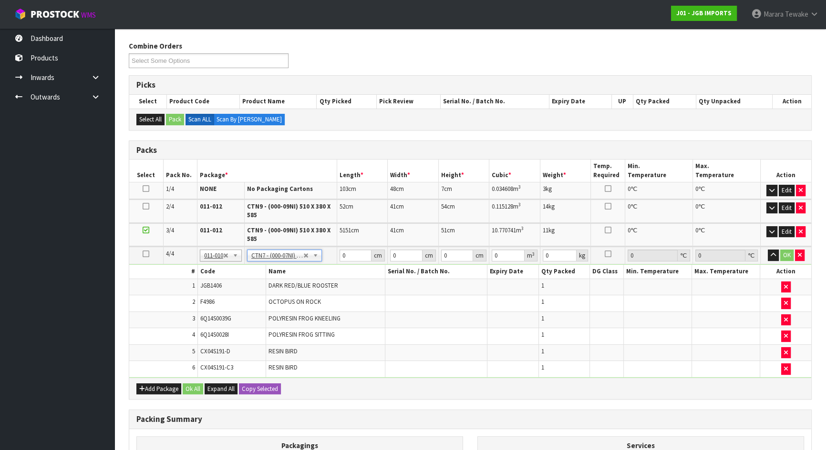
type input "45.5"
type input "35"
type input "0.072459"
type input "4.74"
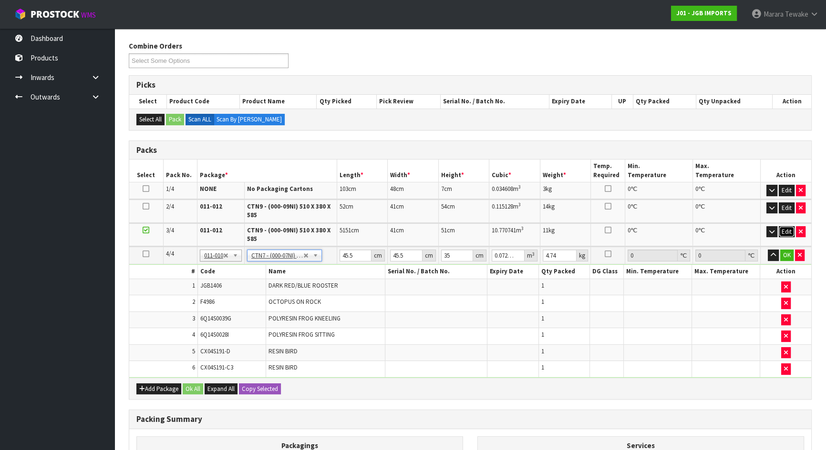
click at [788, 231] on button "Edit" at bounding box center [786, 231] width 16 height 11
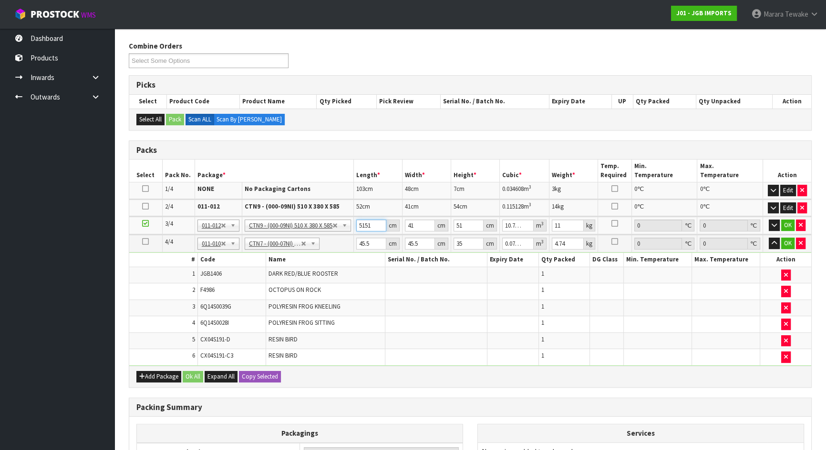
click at [366, 223] on input "5151" at bounding box center [371, 226] width 30 height 12
type input "551"
type input "1.152141"
type input "51"
type input "0.106641"
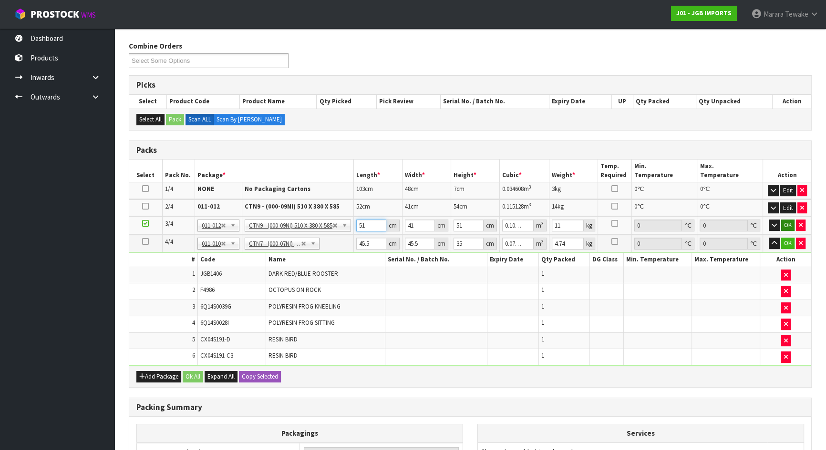
type input "51"
click at [785, 224] on button "OK" at bounding box center [787, 225] width 13 height 11
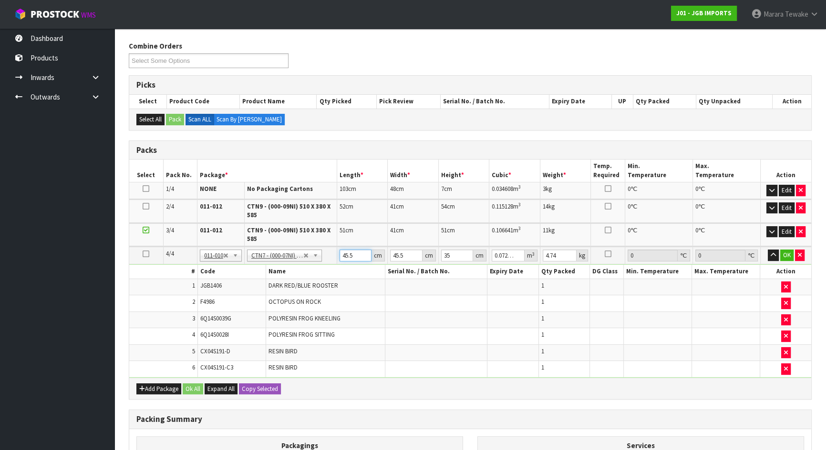
drag, startPoint x: 351, startPoint y: 252, endPoint x: 315, endPoint y: 220, distance: 48.3
click at [323, 227] on table "Select Pack No. Package * Length * Width * Height * Cubic * Weight * Temp. Requ…" at bounding box center [470, 269] width 682 height 218
type input "5"
type input "0.007963"
type input "58"
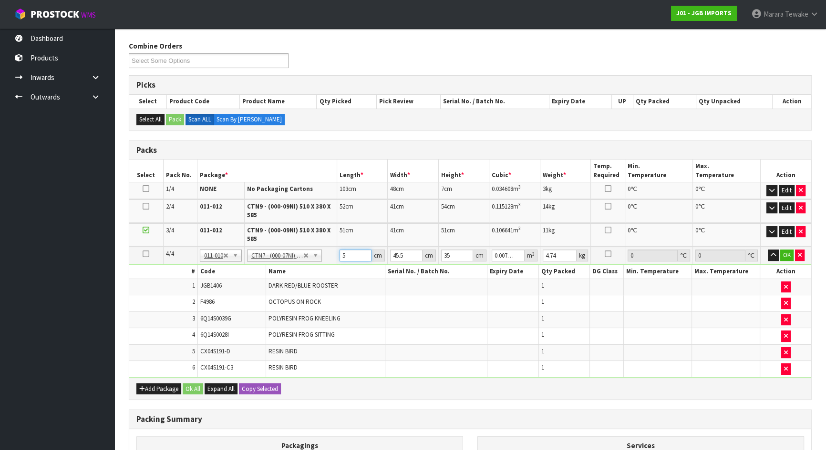
type input "0.092365"
type input "58"
type input "4"
type input "0.00812"
type input "48"
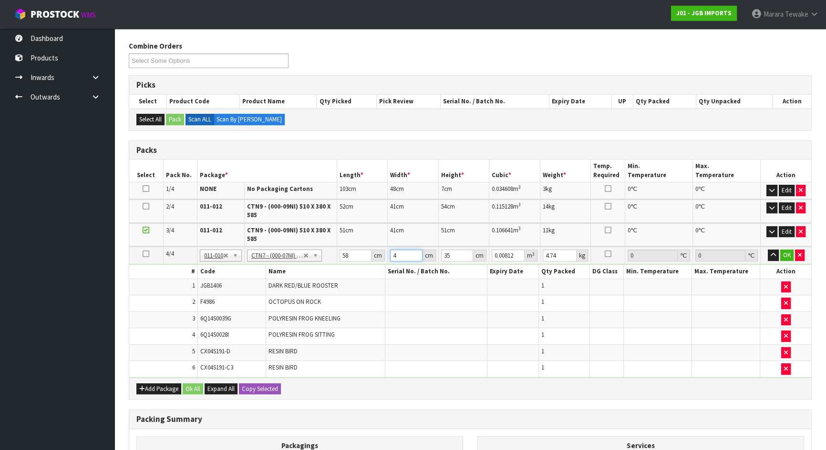
type input "0.09744"
type input "4"
type input "0.00812"
type input "47"
type input "0.09541"
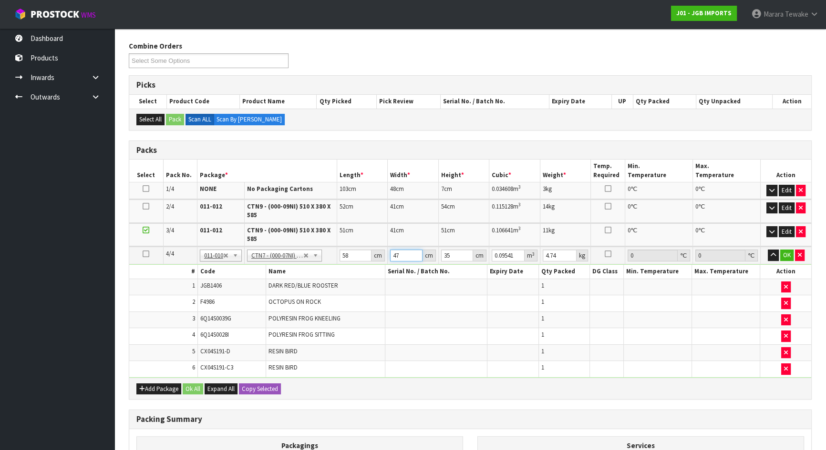
type input "472"
type input "0.95816"
type input "4727"
type input "9.59581"
type input "472"
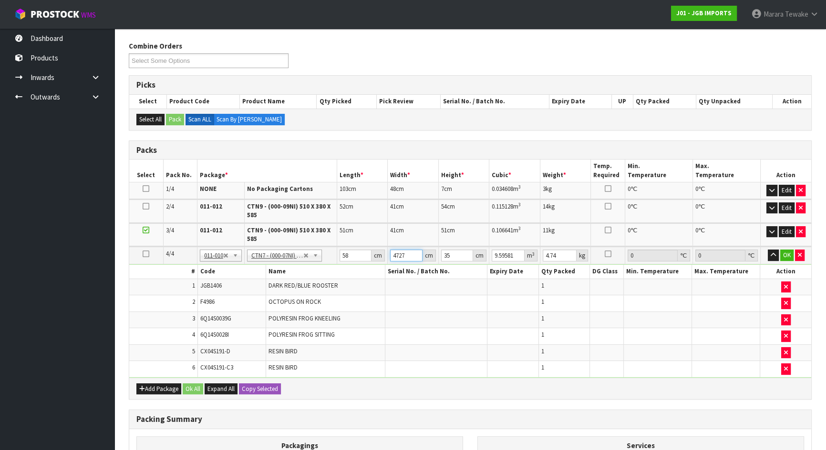
type input "0.95816"
type input "47"
type input "0.09541"
type input "47"
type input "2"
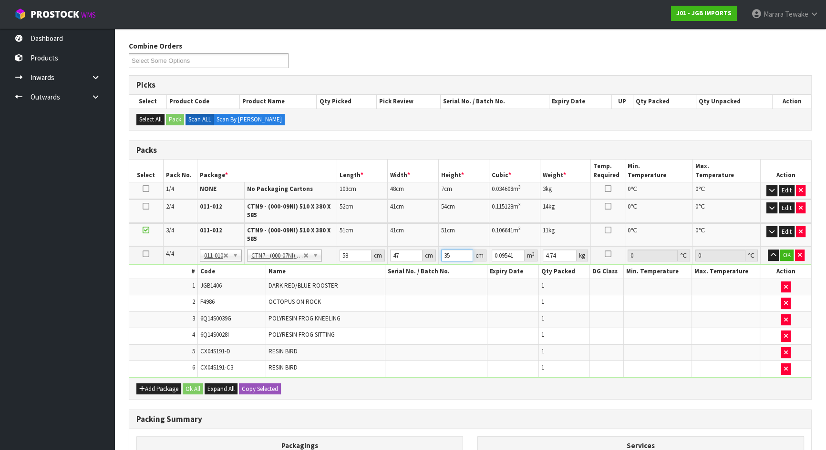
type input "0.005452"
type input "27"
type input "0.073602"
type input "27"
type input "6"
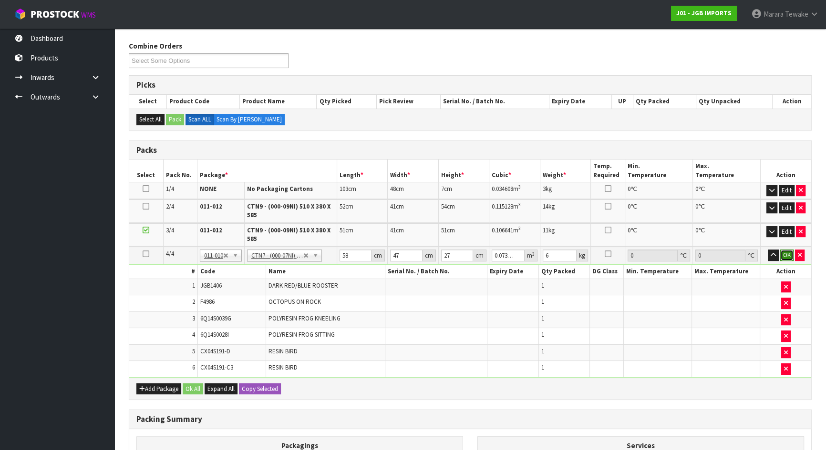
click at [785, 251] on button "OK" at bounding box center [786, 255] width 13 height 11
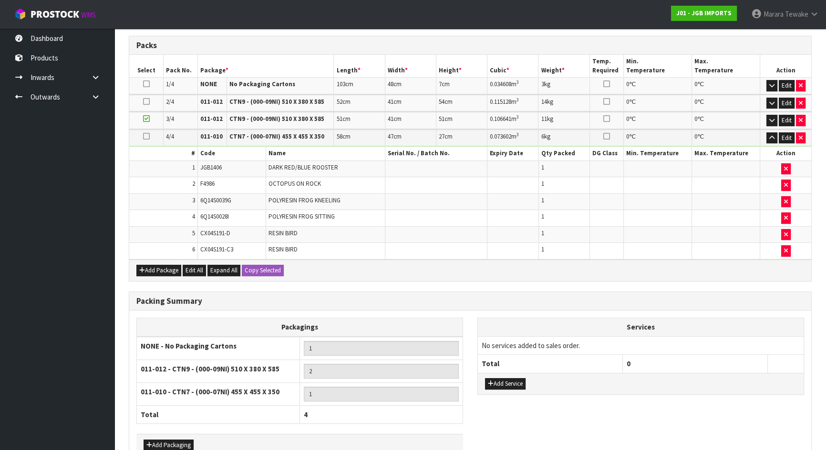
scroll to position [306, 0]
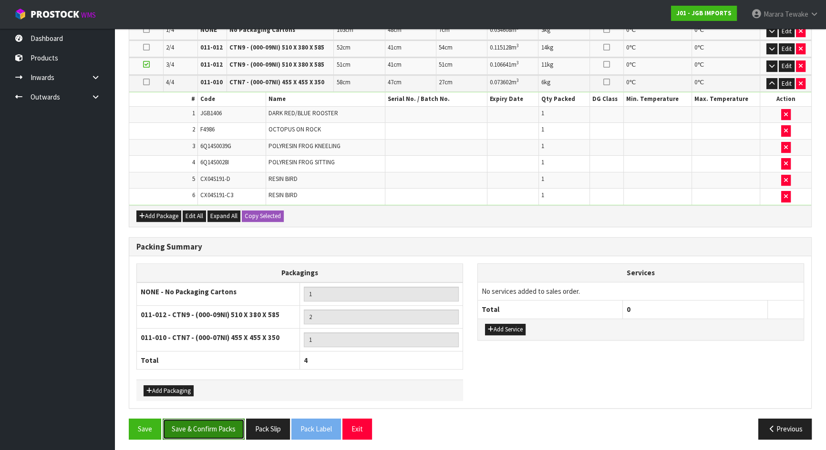
click at [204, 424] on button "Save & Confirm Packs" at bounding box center [204, 429] width 82 height 20
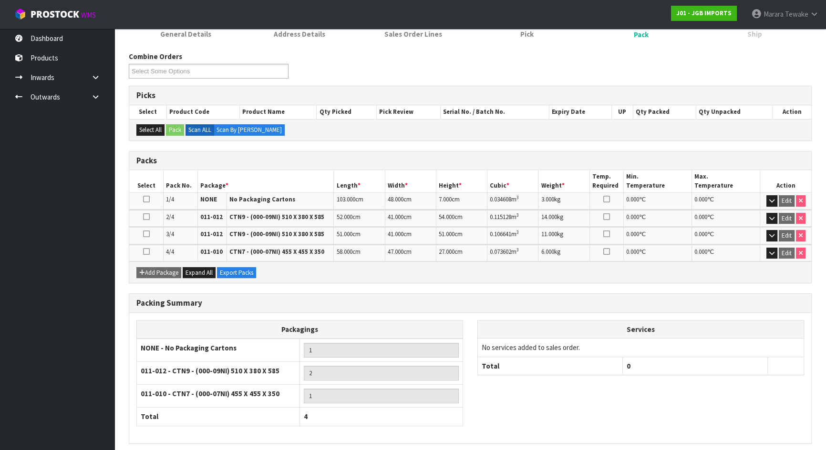
scroll to position [173, 0]
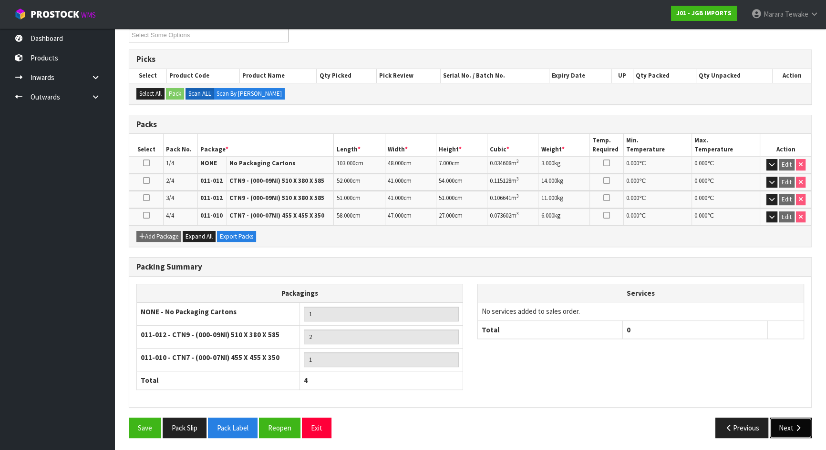
drag, startPoint x: 791, startPoint y: 423, endPoint x: 731, endPoint y: 420, distance: 60.2
click at [791, 423] on button "Next" at bounding box center [790, 428] width 42 height 20
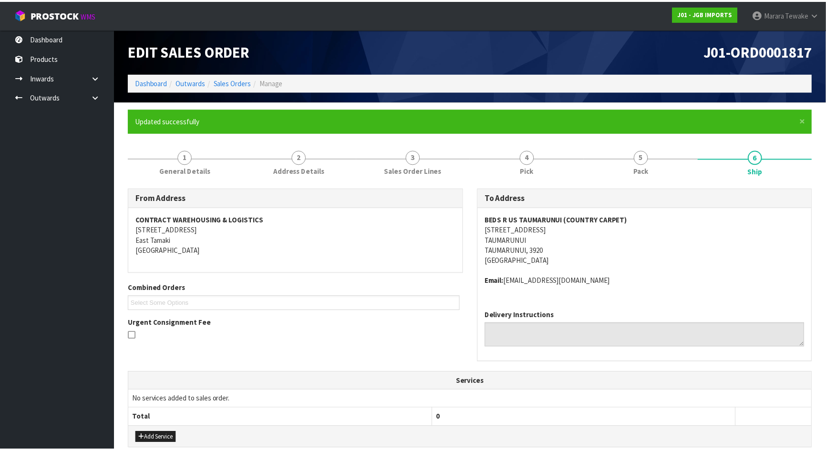
scroll to position [242, 0]
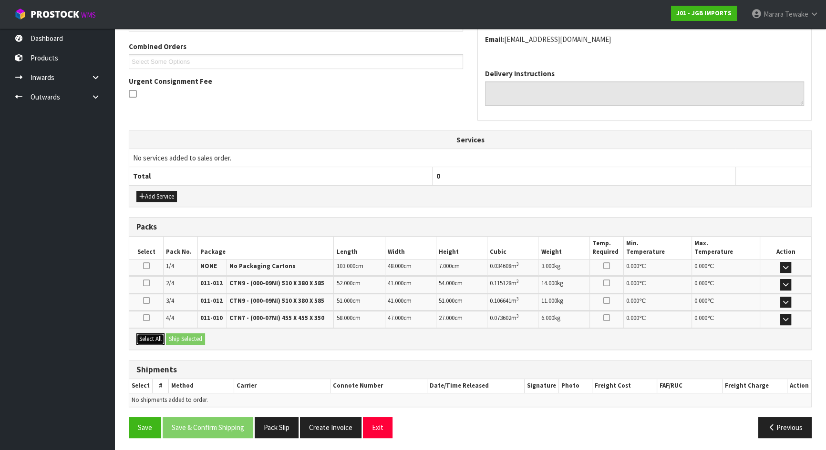
drag, startPoint x: 159, startPoint y: 337, endPoint x: 194, endPoint y: 337, distance: 35.8
click at [162, 337] on button "Select All" at bounding box center [150, 339] width 28 height 11
click at [195, 337] on button "Ship Selected" at bounding box center [185, 339] width 39 height 11
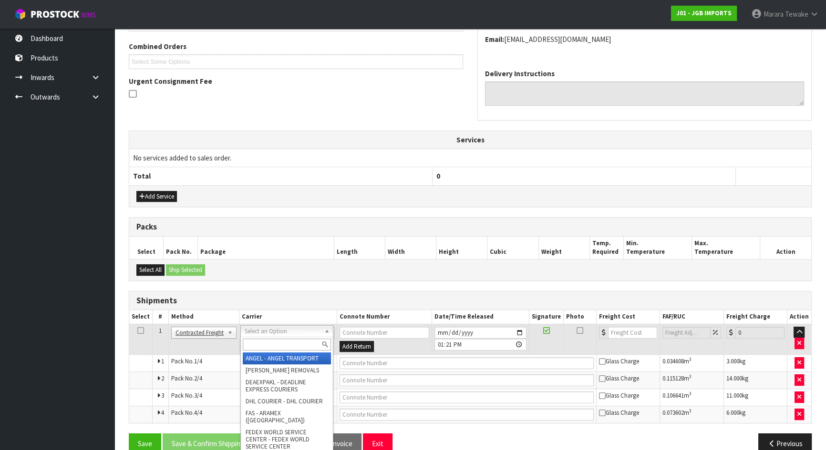
click at [292, 347] on input "text" at bounding box center [287, 345] width 88 height 12
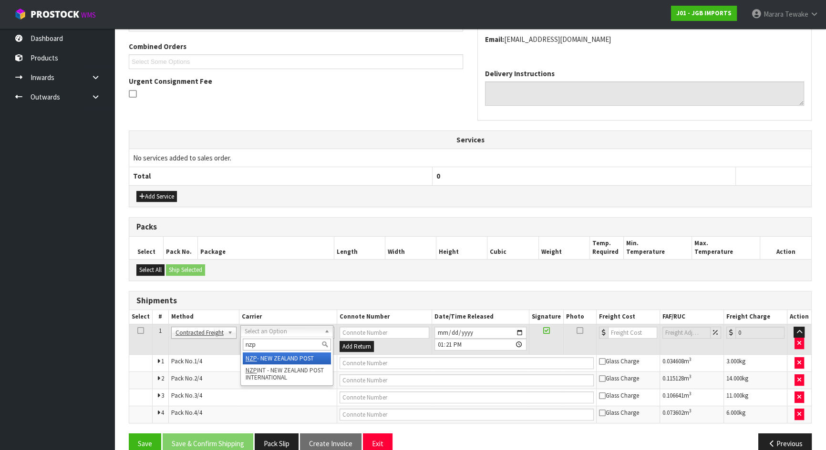
type input "nzp"
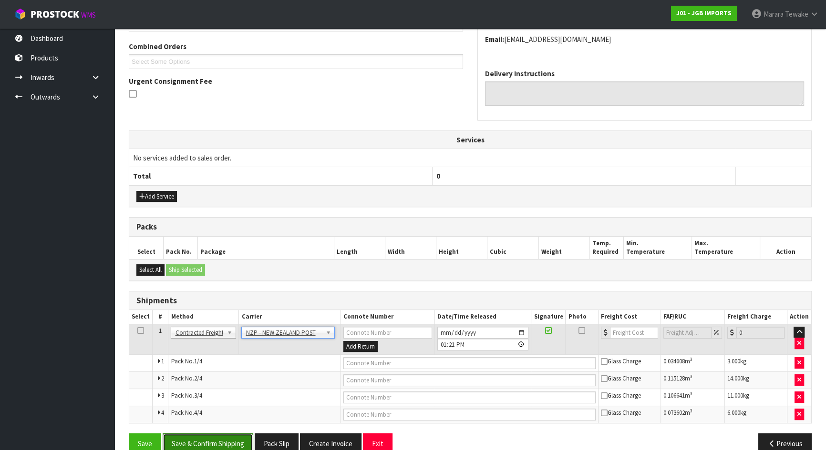
click at [234, 439] on button "Save & Confirm Shipping" at bounding box center [208, 444] width 91 height 20
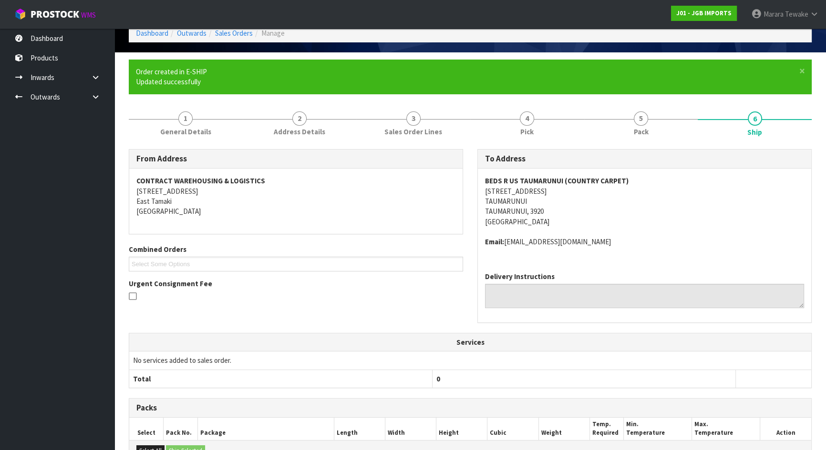
scroll to position [243, 0]
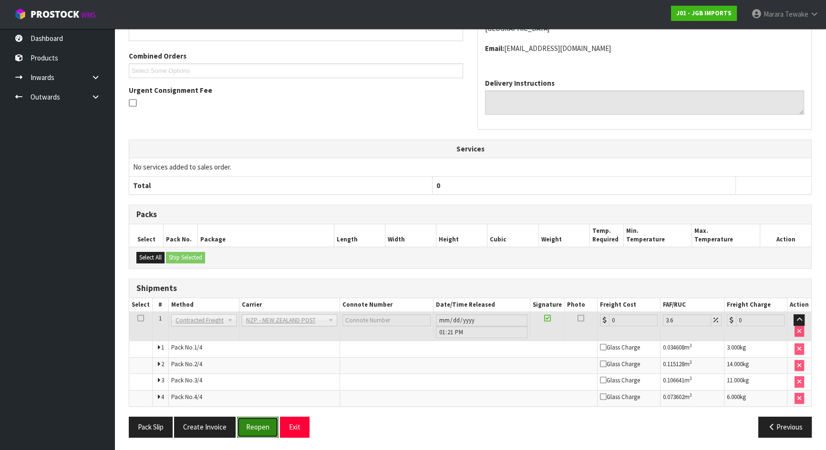
click at [252, 426] on button "Reopen" at bounding box center [257, 427] width 41 height 20
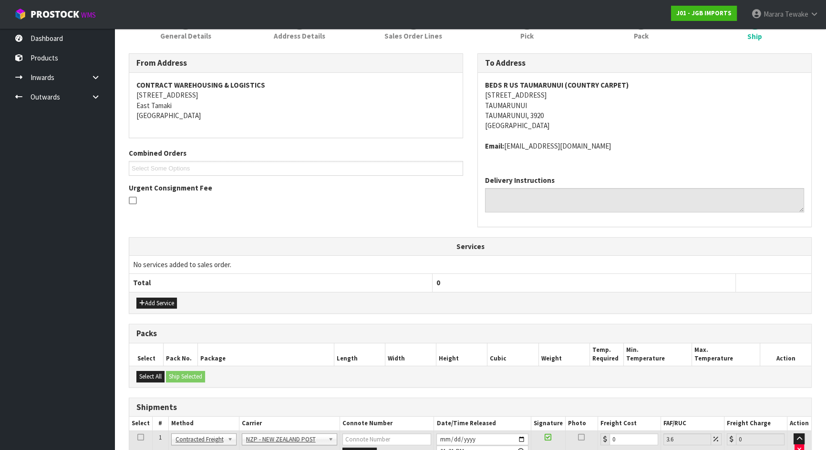
scroll to position [258, 0]
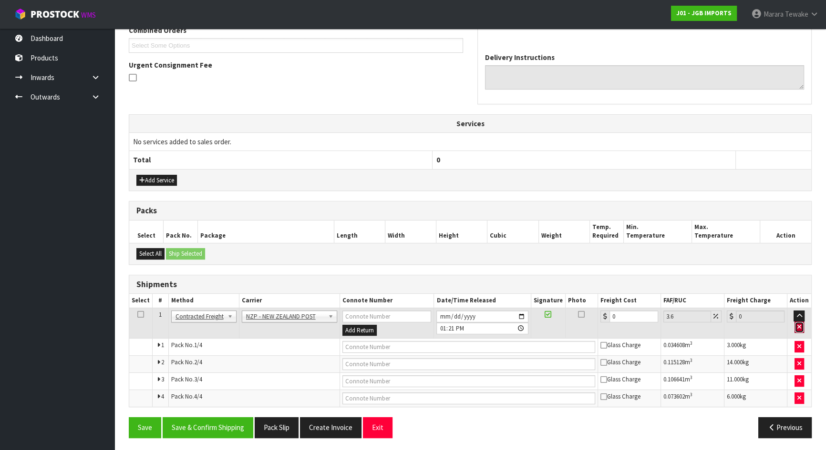
drag, startPoint x: 799, startPoint y: 326, endPoint x: 782, endPoint y: 333, distance: 18.6
click at [798, 326] on icon "button" at bounding box center [799, 327] width 4 height 6
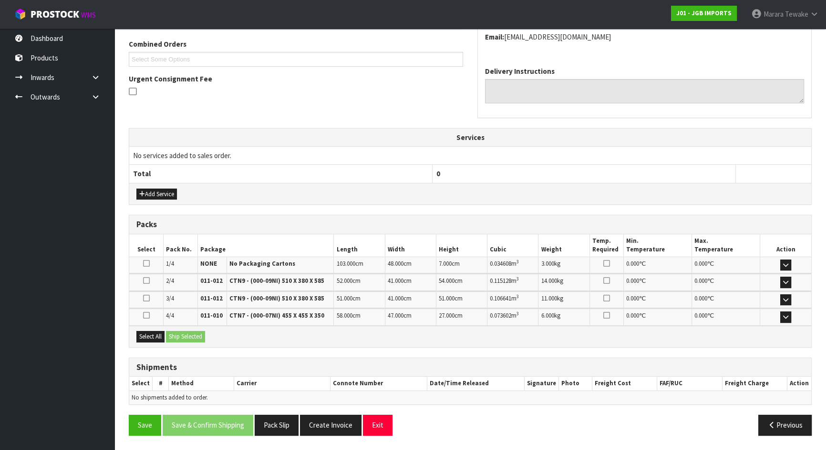
scroll to position [242, 0]
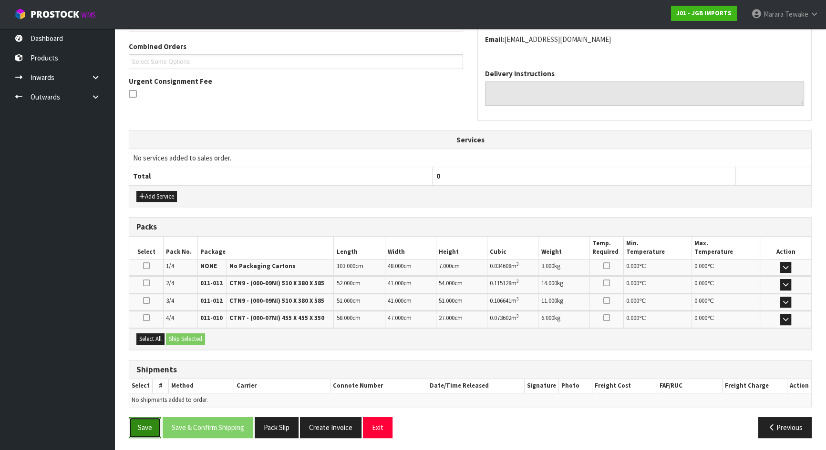
click at [145, 424] on button "Save" at bounding box center [145, 428] width 32 height 20
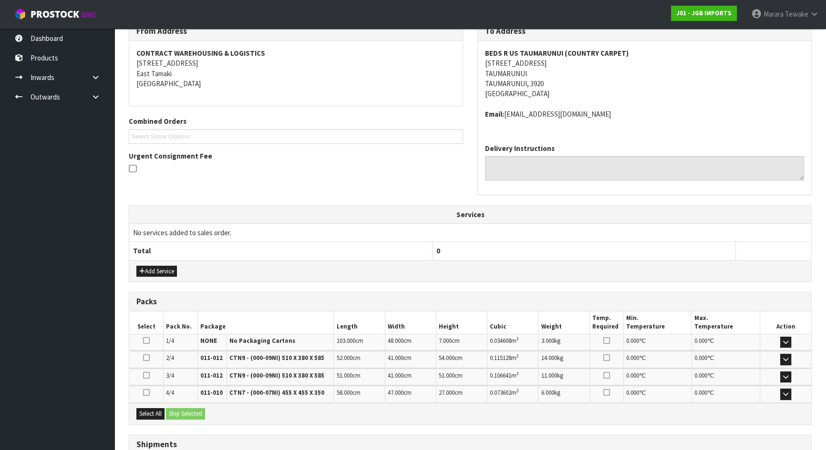
scroll to position [0, 0]
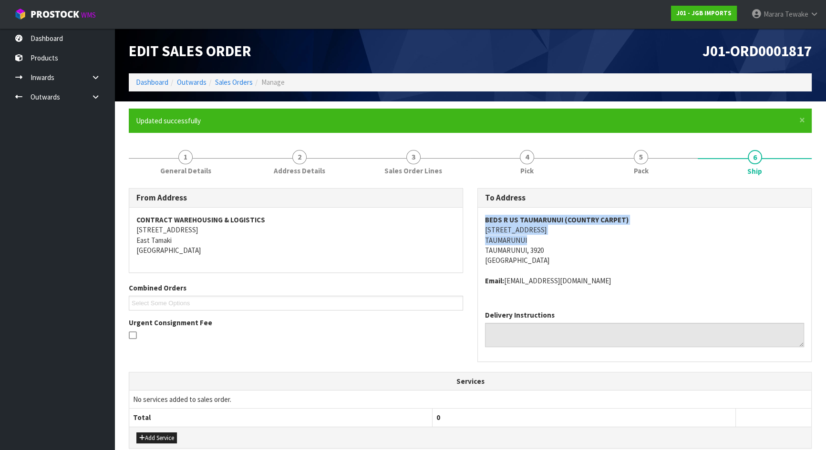
drag, startPoint x: 485, startPoint y: 221, endPoint x: 549, endPoint y: 240, distance: 67.0
click at [549, 240] on address "BEDS R US TAUMARUNUI (COUNTRY CARPET) 119 HAKIAHA STREET TAUMARUNUI TAUMARUNUI,…" at bounding box center [644, 240] width 319 height 51
copy address "BEDS R US TAUMARUNUI (COUNTRY CARPET) 119 HAKIAHA STREET TAUMARUNUI"
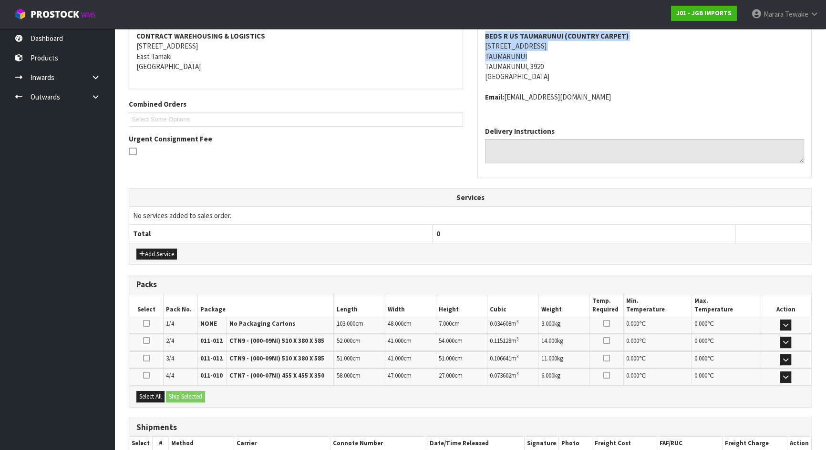
scroll to position [242, 0]
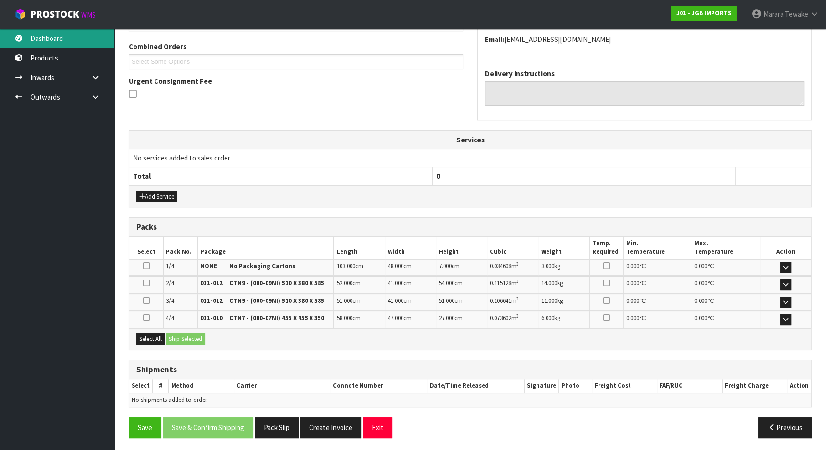
drag, startPoint x: 68, startPoint y: 40, endPoint x: 72, endPoint y: 39, distance: 5.0
click at [69, 40] on link "Dashboard" at bounding box center [57, 39] width 114 height 20
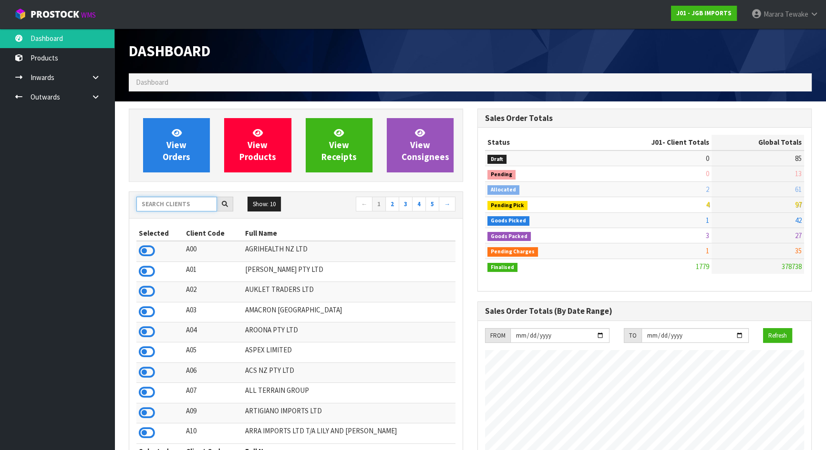
click at [192, 204] on input "text" at bounding box center [176, 204] width 81 height 15
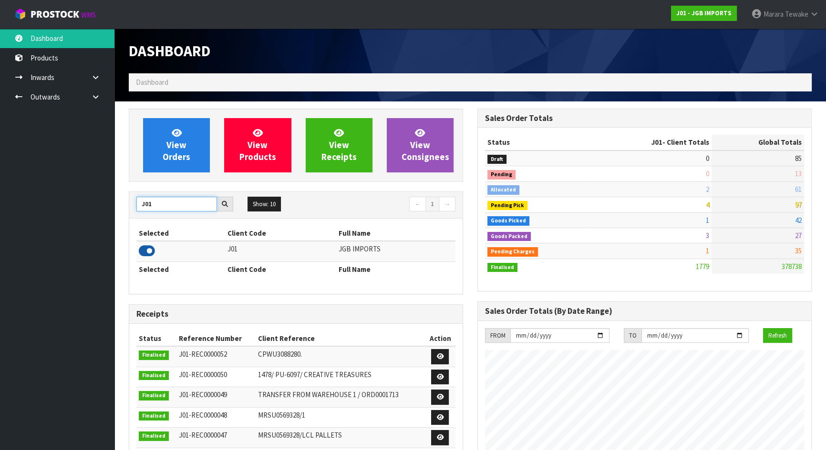
type input "J01"
click at [147, 254] on icon at bounding box center [147, 251] width 16 height 14
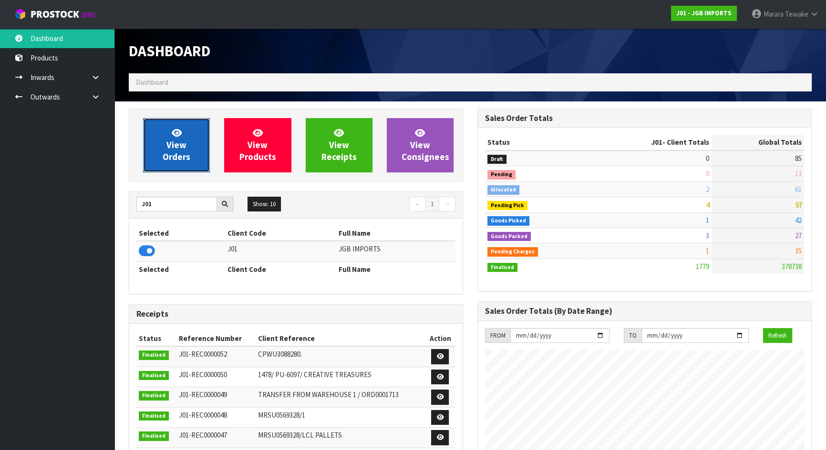
click at [171, 153] on span "View Orders" at bounding box center [177, 145] width 28 height 36
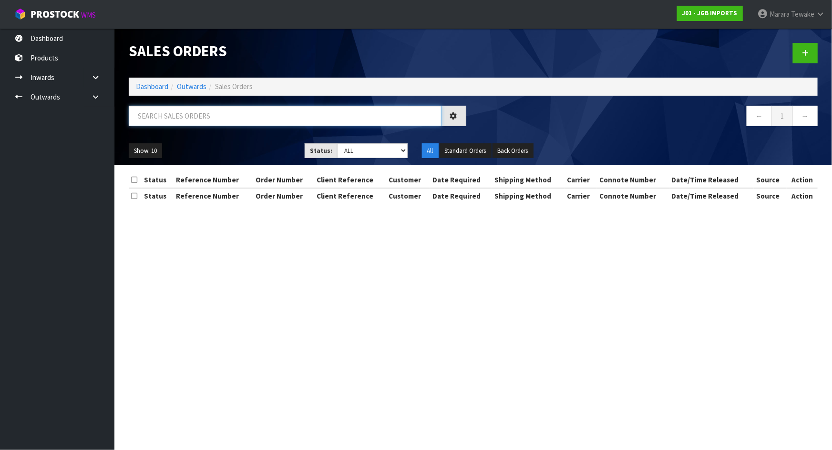
click at [160, 122] on input "text" at bounding box center [285, 116] width 313 height 20
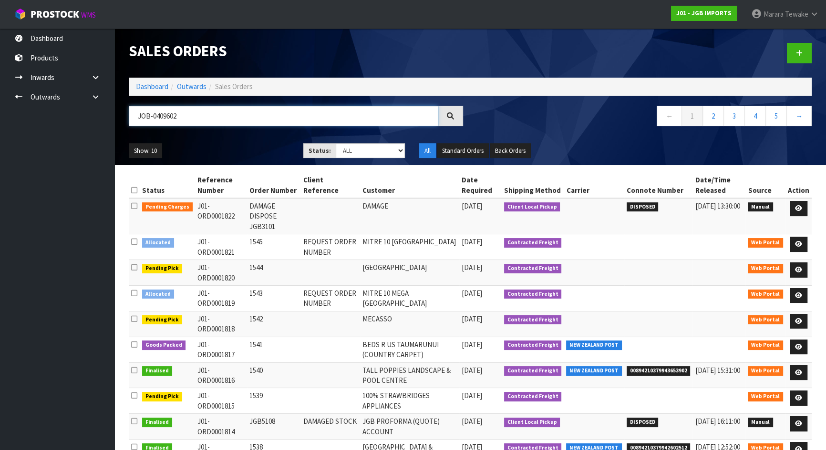
type input "JOB-0409602"
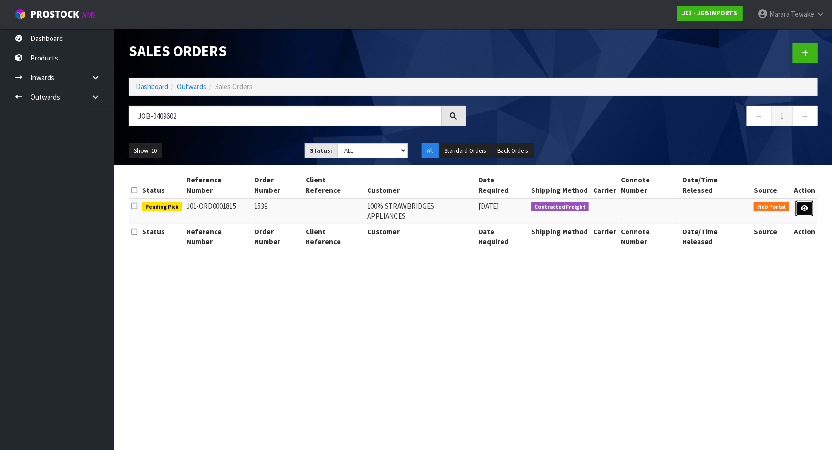
click at [806, 205] on icon at bounding box center [804, 208] width 7 height 6
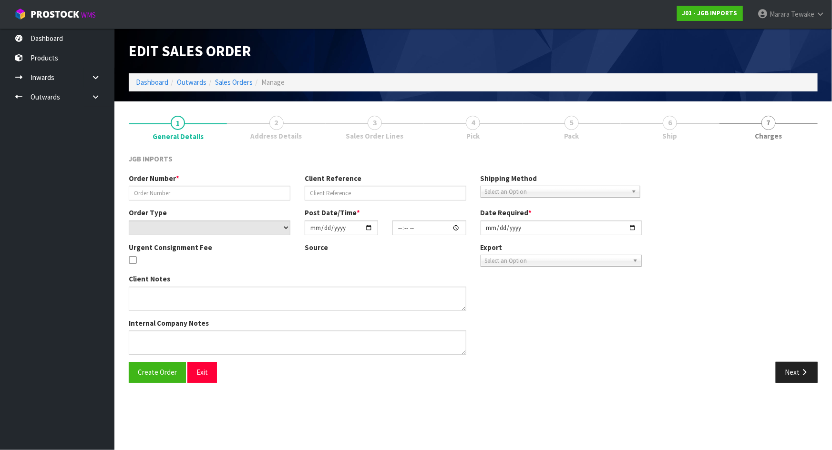
type input "1539"
select select "number:0"
type input "2025-08-26"
type input "21:13:00.000"
type input "2025-08-27"
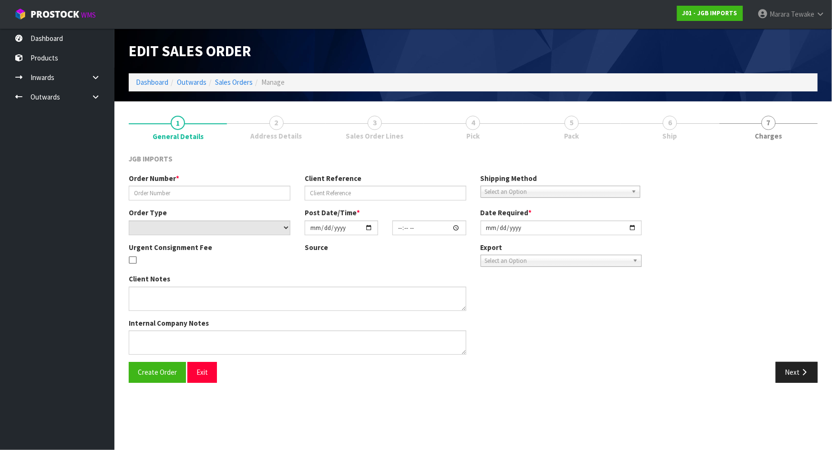
type textarea "THE FREIGHT WILL BE $25 + GST. ON THEIR INVOICE, PLEASE SHOW THE TOTAL FREIGHT …"
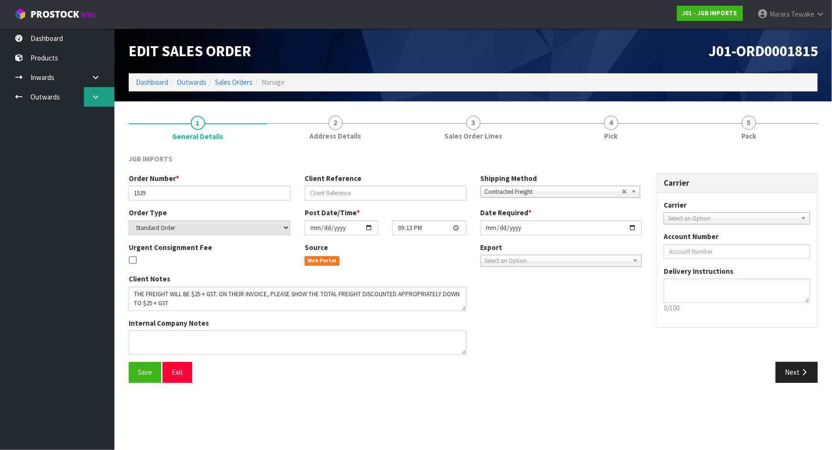
click at [98, 98] on icon at bounding box center [95, 96] width 9 height 7
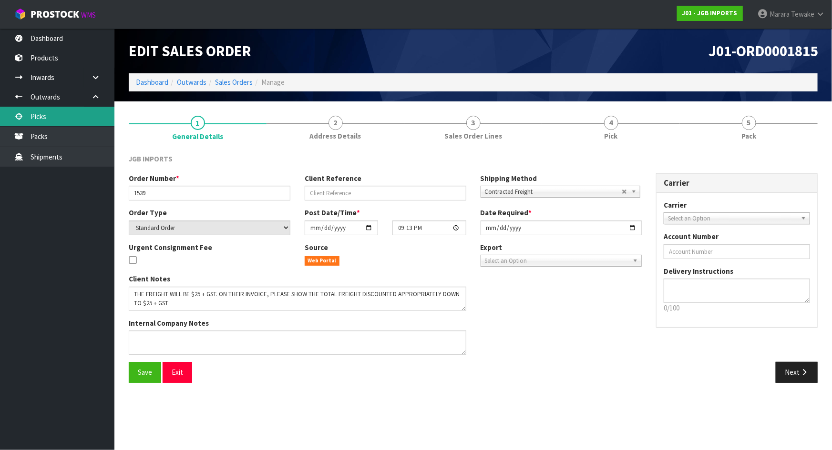
click at [77, 121] on link "Picks" at bounding box center [57, 117] width 114 height 20
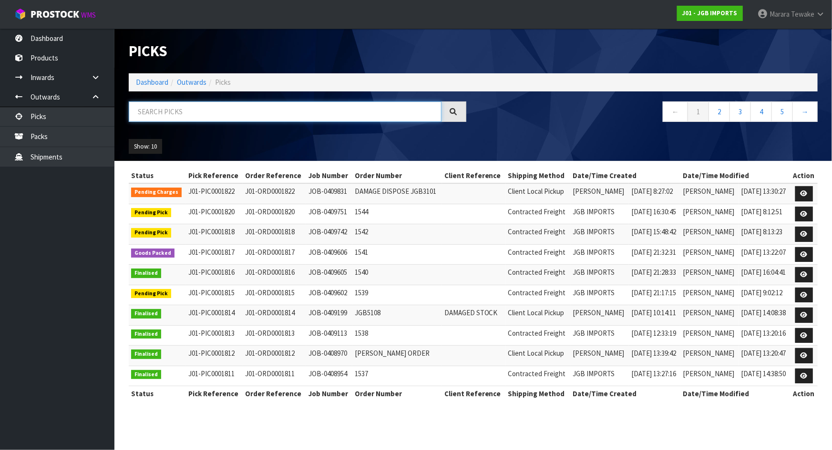
click at [158, 115] on input "text" at bounding box center [285, 112] width 313 height 20
type input "JOB-0409606"
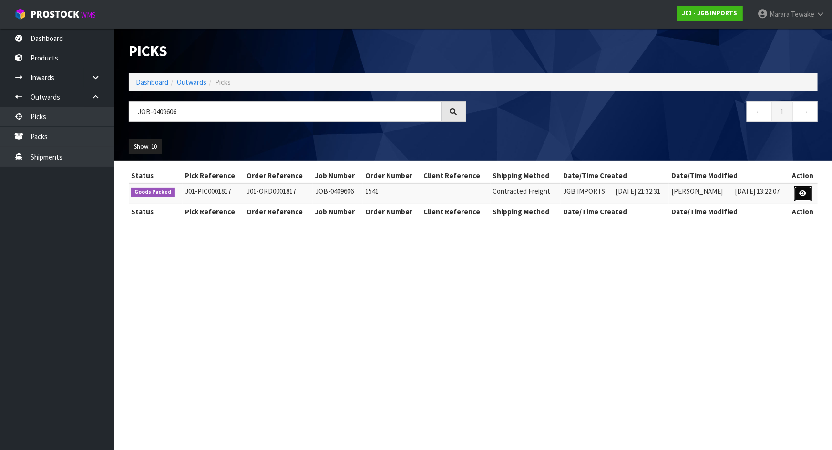
click at [801, 194] on icon at bounding box center [802, 194] width 7 height 6
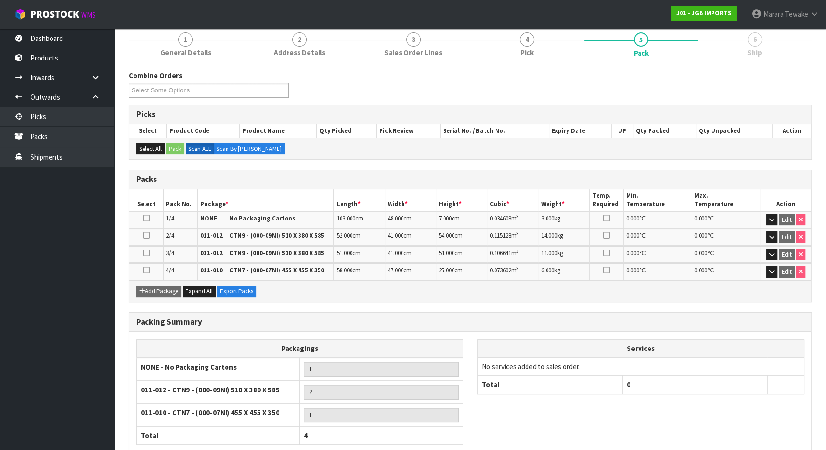
scroll to position [138, 0]
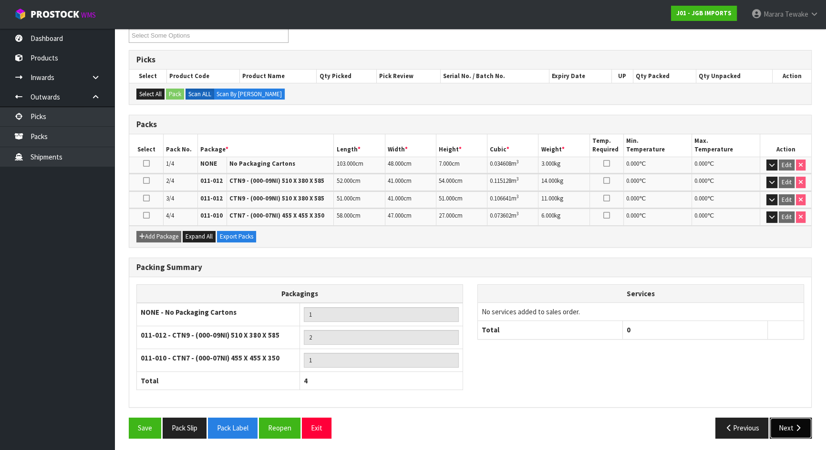
click at [786, 422] on button "Next" at bounding box center [790, 428] width 42 height 20
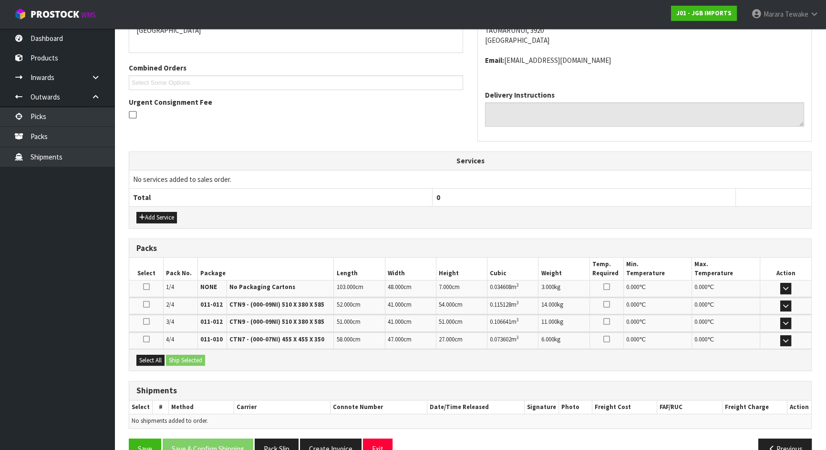
scroll to position [207, 0]
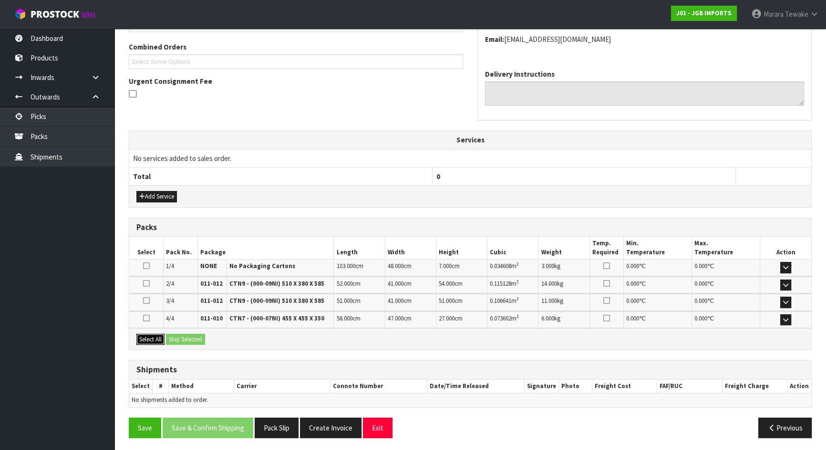
drag, startPoint x: 153, startPoint y: 337, endPoint x: 165, endPoint y: 337, distance: 12.4
click at [153, 337] on button "Select All" at bounding box center [150, 339] width 28 height 11
click at [174, 340] on button "Ship Selected" at bounding box center [185, 339] width 39 height 11
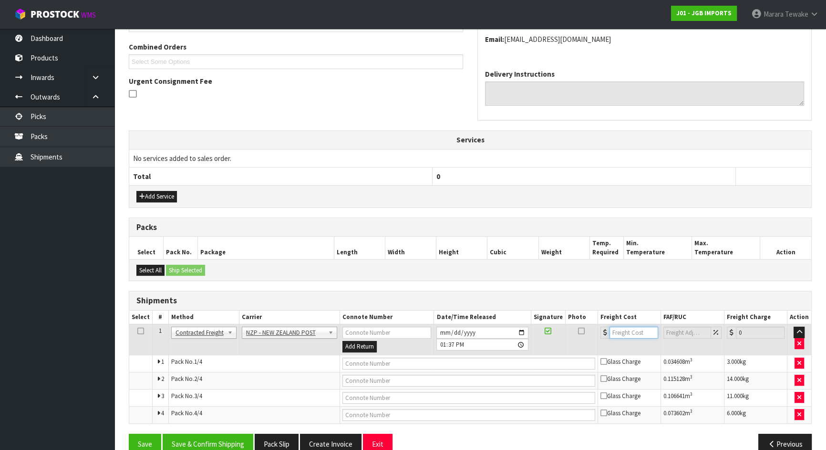
click at [637, 334] on input "number" at bounding box center [633, 333] width 49 height 12
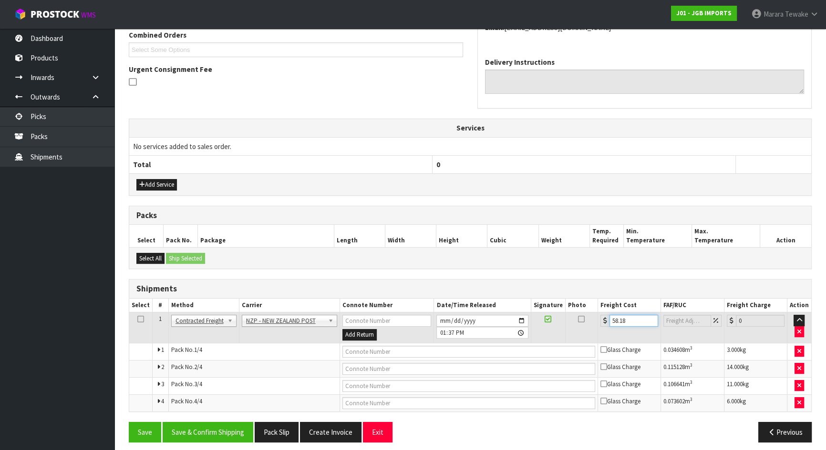
scroll to position [224, 0]
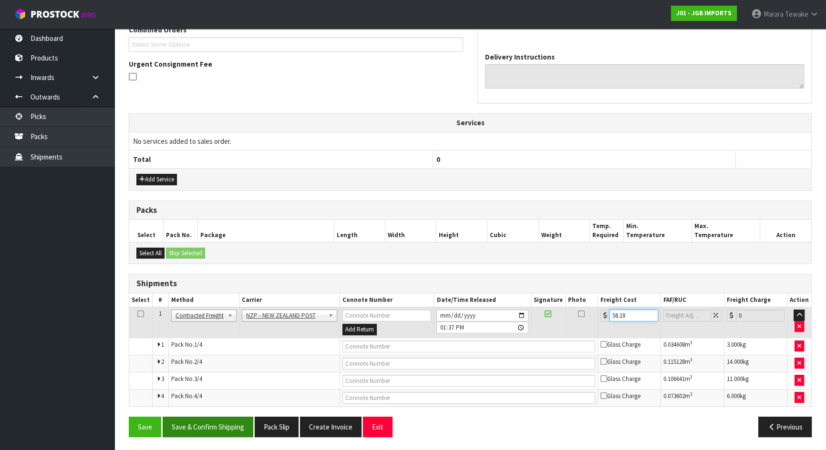
type input "58.18"
click at [224, 432] on button "Save & Confirm Shipping" at bounding box center [208, 427] width 91 height 20
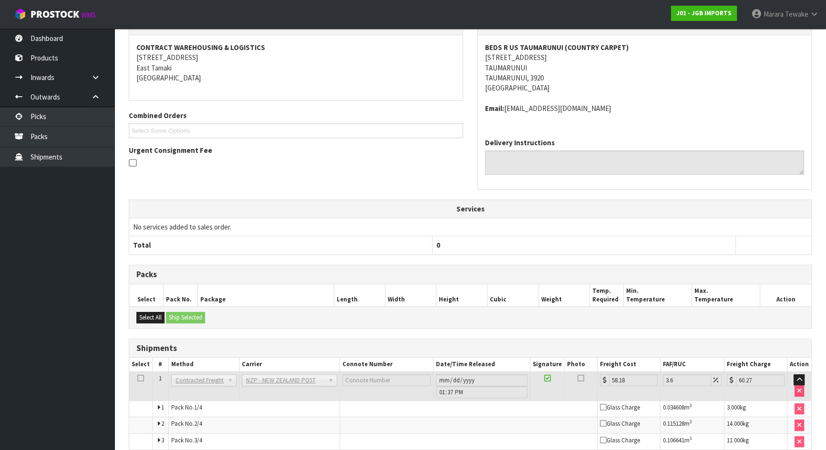
scroll to position [232, 0]
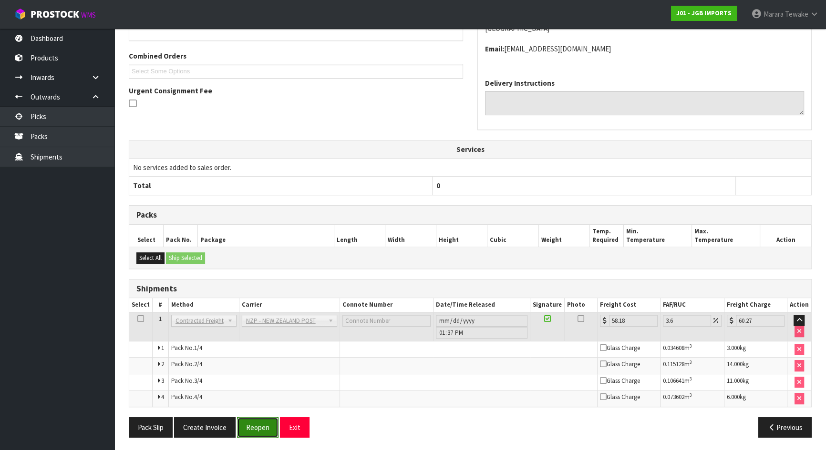
click at [255, 425] on button "Reopen" at bounding box center [257, 428] width 41 height 20
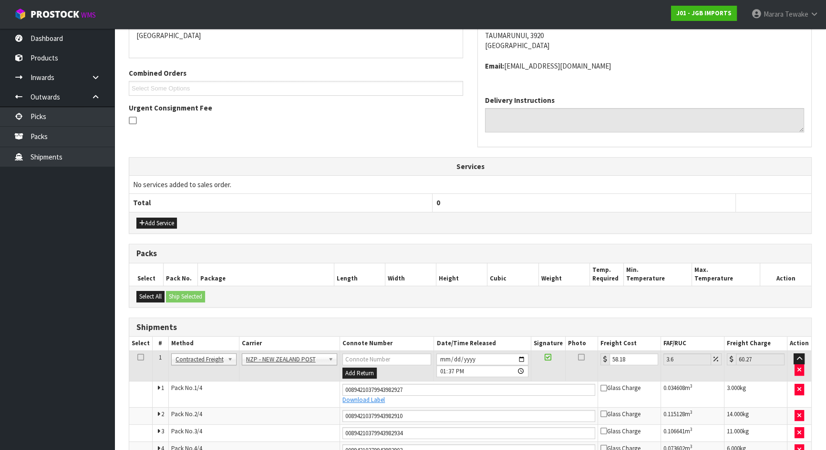
scroll to position [267, 0]
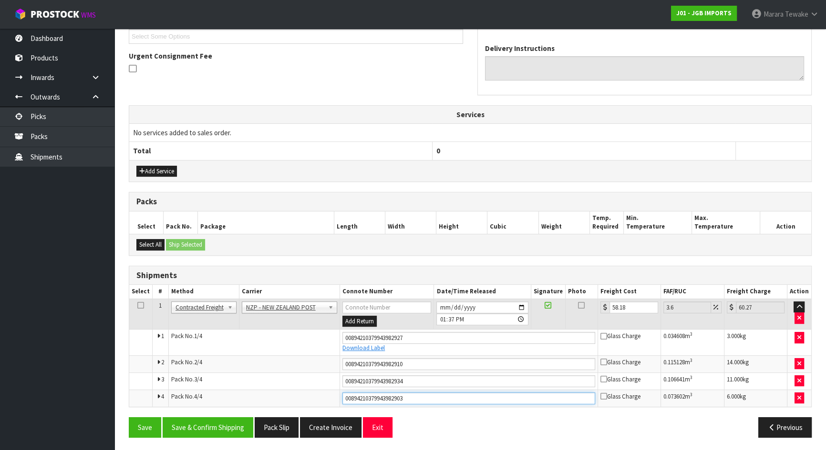
drag, startPoint x: 417, startPoint y: 390, endPoint x: 403, endPoint y: 398, distance: 16.2
click at [400, 398] on input "00894210379943982903" at bounding box center [468, 399] width 253 height 12
click at [412, 396] on input "00894210379943982903" at bounding box center [468, 399] width 253 height 12
drag, startPoint x: 415, startPoint y: 396, endPoint x: 292, endPoint y: 408, distance: 123.6
click at [292, 408] on div "From Address CONTRACT WAREHOUSING & LOGISTICS 17 Allens Road East Tamaki Auckla…" at bounding box center [470, 183] width 683 height 524
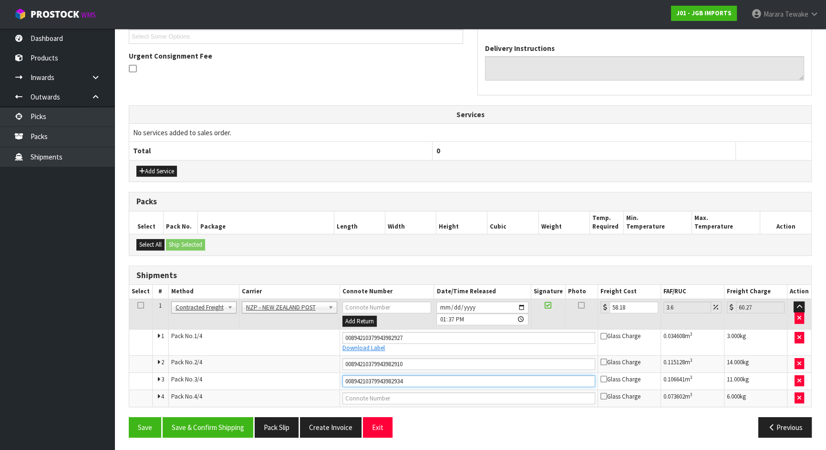
drag, startPoint x: 411, startPoint y: 381, endPoint x: 342, endPoint y: 371, distance: 69.4
click at [340, 373] on td "00894210379943982934" at bounding box center [469, 381] width 258 height 17
drag, startPoint x: 418, startPoint y: 362, endPoint x: 338, endPoint y: 363, distance: 79.1
click at [340, 363] on td "00894210379943982910" at bounding box center [469, 364] width 258 height 17
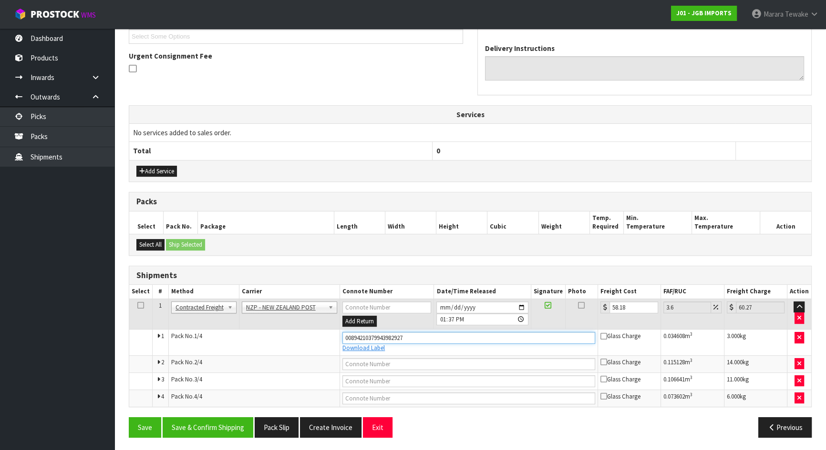
drag, startPoint x: 411, startPoint y: 334, endPoint x: 331, endPoint y: 341, distance: 80.4
click at [330, 341] on tr "1 Pack No. 1/4 00894210379943982927 Download Label Glass Charge 0.034608 m 3 3.…" at bounding box center [470, 343] width 682 height 26
click at [387, 337] on input "text" at bounding box center [468, 338] width 253 height 12
type input "00894210379943983511"
click at [129, 418] on button "Save" at bounding box center [145, 428] width 32 height 20
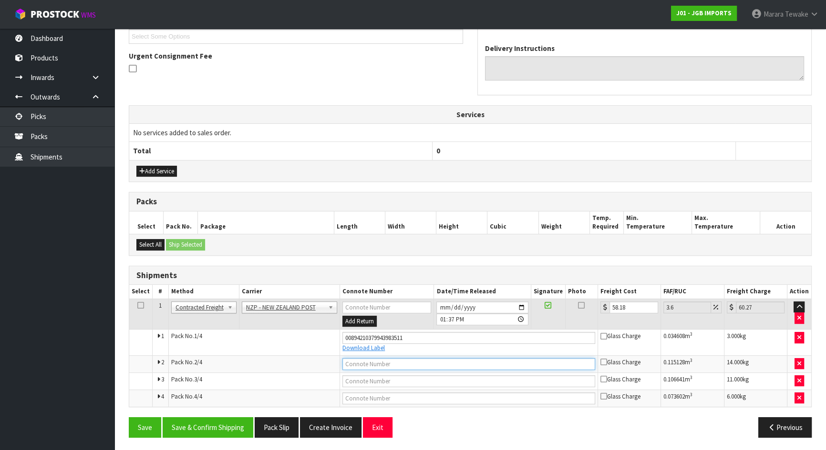
click at [391, 364] on input "text" at bounding box center [468, 364] width 253 height 12
type input "00894210379943983504"
click at [129, 418] on button "Save" at bounding box center [145, 428] width 32 height 20
drag, startPoint x: 357, startPoint y: 379, endPoint x: 317, endPoint y: 381, distance: 39.6
click at [357, 381] on input "text" at bounding box center [468, 382] width 253 height 12
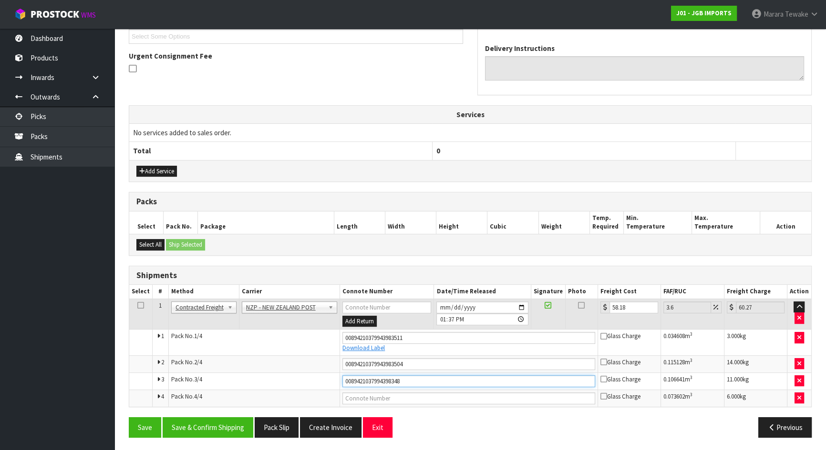
type input "00894210379943983481"
click at [129, 418] on button "Save" at bounding box center [145, 428] width 32 height 20
click at [386, 398] on input "text" at bounding box center [468, 399] width 253 height 12
type input "00894210379943983498"
click at [129, 418] on button "Save" at bounding box center [145, 428] width 32 height 20
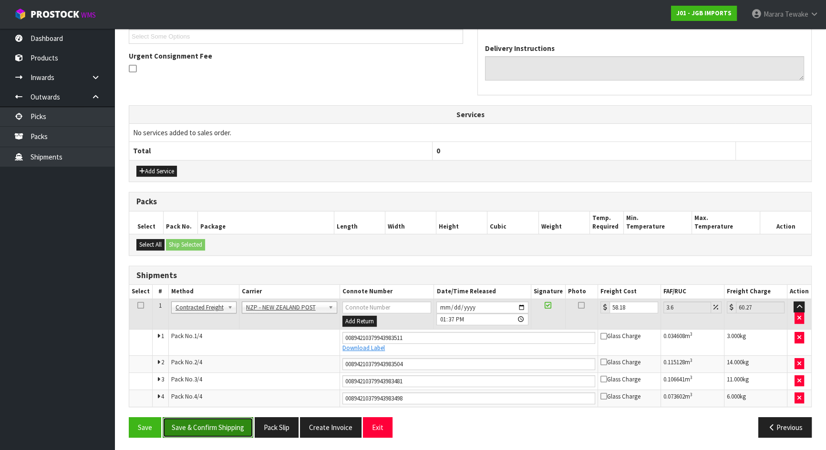
click at [197, 425] on button "Save & Confirm Shipping" at bounding box center [208, 428] width 91 height 20
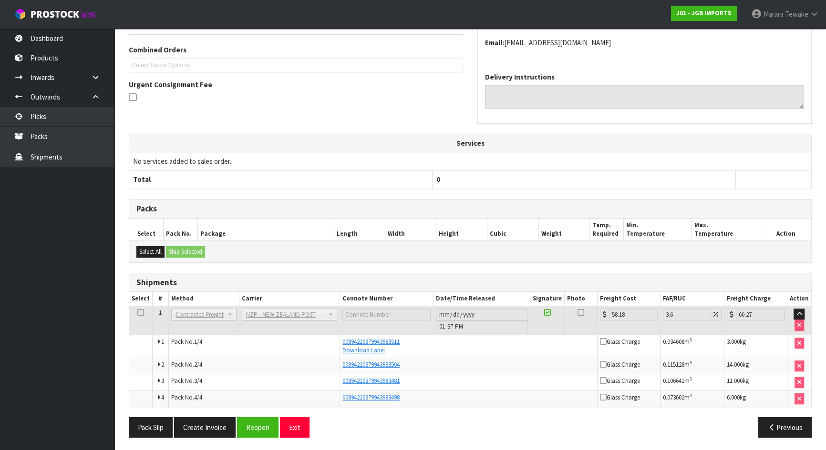
scroll to position [0, 0]
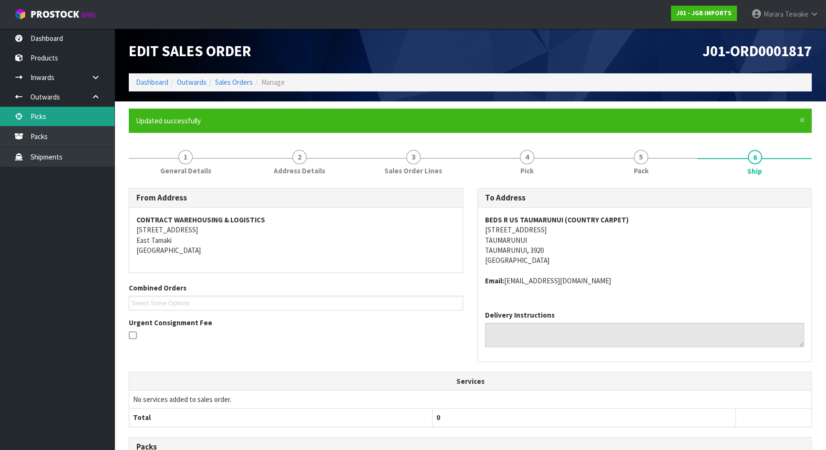
click at [86, 111] on link "Picks" at bounding box center [57, 117] width 114 height 20
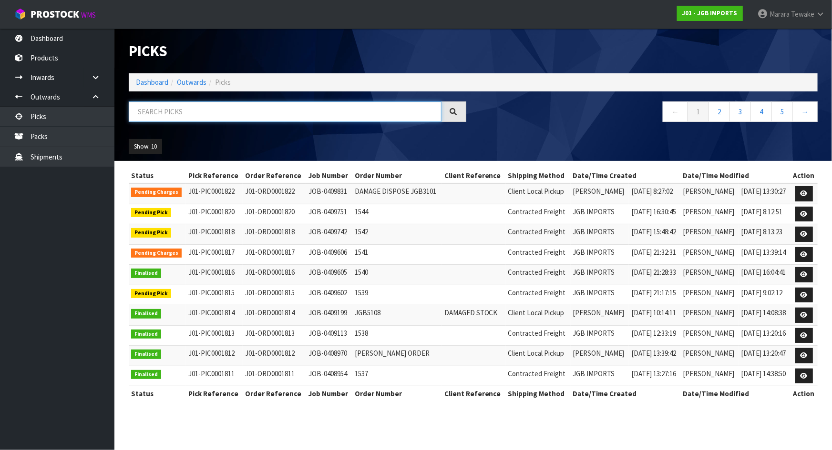
click at [162, 112] on input "text" at bounding box center [285, 112] width 313 height 20
type input "JOB-0409602"
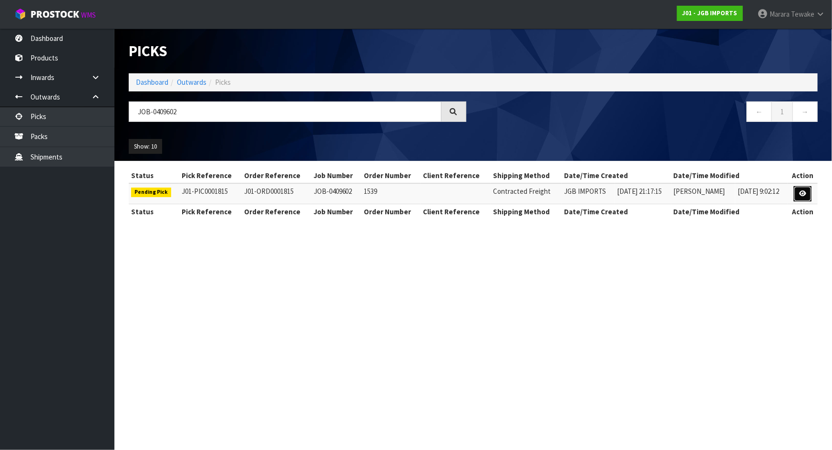
click at [806, 195] on icon at bounding box center [802, 194] width 7 height 6
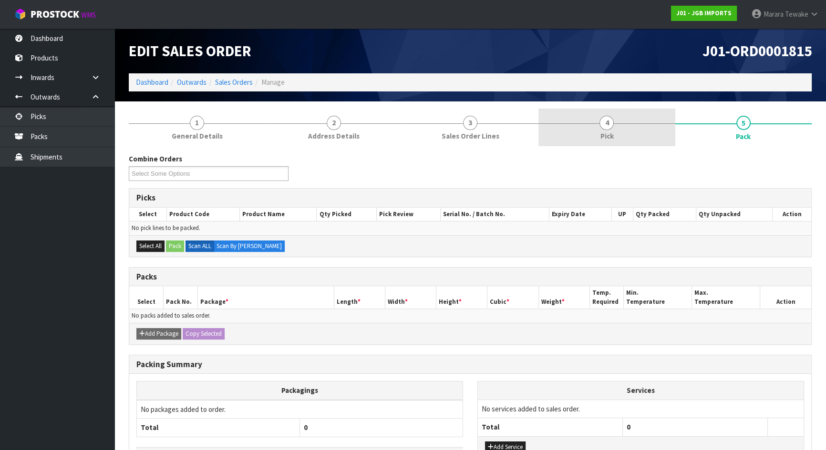
click at [627, 132] on link "4 Pick" at bounding box center [606, 128] width 136 height 38
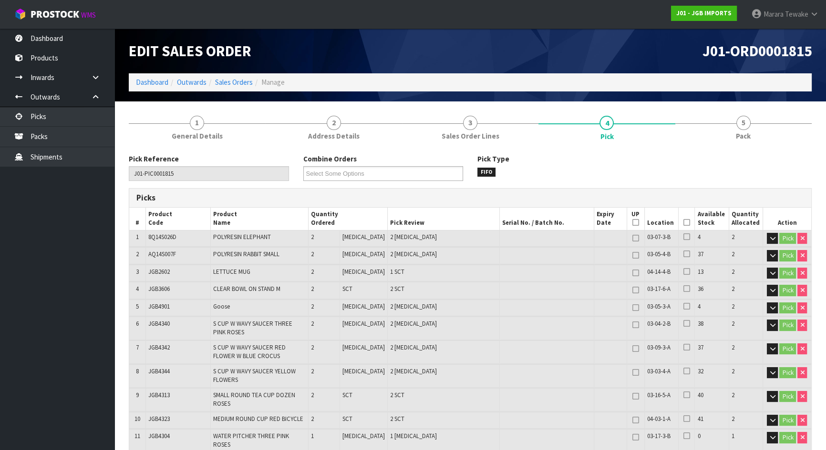
click at [686, 223] on th "Picked" at bounding box center [686, 219] width 17 height 22
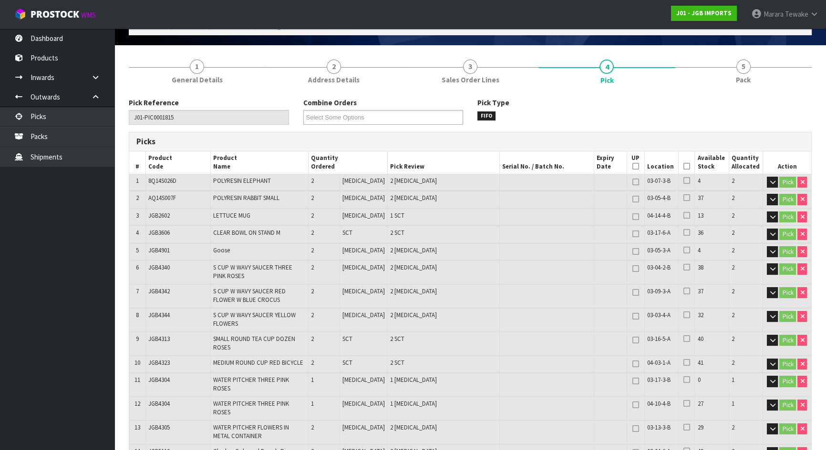
scroll to position [86, 0]
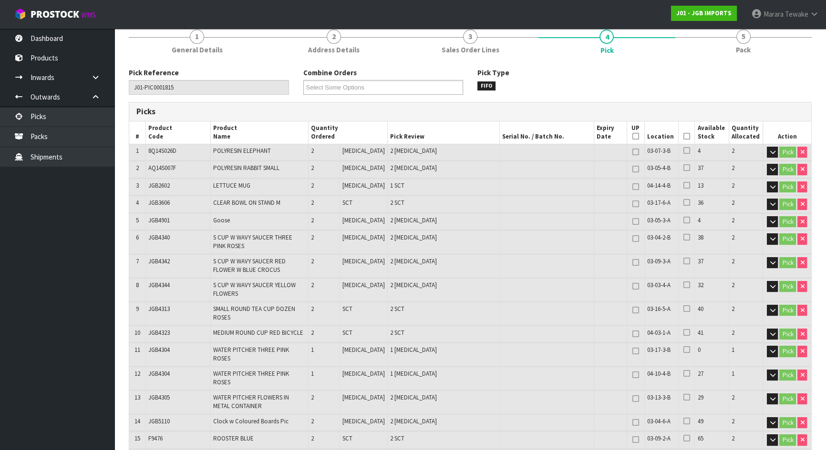
click at [683, 136] on icon at bounding box center [686, 136] width 7 height 0
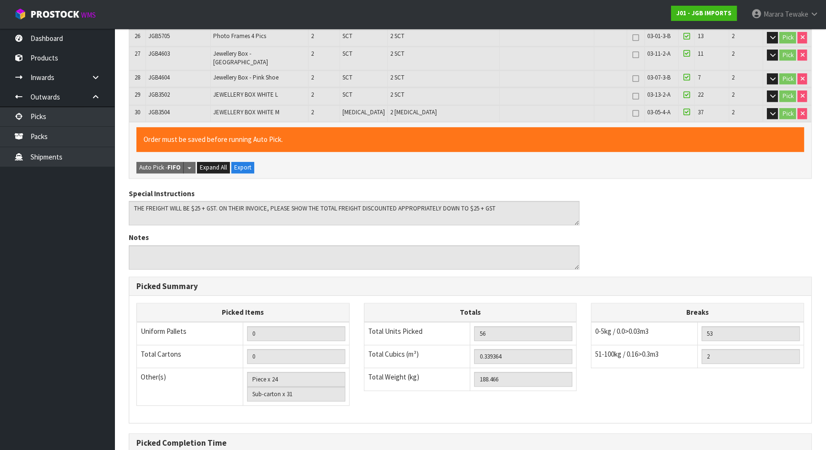
scroll to position [764, 0]
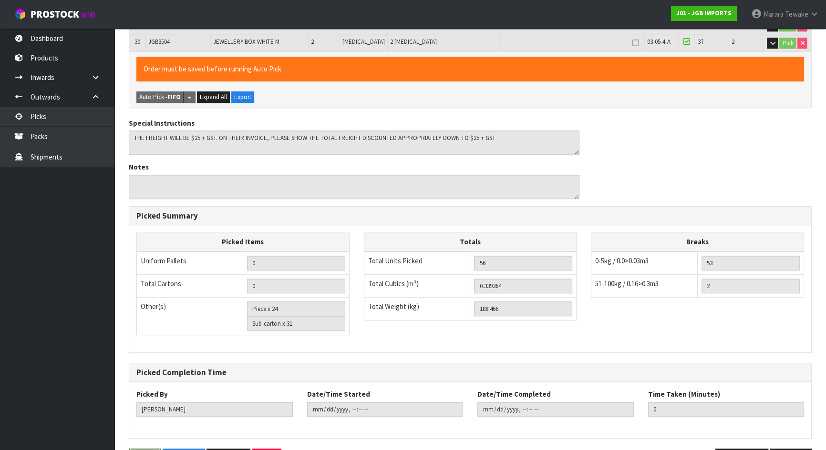
click at [145, 449] on button "Save" at bounding box center [145, 459] width 32 height 20
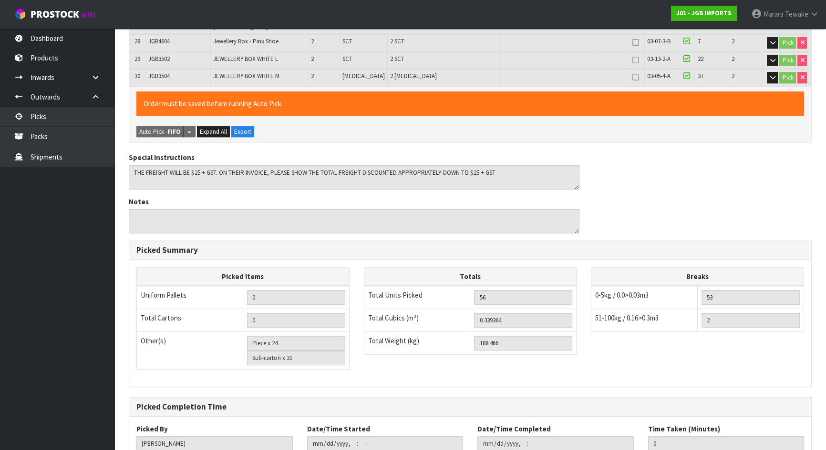
scroll to position [0, 0]
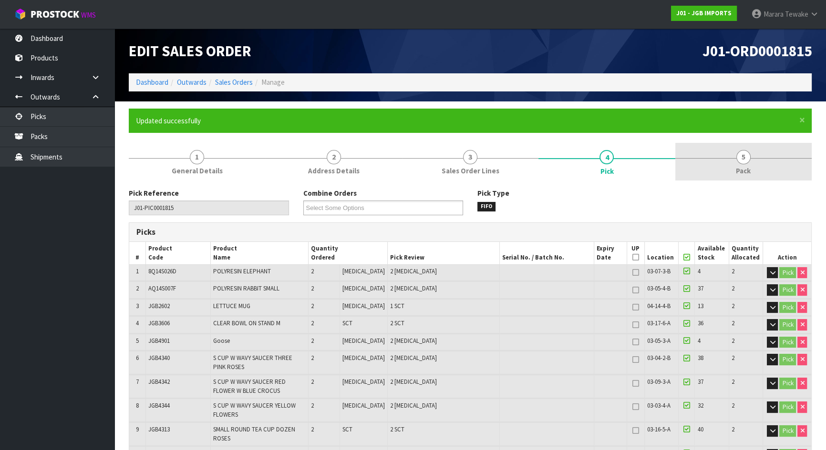
click at [746, 158] on span "5" at bounding box center [743, 157] width 14 height 14
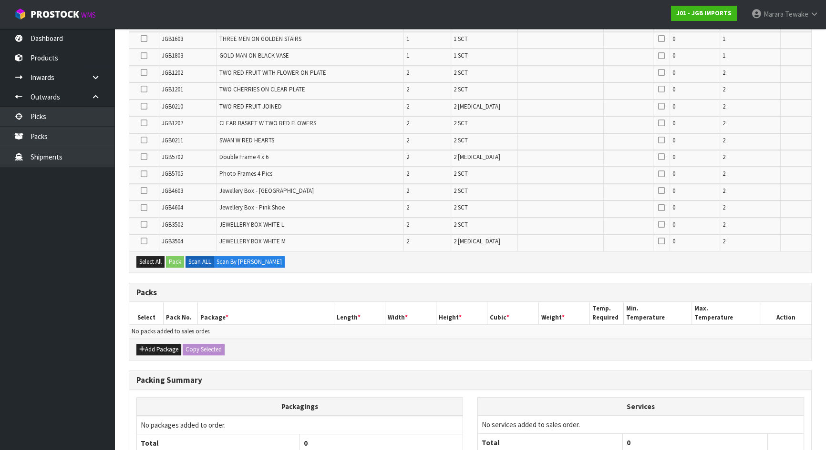
scroll to position [593, 0]
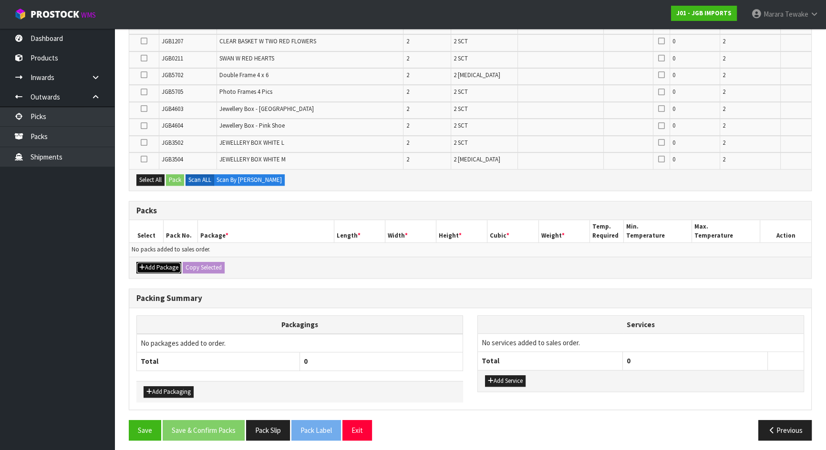
click at [153, 262] on button "Add Package" at bounding box center [158, 267] width 45 height 11
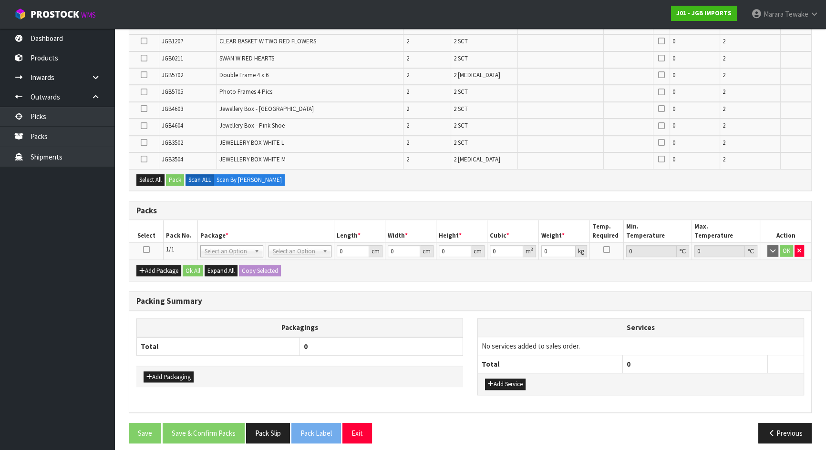
click at [146, 250] on icon at bounding box center [146, 250] width 7 height 0
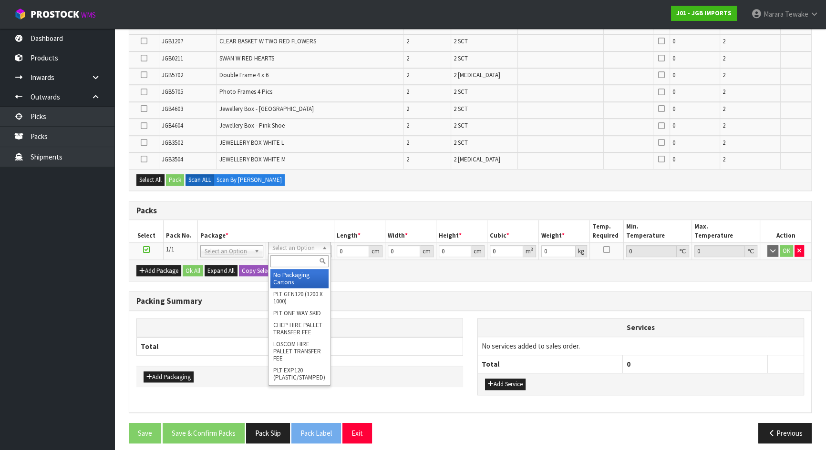
click at [296, 262] on input "text" at bounding box center [299, 261] width 58 height 12
type input "CTN9"
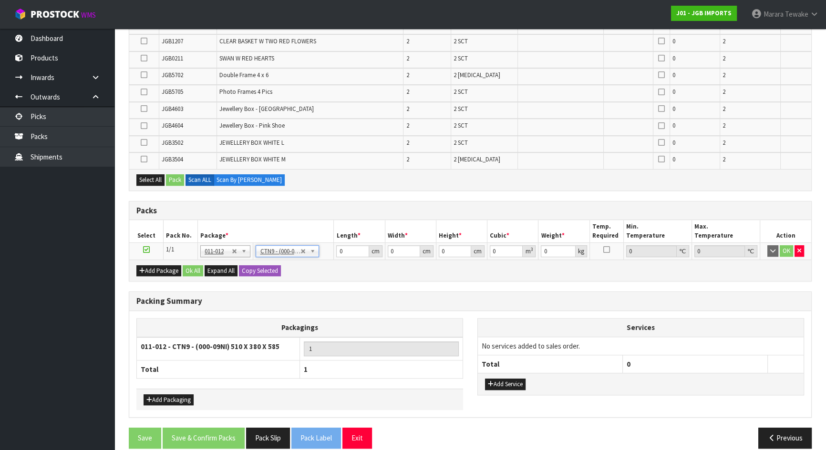
type input "51"
type input "38"
type input "58.5"
type input "0.113373"
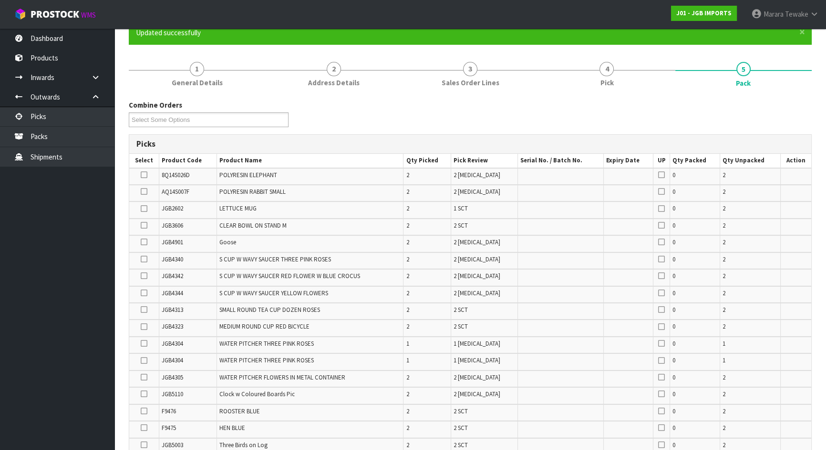
click at [142, 225] on icon at bounding box center [144, 225] width 7 height 0
click at [0, 0] on input "checkbox" at bounding box center [0, 0] width 0 height 0
click at [143, 310] on icon at bounding box center [144, 310] width 7 height 0
click at [0, 0] on input "checkbox" at bounding box center [0, 0] width 0 height 0
click at [147, 310] on icon at bounding box center [144, 310] width 7 height 0
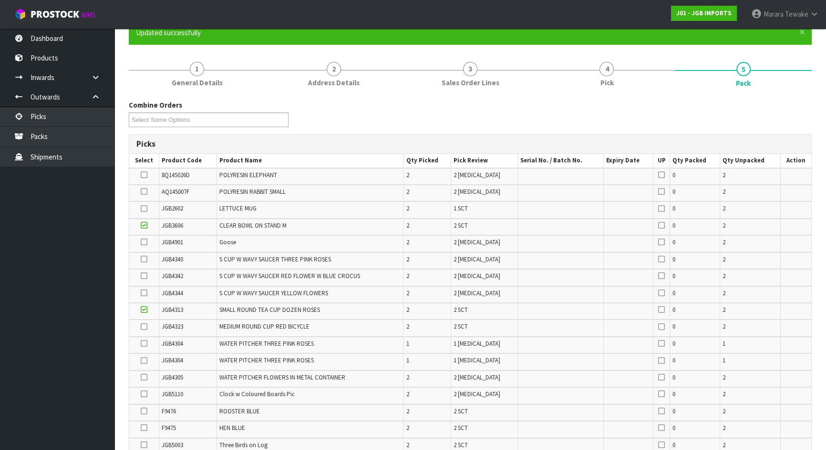
click at [0, 0] on input "checkbox" at bounding box center [0, 0] width 0 height 0
click at [146, 310] on icon at bounding box center [144, 310] width 7 height 0
click at [0, 0] on input "checkbox" at bounding box center [0, 0] width 0 height 0
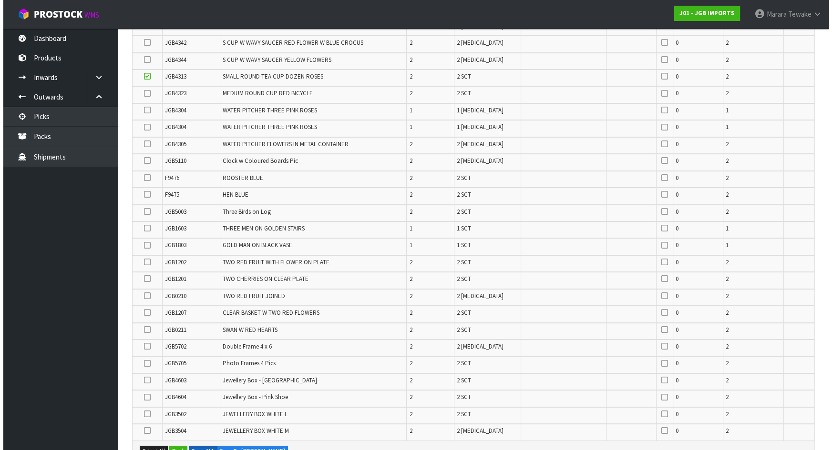
scroll to position [391, 0]
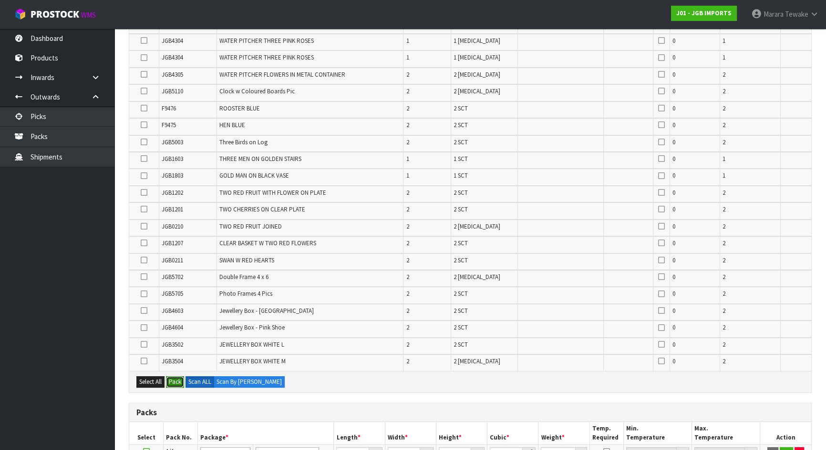
click at [179, 377] on button "Pack" at bounding box center [175, 382] width 18 height 11
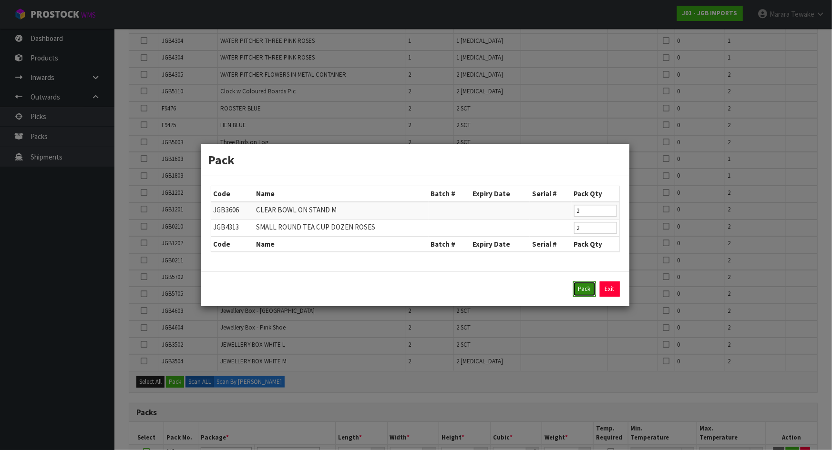
click at [588, 289] on button "Pack" at bounding box center [584, 289] width 23 height 15
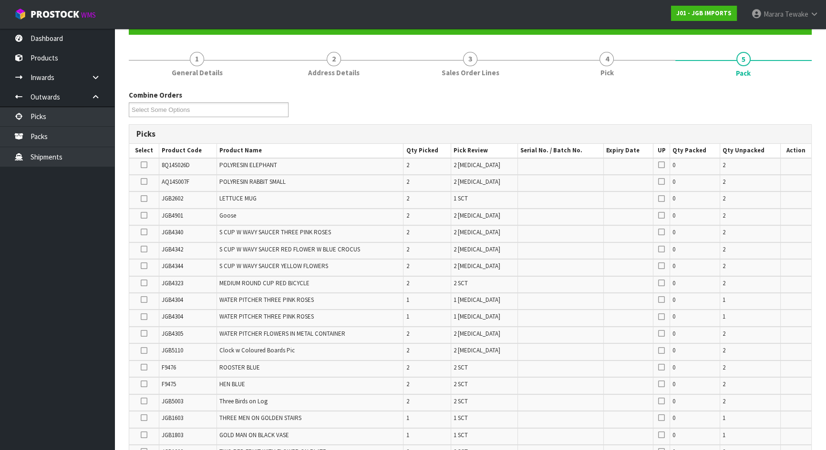
scroll to position [272, 0]
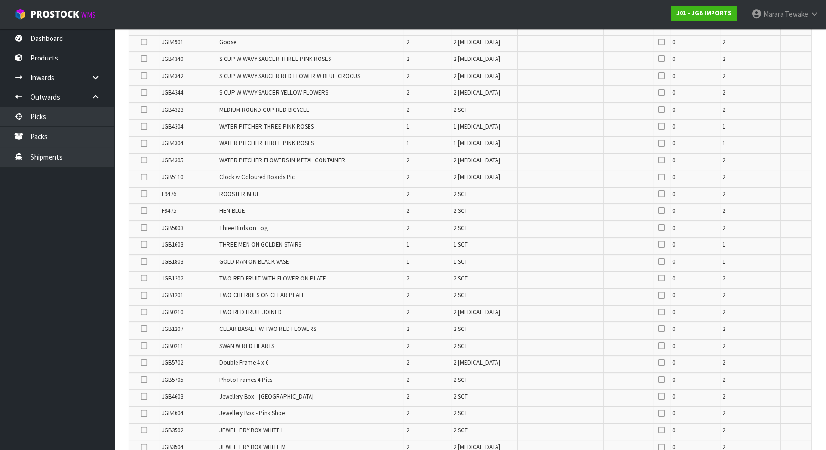
click at [143, 262] on icon at bounding box center [144, 262] width 7 height 0
click at [0, 0] on input "checkbox" at bounding box center [0, 0] width 0 height 0
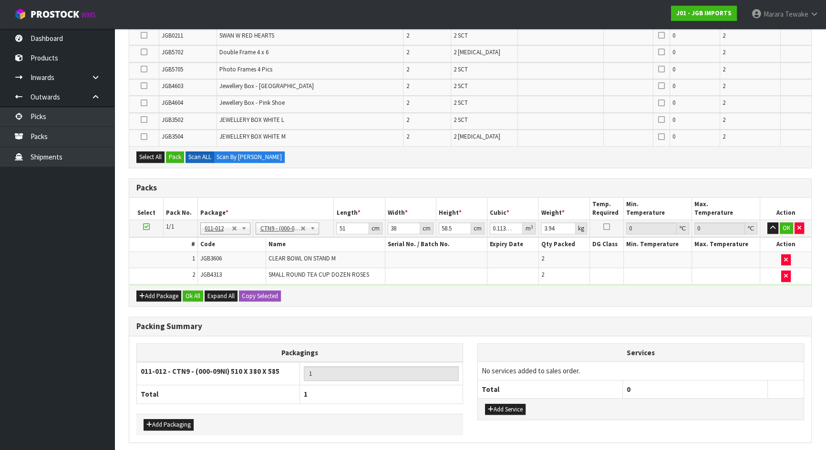
scroll to position [193, 0]
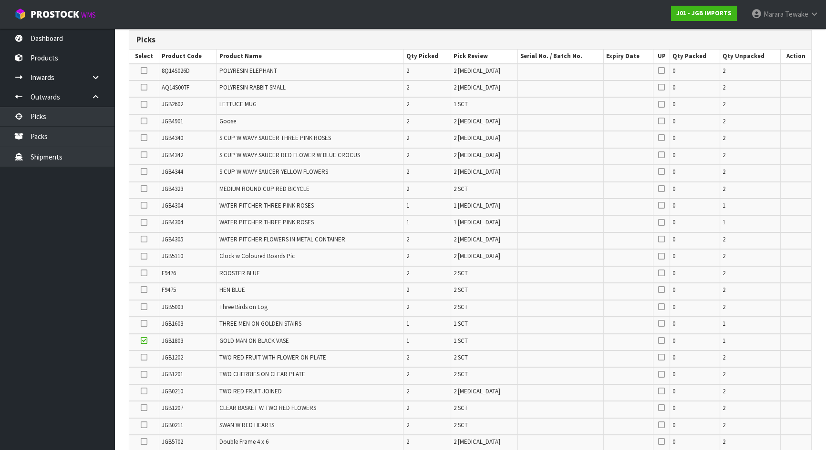
click at [143, 290] on icon at bounding box center [144, 290] width 7 height 0
click at [0, 0] on input "checkbox" at bounding box center [0, 0] width 0 height 0
click at [145, 138] on icon at bounding box center [144, 138] width 7 height 0
click at [0, 0] on input "checkbox" at bounding box center [0, 0] width 0 height 0
click at [145, 341] on icon at bounding box center [144, 341] width 7 height 0
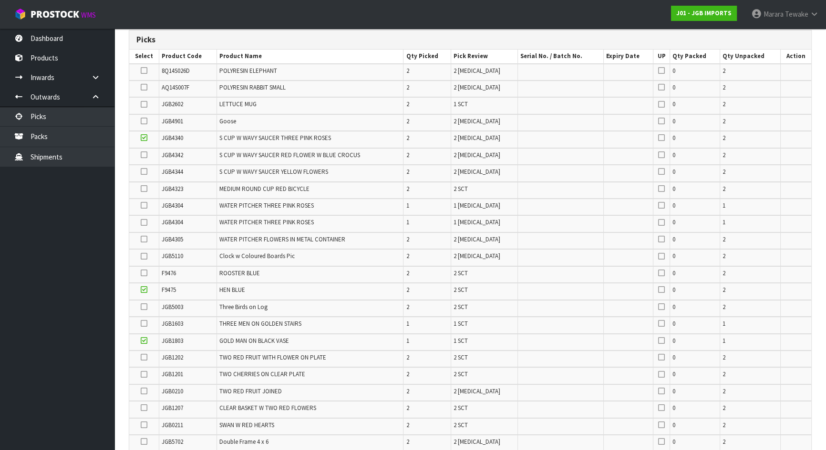
click at [0, 0] on input "checkbox" at bounding box center [0, 0] width 0 height 0
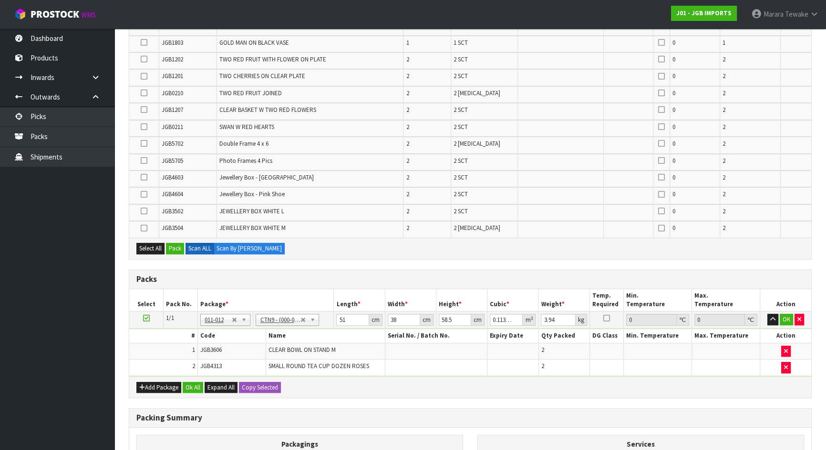
click at [144, 228] on icon at bounding box center [144, 228] width 7 height 0
click at [0, 0] on input "checkbox" at bounding box center [0, 0] width 0 height 0
click at [140, 107] on td at bounding box center [144, 111] width 30 height 17
click at [143, 110] on icon at bounding box center [144, 110] width 7 height 0
click at [0, 0] on input "checkbox" at bounding box center [0, 0] width 0 height 0
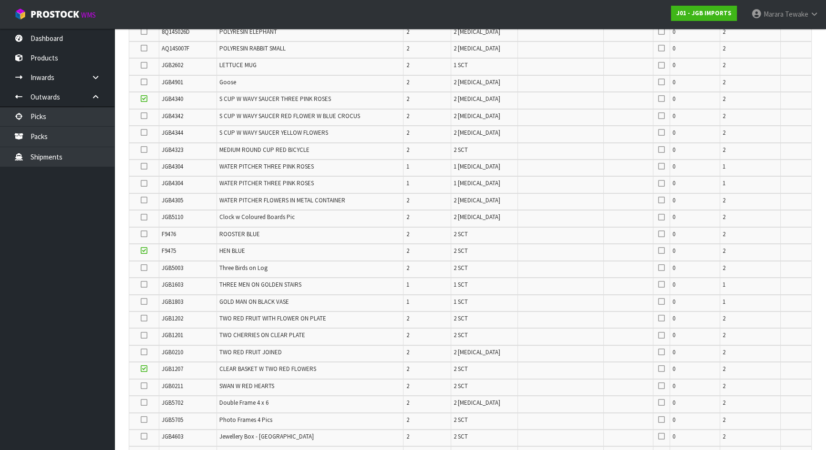
scroll to position [231, 0]
click at [143, 117] on icon at bounding box center [144, 116] width 7 height 0
click at [0, 0] on input "checkbox" at bounding box center [0, 0] width 0 height 0
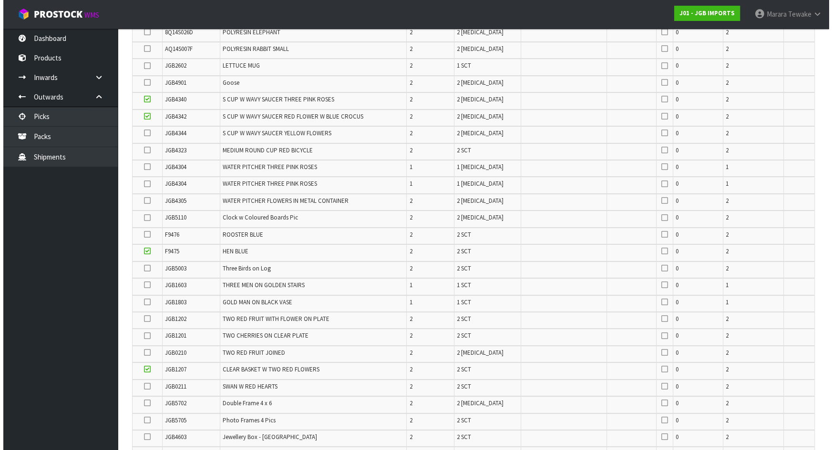
scroll to position [474, 0]
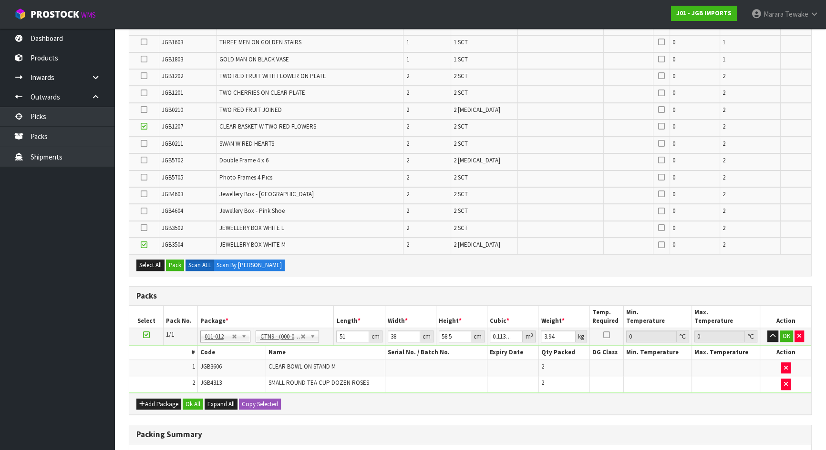
click at [144, 228] on icon at bounding box center [144, 228] width 7 height 0
click at [0, 0] on input "checkbox" at bounding box center [0, 0] width 0 height 0
click at [179, 260] on button "Pack" at bounding box center [175, 265] width 18 height 11
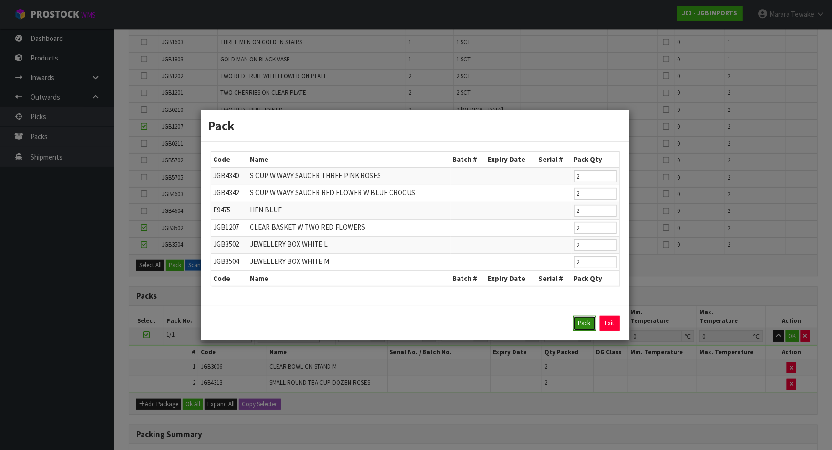
click at [583, 327] on button "Pack" at bounding box center [584, 323] width 23 height 15
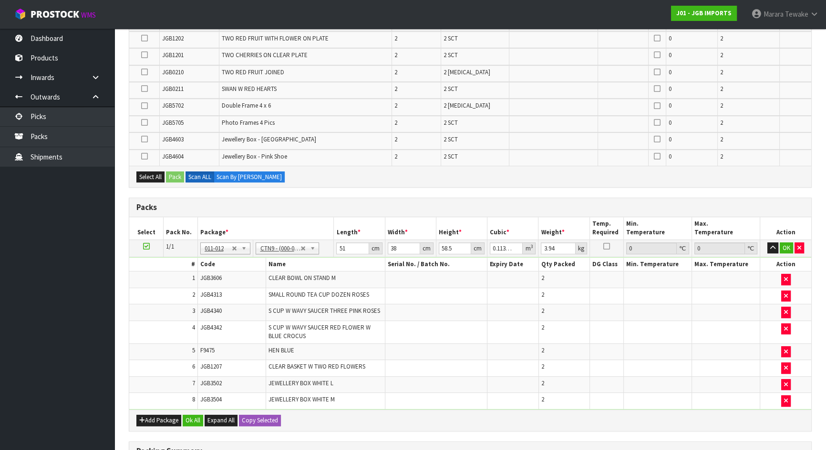
type input "13.1"
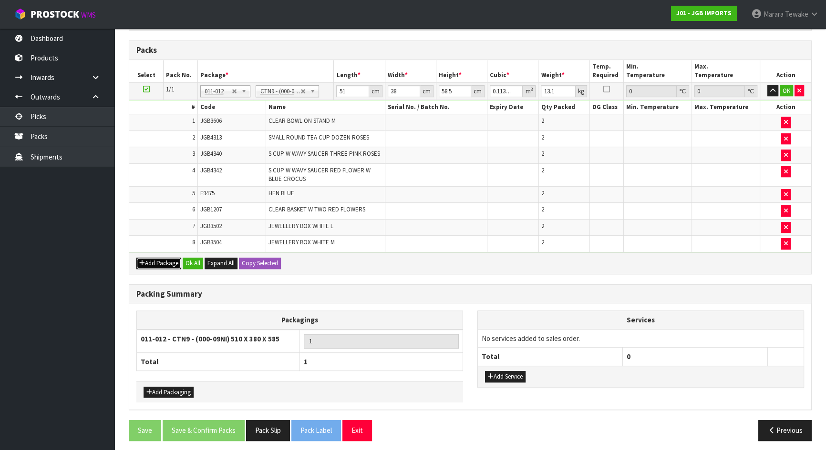
click at [158, 258] on button "Add Package" at bounding box center [158, 263] width 45 height 11
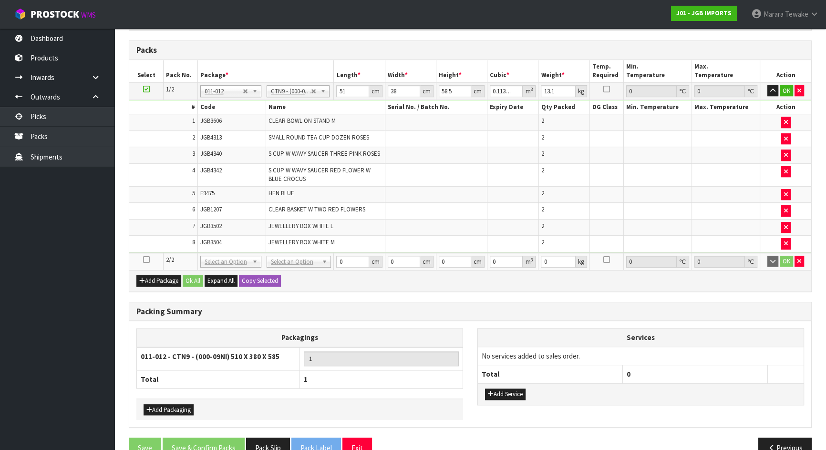
click at [148, 260] on icon at bounding box center [146, 260] width 7 height 0
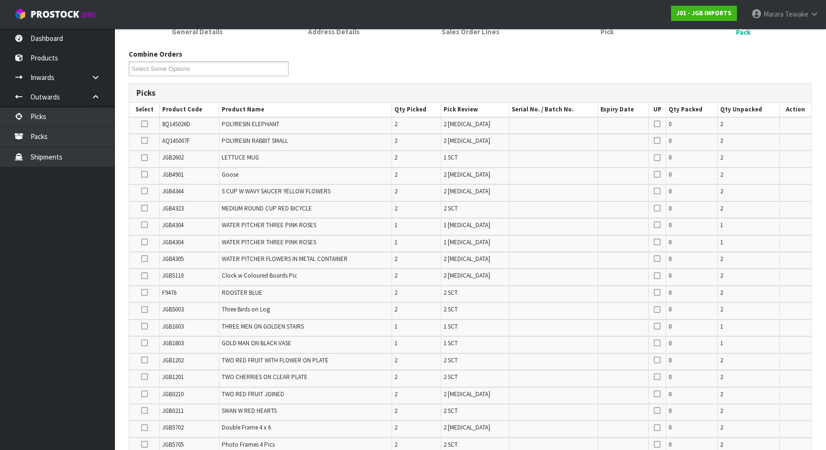
scroll to position [203, 0]
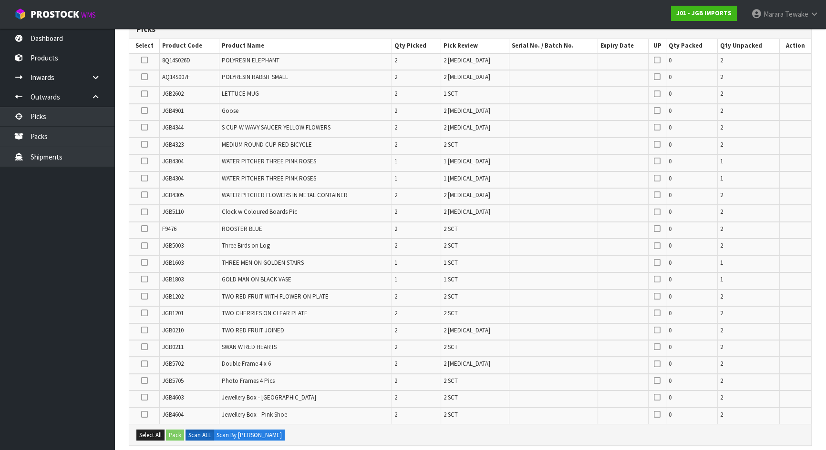
click at [145, 246] on icon at bounding box center [144, 246] width 7 height 0
click at [0, 0] on input "checkbox" at bounding box center [0, 0] width 0 height 0
click at [143, 415] on icon at bounding box center [144, 415] width 7 height 0
click at [0, 0] on input "checkbox" at bounding box center [0, 0] width 0 height 0
click at [143, 364] on icon at bounding box center [144, 364] width 7 height 0
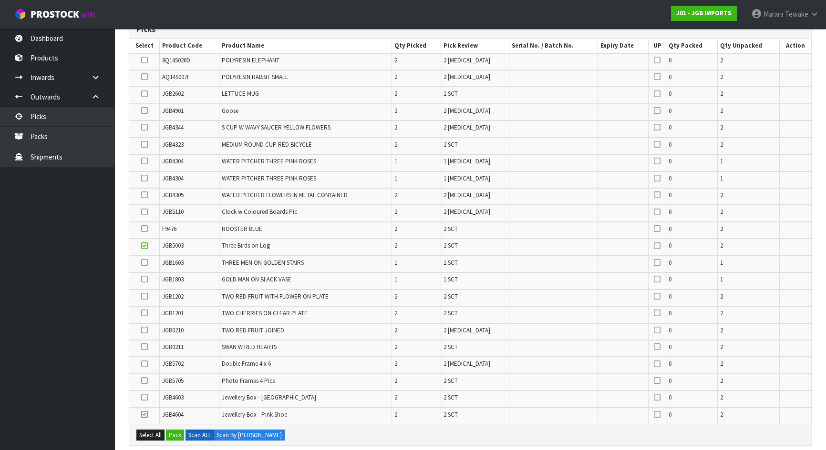
click at [0, 0] on input "checkbox" at bounding box center [0, 0] width 0 height 0
click at [147, 111] on icon at bounding box center [144, 111] width 7 height 0
click at [0, 0] on input "checkbox" at bounding box center [0, 0] width 0 height 0
click at [145, 145] on icon at bounding box center [144, 144] width 7 height 0
click at [0, 0] on input "checkbox" at bounding box center [0, 0] width 0 height 0
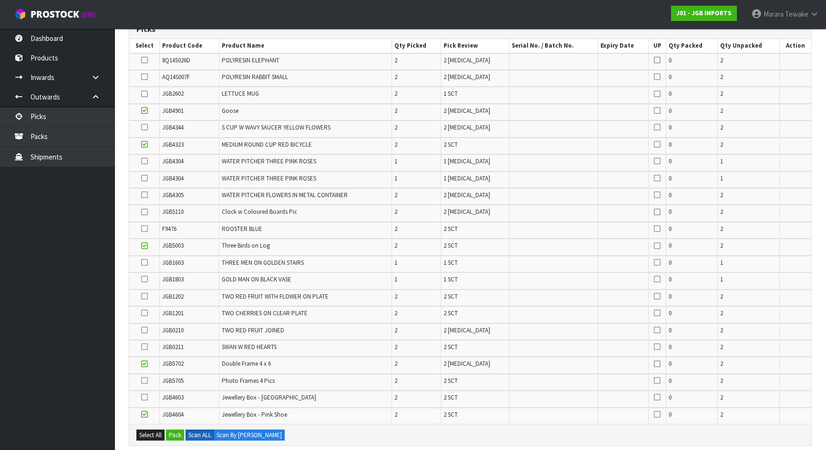
click at [144, 398] on icon at bounding box center [144, 398] width 7 height 0
click at [0, 0] on input "checkbox" at bounding box center [0, 0] width 0 height 0
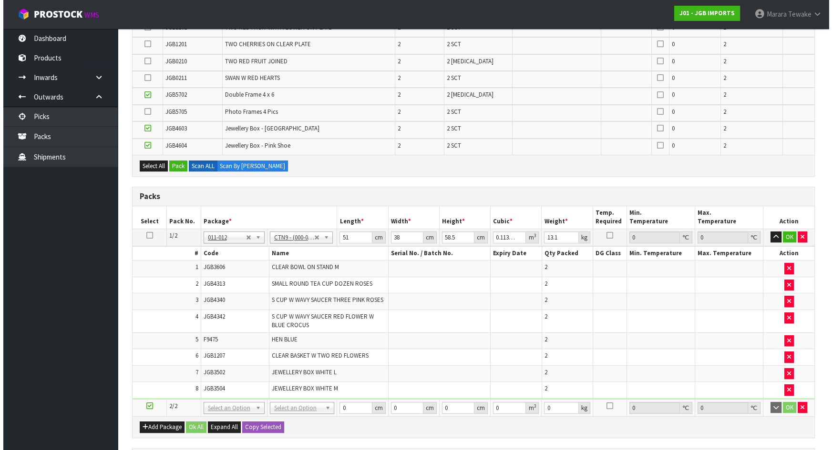
scroll to position [419, 0]
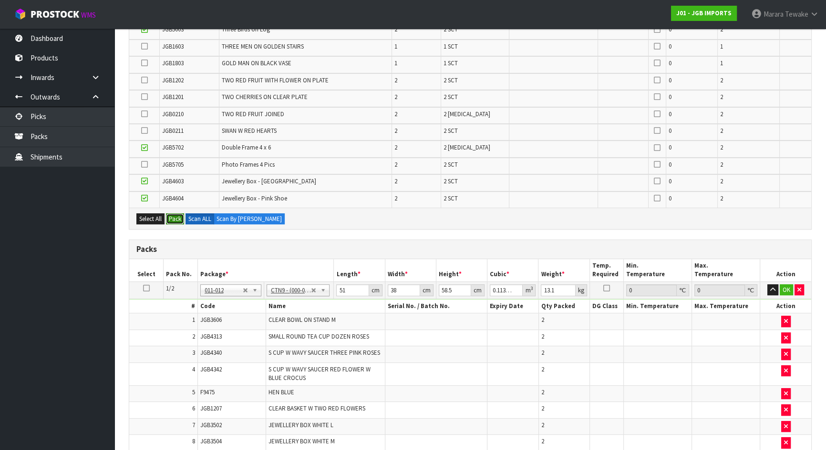
click at [175, 220] on button "Pack" at bounding box center [175, 219] width 18 height 11
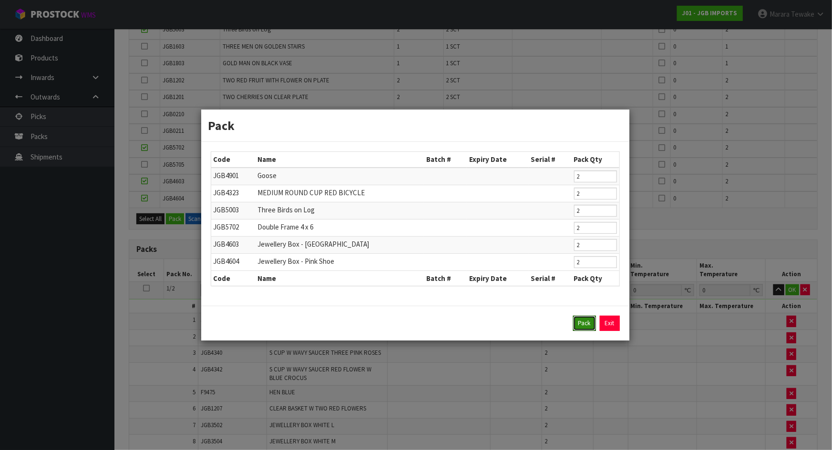
click at [583, 325] on button "Pack" at bounding box center [584, 323] width 23 height 15
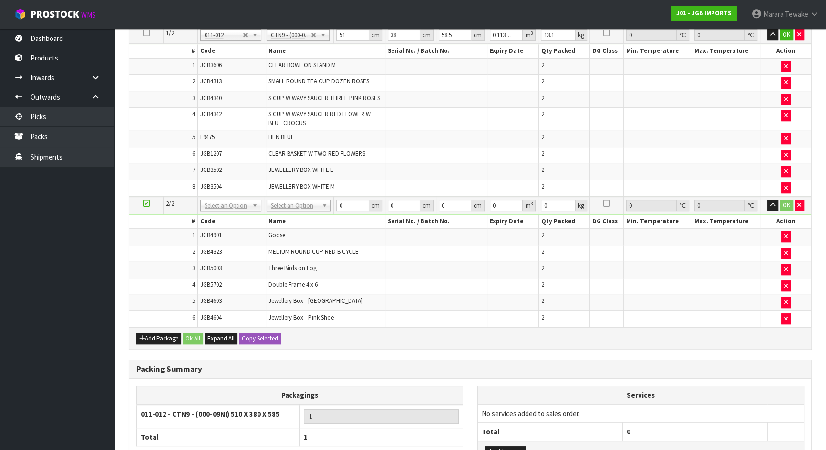
scroll to position [648, 0]
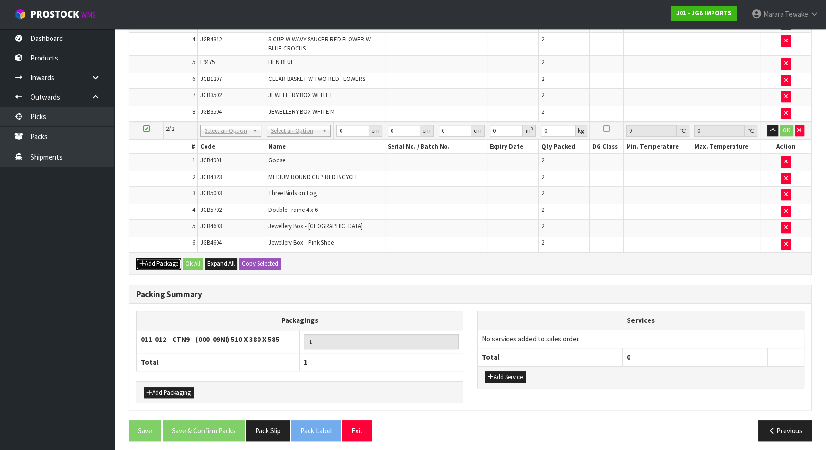
click at [158, 261] on button "Add Package" at bounding box center [158, 263] width 45 height 11
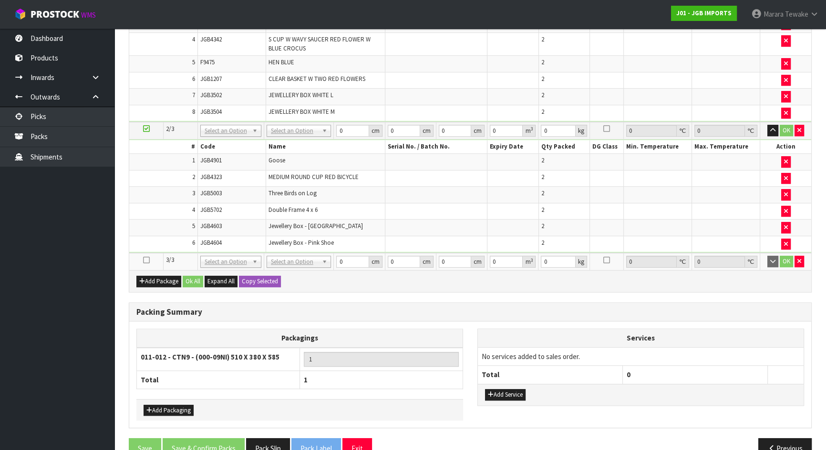
click at [147, 260] on icon at bounding box center [146, 260] width 7 height 0
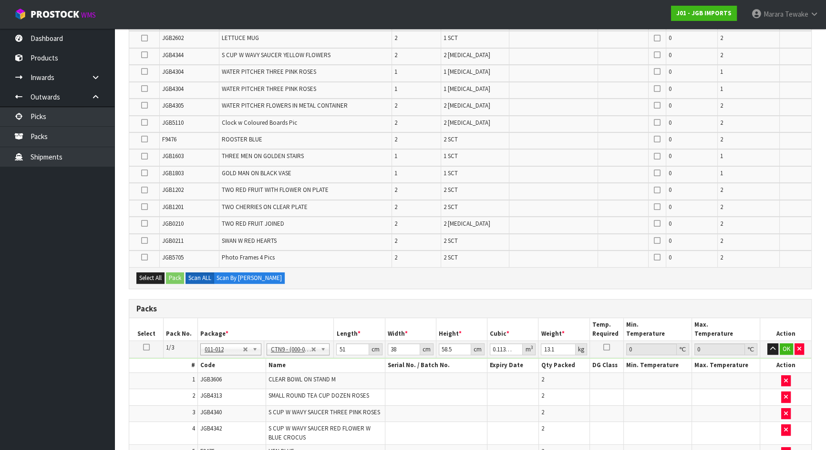
scroll to position [128, 0]
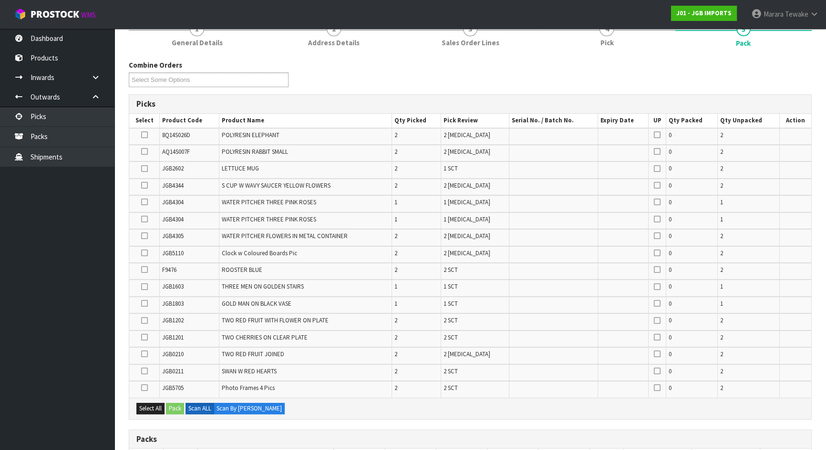
click at [144, 236] on icon at bounding box center [144, 236] width 7 height 0
click at [0, 0] on input "checkbox" at bounding box center [0, 0] width 0 height 0
click at [144, 135] on icon at bounding box center [144, 135] width 7 height 0
click at [0, 0] on input "checkbox" at bounding box center [0, 0] width 0 height 0
click at [146, 388] on icon at bounding box center [144, 388] width 7 height 0
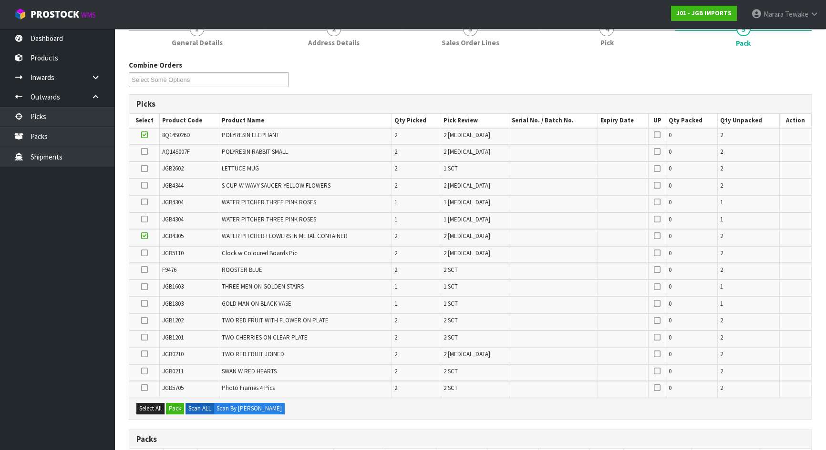
click at [0, 0] on input "checkbox" at bounding box center [0, 0] width 0 height 0
click at [143, 152] on icon at bounding box center [144, 152] width 7 height 0
click at [0, 0] on input "checkbox" at bounding box center [0, 0] width 0 height 0
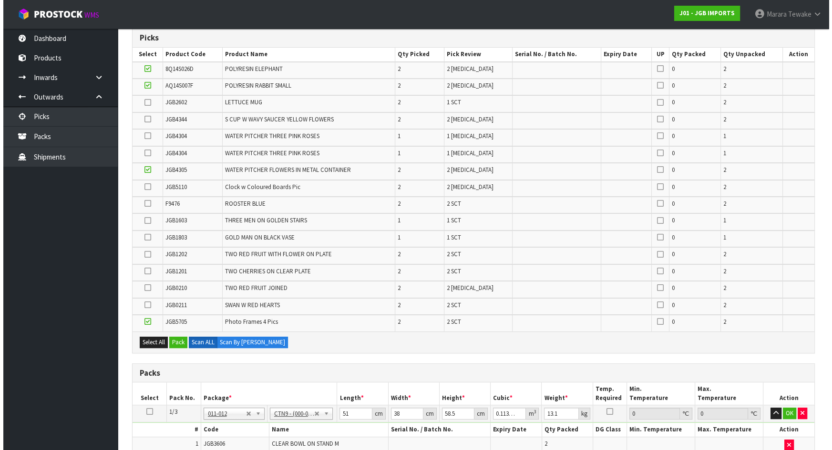
scroll to position [276, 0]
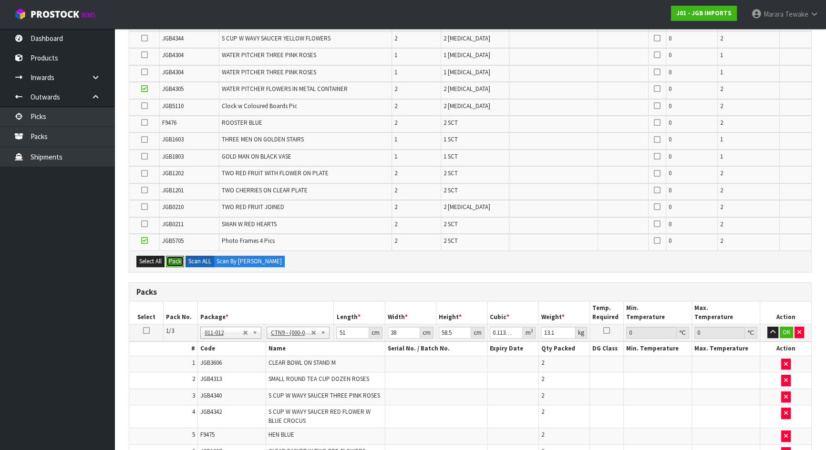
click at [171, 256] on button "Pack" at bounding box center [175, 261] width 18 height 11
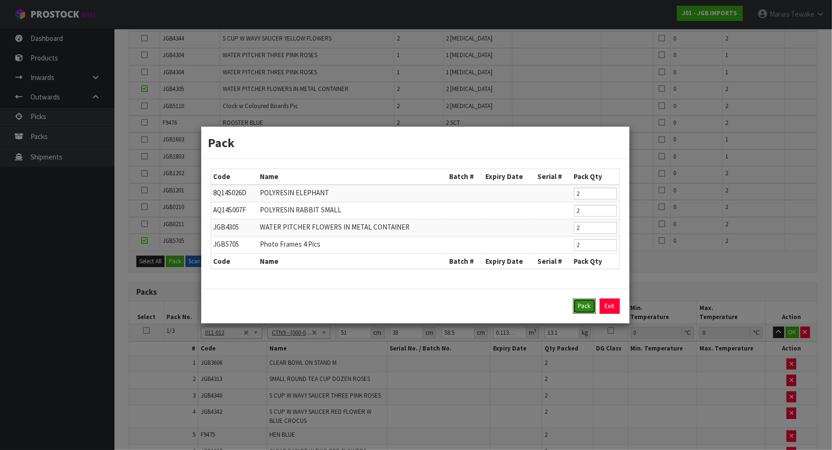
click at [580, 300] on button "Pack" at bounding box center [584, 306] width 23 height 15
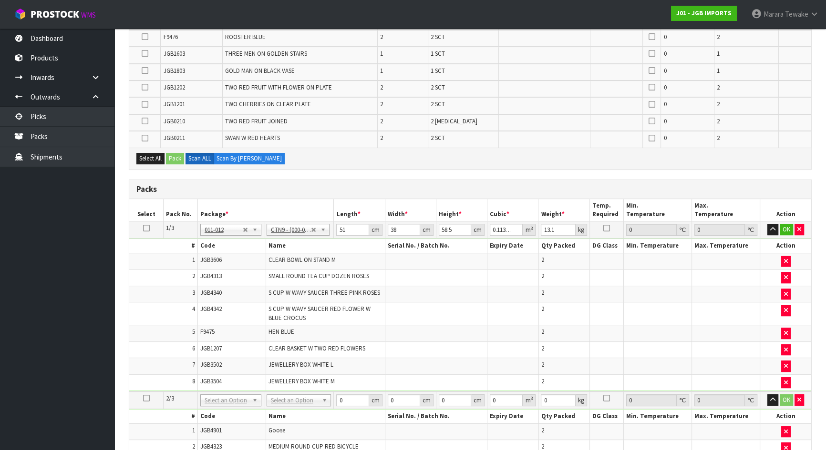
scroll to position [415, 0]
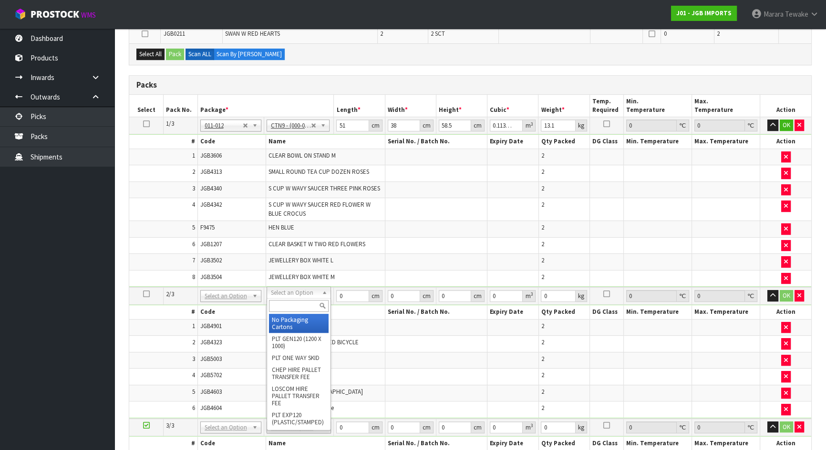
click at [144, 124] on icon at bounding box center [146, 124] width 7 height 0
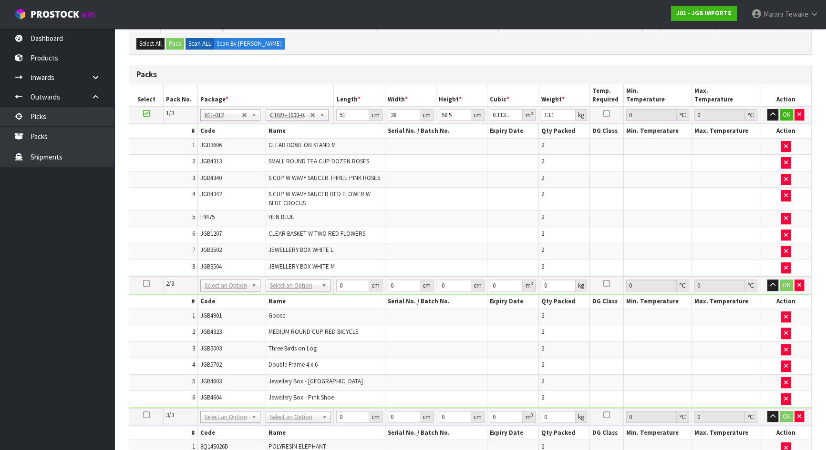
scroll to position [545, 0]
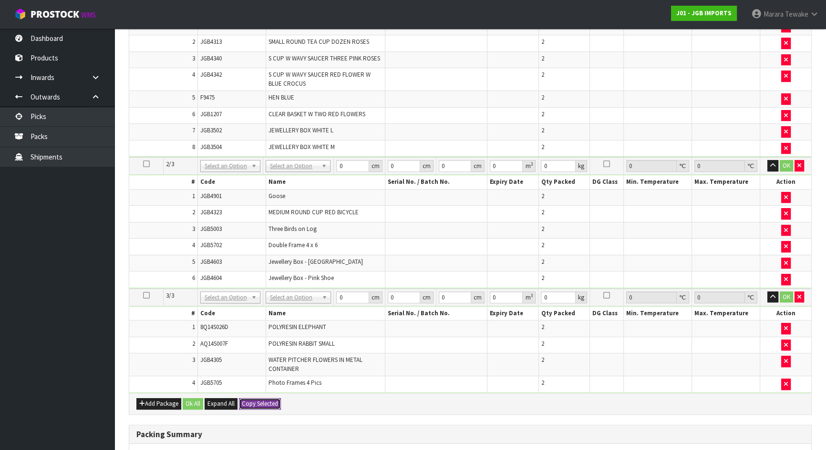
click at [273, 399] on button "Copy Selected" at bounding box center [260, 403] width 42 height 11
click at [273, 399] on button "Confirm Copy Selected" at bounding box center [270, 403] width 63 height 11
type input "3"
type input "51"
type input "38"
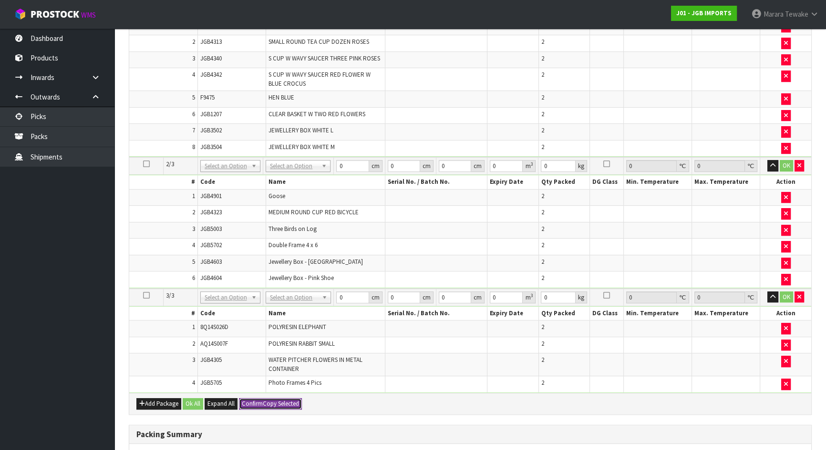
type input "58.5"
type input "0.113373"
type input "13.1"
type input "51"
type input "38"
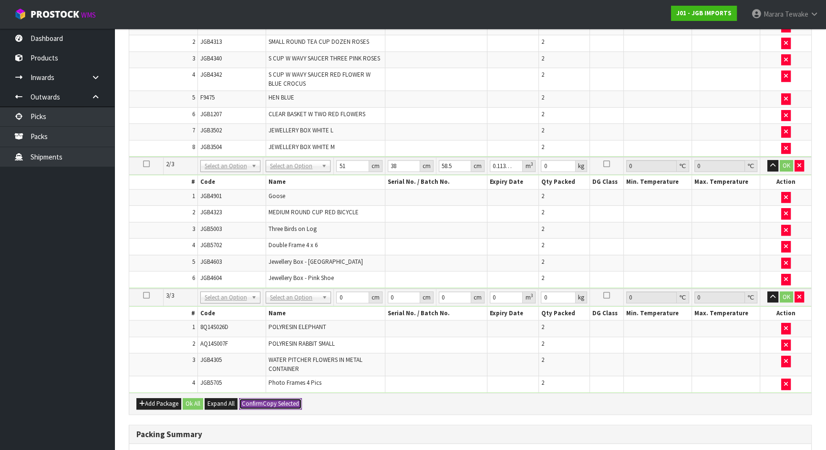
type input "58.5"
type input "0.113373"
type input "13.1"
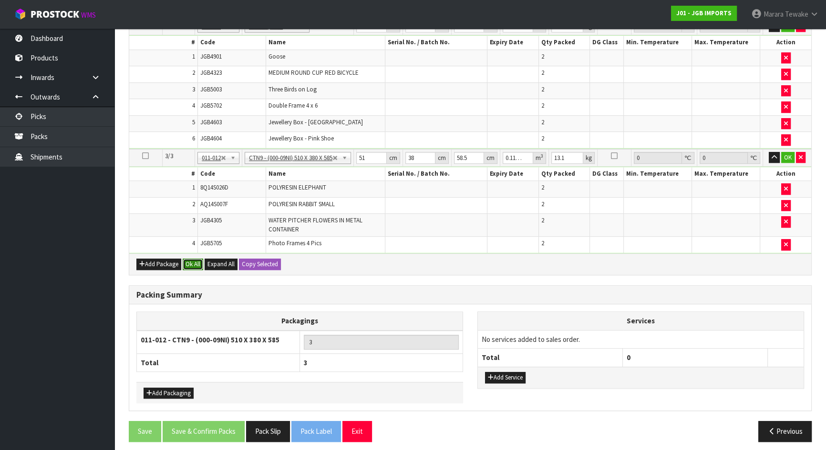
click at [195, 259] on button "Ok All" at bounding box center [193, 264] width 20 height 11
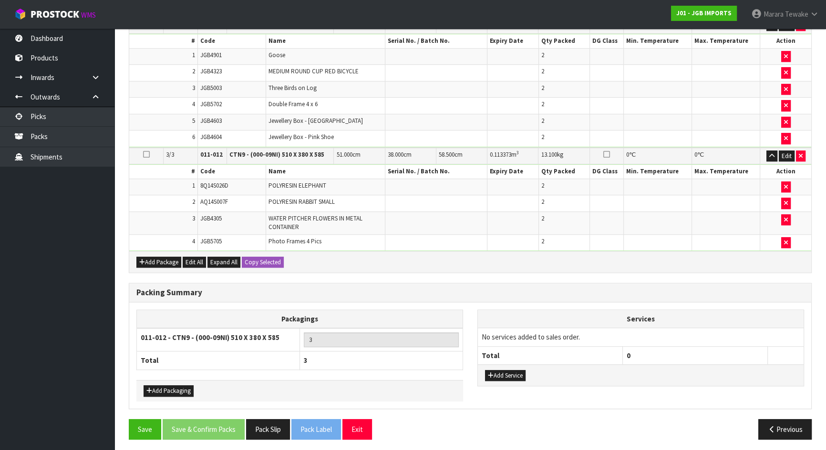
scroll to position [683, 0]
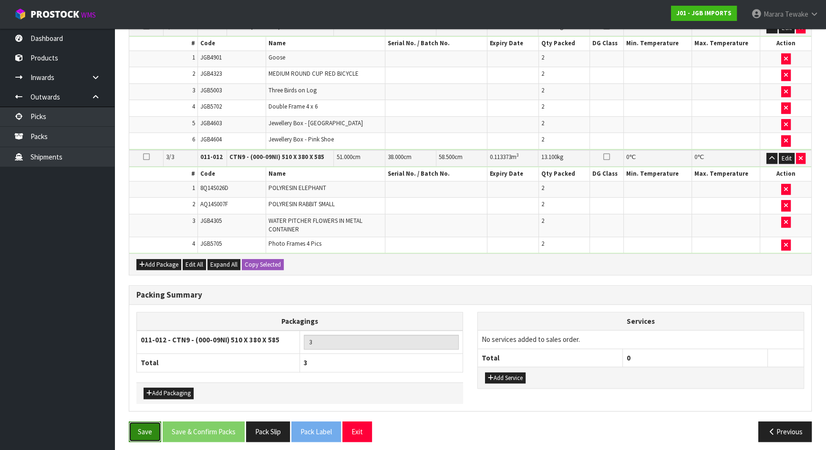
click at [152, 427] on button "Save" at bounding box center [145, 432] width 32 height 20
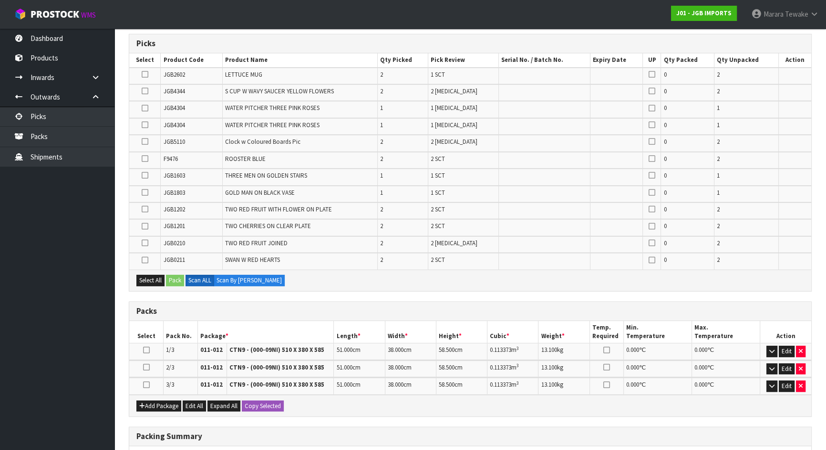
scroll to position [333, 0]
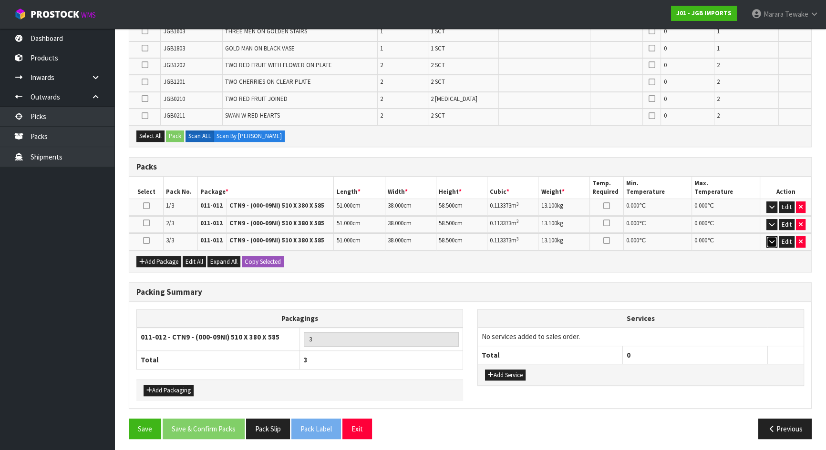
click at [771, 239] on icon "button" at bounding box center [771, 242] width 5 height 6
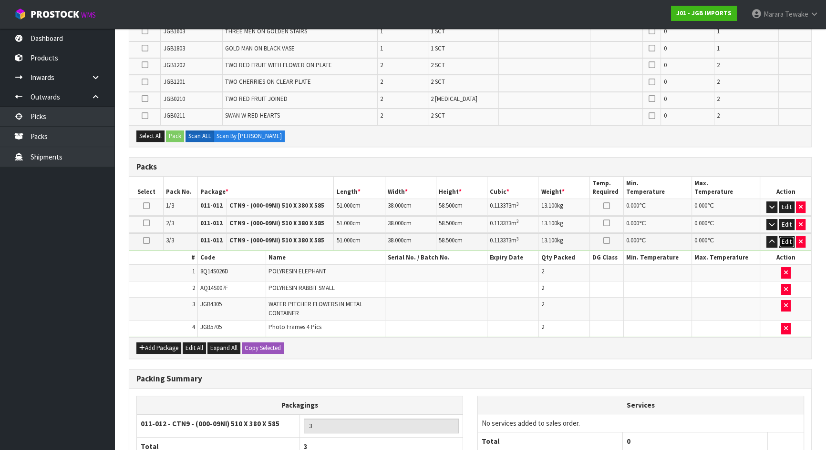
click at [786, 240] on button "Edit" at bounding box center [786, 241] width 16 height 11
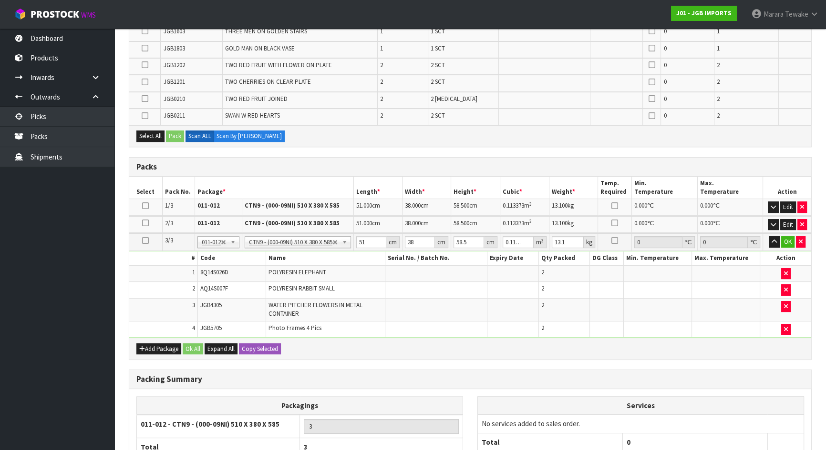
click at [145, 241] on icon at bounding box center [145, 241] width 7 height 0
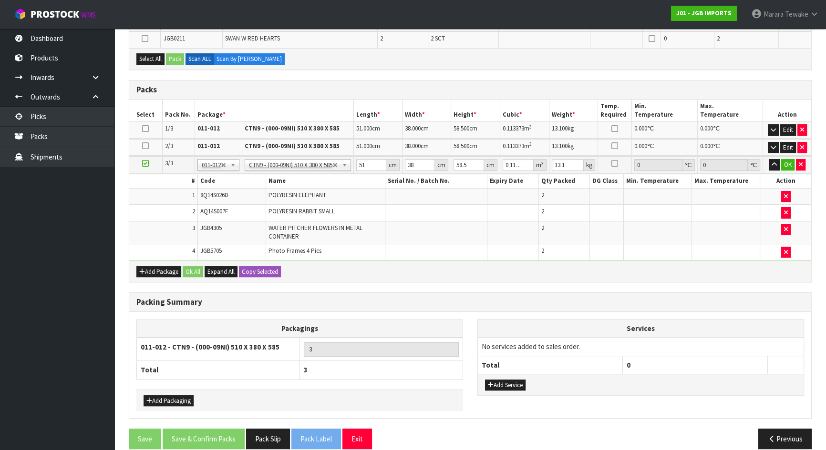
scroll to position [138, 0]
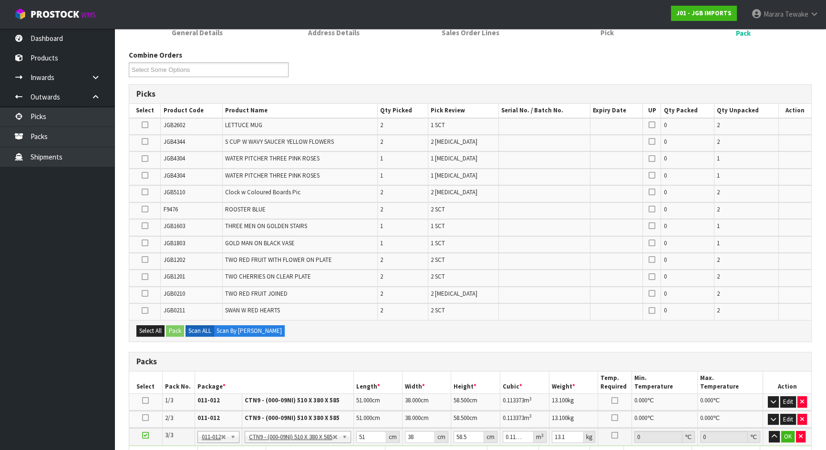
click at [144, 226] on icon at bounding box center [145, 226] width 7 height 0
click at [0, 0] on input "checkbox" at bounding box center [0, 0] width 0 height 0
click at [143, 125] on icon at bounding box center [145, 125] width 7 height 0
click at [0, 0] on input "checkbox" at bounding box center [0, 0] width 0 height 0
click at [143, 311] on icon at bounding box center [145, 311] width 7 height 0
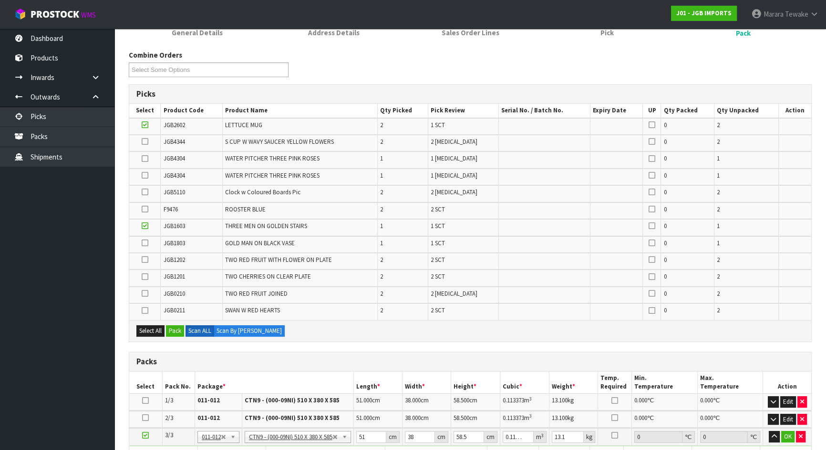
click at [0, 0] on input "checkbox" at bounding box center [0, 0] width 0 height 0
click at [146, 294] on icon at bounding box center [145, 294] width 7 height 0
click at [0, 0] on input "checkbox" at bounding box center [0, 0] width 0 height 0
click at [144, 277] on icon at bounding box center [145, 277] width 7 height 0
click at [0, 0] on input "checkbox" at bounding box center [0, 0] width 0 height 0
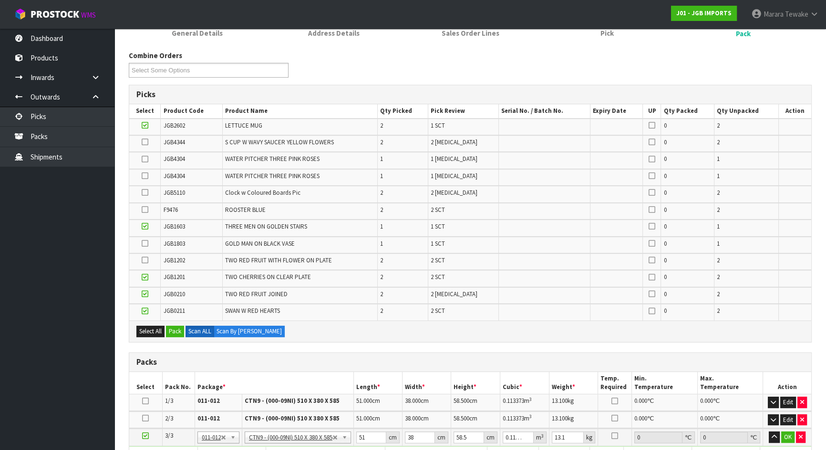
scroll to position [116, 0]
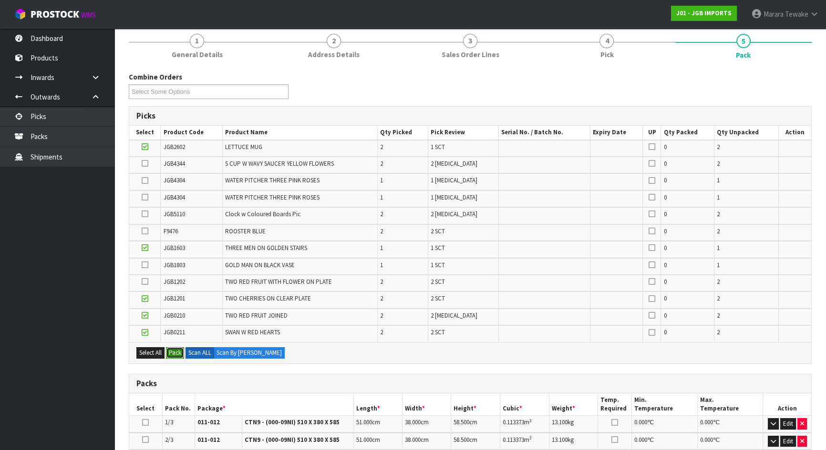
click at [173, 350] on button "Pack" at bounding box center [175, 352] width 18 height 11
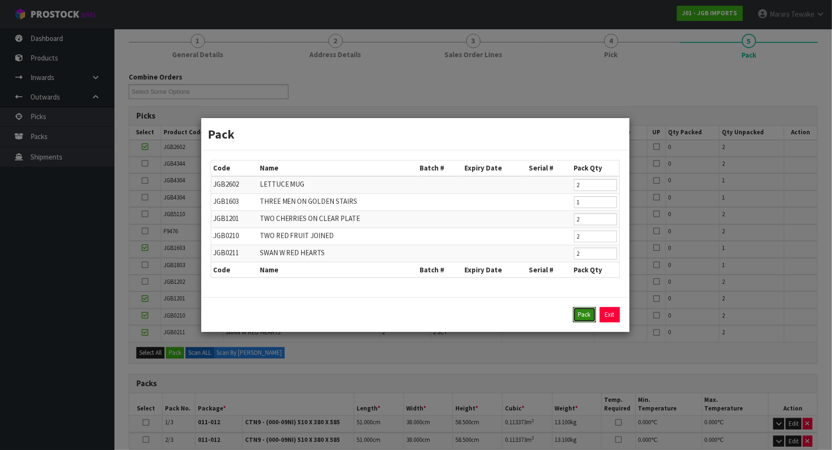
click at [584, 314] on button "Pack" at bounding box center [584, 314] width 23 height 15
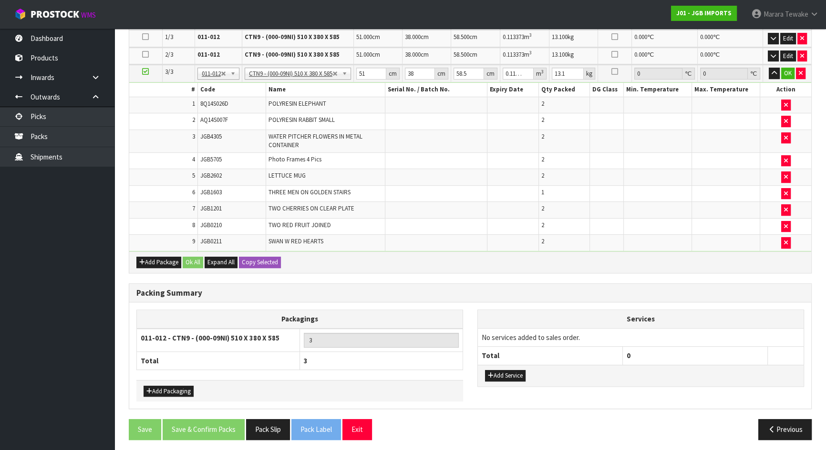
type input "157.126"
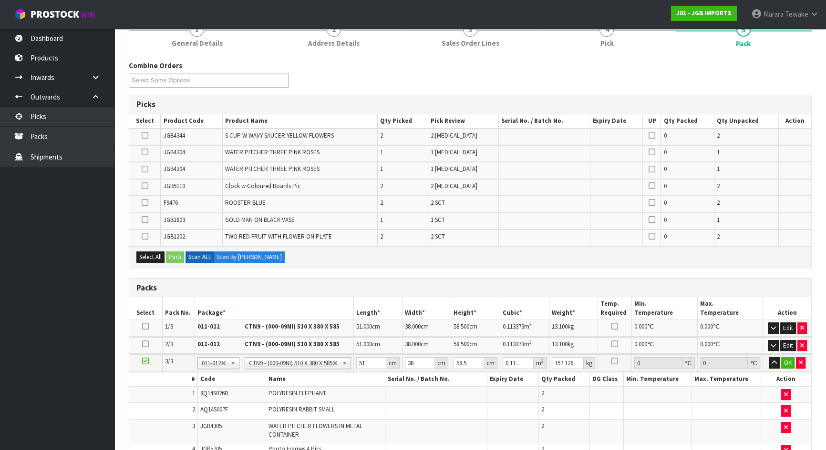
scroll to position [114, 0]
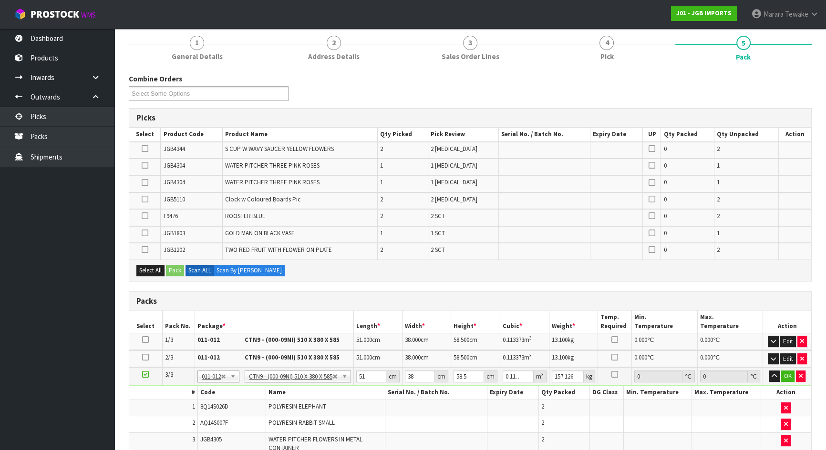
click at [146, 166] on icon at bounding box center [145, 165] width 7 height 0
click at [0, 0] on input "checkbox" at bounding box center [0, 0] width 0 height 0
click at [150, 216] on td at bounding box center [144, 217] width 31 height 17
drag, startPoint x: 144, startPoint y: 214, endPoint x: 143, endPoint y: 221, distance: 6.8
click at [144, 216] on icon at bounding box center [145, 216] width 7 height 0
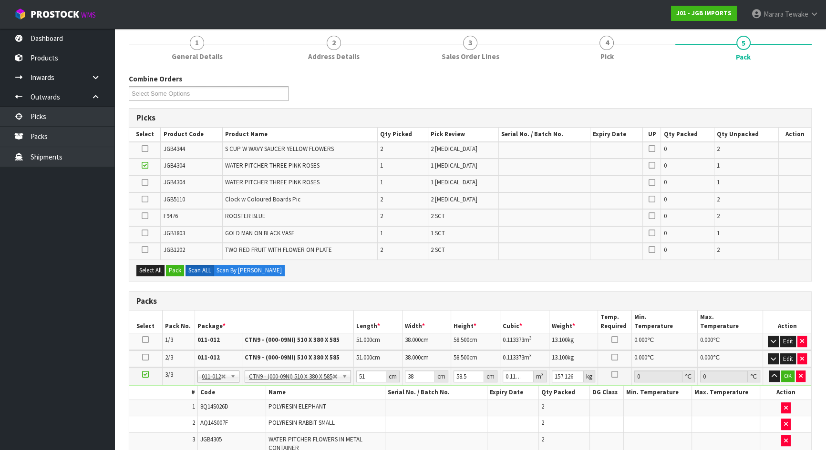
click at [0, 0] on input "checkbox" at bounding box center [0, 0] width 0 height 0
click at [145, 233] on icon at bounding box center [145, 233] width 7 height 0
click at [0, 0] on input "checkbox" at bounding box center [0, 0] width 0 height 0
click at [144, 250] on icon at bounding box center [145, 250] width 7 height 0
click at [0, 0] on input "checkbox" at bounding box center [0, 0] width 0 height 0
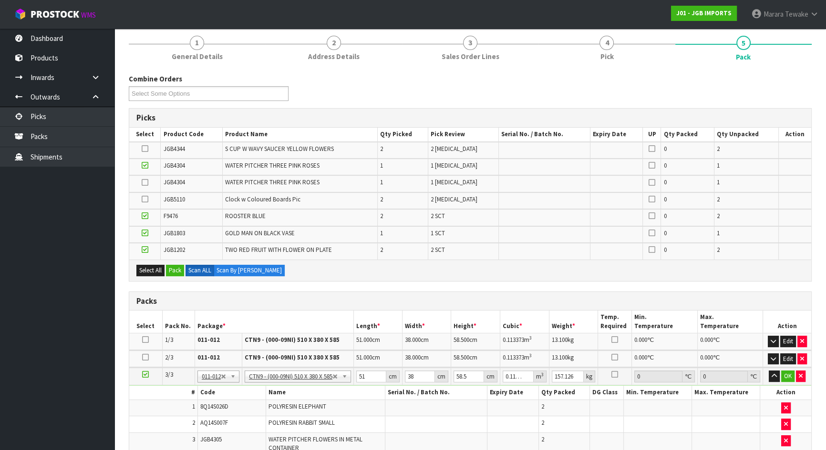
click at [144, 199] on icon at bounding box center [145, 199] width 7 height 0
click at [0, 0] on input "checkbox" at bounding box center [0, 0] width 0 height 0
click at [144, 183] on icon at bounding box center [145, 183] width 7 height 0
click at [0, 0] on input "checkbox" at bounding box center [0, 0] width 0 height 0
click at [147, 165] on icon at bounding box center [145, 165] width 7 height 0
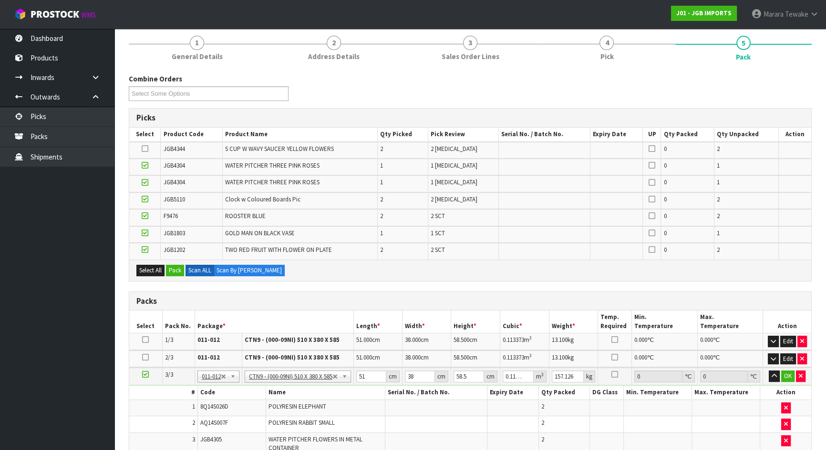
click at [0, 0] on input "checkbox" at bounding box center [0, 0] width 0 height 0
click at [146, 183] on icon at bounding box center [145, 183] width 7 height 0
click at [0, 0] on input "checkbox" at bounding box center [0, 0] width 0 height 0
drag, startPoint x: 145, startPoint y: 198, endPoint x: 145, endPoint y: 207, distance: 9.1
click at [145, 199] on icon at bounding box center [145, 199] width 7 height 0
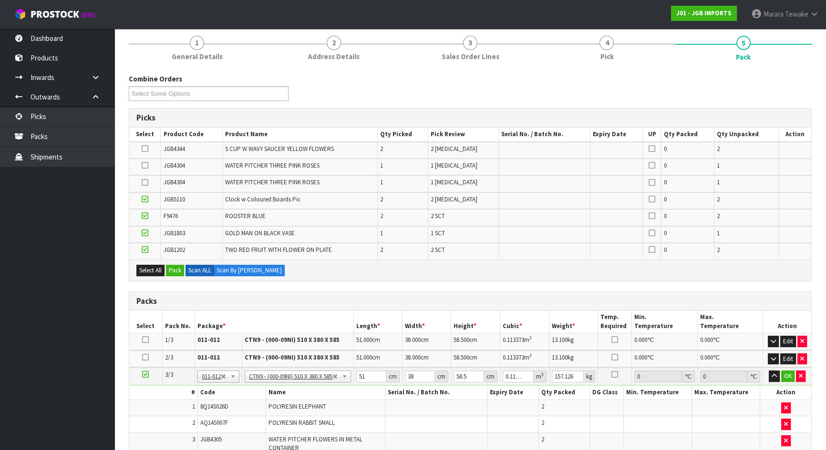
click at [0, 0] on input "checkbox" at bounding box center [0, 0] width 0 height 0
click at [146, 210] on td at bounding box center [144, 217] width 31 height 17
click at [147, 216] on icon at bounding box center [145, 216] width 7 height 0
click at [0, 0] on input "checkbox" at bounding box center [0, 0] width 0 height 0
click at [147, 233] on icon at bounding box center [145, 233] width 7 height 0
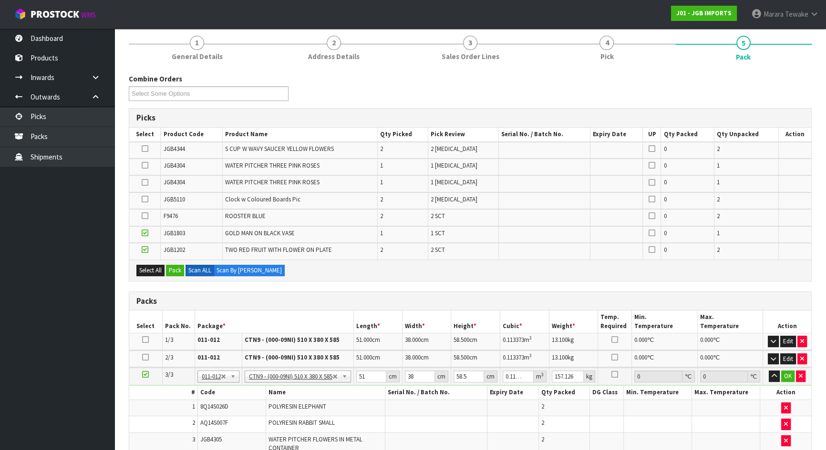
click at [0, 0] on input "checkbox" at bounding box center [0, 0] width 0 height 0
click at [143, 250] on icon at bounding box center [145, 250] width 7 height 0
click at [0, 0] on input "checkbox" at bounding box center [0, 0] width 0 height 0
click at [146, 149] on icon at bounding box center [145, 149] width 7 height 0
click at [0, 0] on input "checkbox" at bounding box center [0, 0] width 0 height 0
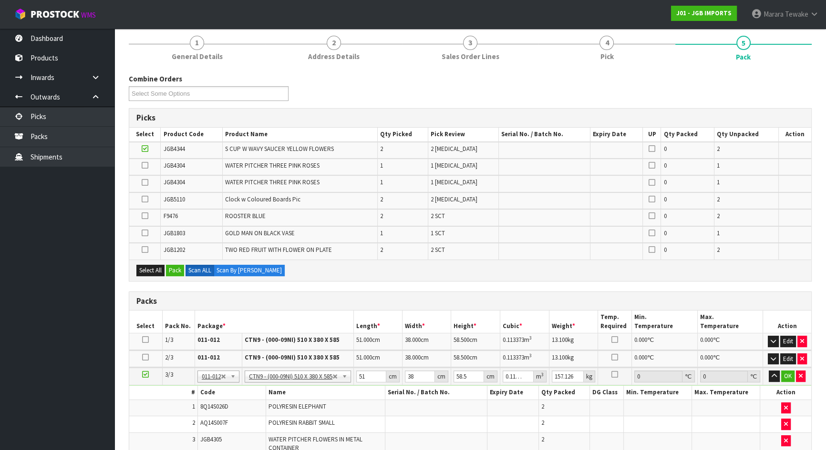
click at [143, 340] on icon at bounding box center [145, 340] width 7 height 0
click at [176, 273] on button "Pack" at bounding box center [175, 270] width 18 height 11
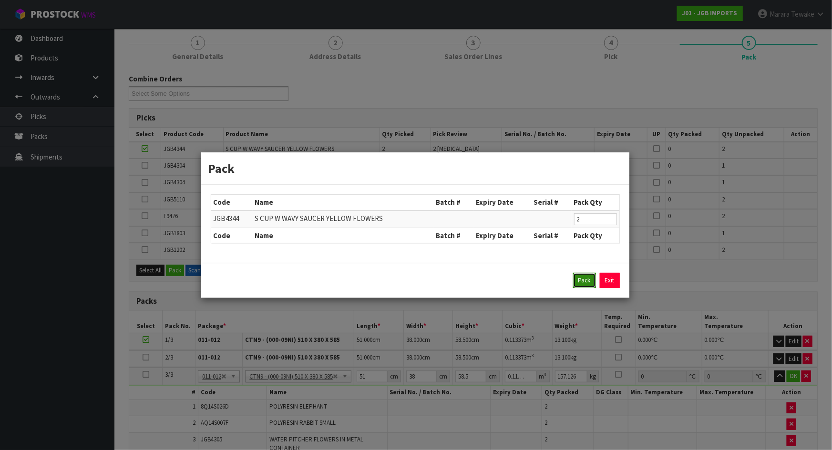
click at [581, 280] on button "Pack" at bounding box center [584, 280] width 23 height 15
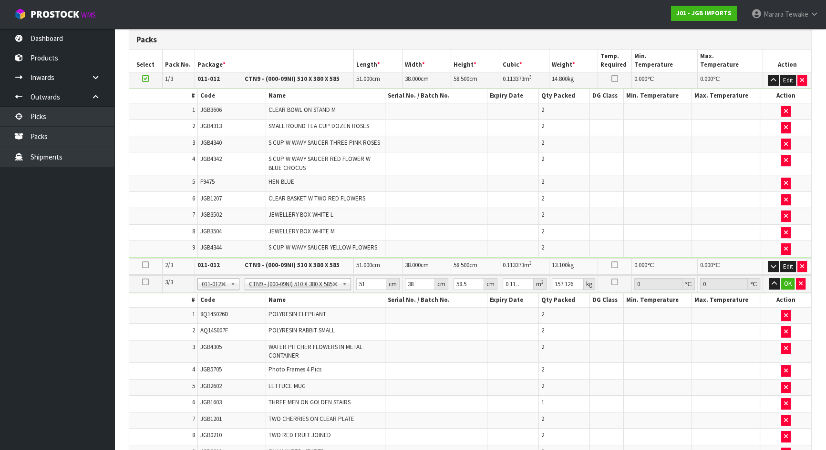
scroll to position [418, 0]
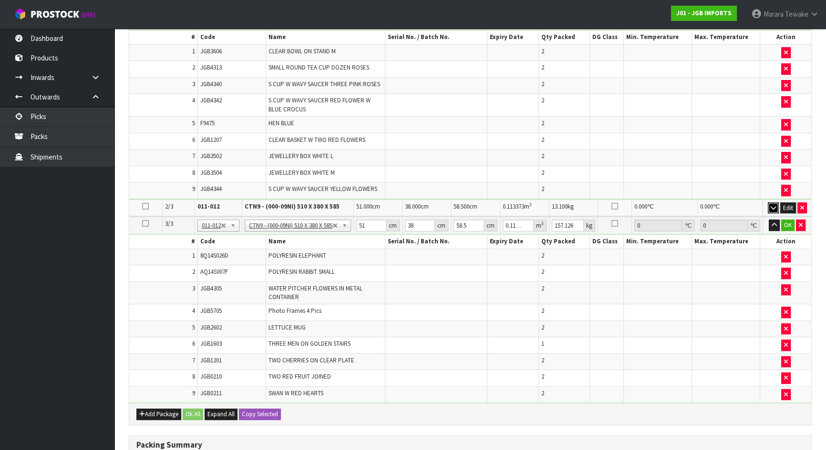
click at [772, 205] on icon "button" at bounding box center [772, 208] width 5 height 6
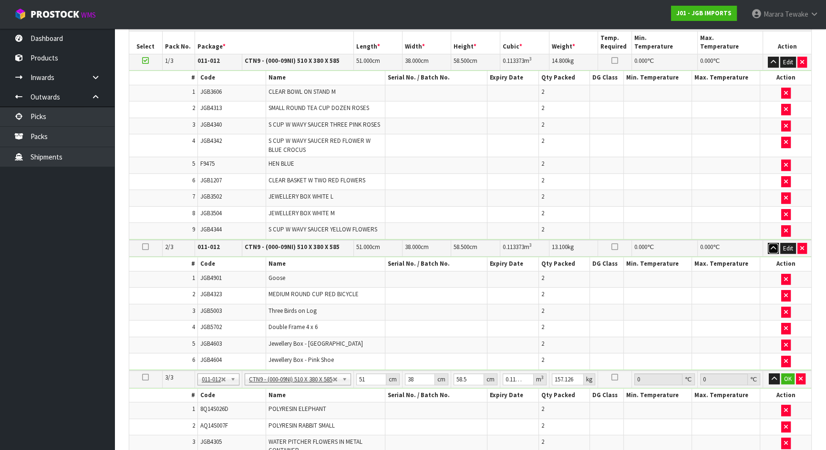
scroll to position [681, 0]
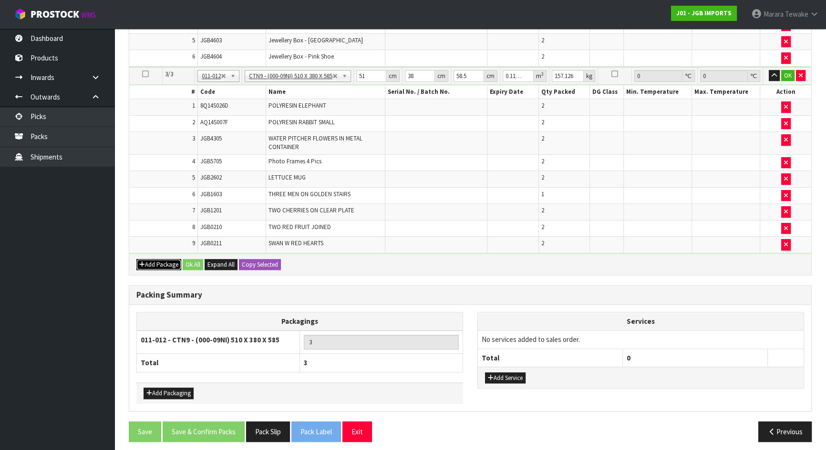
click at [163, 259] on button "Add Package" at bounding box center [158, 264] width 45 height 11
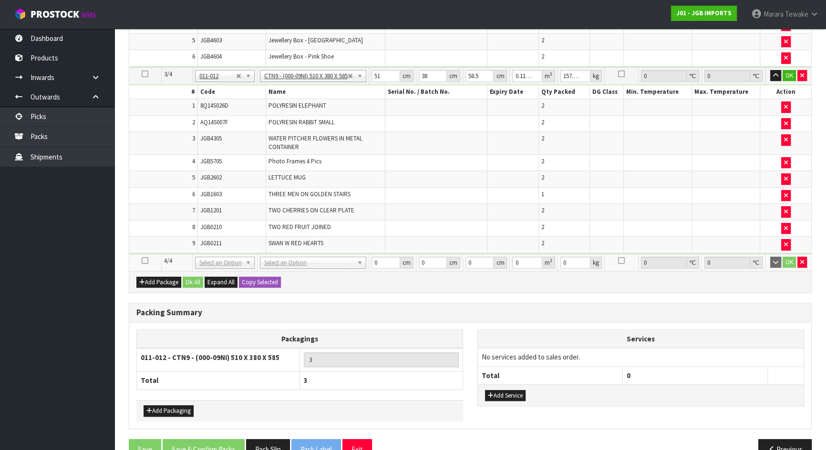
drag, startPoint x: 145, startPoint y: 255, endPoint x: 103, endPoint y: 261, distance: 42.3
click at [145, 261] on icon at bounding box center [145, 261] width 7 height 0
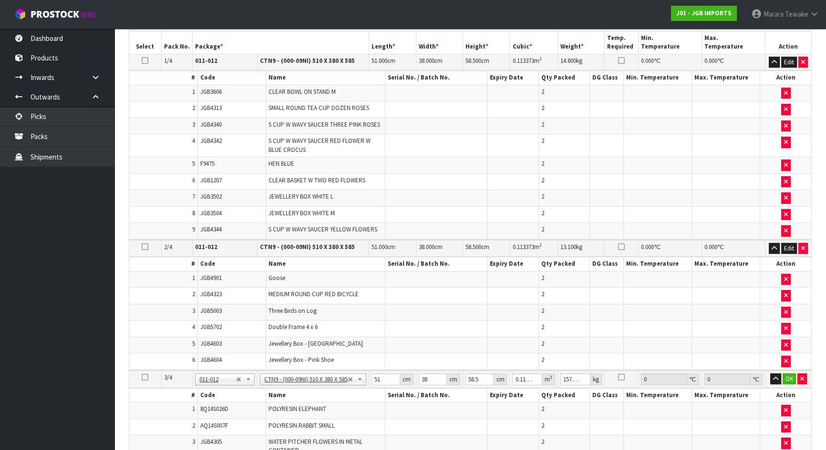
scroll to position [117, 0]
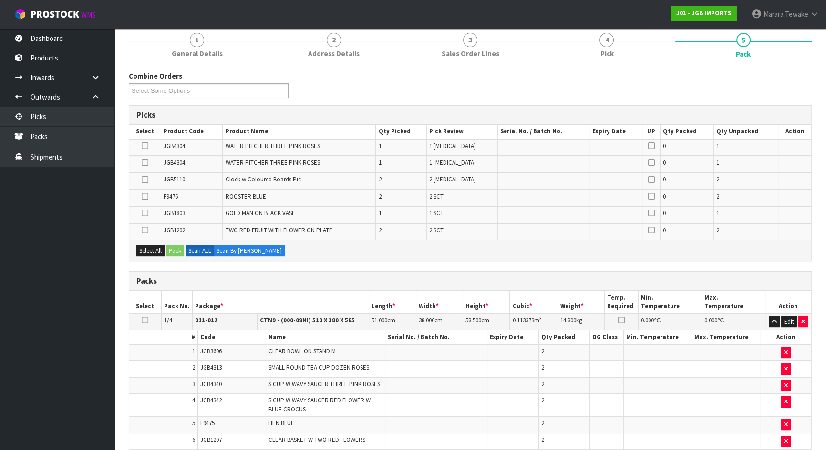
click at [142, 146] on icon at bounding box center [145, 146] width 7 height 0
click at [0, 0] on input "checkbox" at bounding box center [0, 0] width 0 height 0
click at [146, 163] on icon at bounding box center [145, 163] width 7 height 0
click at [0, 0] on input "checkbox" at bounding box center [0, 0] width 0 height 0
click at [145, 196] on icon at bounding box center [145, 196] width 7 height 0
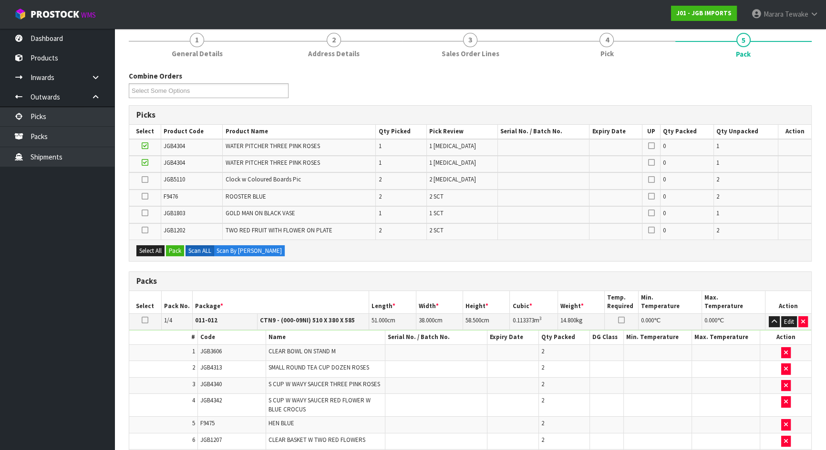
click at [0, 0] on input "checkbox" at bounding box center [0, 0] width 0 height 0
click at [145, 213] on icon at bounding box center [145, 213] width 7 height 0
click at [0, 0] on input "checkbox" at bounding box center [0, 0] width 0 height 0
click at [145, 180] on icon at bounding box center [145, 180] width 7 height 0
click at [0, 0] on input "checkbox" at bounding box center [0, 0] width 0 height 0
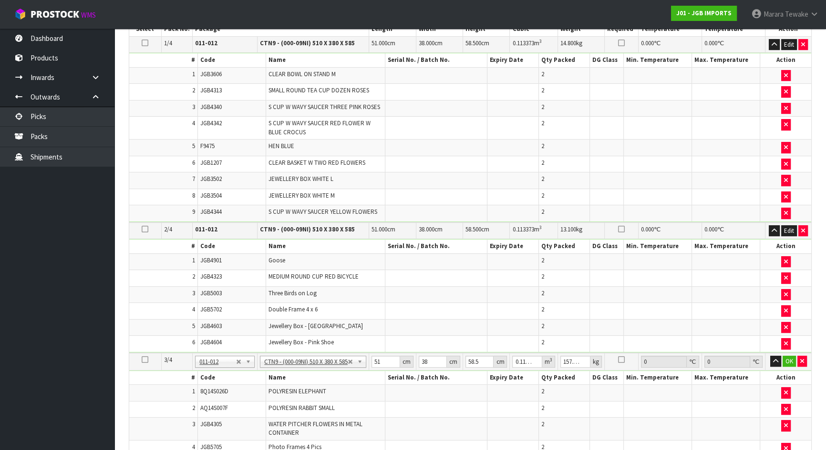
scroll to position [134, 0]
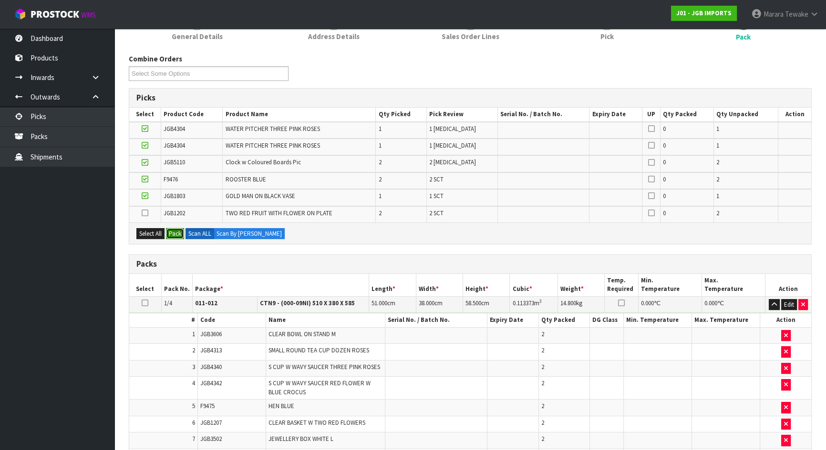
click at [174, 234] on button "Pack" at bounding box center [175, 233] width 18 height 11
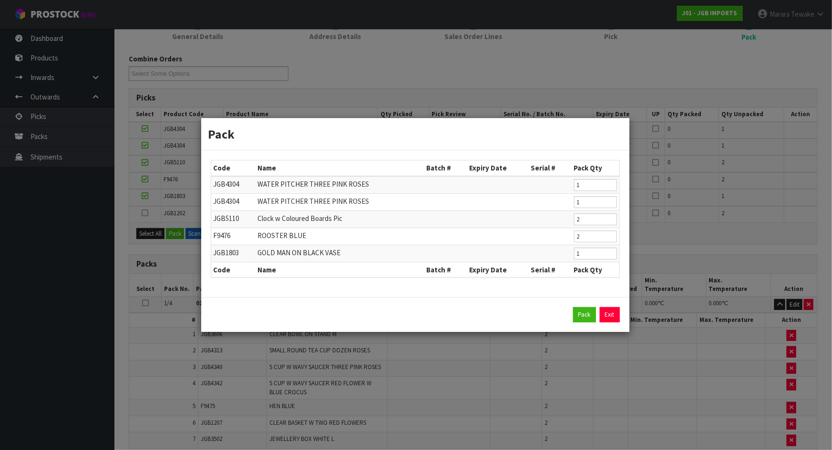
click at [580, 305] on div "Pack Exit" at bounding box center [415, 314] width 428 height 35
click at [581, 313] on button "Pack" at bounding box center [584, 314] width 23 height 15
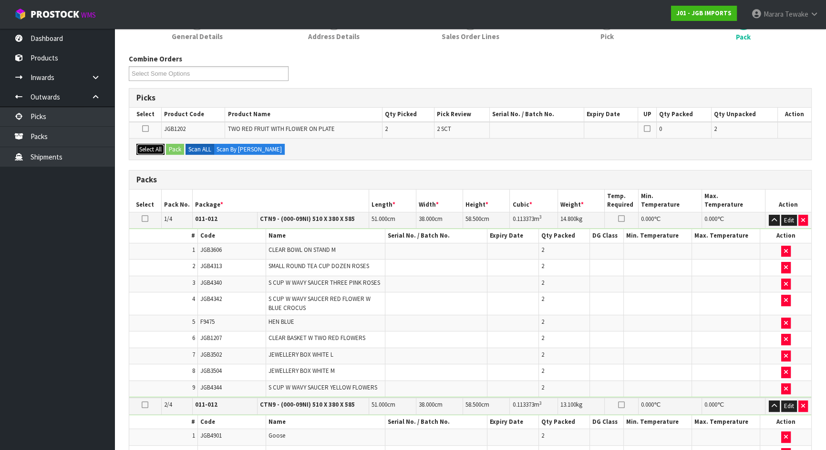
drag, startPoint x: 145, startPoint y: 144, endPoint x: 169, endPoint y: 153, distance: 25.2
click at [146, 144] on button "Select All" at bounding box center [150, 149] width 28 height 11
click at [174, 153] on button "Pack" at bounding box center [175, 149] width 18 height 11
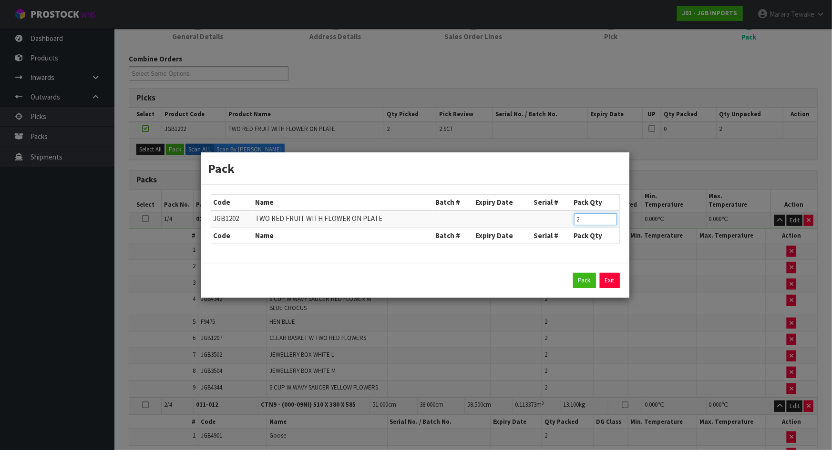
drag, startPoint x: 583, startPoint y: 222, endPoint x: 542, endPoint y: 196, distance: 48.0
click at [543, 197] on table "Code Name Batch # Expiry Date Serial # Pack Qty JGB1202 TWO RED FRUIT WITH FLOW…" at bounding box center [415, 219] width 408 height 48
type input "1"
click button "Pack" at bounding box center [584, 280] width 23 height 15
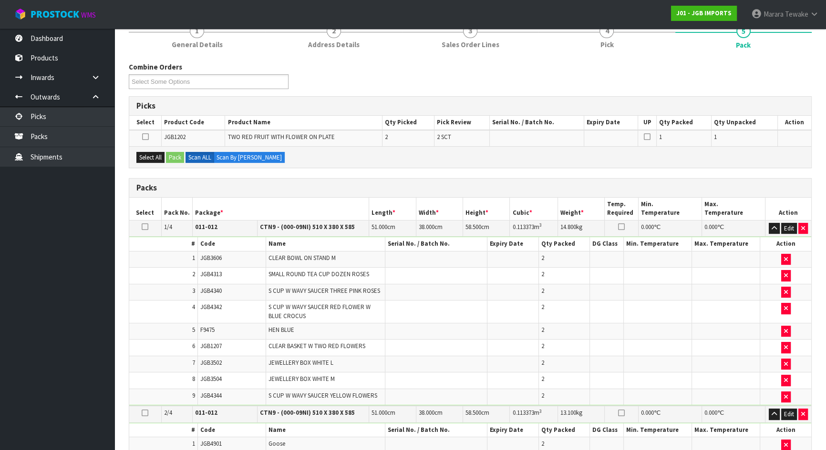
scroll to position [120, 0]
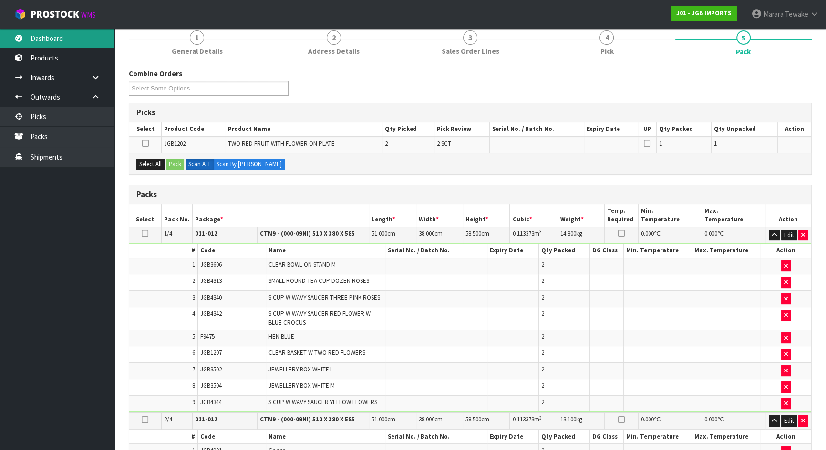
click at [62, 44] on link "Dashboard" at bounding box center [57, 39] width 114 height 20
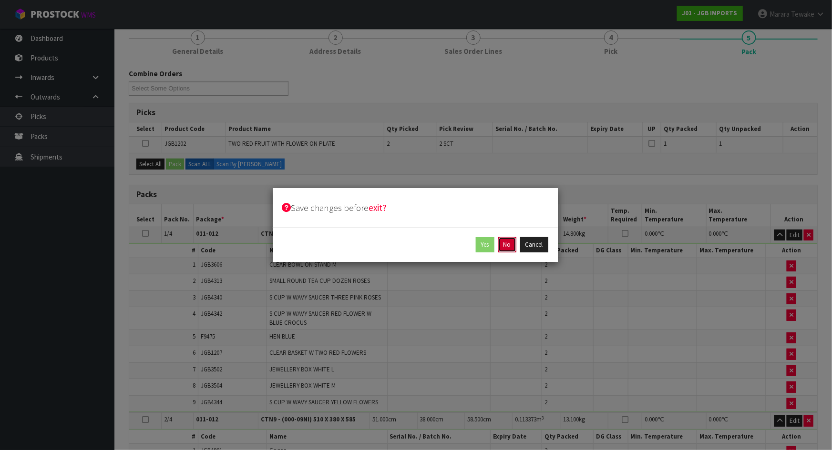
click at [508, 248] on button "No" at bounding box center [507, 244] width 18 height 15
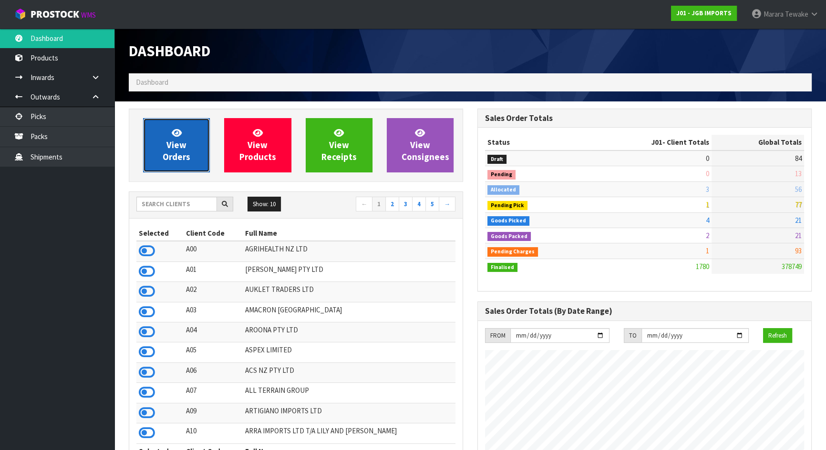
click at [180, 151] on span "View Orders" at bounding box center [177, 145] width 28 height 36
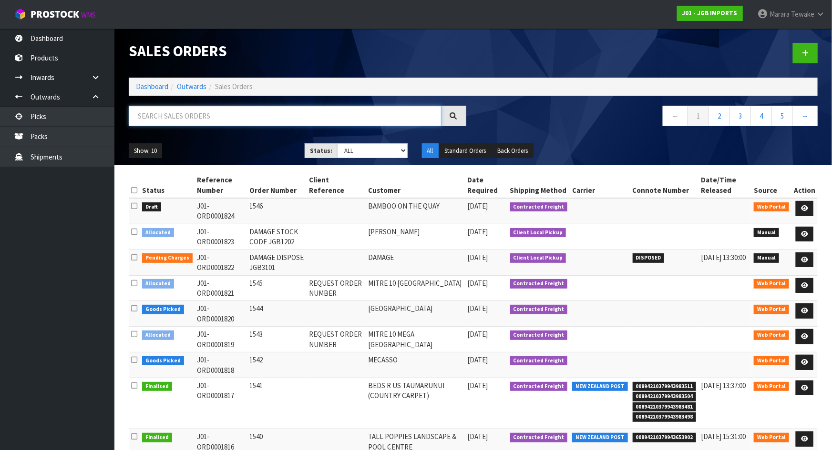
click at [229, 114] on input "text" at bounding box center [285, 116] width 313 height 20
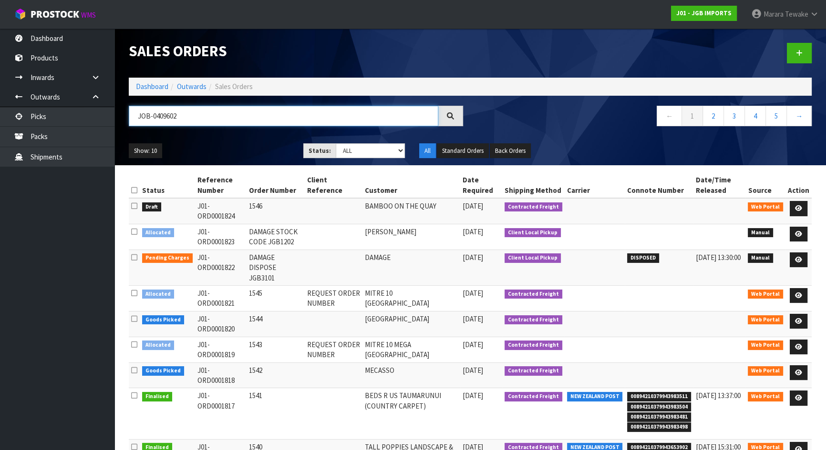
type input "JOB-0409602"
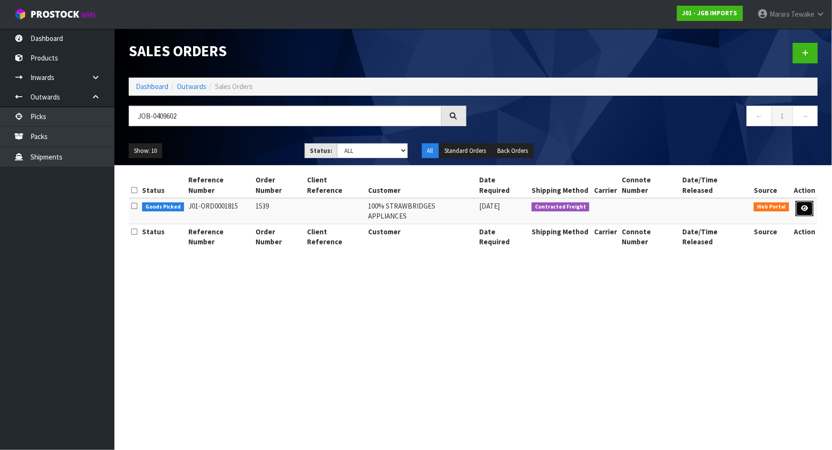
click at [806, 201] on link at bounding box center [805, 208] width 18 height 15
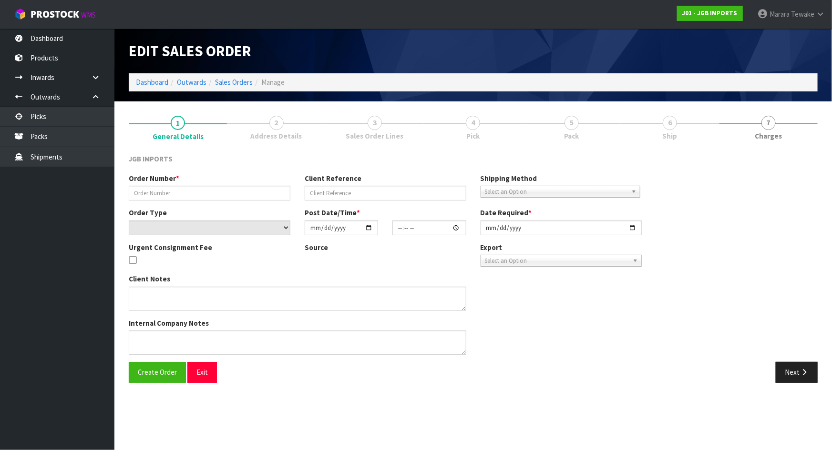
type input "1539"
select select "number:0"
type input "2025-08-26"
type input "21:13:00.000"
type input "2025-08-27"
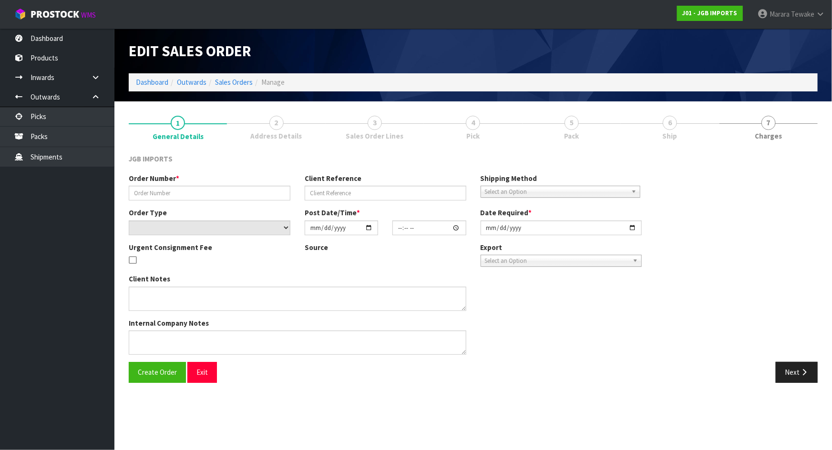
type textarea "THE FREIGHT WILL BE $25 + GST. ON THEIR INVOICE, PLEASE SHOW THE TOTAL FREIGHT …"
type textarea "REMOVED CODE JGB1202 X 1"
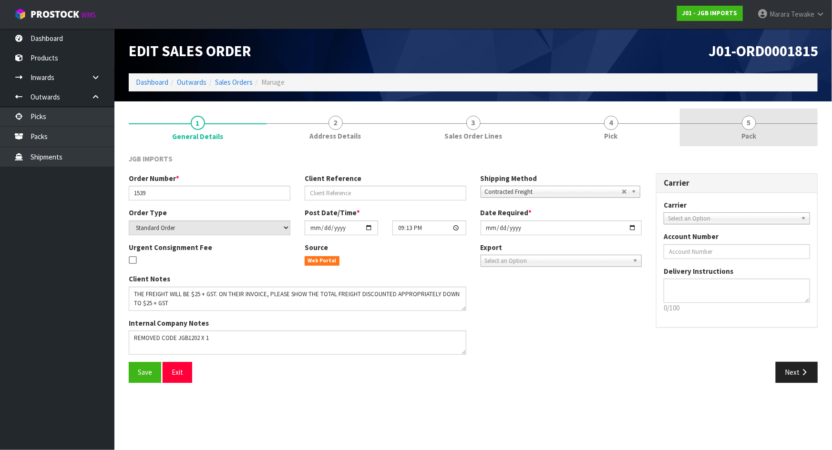
click at [697, 128] on link "5 Pack" at bounding box center [749, 128] width 138 height 38
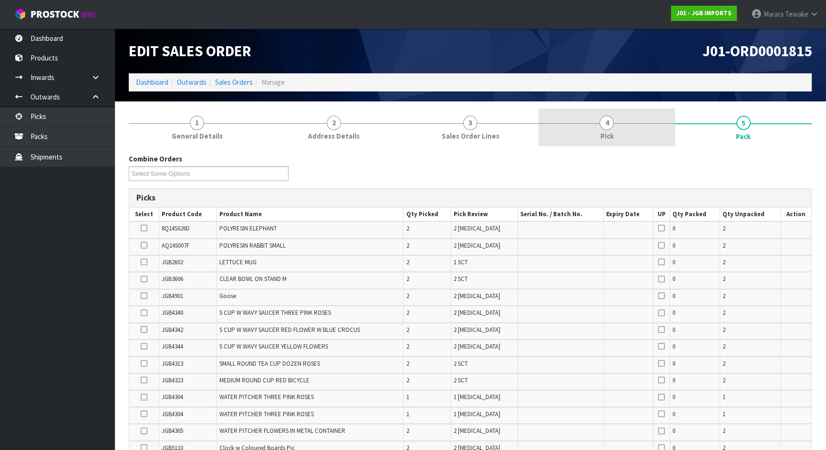
click at [631, 129] on link "4 Pick" at bounding box center [606, 128] width 136 height 38
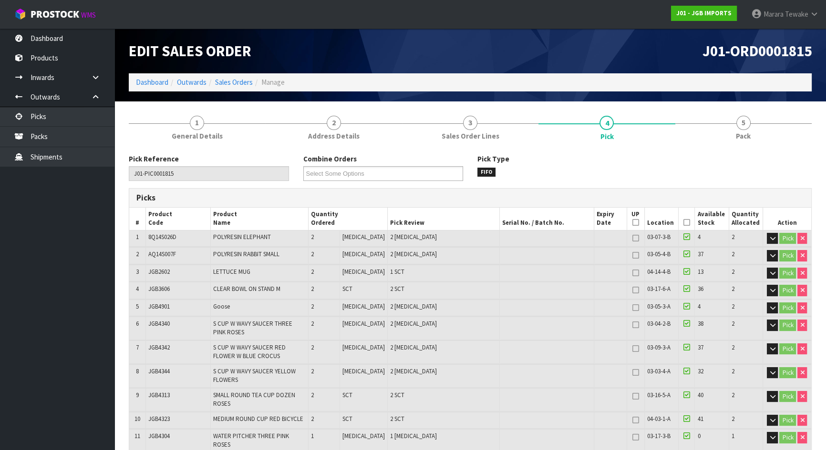
click at [683, 223] on icon at bounding box center [686, 223] width 7 height 0
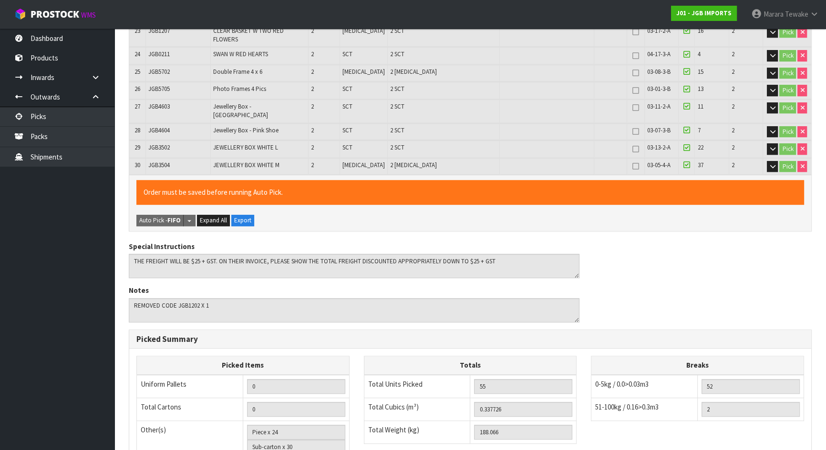
scroll to position [764, 0]
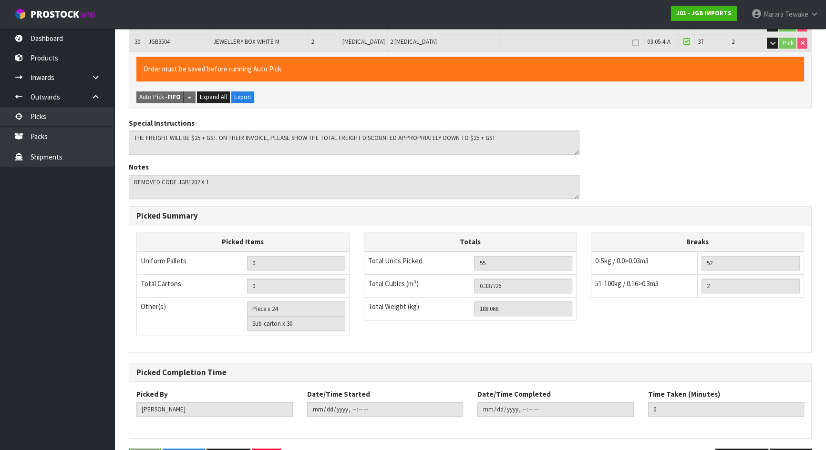
click at [141, 449] on button "Save" at bounding box center [145, 459] width 32 height 20
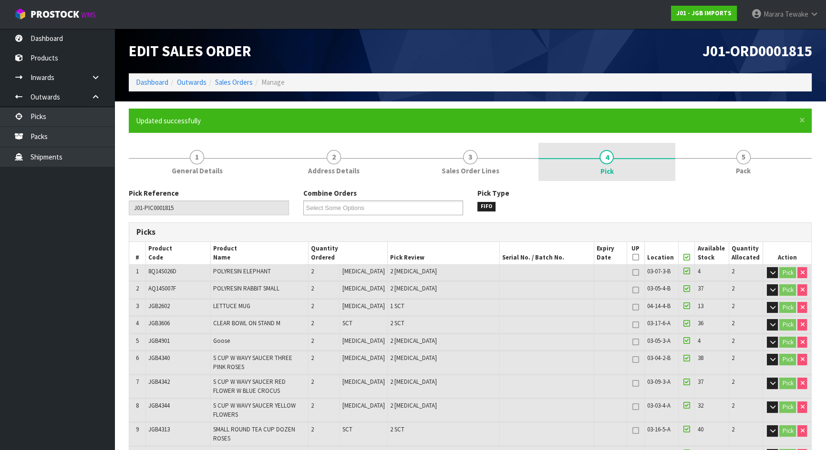
click at [755, 152] on link "5 Pack" at bounding box center [743, 162] width 136 height 38
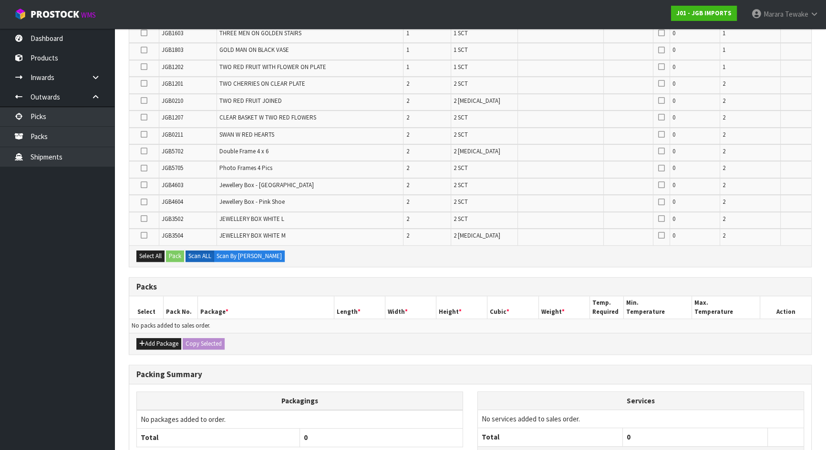
scroll to position [593, 0]
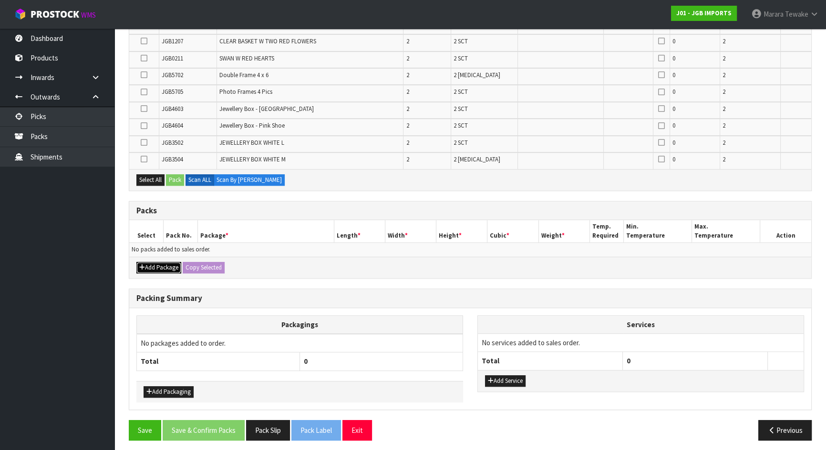
drag, startPoint x: 172, startPoint y: 265, endPoint x: 153, endPoint y: 258, distance: 19.5
click at [172, 265] on button "Add Package" at bounding box center [158, 267] width 45 height 11
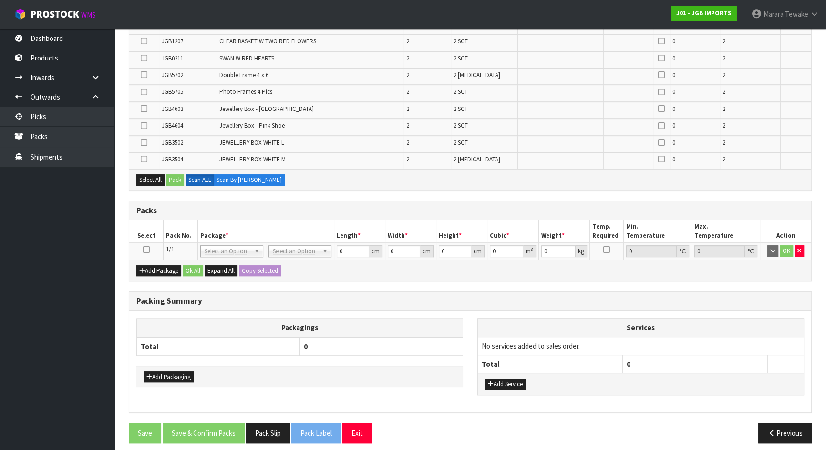
click at [143, 250] on icon at bounding box center [146, 250] width 7 height 0
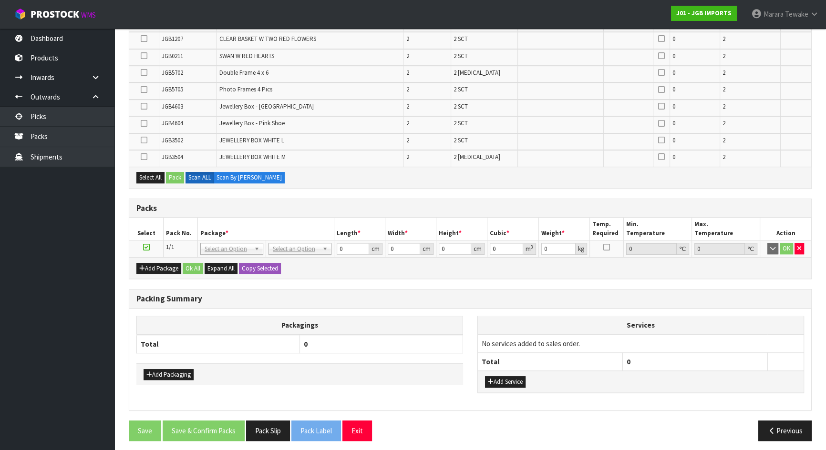
scroll to position [88, 0]
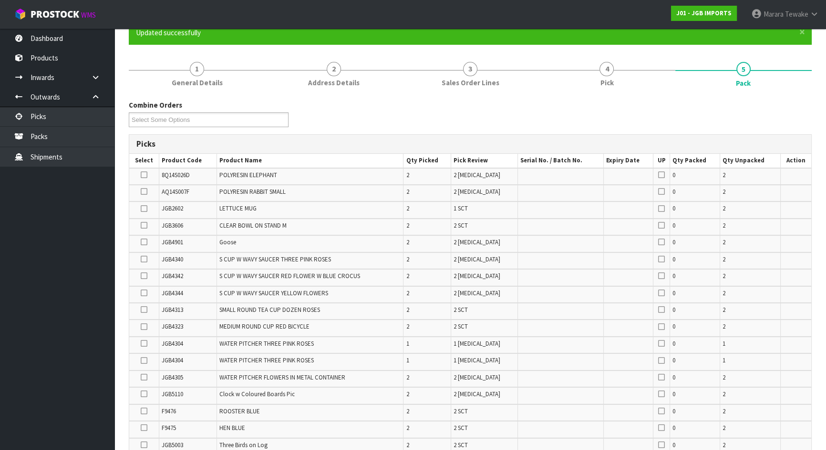
click at [147, 226] on icon at bounding box center [144, 225] width 7 height 0
click at [0, 0] on input "checkbox" at bounding box center [0, 0] width 0 height 0
click at [144, 310] on icon at bounding box center [144, 310] width 7 height 0
click at [0, 0] on input "checkbox" at bounding box center [0, 0] width 0 height 0
click at [145, 259] on icon at bounding box center [144, 259] width 7 height 0
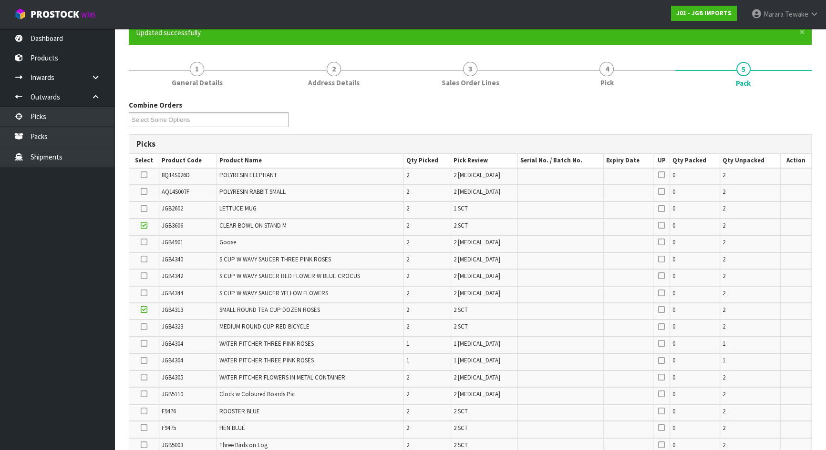
click at [0, 0] on input "checkbox" at bounding box center [0, 0] width 0 height 0
click at [144, 276] on icon at bounding box center [144, 276] width 7 height 0
click at [0, 0] on input "checkbox" at bounding box center [0, 0] width 0 height 0
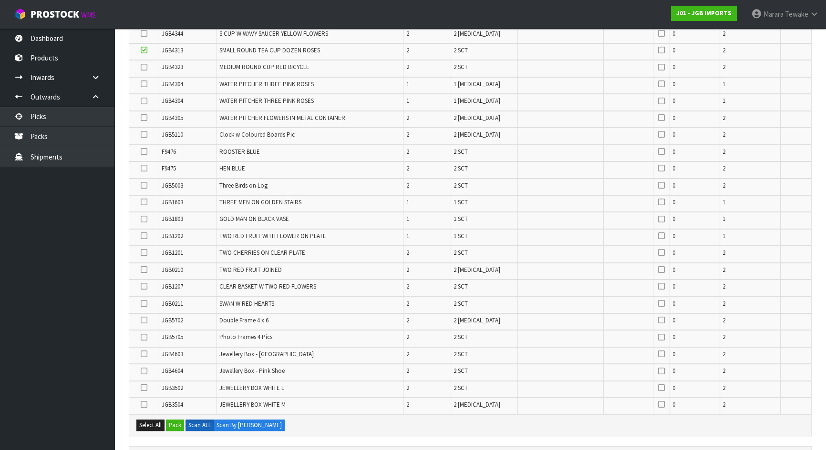
click at [145, 168] on icon at bounding box center [144, 168] width 7 height 0
click at [0, 0] on input "checkbox" at bounding box center [0, 0] width 0 height 0
click at [143, 286] on icon at bounding box center [144, 286] width 7 height 0
click at [0, 0] on input "checkbox" at bounding box center [0, 0] width 0 height 0
click at [146, 388] on td at bounding box center [144, 389] width 30 height 17
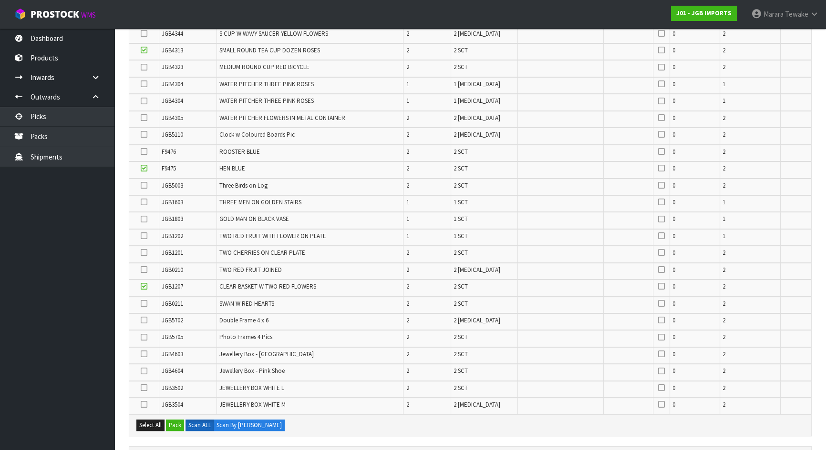
click at [144, 388] on icon at bounding box center [144, 388] width 7 height 0
click at [0, 0] on input "checkbox" at bounding box center [0, 0] width 0 height 0
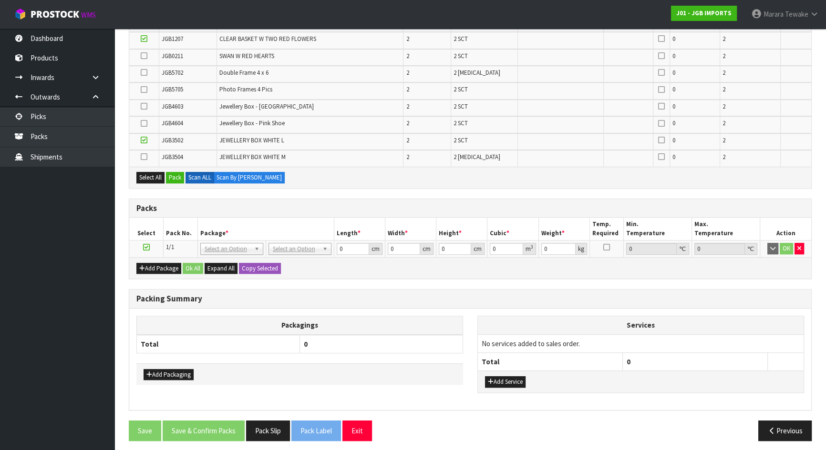
click at [143, 157] on icon at bounding box center [144, 157] width 7 height 0
click at [0, 0] on input "checkbox" at bounding box center [0, 0] width 0 height 0
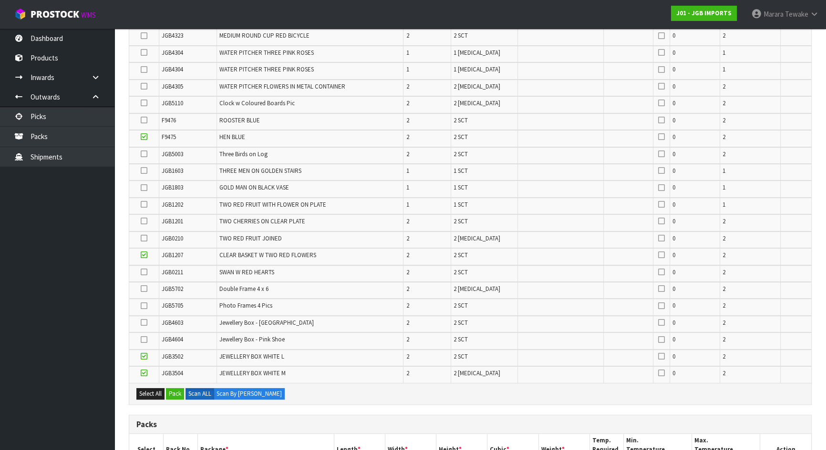
scroll to position [122, 0]
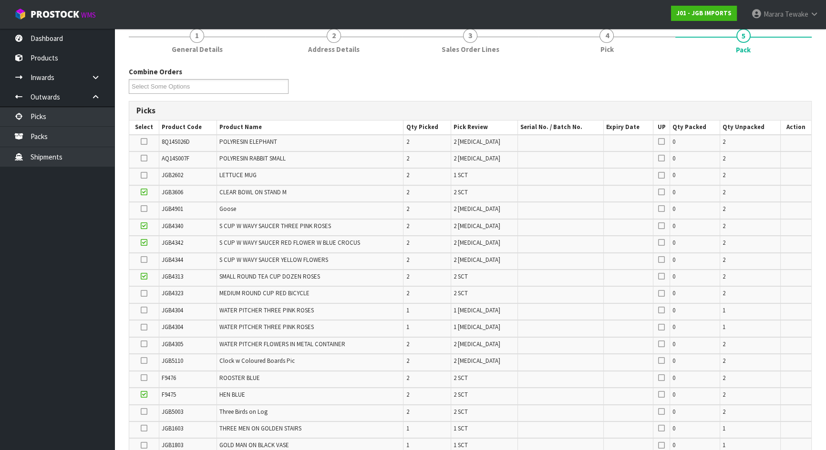
click at [146, 260] on icon at bounding box center [144, 260] width 7 height 0
click at [0, 0] on input "checkbox" at bounding box center [0, 0] width 0 height 0
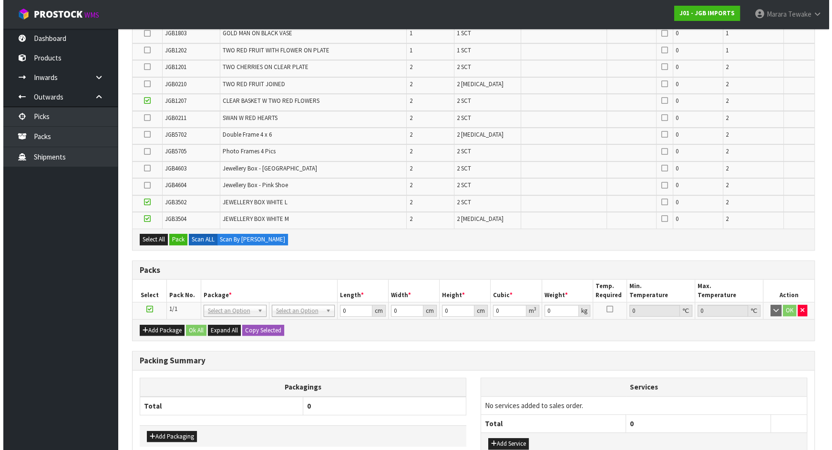
scroll to position [596, 0]
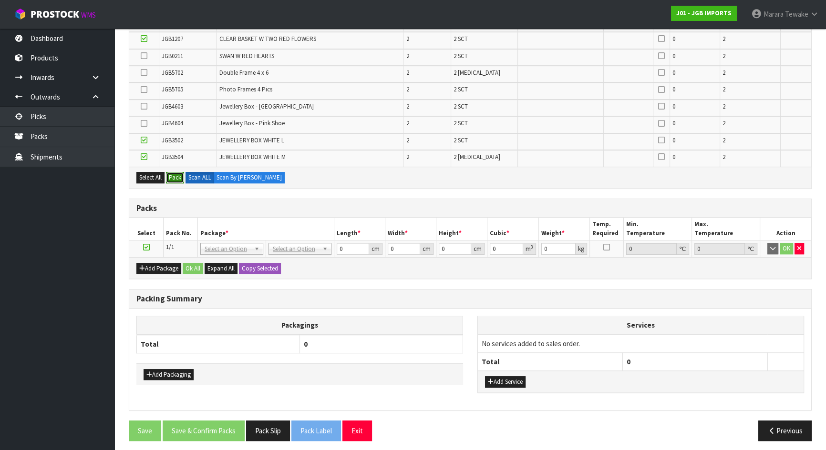
click at [177, 173] on button "Pack" at bounding box center [175, 177] width 18 height 11
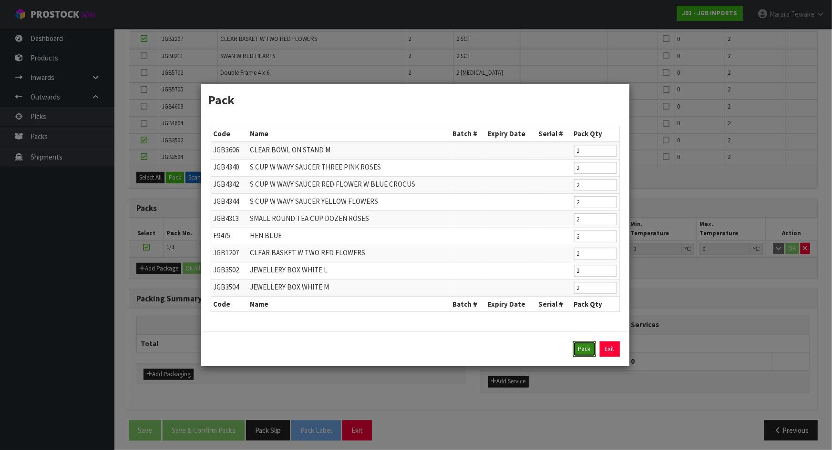
click at [586, 344] on button "Pack" at bounding box center [584, 349] width 23 height 15
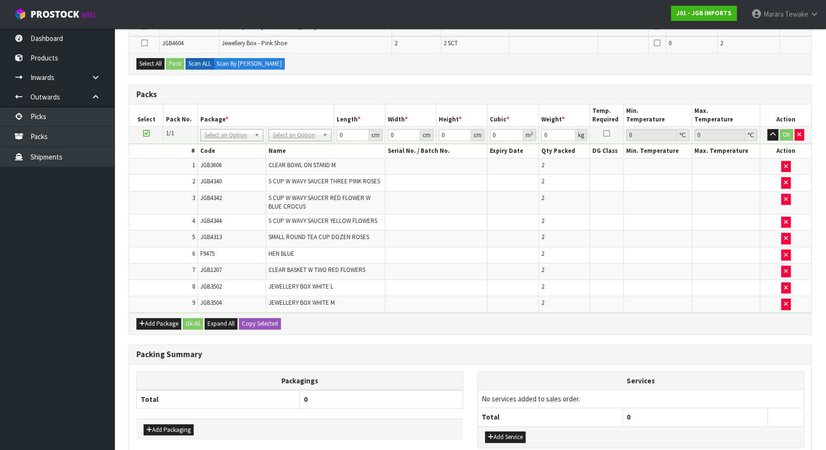
scroll to position [613, 0]
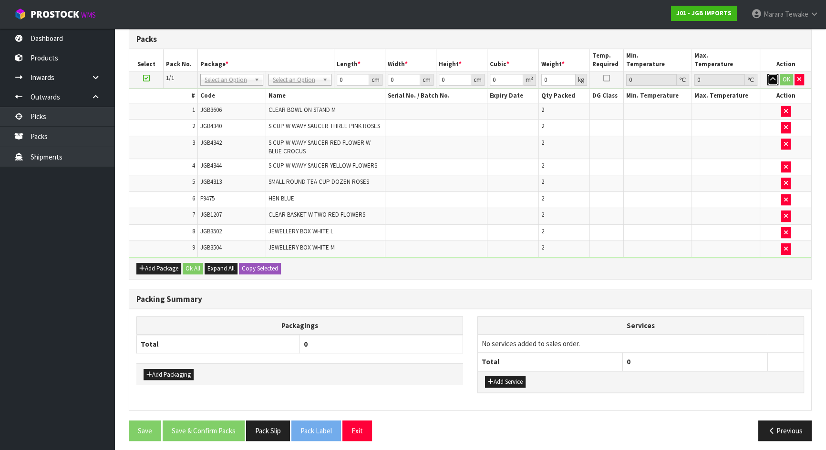
click at [773, 78] on icon "button" at bounding box center [772, 79] width 5 height 6
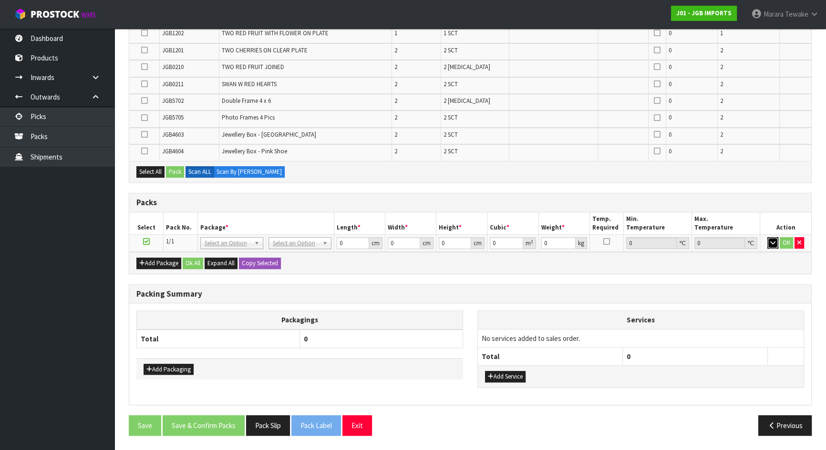
scroll to position [446, 0]
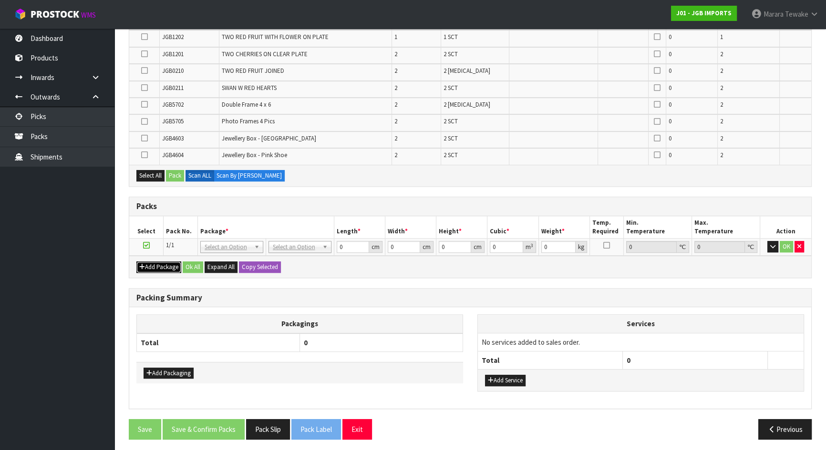
click at [163, 267] on button "Add Package" at bounding box center [158, 267] width 45 height 11
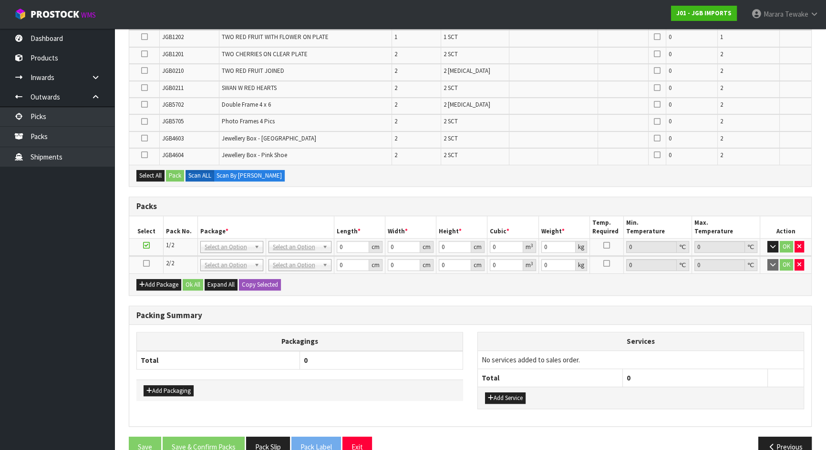
click at [145, 264] on icon at bounding box center [146, 264] width 7 height 0
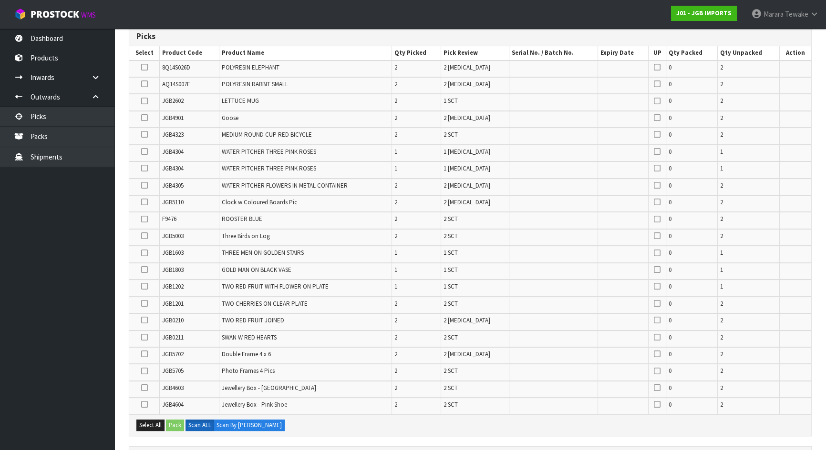
scroll to position [186, 0]
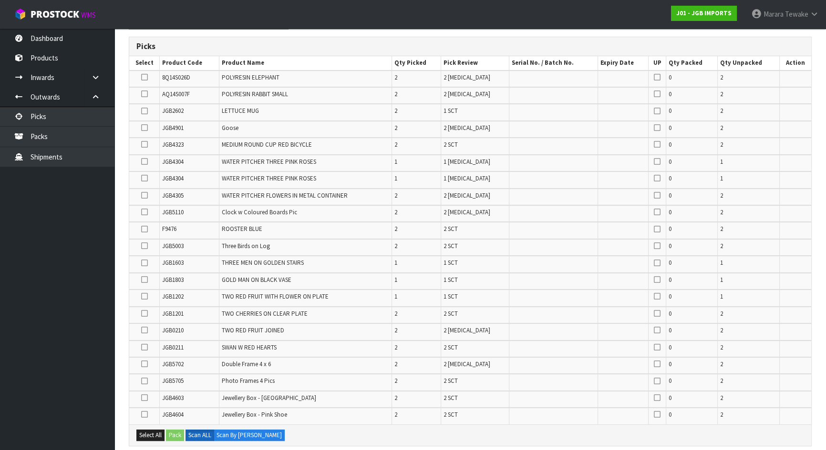
click at [143, 128] on icon at bounding box center [144, 128] width 7 height 0
click at [0, 0] on input "checkbox" at bounding box center [0, 0] width 0 height 0
click at [148, 142] on td at bounding box center [144, 146] width 31 height 17
click at [142, 145] on icon at bounding box center [144, 144] width 7 height 0
click at [0, 0] on input "checkbox" at bounding box center [0, 0] width 0 height 0
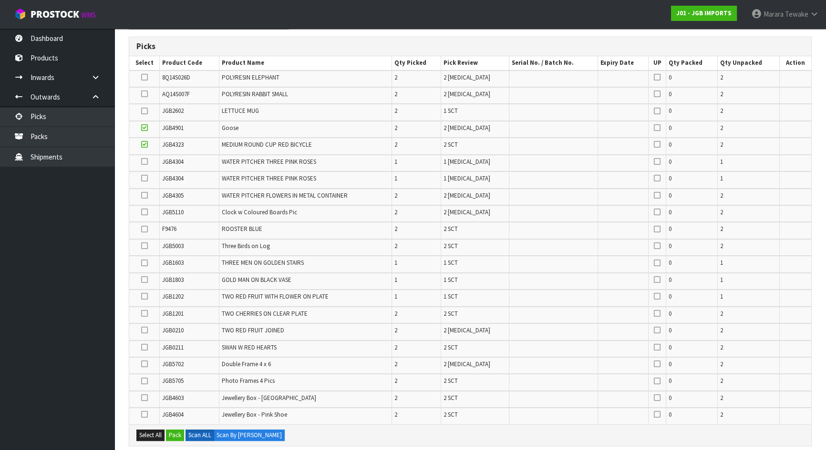
click at [142, 246] on icon at bounding box center [144, 246] width 7 height 0
click at [0, 0] on input "checkbox" at bounding box center [0, 0] width 0 height 0
click at [147, 364] on icon at bounding box center [144, 364] width 7 height 0
click at [0, 0] on input "checkbox" at bounding box center [0, 0] width 0 height 0
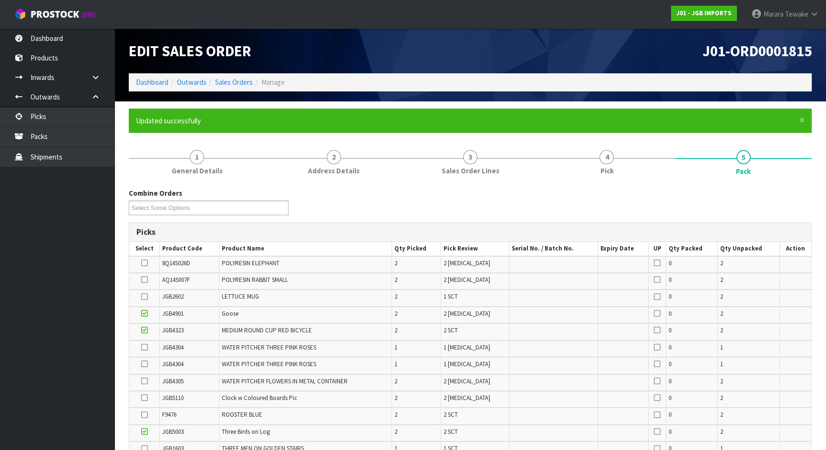
scroll to position [357, 0]
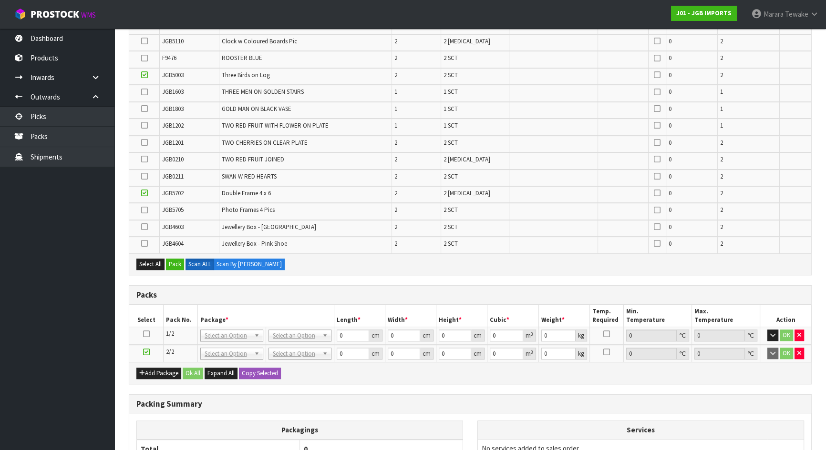
click at [146, 227] on icon at bounding box center [144, 227] width 7 height 0
click at [0, 0] on input "checkbox" at bounding box center [0, 0] width 0 height 0
click at [143, 244] on icon at bounding box center [144, 244] width 7 height 0
click at [0, 0] on input "checkbox" at bounding box center [0, 0] width 0 height 0
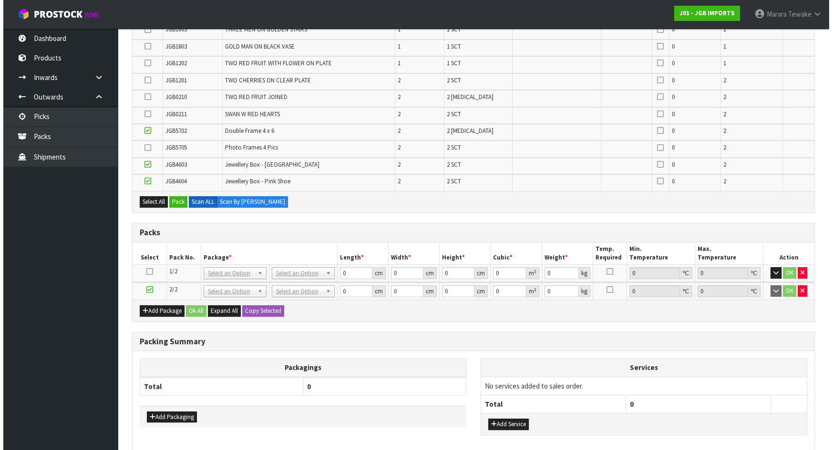
scroll to position [419, 0]
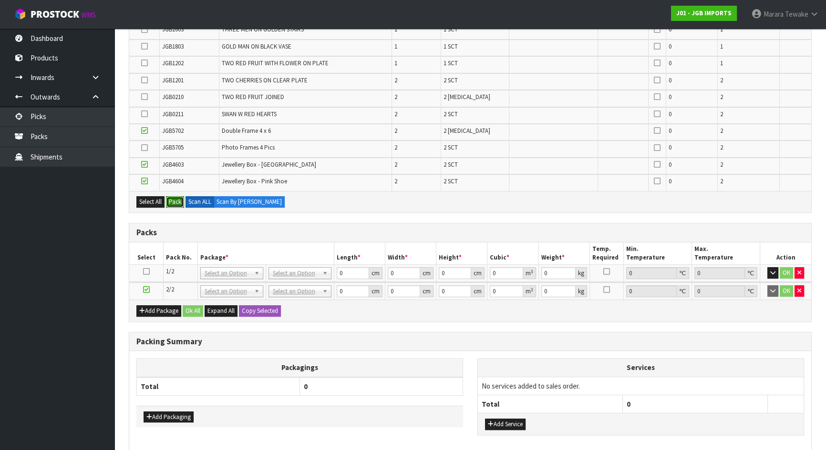
click at [178, 200] on button "Pack" at bounding box center [175, 201] width 18 height 11
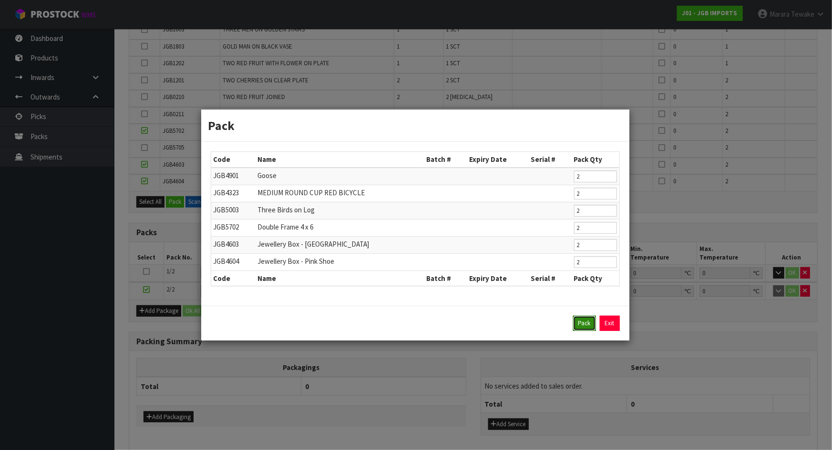
click at [589, 320] on button "Pack" at bounding box center [584, 323] width 23 height 15
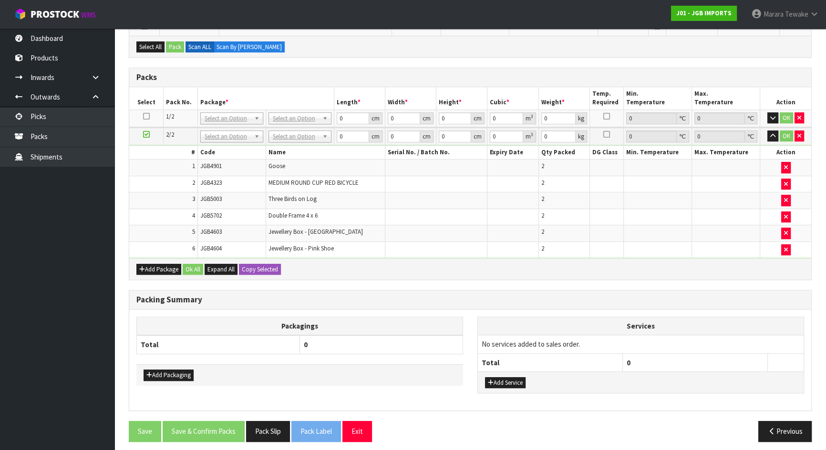
scroll to position [475, 0]
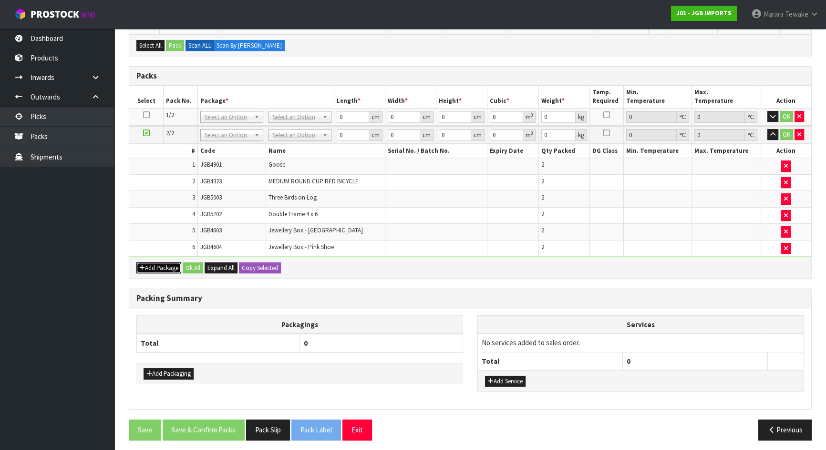
click at [160, 263] on button "Add Package" at bounding box center [158, 268] width 45 height 11
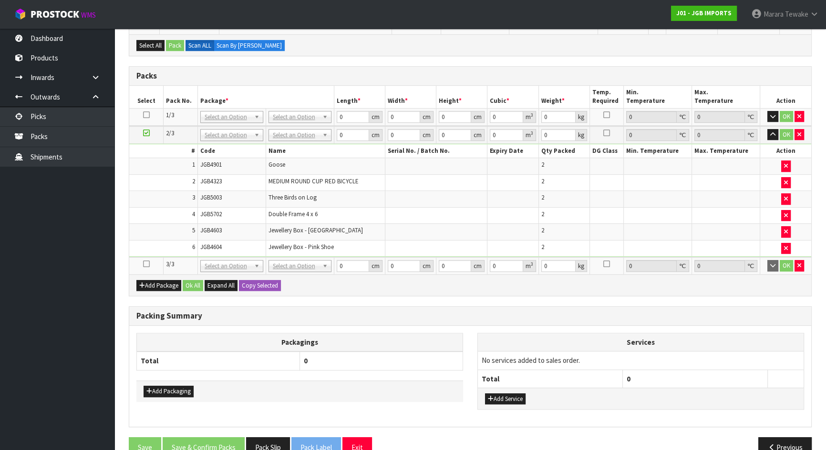
click at [144, 264] on icon at bounding box center [146, 264] width 7 height 0
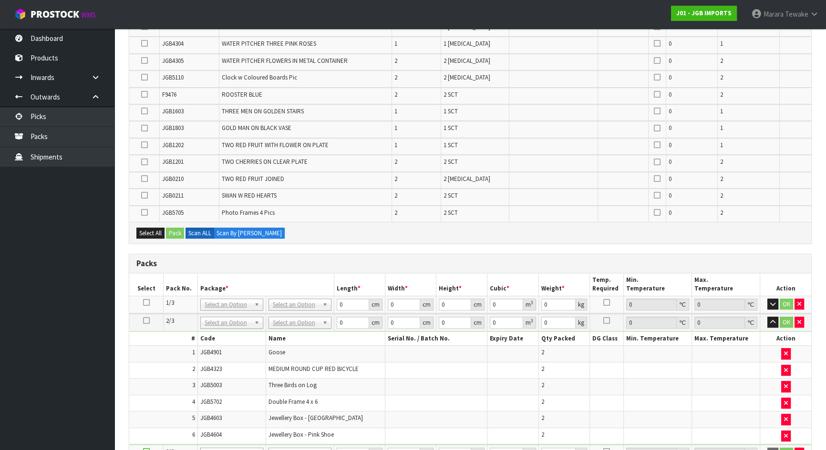
scroll to position [128, 0]
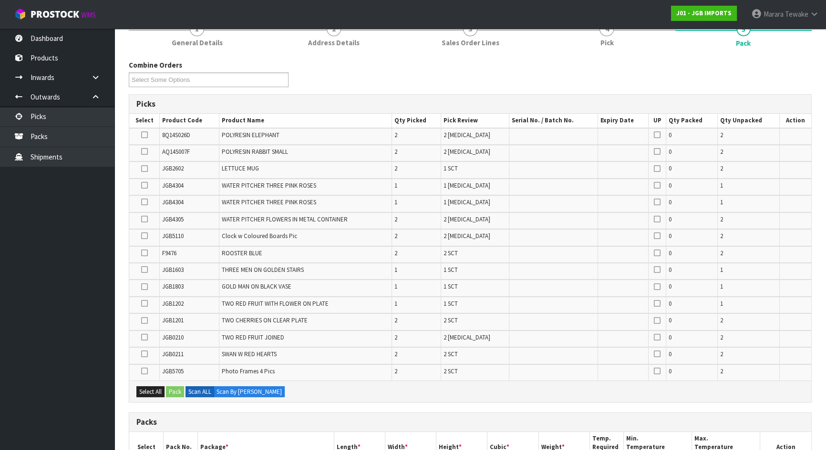
click at [144, 135] on icon at bounding box center [144, 135] width 7 height 0
click at [0, 0] on input "checkbox" at bounding box center [0, 0] width 0 height 0
click at [144, 152] on icon at bounding box center [144, 152] width 7 height 0
click at [0, 0] on input "checkbox" at bounding box center [0, 0] width 0 height 0
click at [145, 220] on icon at bounding box center [144, 219] width 7 height 0
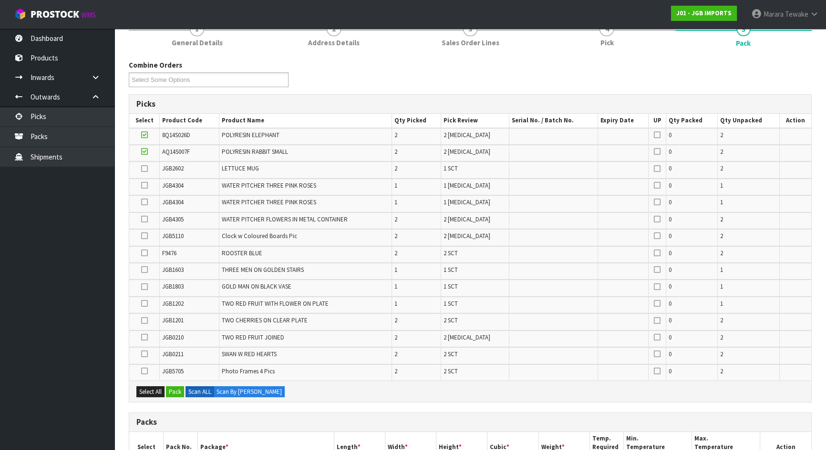
click at [0, 0] on input "checkbox" at bounding box center [0, 0] width 0 height 0
click at [143, 371] on icon at bounding box center [144, 371] width 7 height 0
click at [0, 0] on input "checkbox" at bounding box center [0, 0] width 0 height 0
click at [141, 169] on label at bounding box center [144, 168] width 7 height 9
click at [0, 0] on input "checkbox" at bounding box center [0, 0] width 0 height 0
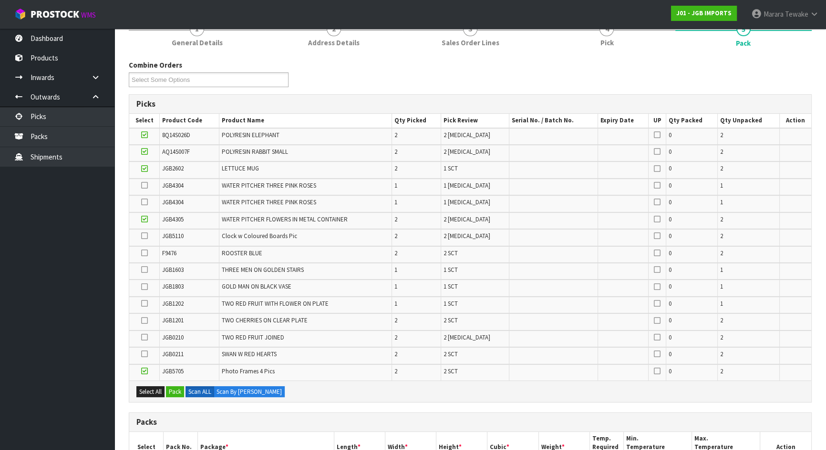
click at [145, 270] on icon at bounding box center [144, 270] width 7 height 0
click at [0, 0] on input "checkbox" at bounding box center [0, 0] width 0 height 0
click at [145, 337] on icon at bounding box center [144, 337] width 7 height 0
click at [0, 0] on input "checkbox" at bounding box center [0, 0] width 0 height 0
click at [146, 354] on icon at bounding box center [144, 354] width 7 height 0
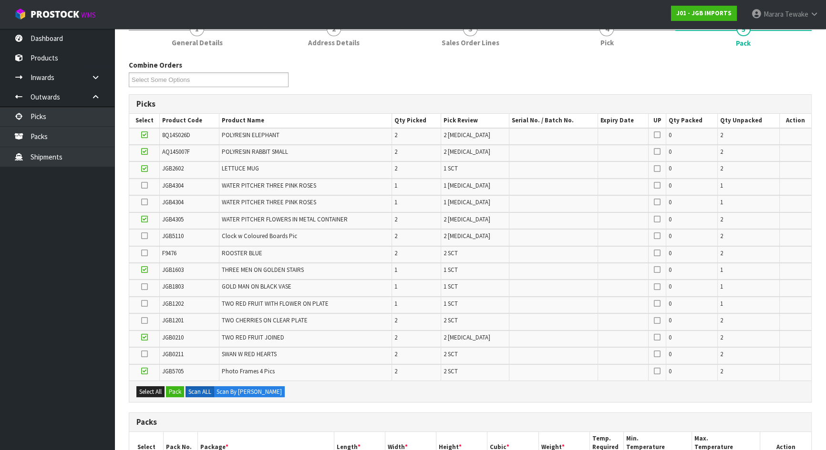
click at [0, 0] on input "checkbox" at bounding box center [0, 0] width 0 height 0
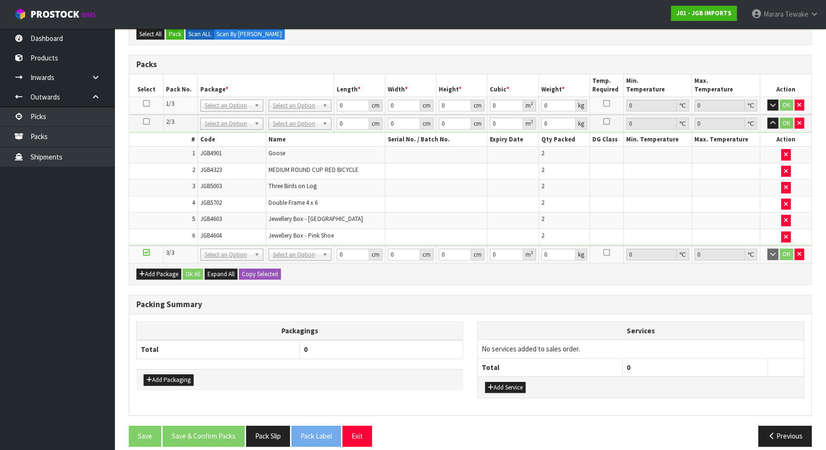
scroll to position [189, 0]
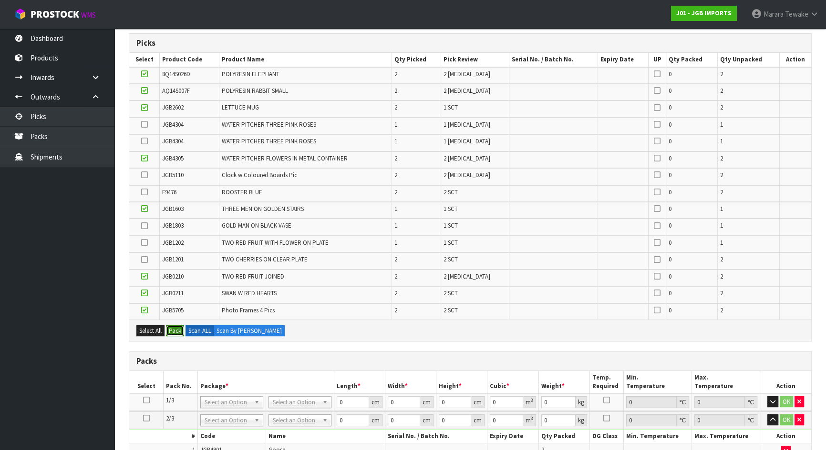
click at [181, 329] on button "Pack" at bounding box center [175, 331] width 18 height 11
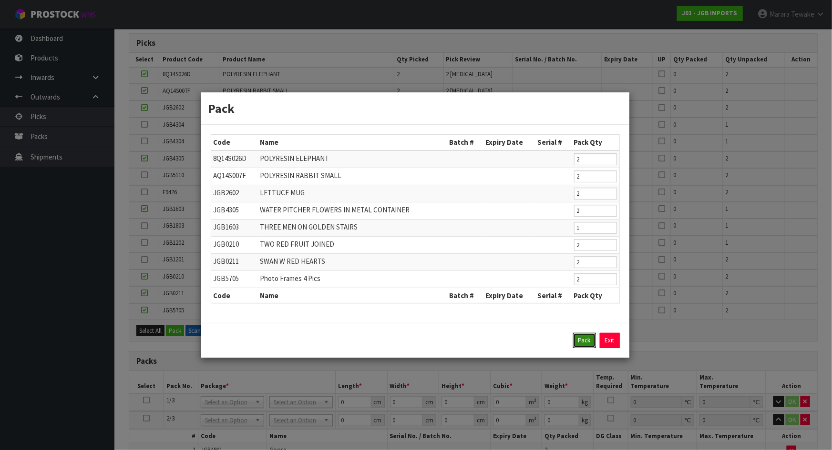
click at [586, 339] on button "Pack" at bounding box center [584, 340] width 23 height 15
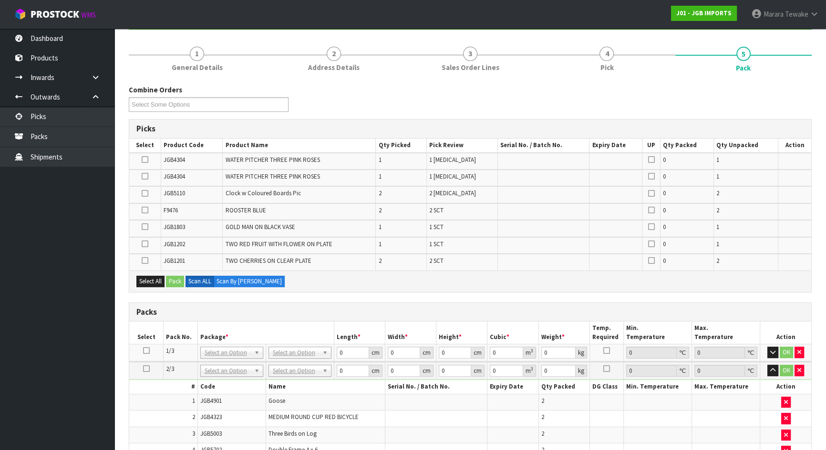
scroll to position [0, 0]
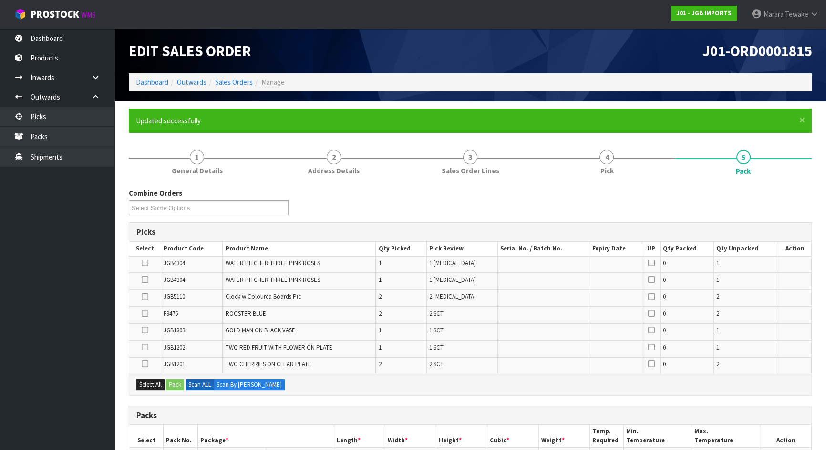
click at [143, 365] on icon at bounding box center [145, 364] width 7 height 0
click at [0, 0] on input "checkbox" at bounding box center [0, 0] width 0 height 0
click at [172, 382] on button "Pack" at bounding box center [175, 384] width 18 height 11
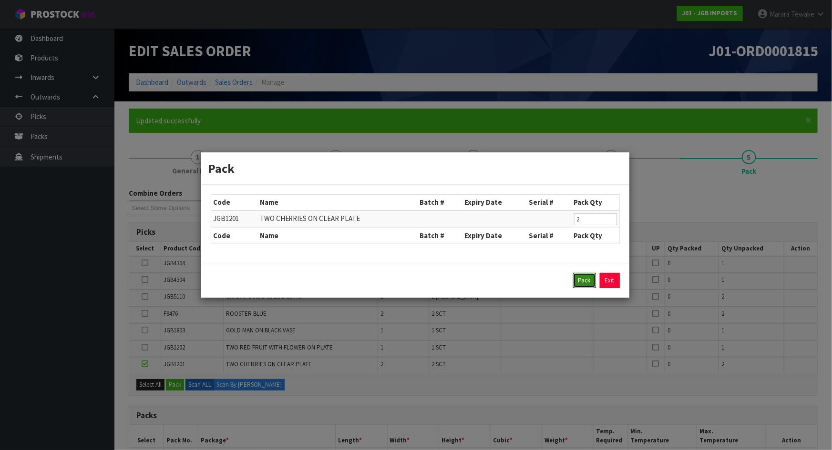
click at [588, 275] on button "Pack" at bounding box center [584, 280] width 23 height 15
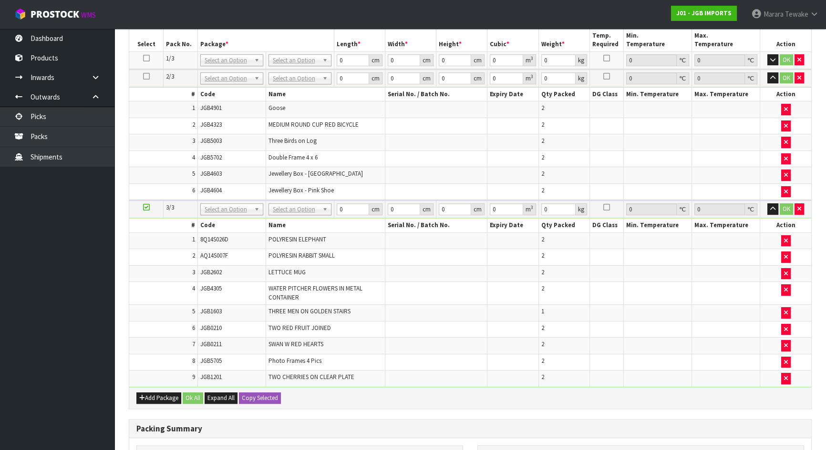
scroll to position [510, 0]
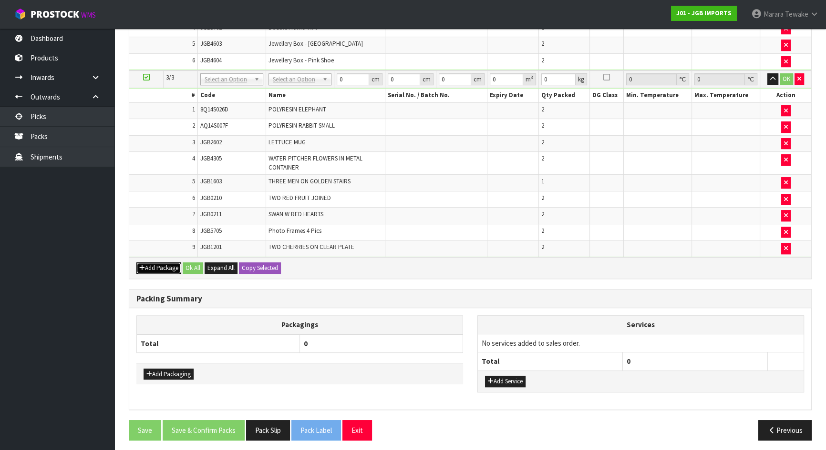
click at [168, 265] on button "Add Package" at bounding box center [158, 268] width 45 height 11
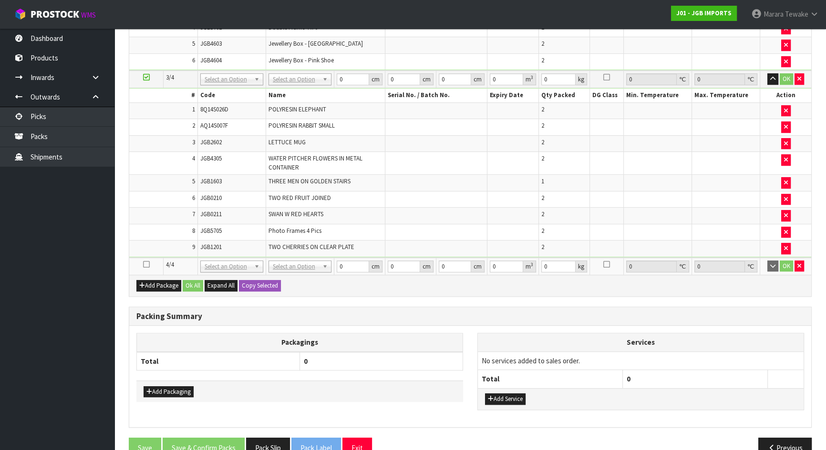
click at [147, 265] on icon at bounding box center [146, 265] width 7 height 0
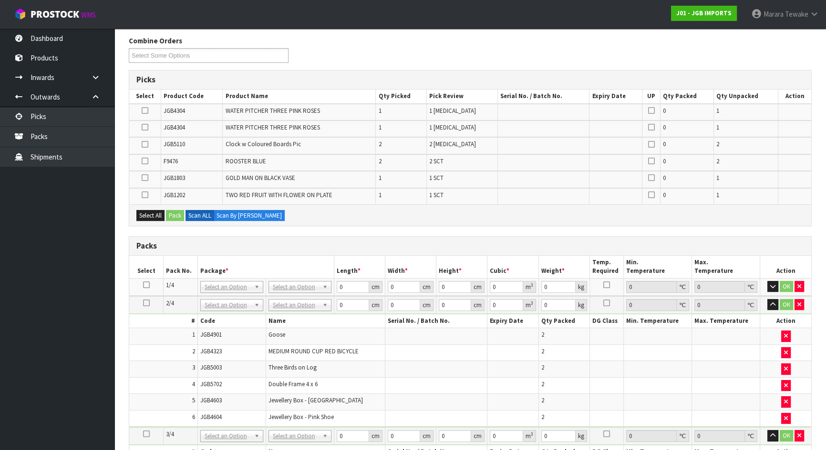
scroll to position [0, 0]
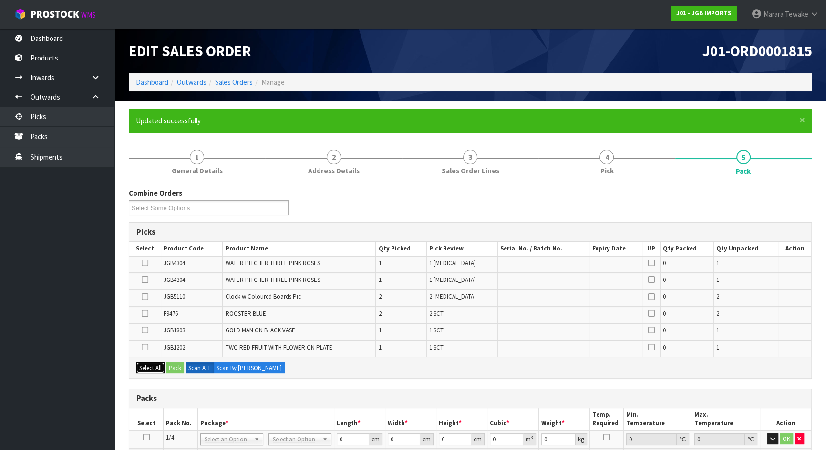
click at [157, 363] on button "Select All" at bounding box center [150, 368] width 28 height 11
click at [177, 367] on button "Pack" at bounding box center [175, 368] width 18 height 11
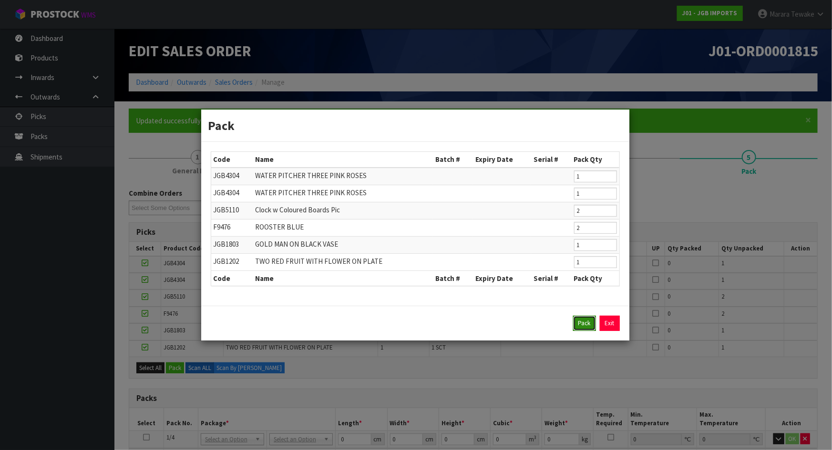
click at [579, 320] on button "Pack" at bounding box center [584, 323] width 23 height 15
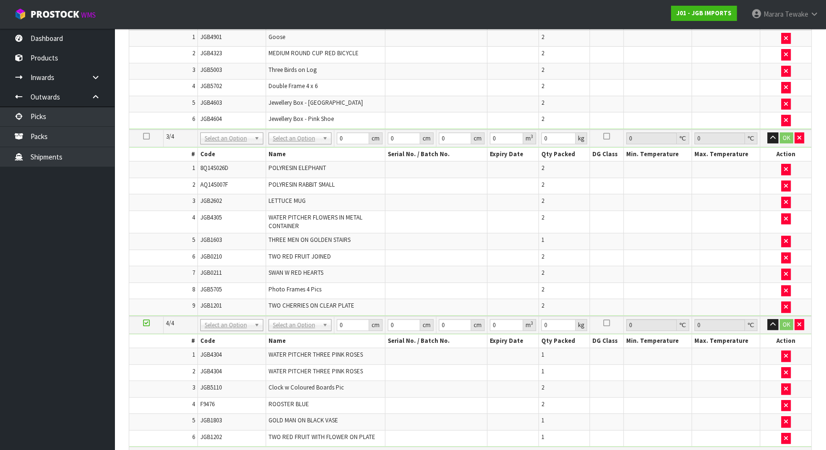
scroll to position [235, 0]
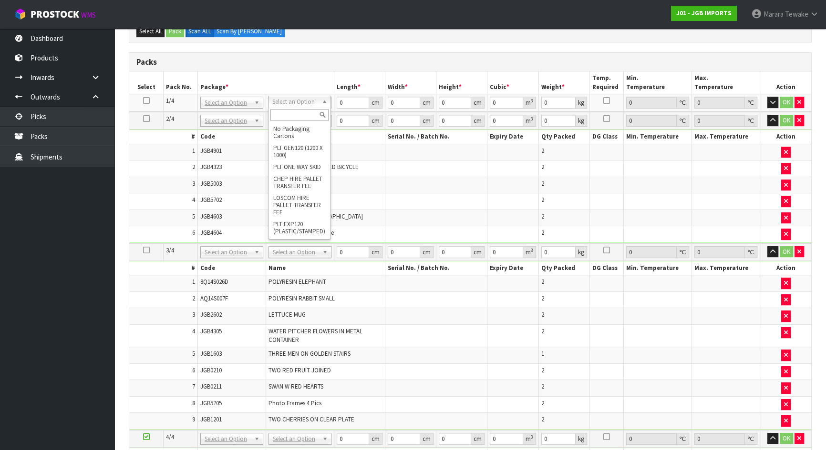
click at [291, 114] on input "text" at bounding box center [299, 115] width 58 height 12
type input "CTN9"
type input "51"
type input "38"
type input "58.5"
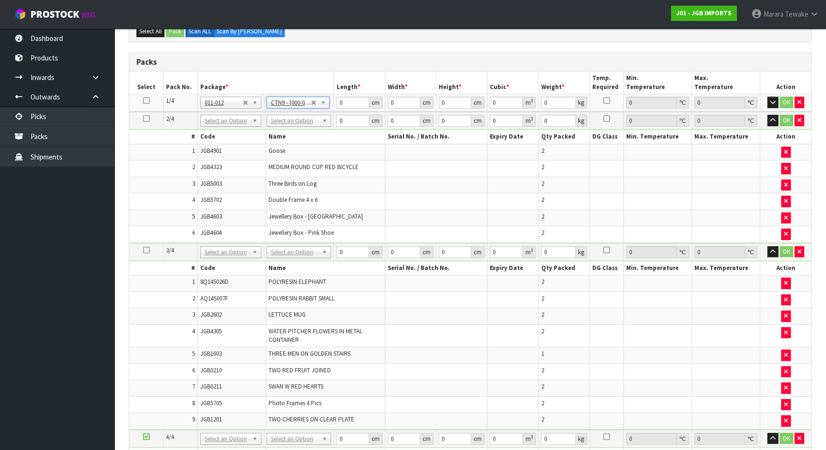
type input "0.113373"
type input "14.8"
click at [144, 101] on icon at bounding box center [146, 101] width 7 height 0
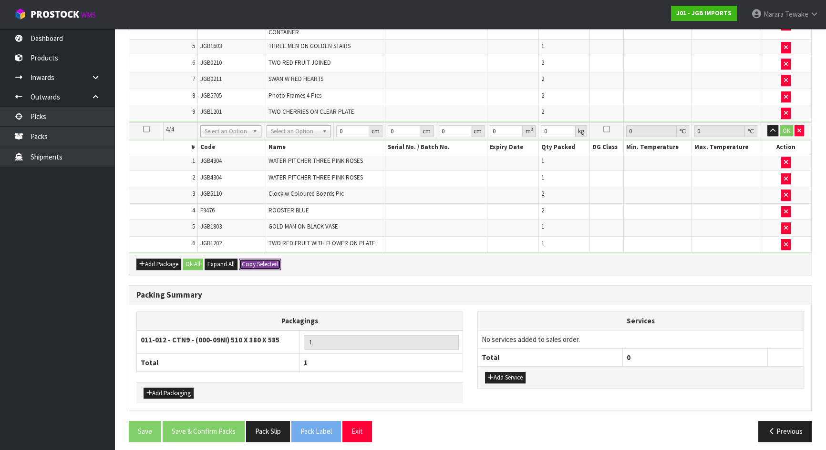
click at [263, 263] on button "Copy Selected" at bounding box center [260, 264] width 42 height 11
click at [264, 263] on button "Confirm Copy Selected" at bounding box center [270, 264] width 63 height 11
type input "51"
type input "38"
type input "58.5"
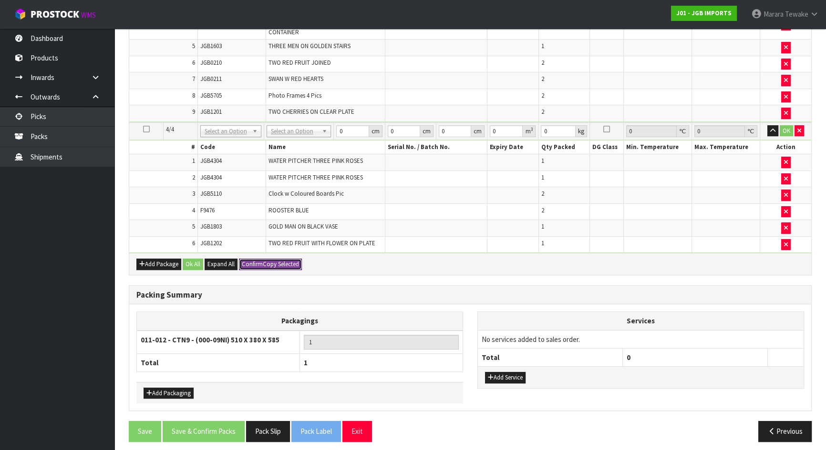
type input "0.113373"
type input "14.8"
type input "51"
type input "38"
type input "58.5"
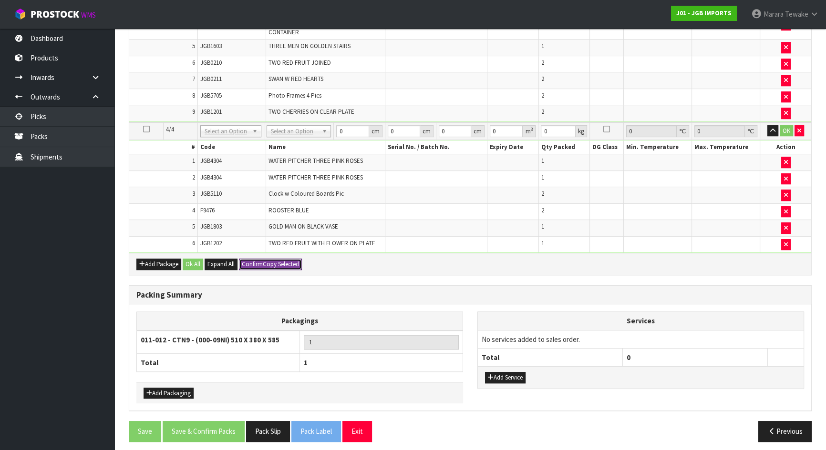
type input "0.113373"
type input "14.8"
type input "51"
type input "38"
type input "58.5"
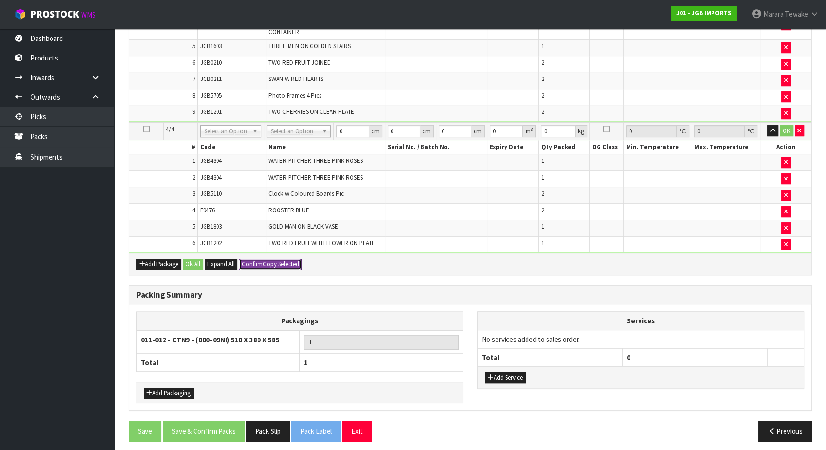
type input "0.113373"
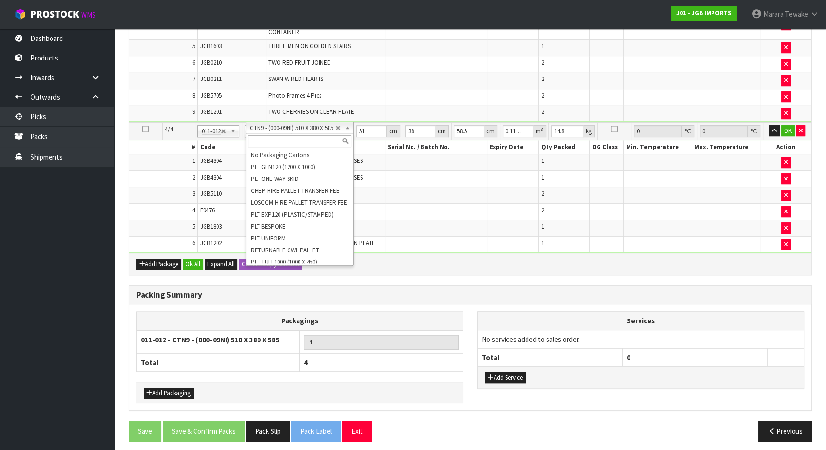
click at [304, 142] on input "text" at bounding box center [299, 141] width 103 height 12
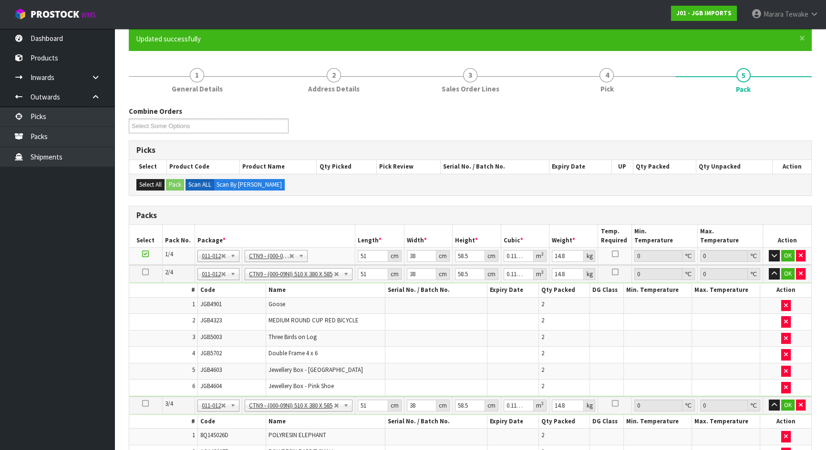
scroll to position [173, 0]
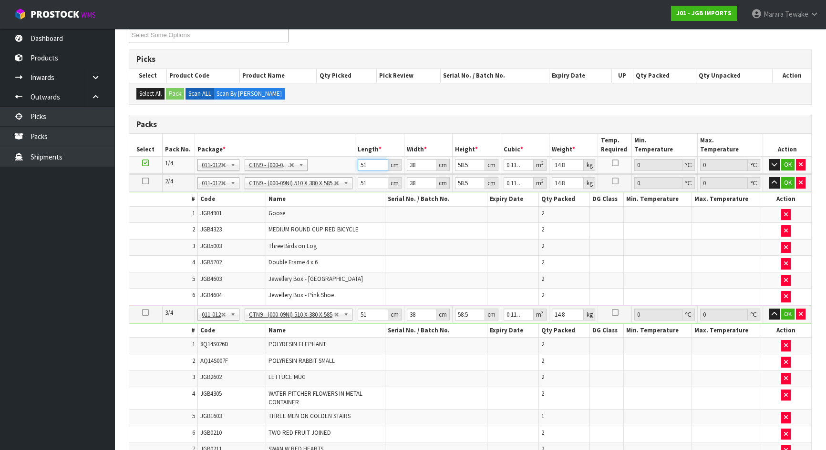
drag, startPoint x: 371, startPoint y: 164, endPoint x: 361, endPoint y: 132, distance: 34.4
click at [350, 142] on table "Select Pack No. Package * Length * Width * Height * Cubic * Weight * Temp. Requ…" at bounding box center [470, 379] width 682 height 490
click at [768, 159] on button "button" at bounding box center [773, 164] width 11 height 11
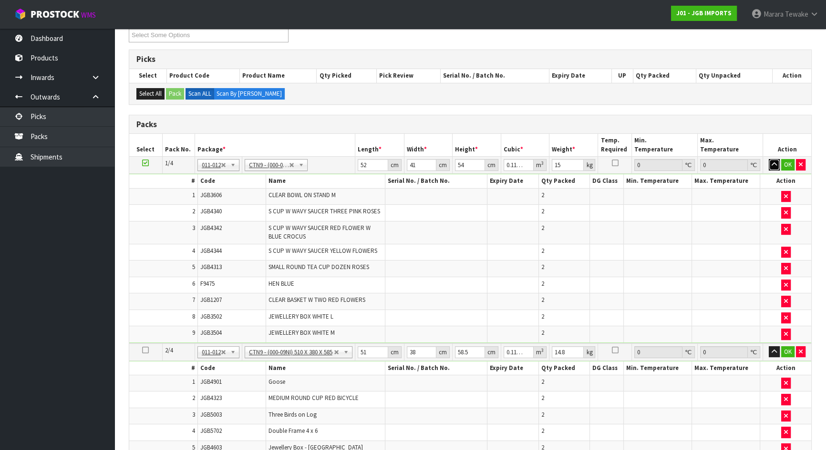
click at [768, 159] on button "button" at bounding box center [773, 164] width 11 height 11
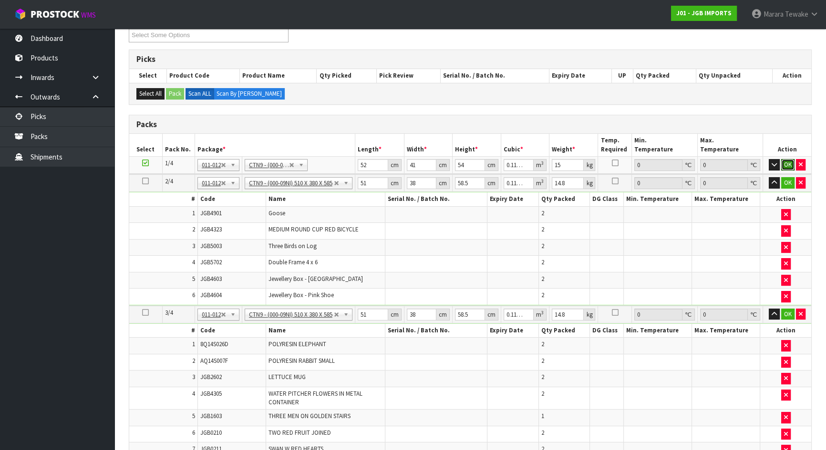
click button "OK" at bounding box center [787, 164] width 13 height 11
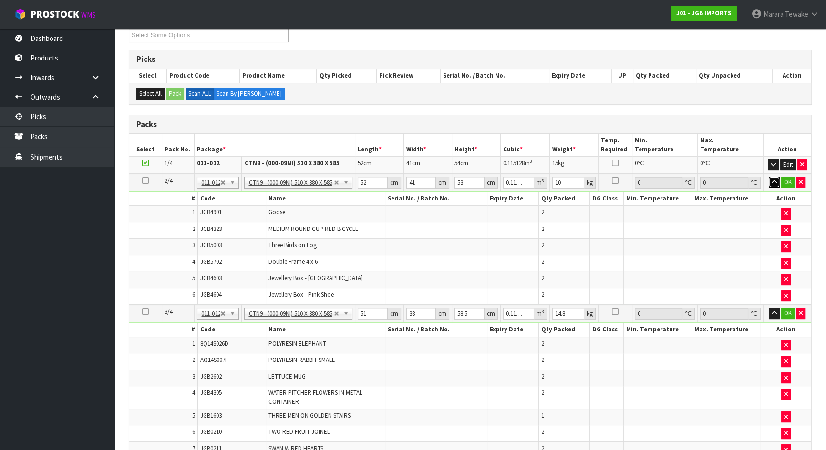
click at [768, 177] on button "button" at bounding box center [773, 182] width 11 height 11
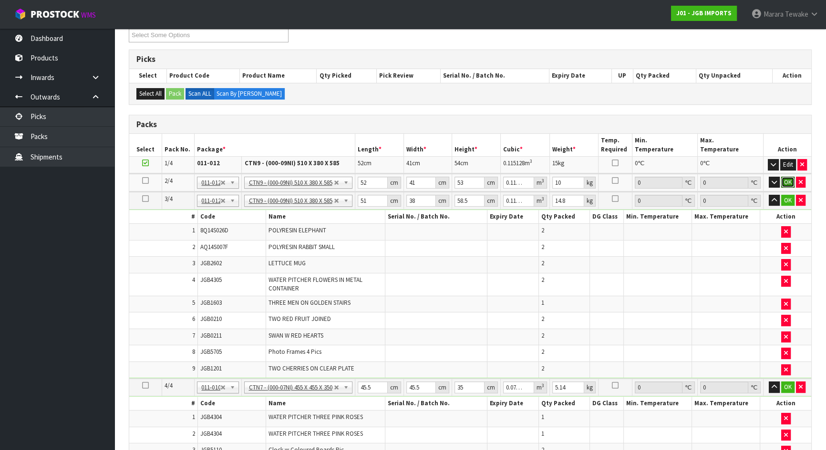
click button "OK" at bounding box center [787, 182] width 13 height 11
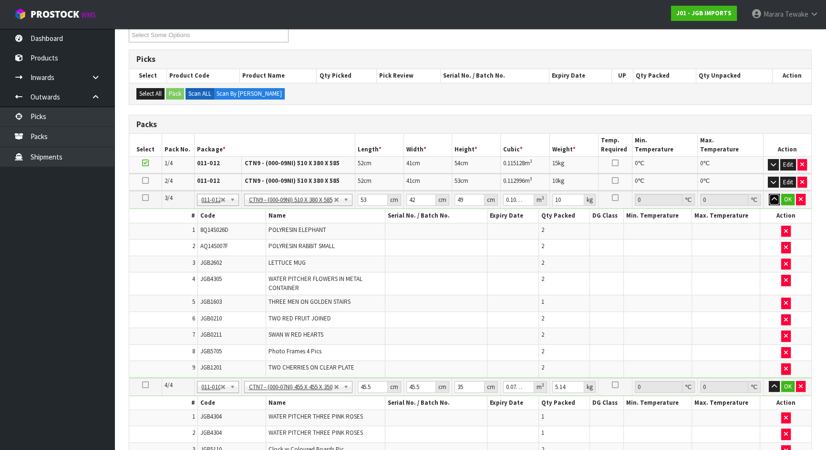
click at [768, 194] on button "button" at bounding box center [773, 199] width 11 height 11
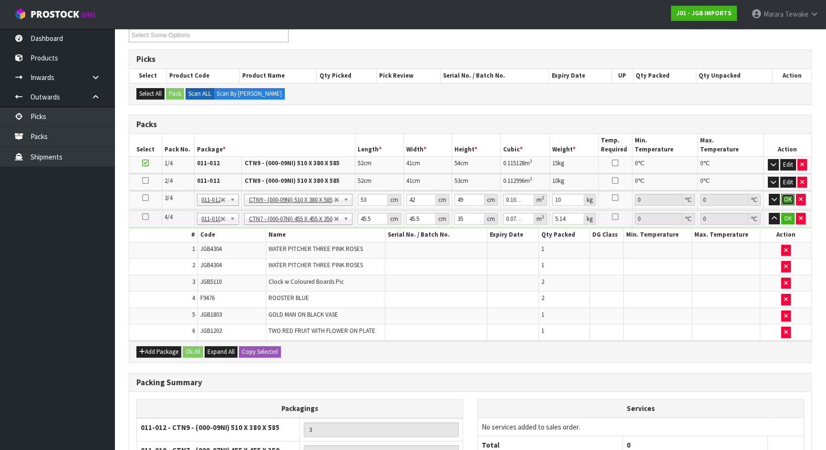
click button "OK" at bounding box center [787, 199] width 13 height 11
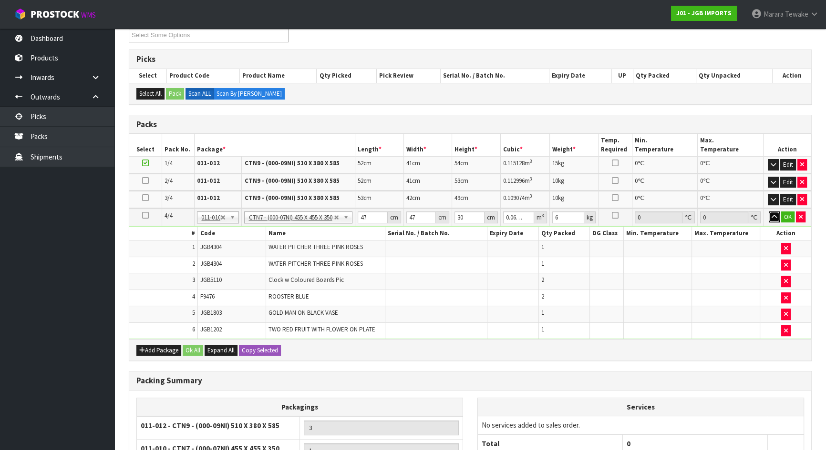
click at [768, 212] on button "button" at bounding box center [773, 217] width 11 height 11
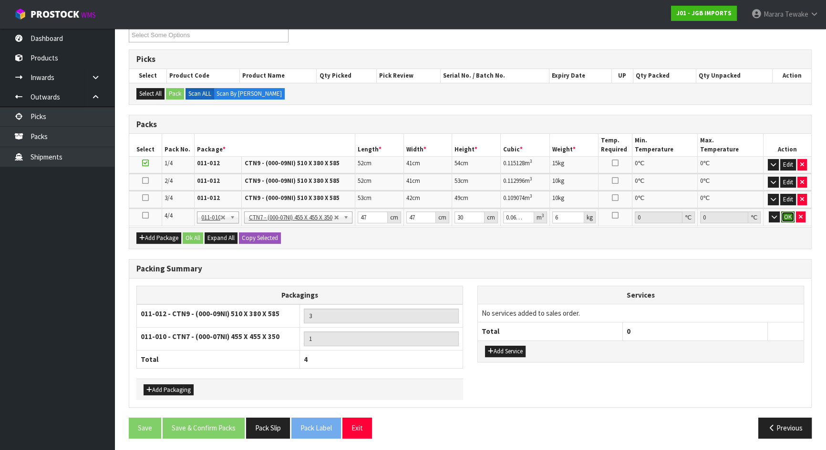
click button "OK" at bounding box center [787, 217] width 13 height 11
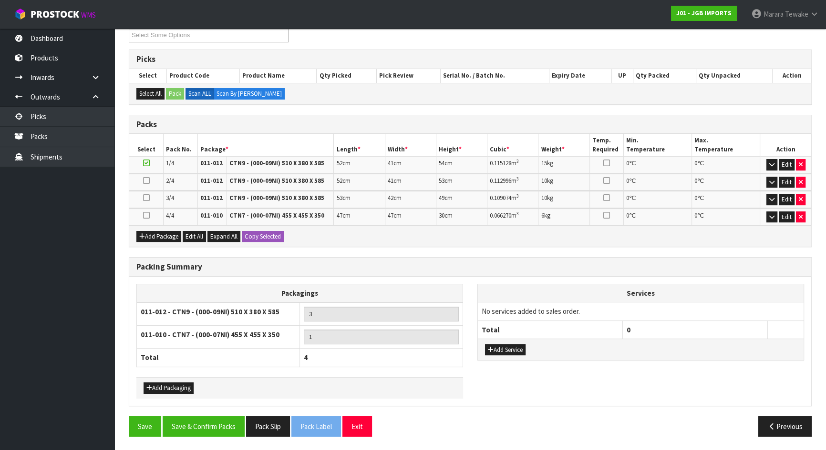
scroll to position [172, 0]
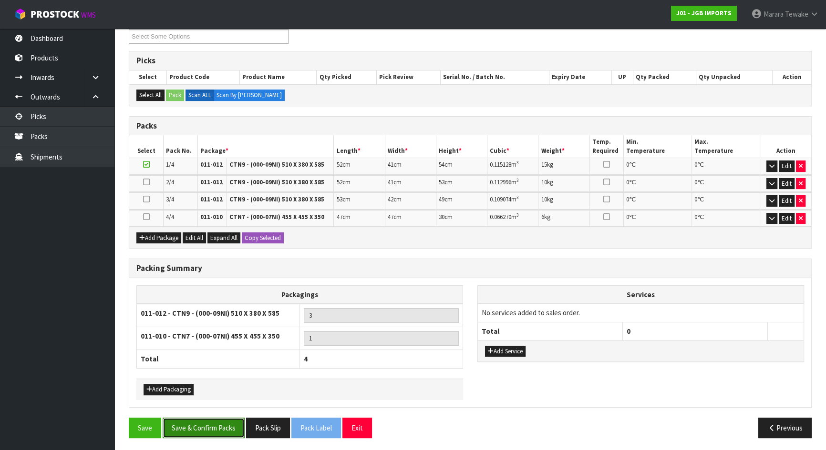
click at [214, 427] on button "Save & Confirm Packs" at bounding box center [204, 428] width 82 height 20
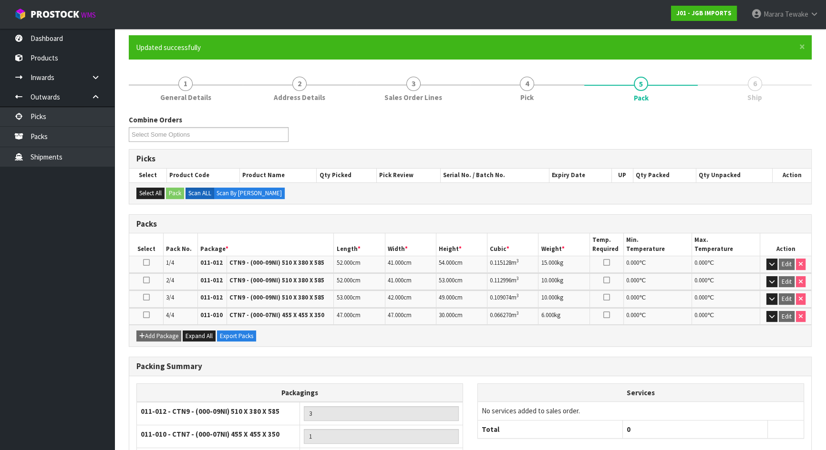
scroll to position [150, 0]
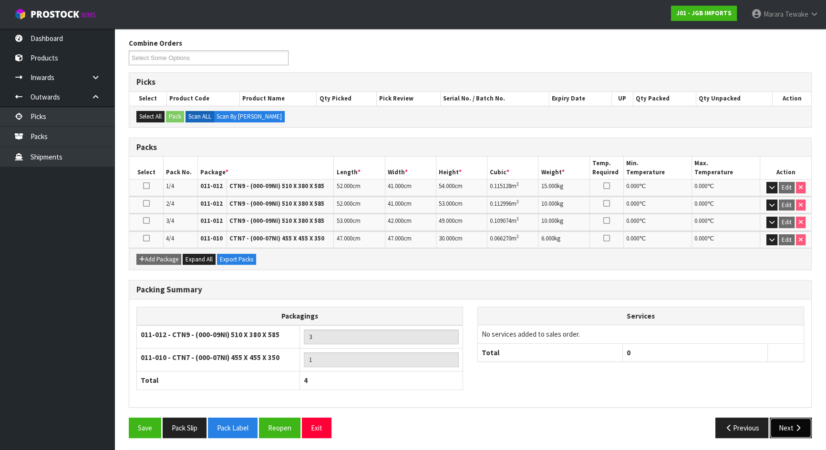
click at [798, 425] on icon "button" at bounding box center [797, 428] width 9 height 7
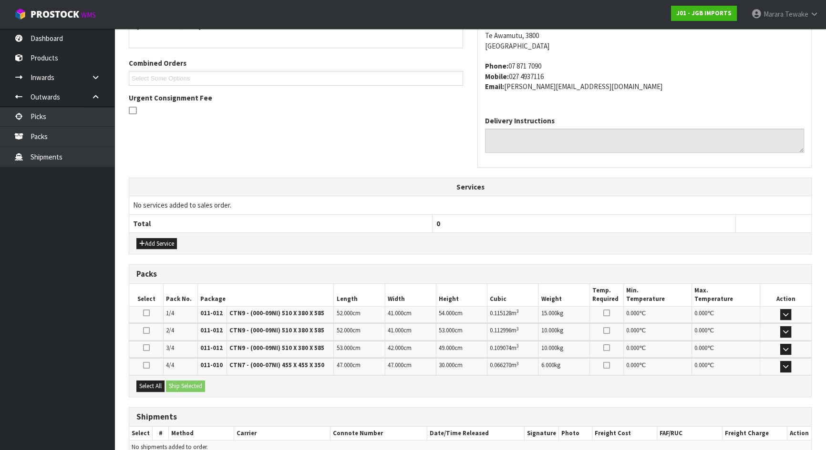
scroll to position [272, 0]
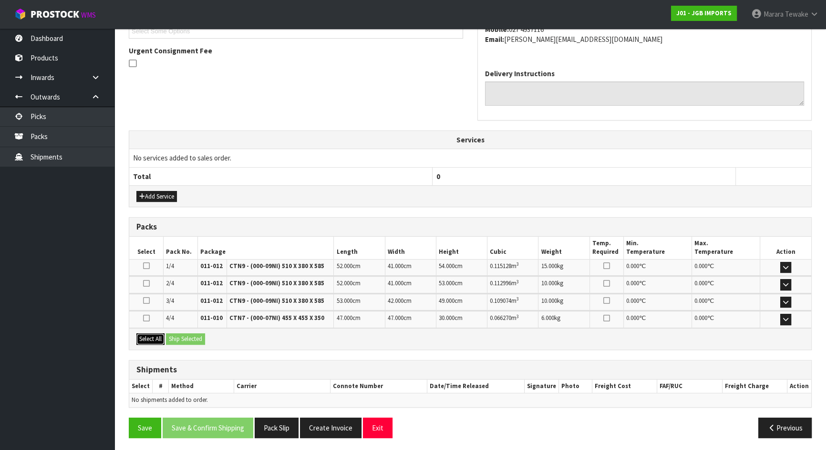
click at [161, 336] on button "Select All" at bounding box center [150, 339] width 28 height 11
drag, startPoint x: 178, startPoint y: 337, endPoint x: 185, endPoint y: 338, distance: 6.8
click at [181, 337] on button "Ship Selected" at bounding box center [185, 339] width 39 height 11
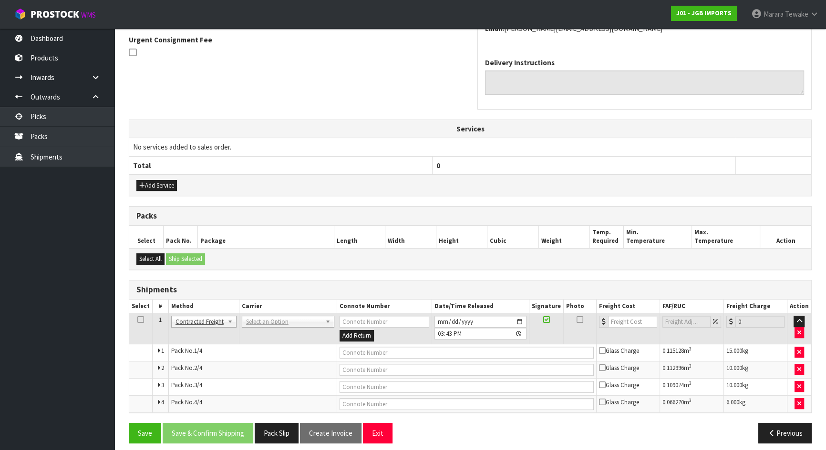
scroll to position [289, 0]
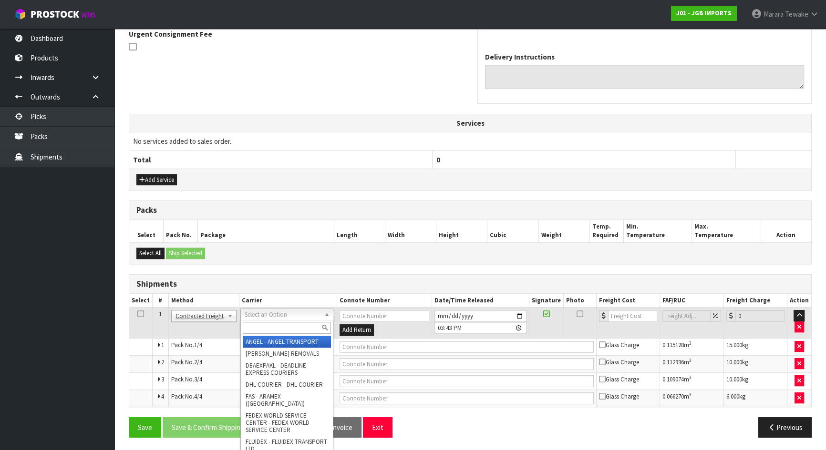
click at [255, 328] on input "text" at bounding box center [287, 328] width 88 height 12
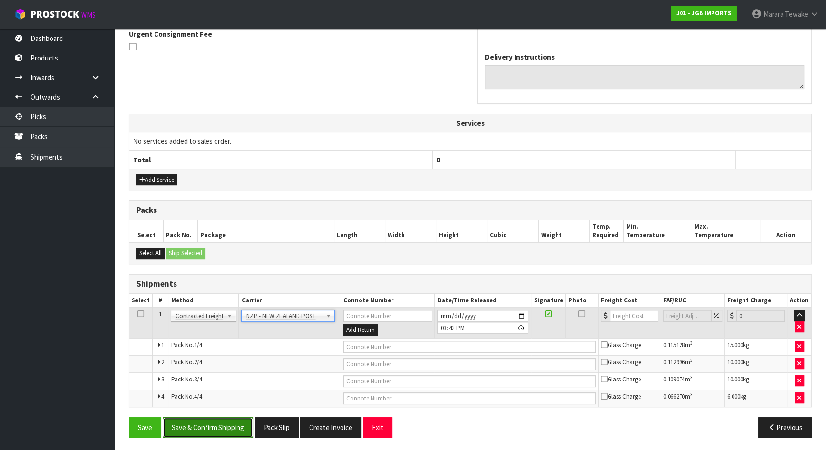
click at [221, 425] on button "Save & Confirm Shipping" at bounding box center [208, 428] width 91 height 20
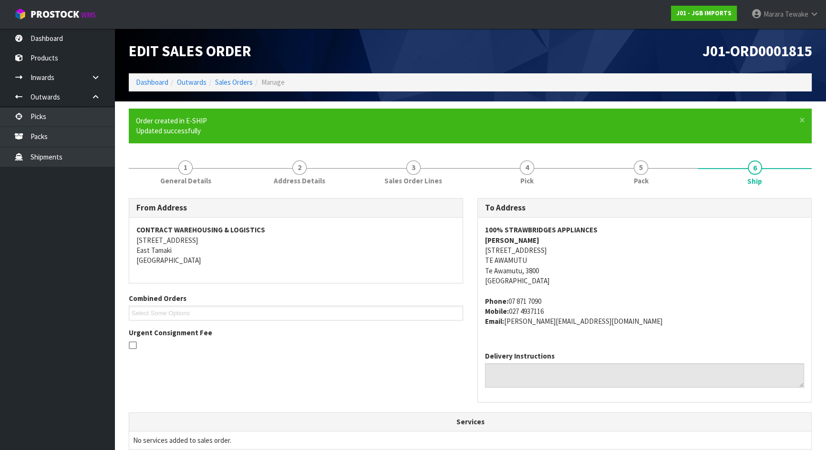
scroll to position [273, 0]
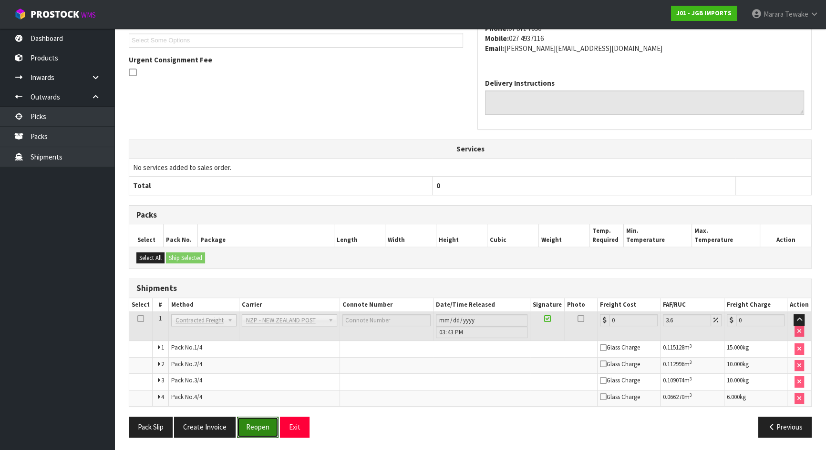
drag, startPoint x: 245, startPoint y: 426, endPoint x: 130, endPoint y: 391, distance: 120.0
click at [245, 426] on button "Reopen" at bounding box center [257, 427] width 41 height 20
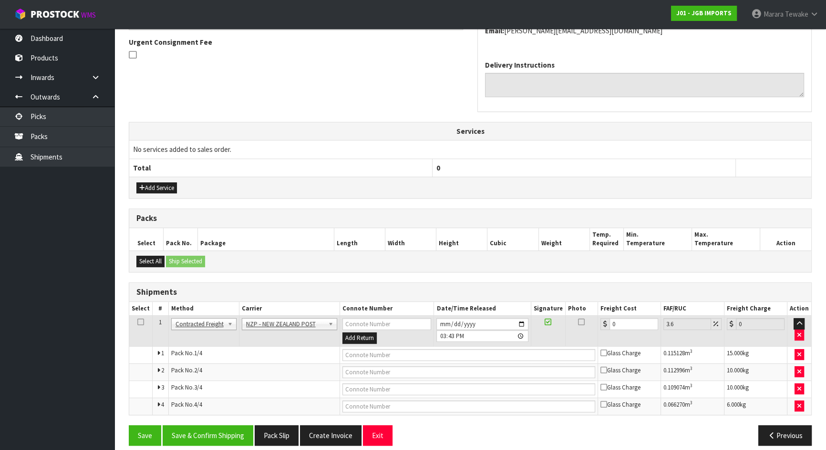
scroll to position [289, 0]
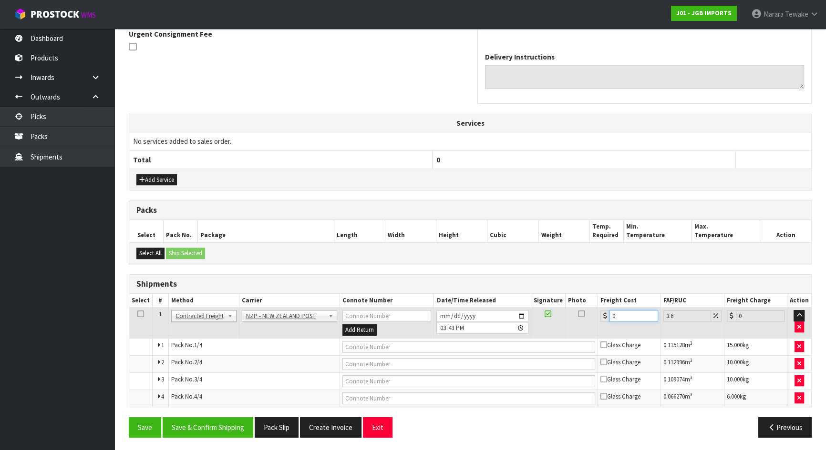
drag, startPoint x: 624, startPoint y: 315, endPoint x: 585, endPoint y: 304, distance: 40.1
click at [588, 305] on table "Select # Method Carrier Connote Number Date/Time Released Signature Photo Freig…" at bounding box center [470, 350] width 682 height 113
click at [222, 424] on button "Save & Confirm Shipping" at bounding box center [208, 428] width 91 height 20
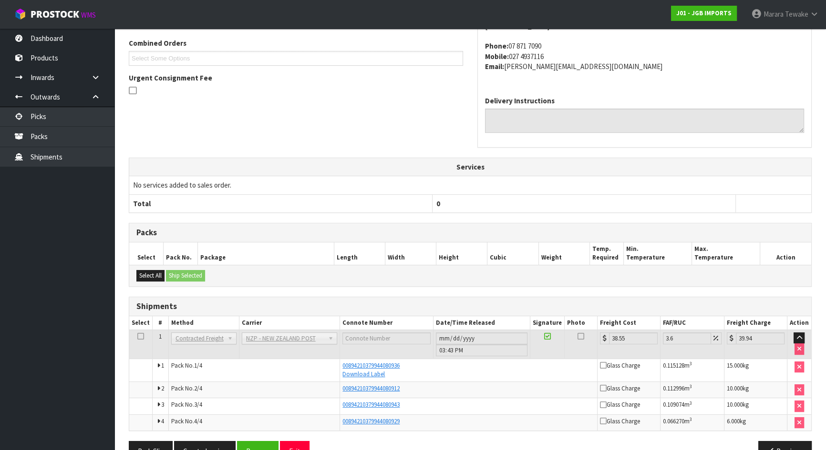
scroll to position [269, 0]
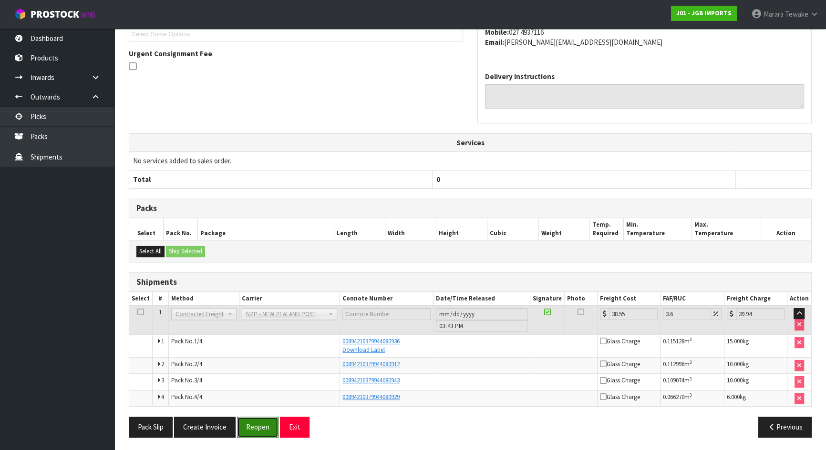
click at [260, 425] on button "Reopen" at bounding box center [257, 427] width 41 height 20
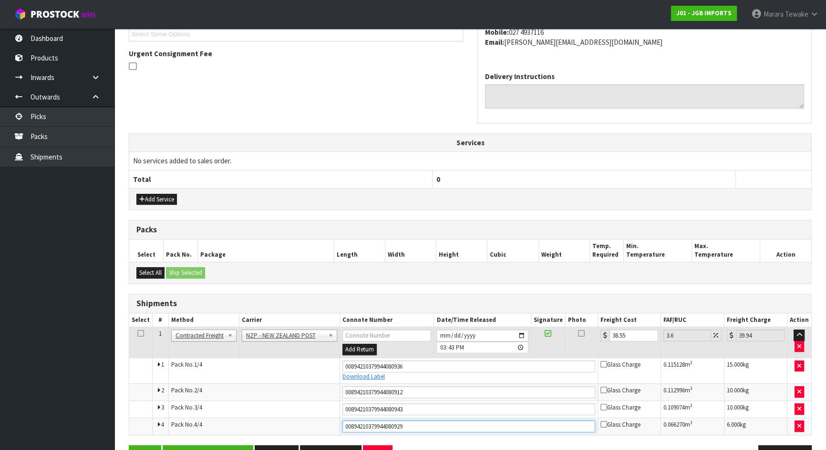
drag, startPoint x: 418, startPoint y: 425, endPoint x: 300, endPoint y: 411, distance: 118.1
click at [301, 411] on tbody "1 Client Local Pickup Customer Local Pickup Company Freight Contracted Freight …" at bounding box center [470, 381] width 682 height 108
drag, startPoint x: 418, startPoint y: 408, endPoint x: 293, endPoint y: 408, distance: 124.9
click at [293, 408] on tr "3 Pack No. 3/4 00894210379944080943 Glass Charge 0.109074 m 3 10.000 kg" at bounding box center [470, 409] width 682 height 17
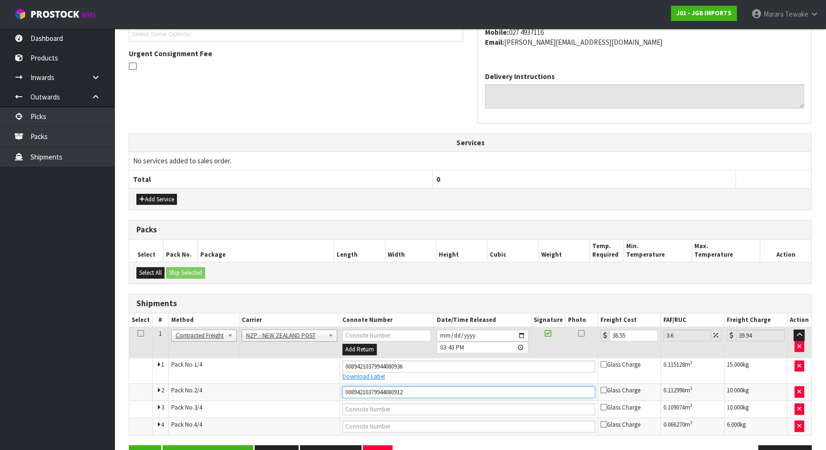
drag, startPoint x: 386, startPoint y: 393, endPoint x: 243, endPoint y: 392, distance: 143.5
click at [241, 393] on tr "2 Pack No. 2/4 00894210379944080912 Glass Charge 0.112996 m 3 10.000 kg" at bounding box center [470, 392] width 682 height 17
drag, startPoint x: 419, startPoint y: 362, endPoint x: 276, endPoint y: 363, distance: 143.0
click at [276, 363] on tr "1 Pack No. 1/4 00894210379944080936 Download Label Glass Charge 0.115128 m 3 15…" at bounding box center [470, 371] width 682 height 26
click at [357, 363] on input "text" at bounding box center [468, 367] width 253 height 12
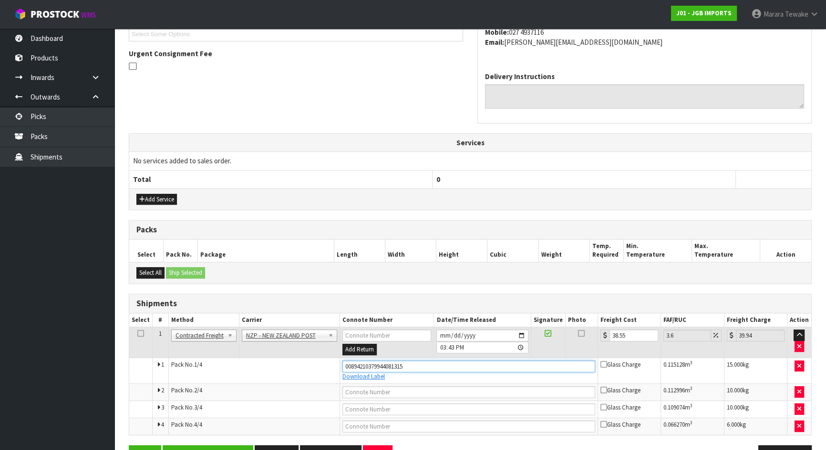
click at [129, 446] on button "Save" at bounding box center [145, 456] width 32 height 20
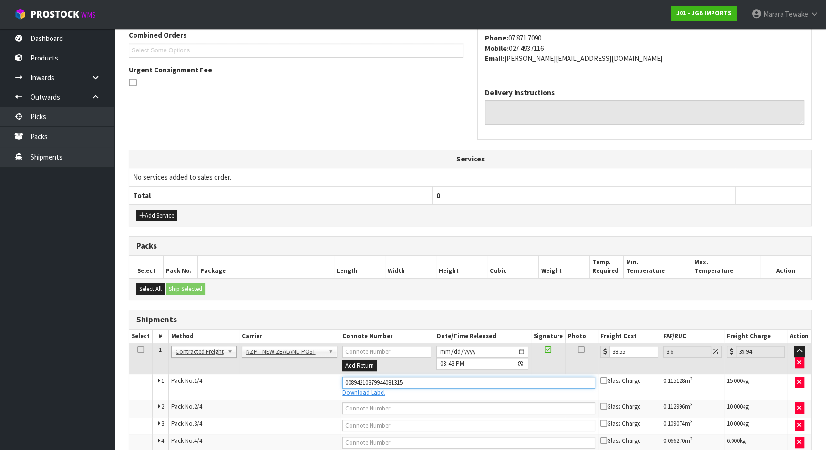
scroll to position [297, 0]
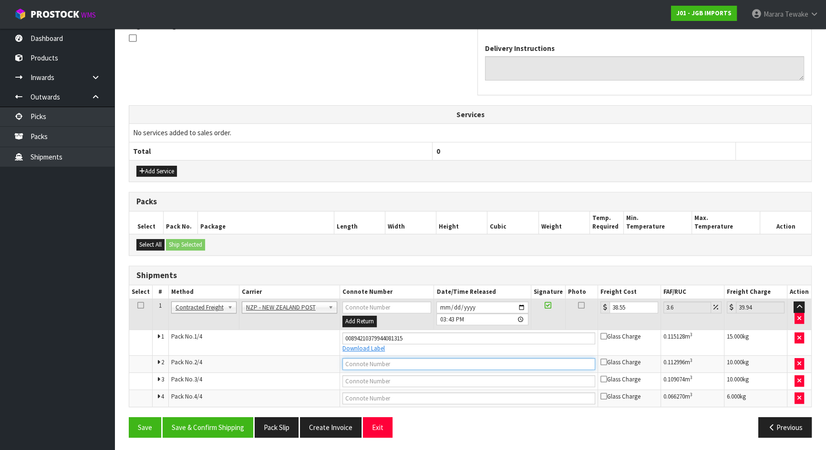
click at [348, 359] on input "text" at bounding box center [468, 364] width 253 height 12
click at [129, 418] on button "Save" at bounding box center [145, 428] width 32 height 20
click at [372, 383] on input "text" at bounding box center [468, 382] width 253 height 12
click at [129, 418] on button "Save" at bounding box center [145, 428] width 32 height 20
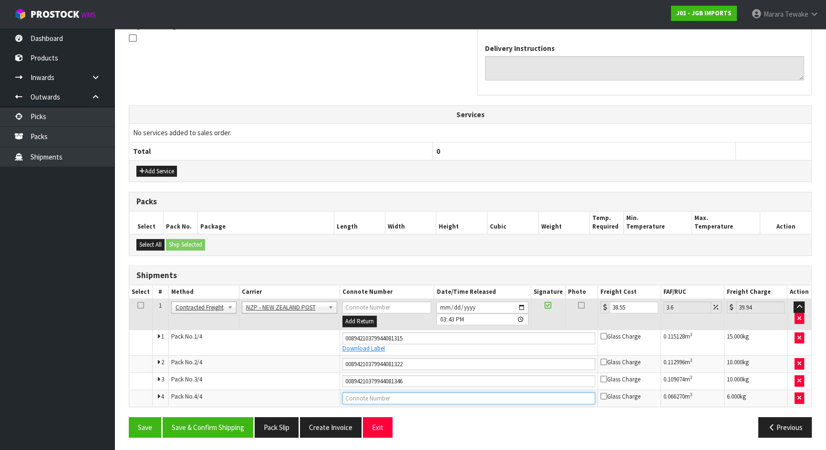
click at [372, 396] on input "text" at bounding box center [468, 399] width 253 height 12
click at [129, 418] on button "Save" at bounding box center [145, 428] width 32 height 20
click at [227, 429] on button "Save & Confirm Shipping" at bounding box center [208, 428] width 91 height 20
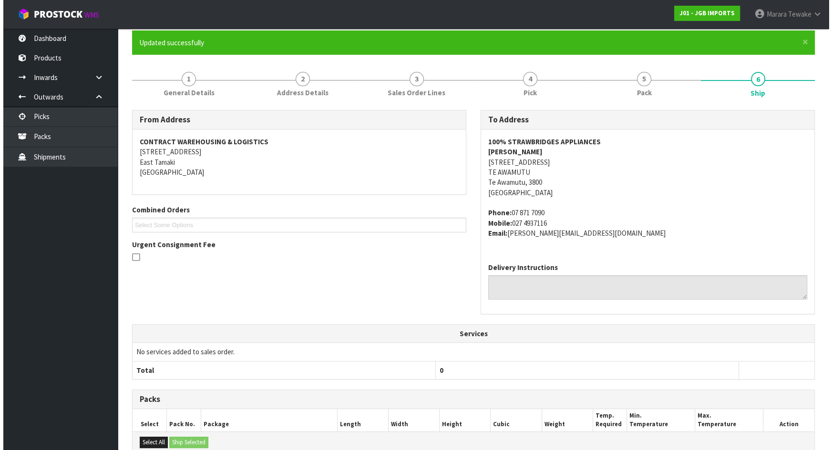
scroll to position [0, 0]
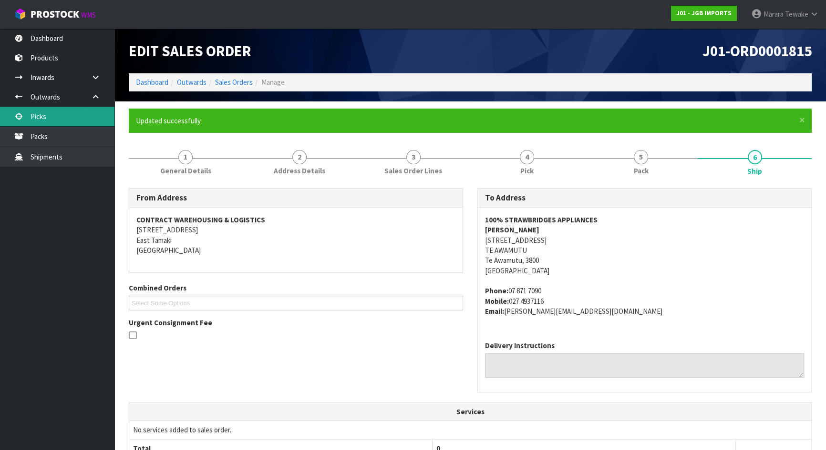
click at [83, 122] on link "Picks" at bounding box center [57, 117] width 114 height 20
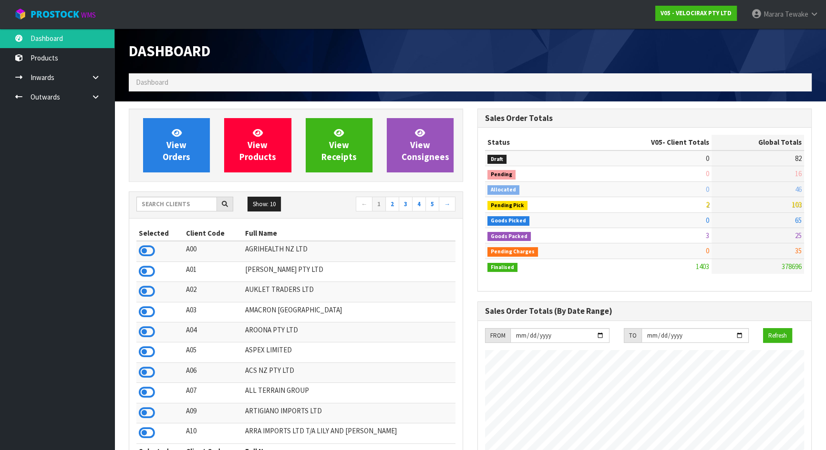
scroll to position [741, 348]
click at [191, 201] on input "text" at bounding box center [176, 204] width 81 height 15
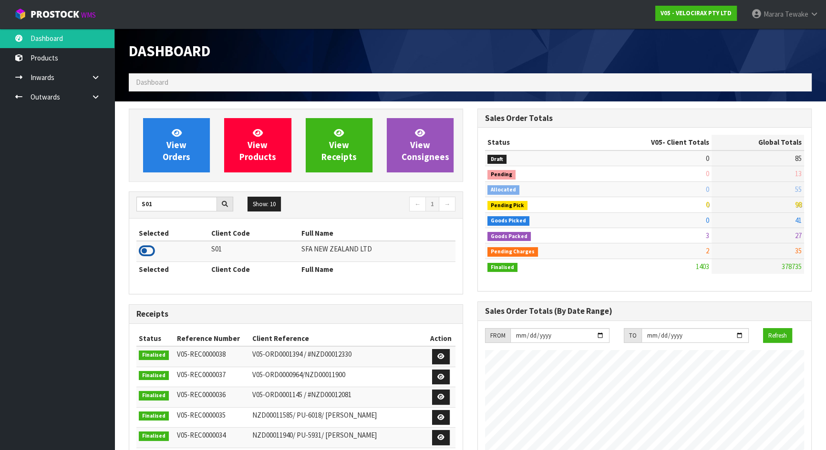
click at [148, 255] on icon at bounding box center [147, 251] width 16 height 14
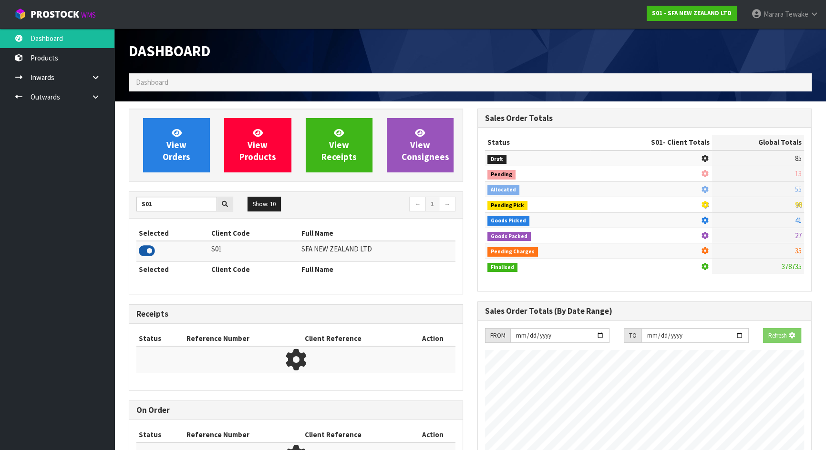
scroll to position [721, 348]
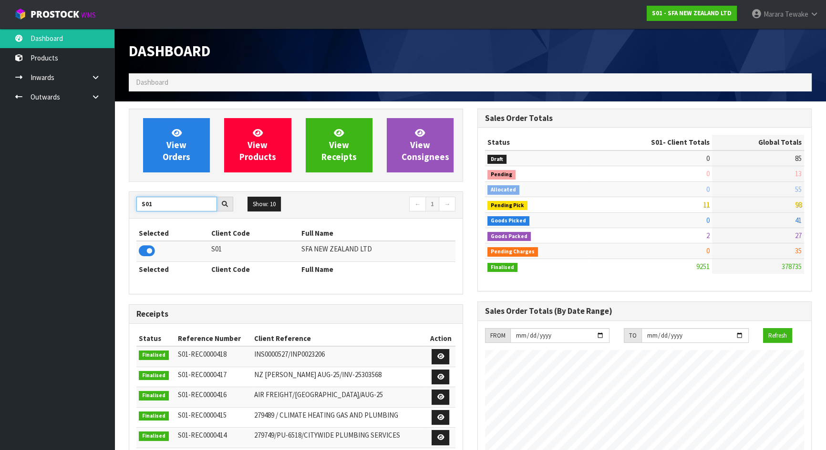
drag, startPoint x: 162, startPoint y: 205, endPoint x: 114, endPoint y: 187, distance: 51.0
click at [131, 197] on div "S01" at bounding box center [184, 204] width 111 height 15
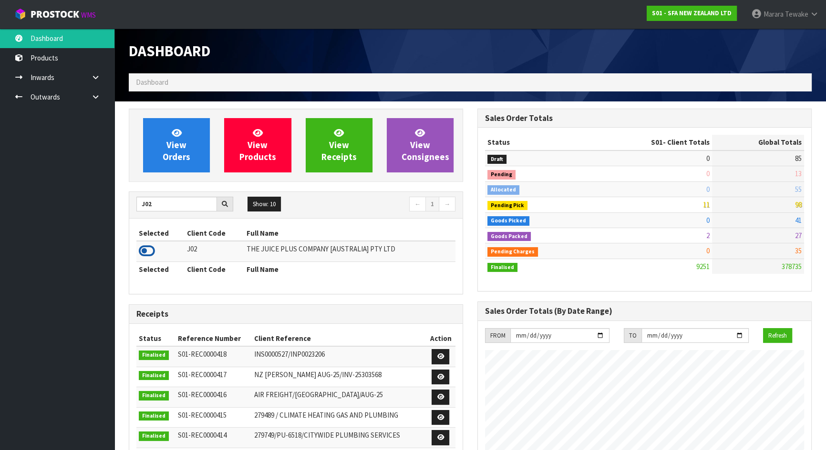
click at [147, 251] on icon at bounding box center [147, 251] width 16 height 14
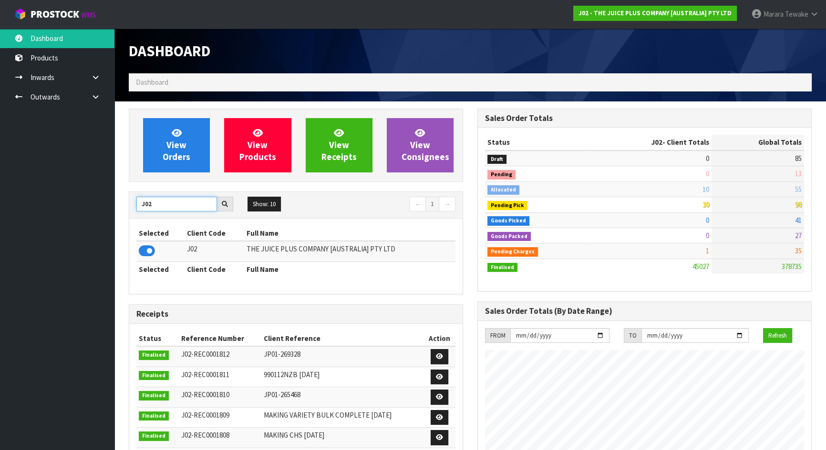
drag, startPoint x: 155, startPoint y: 204, endPoint x: 140, endPoint y: 204, distance: 15.3
click at [143, 204] on input "J02" at bounding box center [176, 204] width 81 height 15
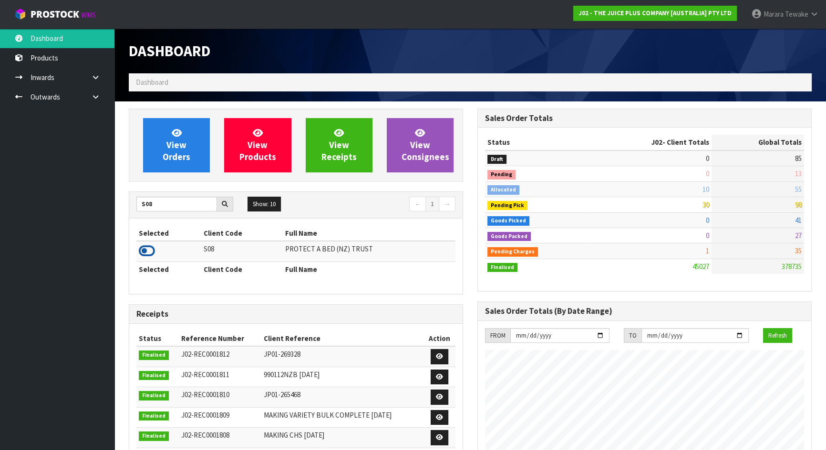
click at [148, 254] on icon at bounding box center [147, 251] width 16 height 14
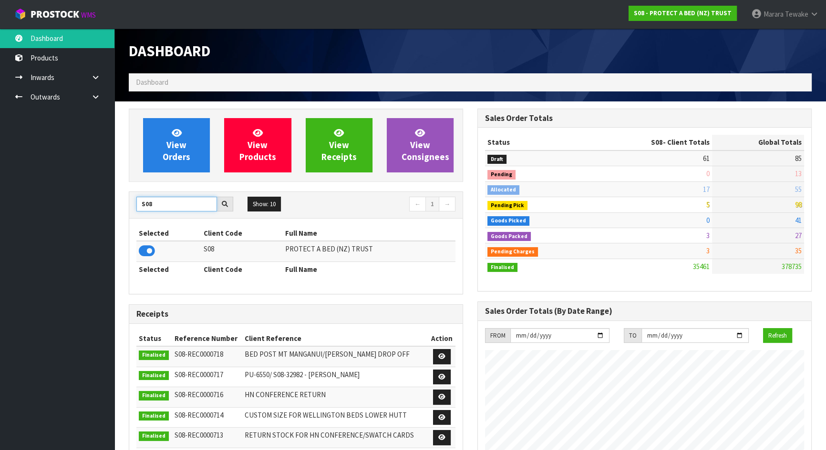
drag, startPoint x: 144, startPoint y: 210, endPoint x: 138, endPoint y: 200, distance: 11.6
click at [139, 208] on input "S08" at bounding box center [176, 204] width 81 height 15
click at [144, 250] on icon at bounding box center [147, 251] width 16 height 14
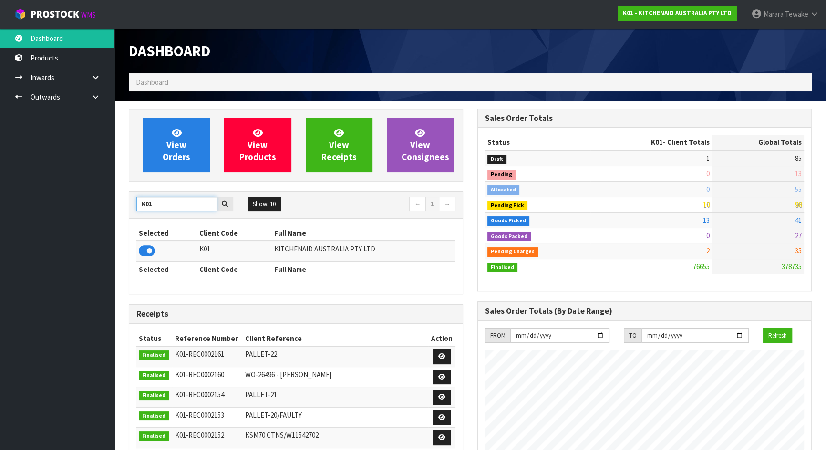
click at [155, 200] on input "K01" at bounding box center [176, 204] width 81 height 15
drag, startPoint x: 155, startPoint y: 200, endPoint x: 148, endPoint y: 203, distance: 7.9
click at [148, 203] on input "K01" at bounding box center [176, 204] width 81 height 15
click at [151, 204] on input "K01" at bounding box center [176, 204] width 81 height 15
click at [156, 204] on input "K01" at bounding box center [176, 204] width 81 height 15
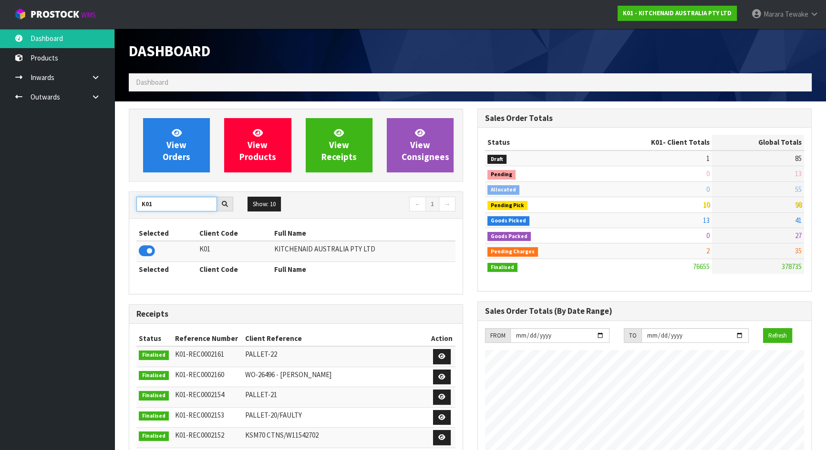
drag, startPoint x: 140, startPoint y: 202, endPoint x: 135, endPoint y: 198, distance: 6.5
click at [137, 200] on input "K01" at bounding box center [176, 204] width 81 height 15
type input "NEOGEN"
click at [147, 252] on icon at bounding box center [147, 251] width 16 height 14
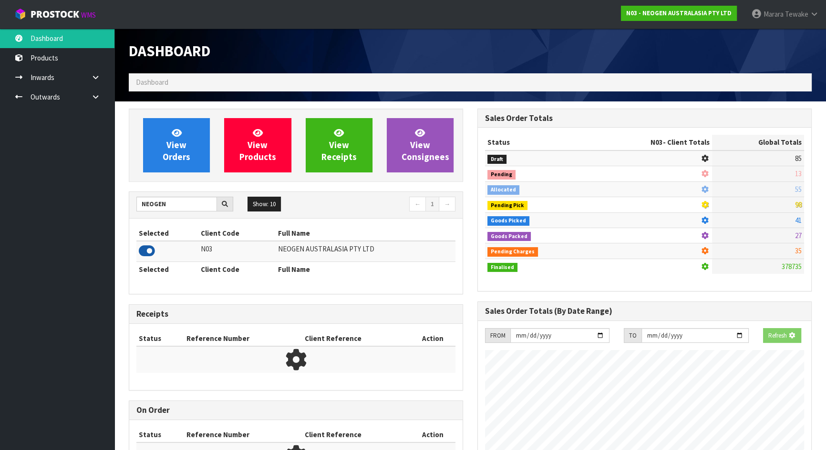
scroll to position [741, 348]
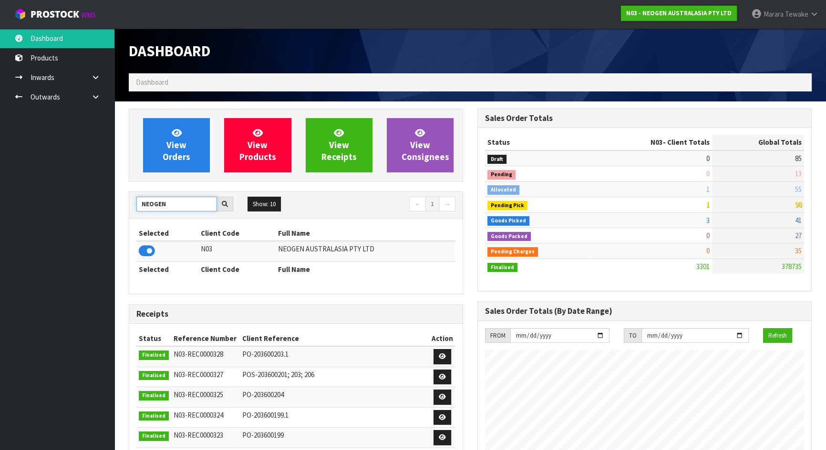
drag, startPoint x: 169, startPoint y: 205, endPoint x: 96, endPoint y: 201, distance: 73.6
click at [100, 203] on body "Toggle navigation ProStock WMS N03 - NEOGEN AUSTRALASIA PTY LTD Marara Tewake L…" at bounding box center [413, 225] width 826 height 450
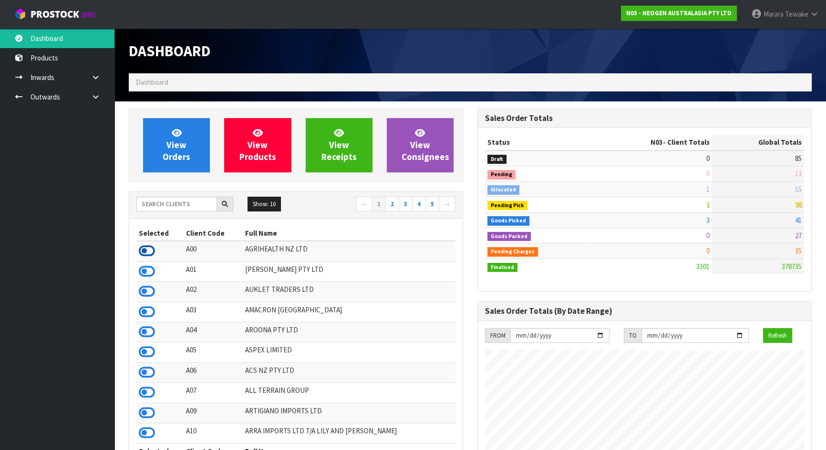
click at [147, 249] on icon at bounding box center [147, 251] width 16 height 14
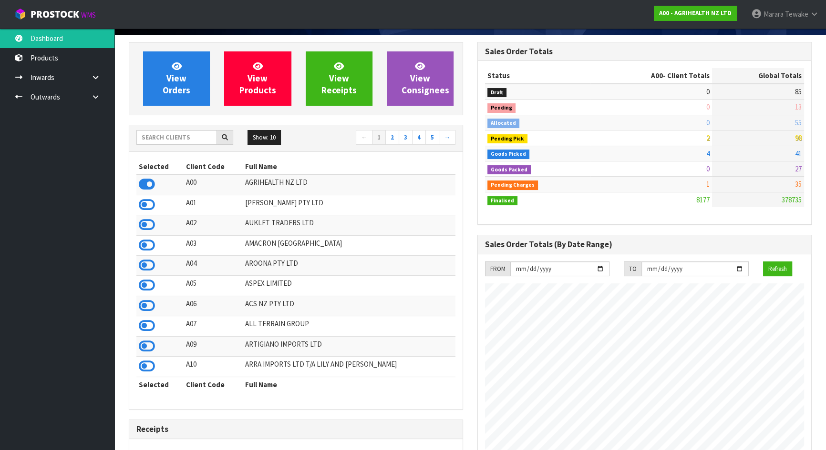
scroll to position [43, 0]
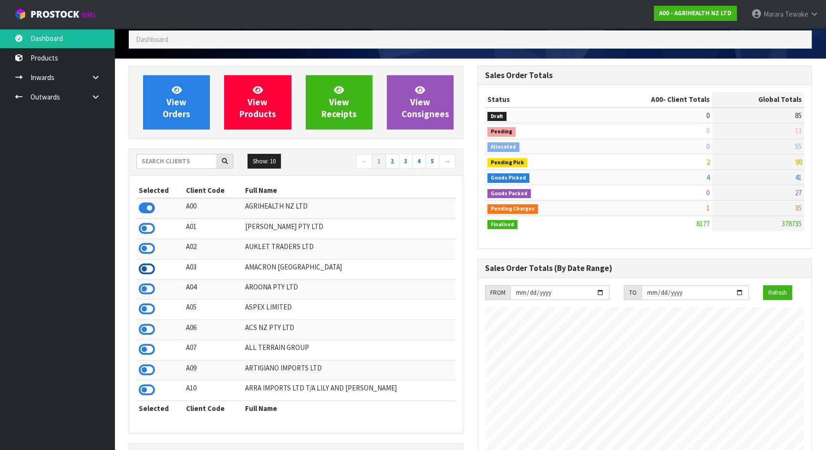
click at [148, 271] on icon at bounding box center [147, 269] width 16 height 14
drag, startPoint x: 149, startPoint y: 331, endPoint x: 221, endPoint y: 327, distance: 72.1
click at [150, 328] on icon at bounding box center [147, 330] width 16 height 14
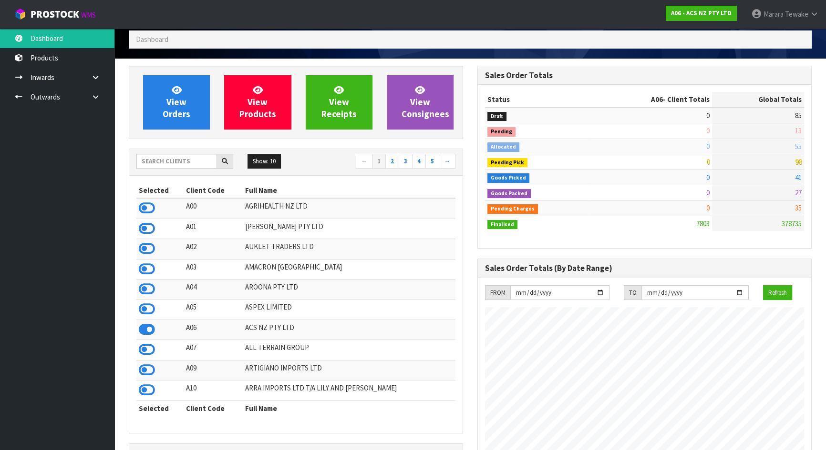
scroll to position [721, 348]
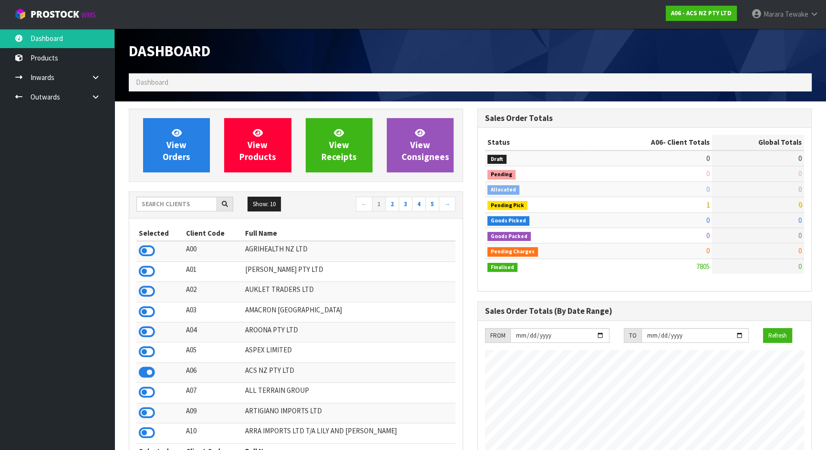
scroll to position [721, 348]
